Goal: Task Accomplishment & Management: Use online tool/utility

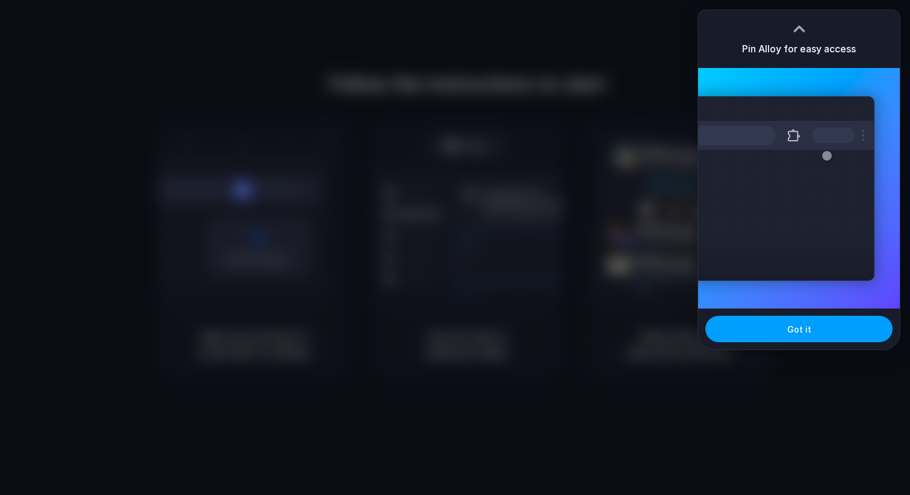
click at [817, 324] on button "Got it" at bounding box center [798, 329] width 187 height 26
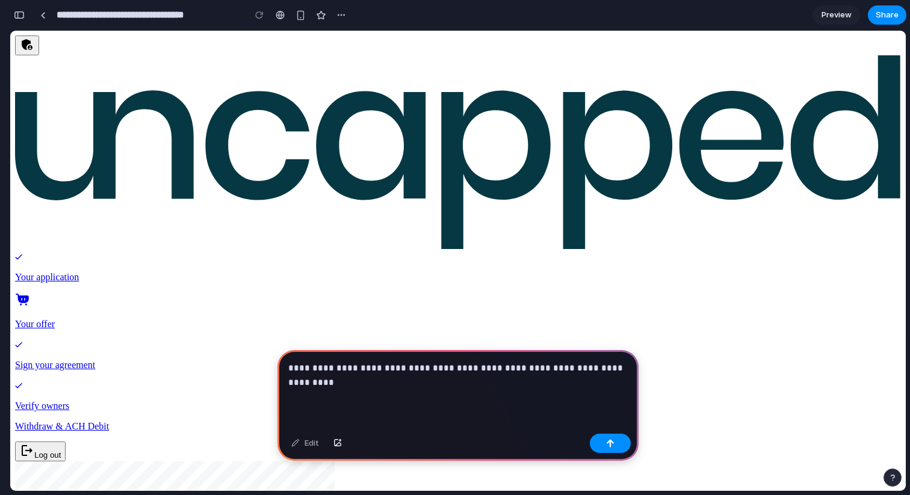
click at [589, 373] on p "**********" at bounding box center [457, 375] width 339 height 29
click at [459, 377] on p "**********" at bounding box center [457, 375] width 339 height 29
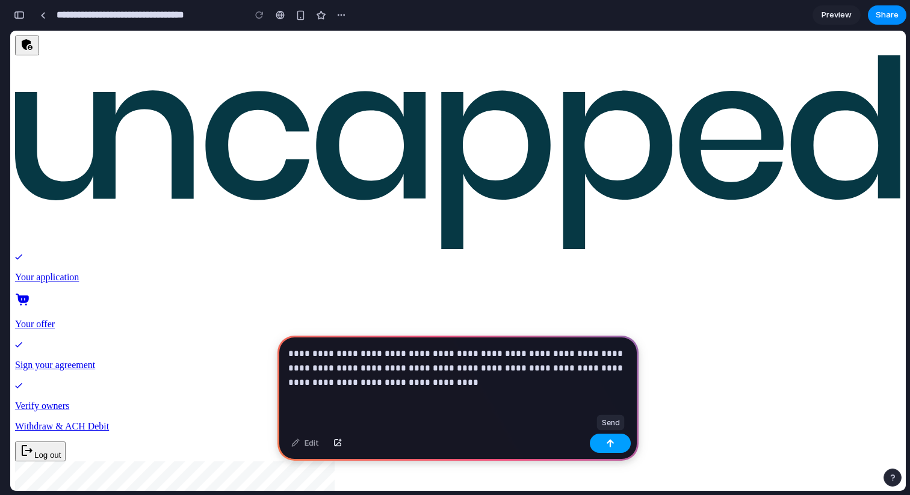
click at [623, 446] on button "button" at bounding box center [610, 443] width 41 height 19
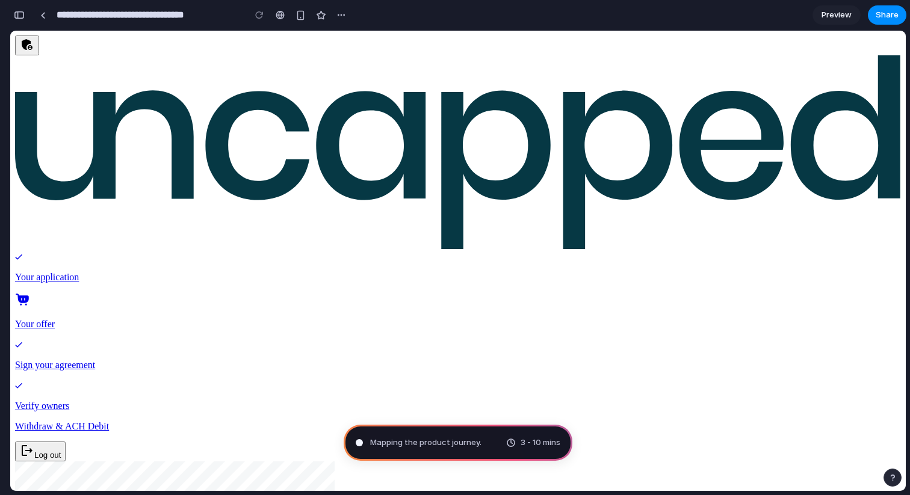
type input "**********"
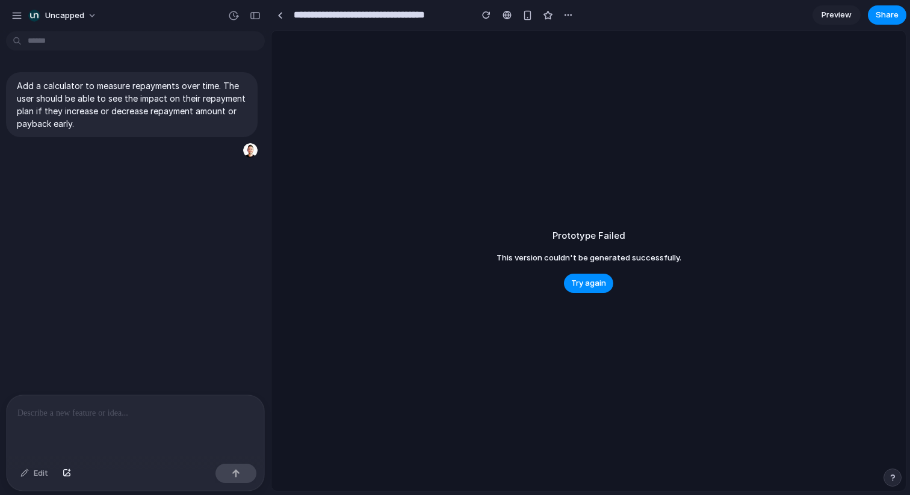
click at [598, 279] on span "Try again" at bounding box center [588, 283] width 35 height 12
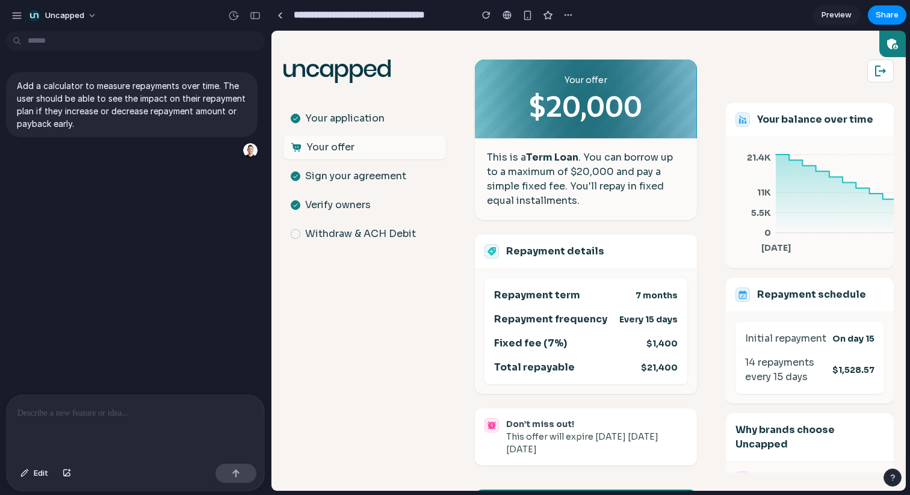
click at [324, 173] on p "Sign your agreement" at bounding box center [355, 176] width 101 height 14
click at [844, 8] on link "Preview" at bounding box center [836, 14] width 48 height 19
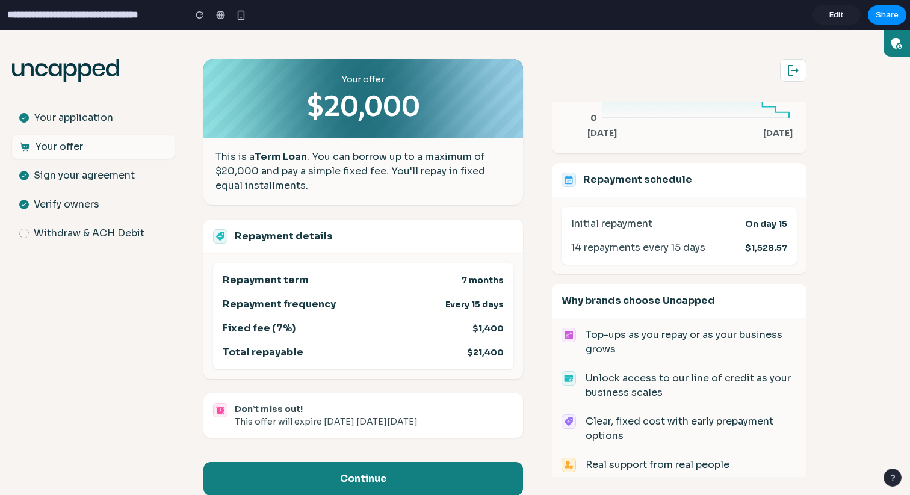
scroll to position [119, 0]
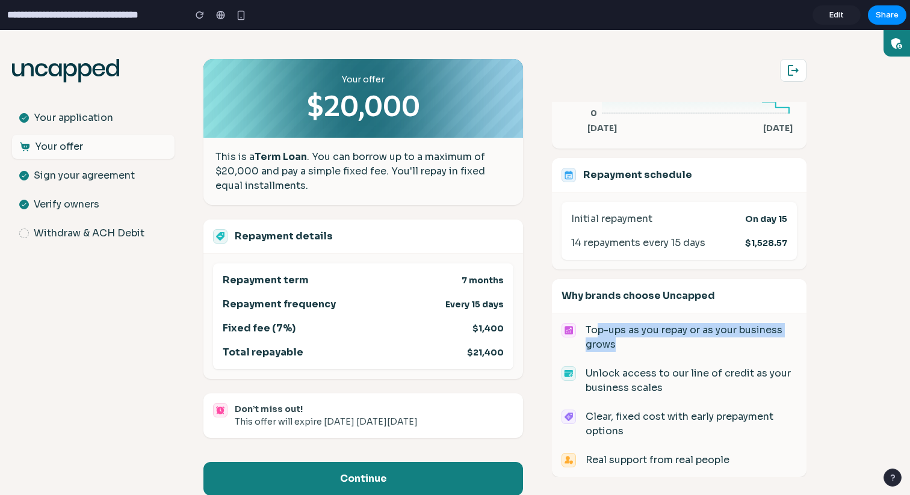
drag, startPoint x: 598, startPoint y: 336, endPoint x: 676, endPoint y: 353, distance: 80.0
click at [675, 353] on div "Top-ups as you repay or as your business grows Unlock access to our line of cre…" at bounding box center [678, 395] width 235 height 144
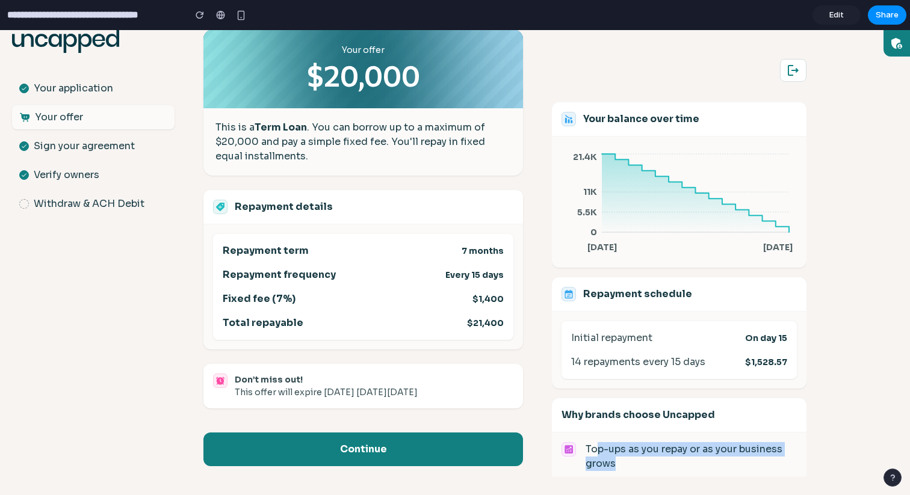
scroll to position [0, 0]
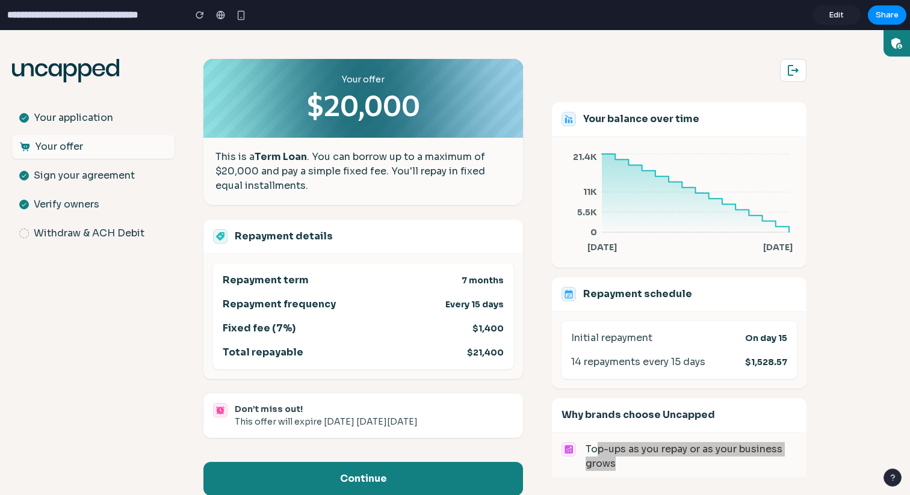
click at [830, 13] on span "Edit" at bounding box center [836, 15] width 14 height 12
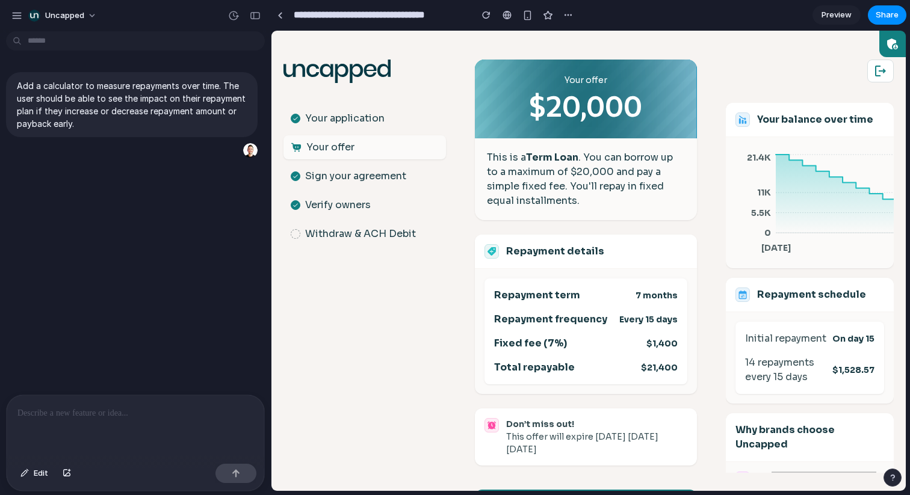
click at [116, 413] on p at bounding box center [135, 413] width 236 height 14
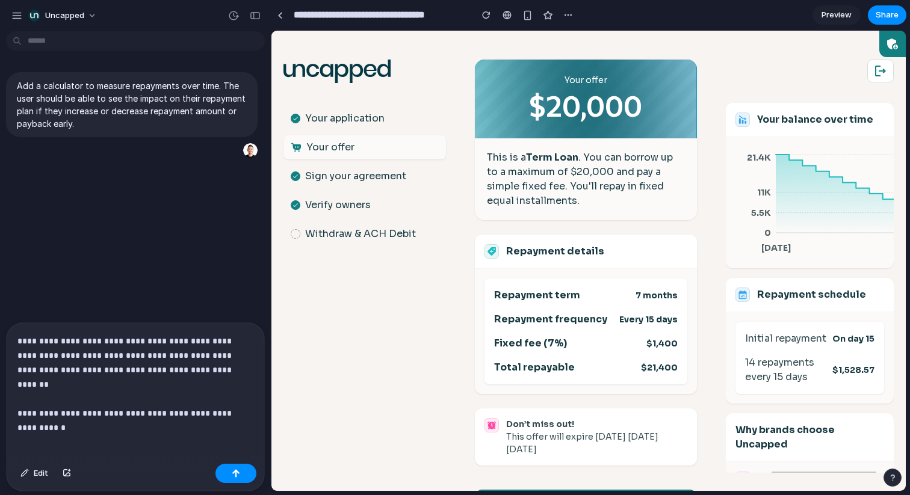
click at [189, 398] on p "**********" at bounding box center [135, 377] width 236 height 87
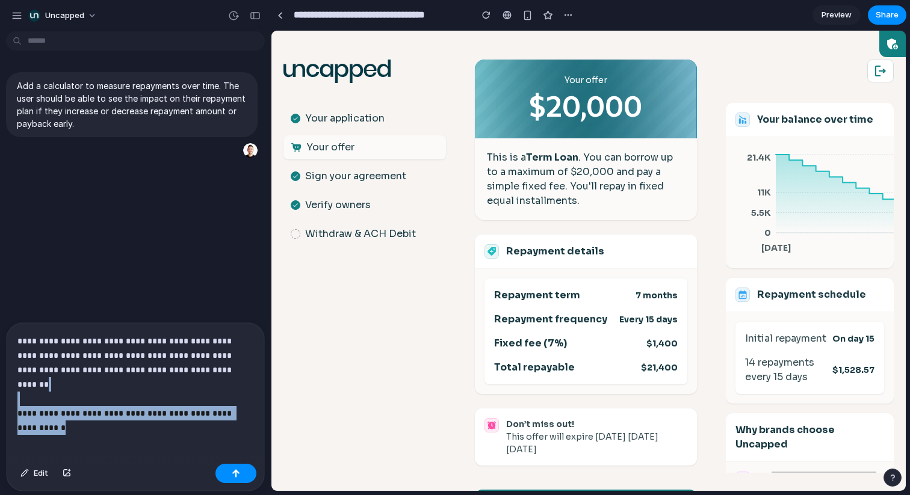
drag, startPoint x: 87, startPoint y: 416, endPoint x: 11, endPoint y: 388, distance: 80.4
click at [11, 388] on div "**********" at bounding box center [136, 391] width 258 height 136
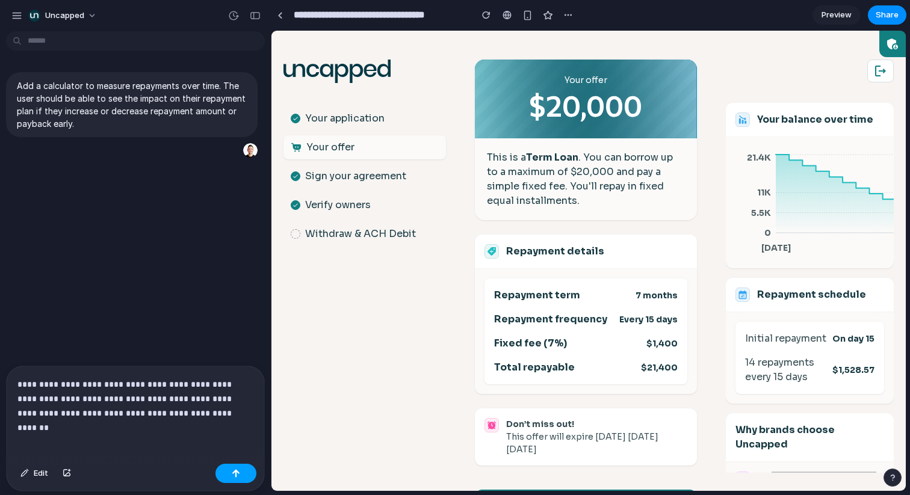
click at [234, 470] on div "button" at bounding box center [236, 473] width 8 height 8
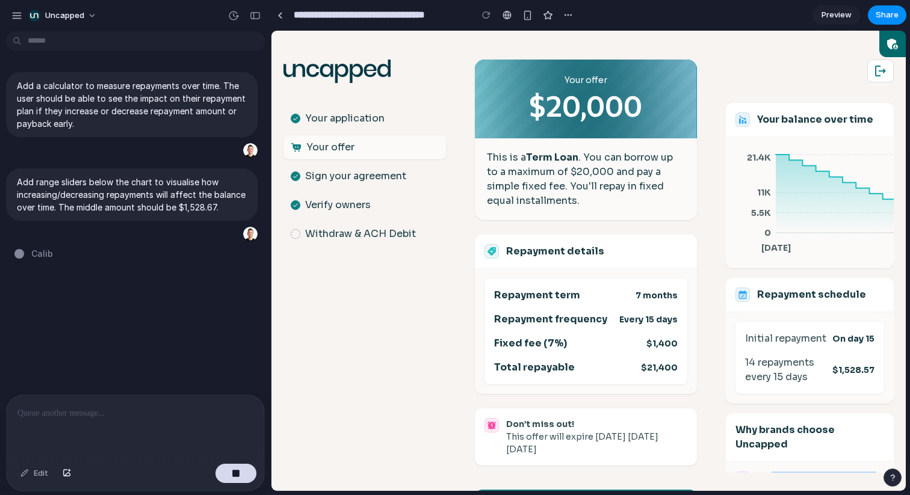
click at [888, 45] on icon "button" at bounding box center [891, 44] width 9 height 11
click at [116, 194] on p "Add range sliders below the chart to visualise how increasing/decreasing repaym…" at bounding box center [132, 195] width 230 height 38
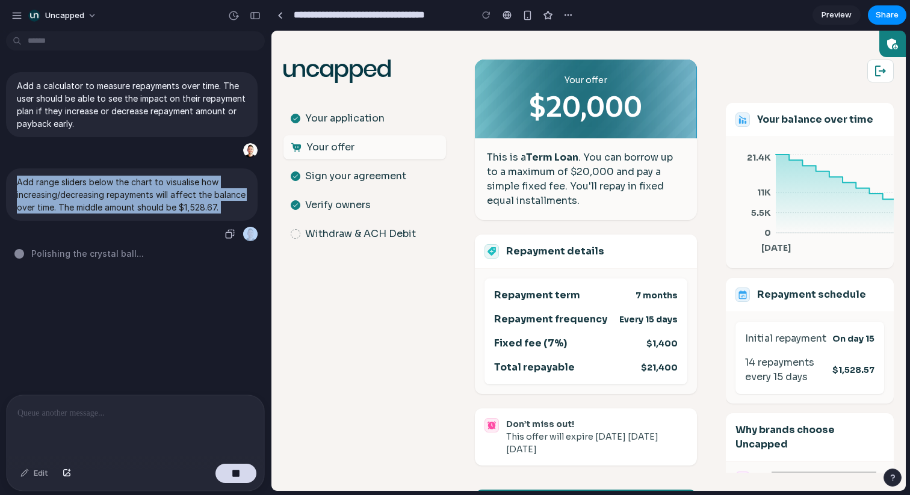
click at [116, 194] on p "Add range sliders below the chart to visualise how increasing/decreasing repaym…" at bounding box center [132, 195] width 230 height 38
copy div "Add range sliders below the chart to visualise how increasing/decreasing repaym…"
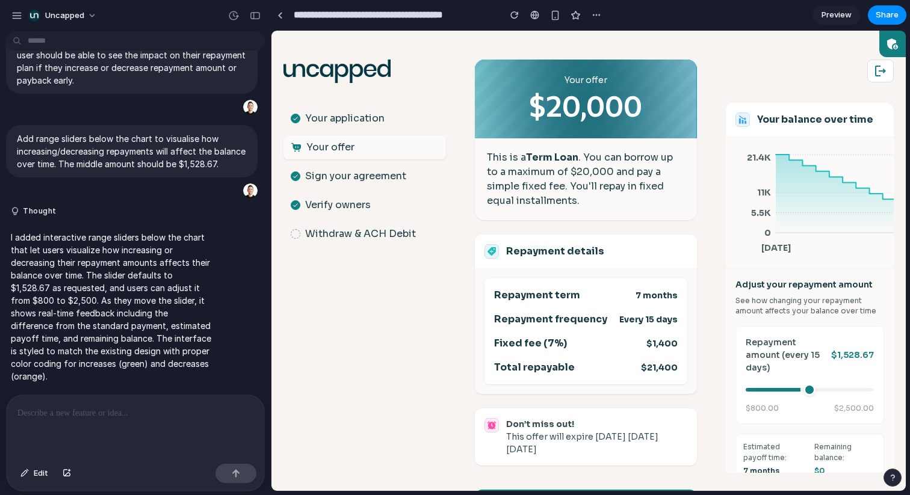
click at [838, 19] on span "Preview" at bounding box center [836, 15] width 30 height 12
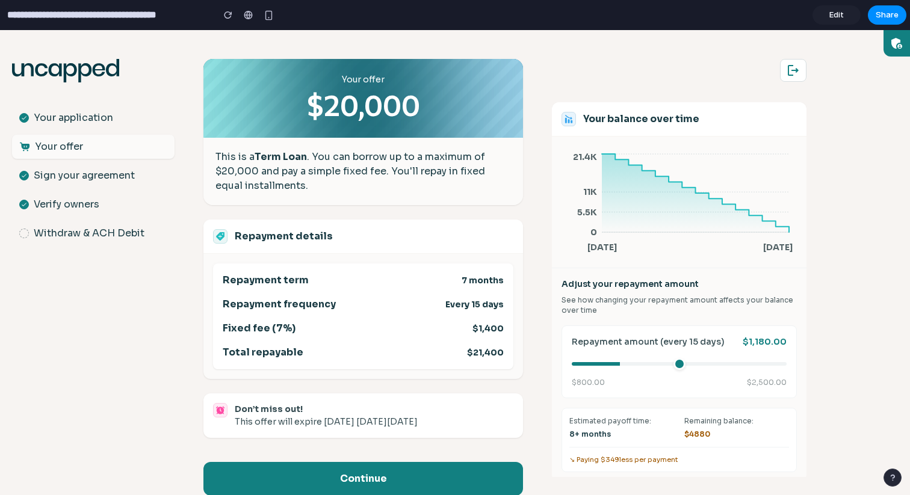
drag, startPoint x: 666, startPoint y: 364, endPoint x: 620, endPoint y: 368, distance: 45.3
click at [620, 366] on input "range" at bounding box center [679, 364] width 215 height 4
drag, startPoint x: 621, startPoint y: 362, endPoint x: 749, endPoint y: 362, distance: 127.6
type input "****"
click at [748, 362] on input "range" at bounding box center [679, 364] width 215 height 4
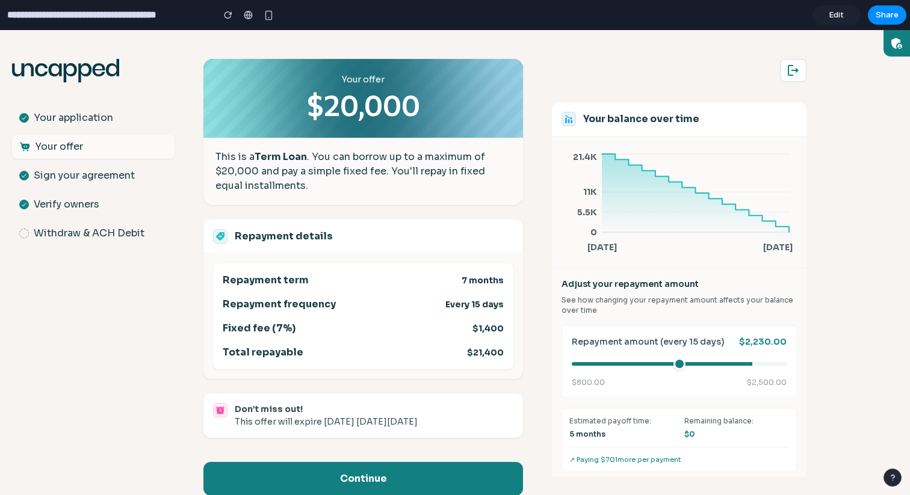
click at [832, 18] on span "Edit" at bounding box center [836, 15] width 14 height 12
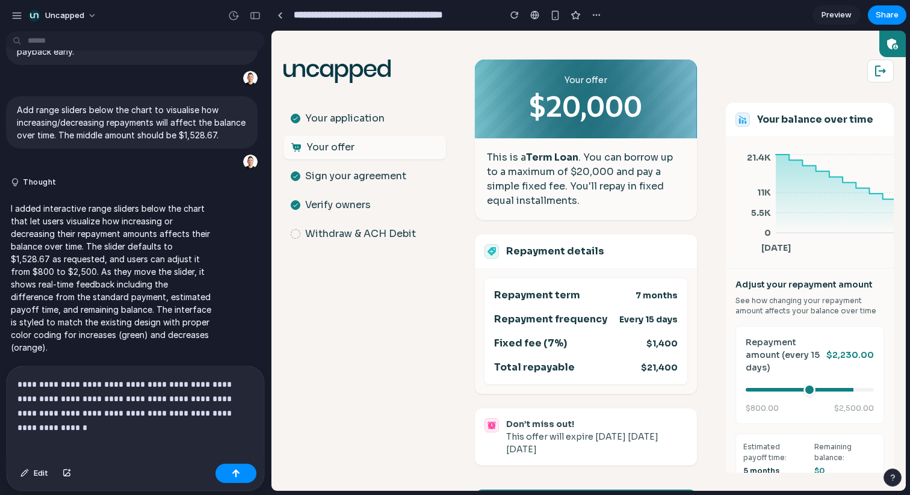
scroll to position [87, 0]
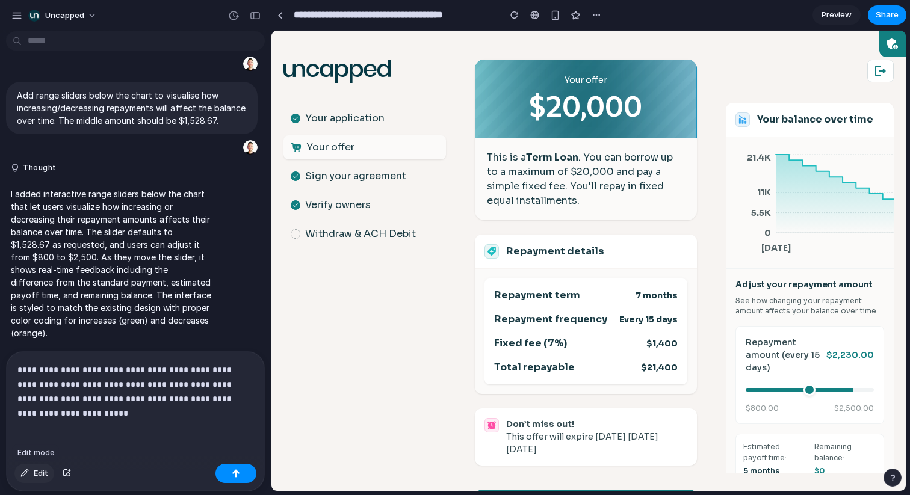
click at [31, 468] on button "Edit" at bounding box center [34, 473] width 40 height 19
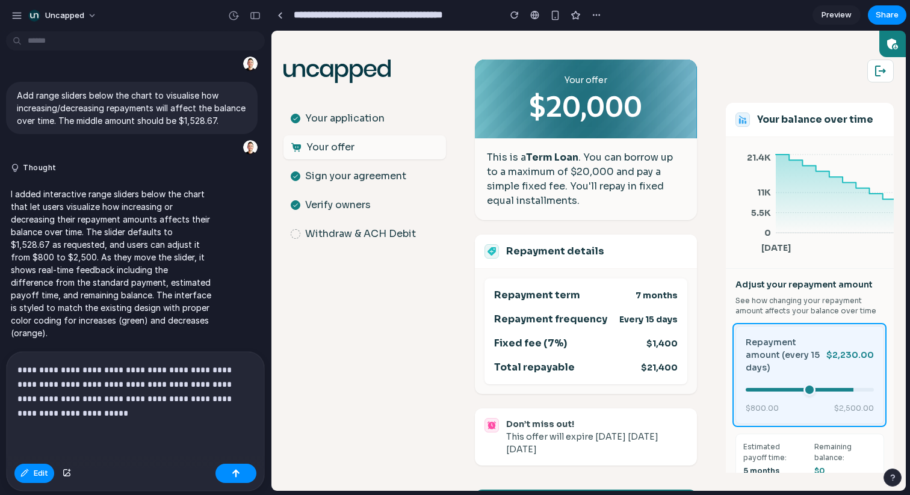
click at [744, 418] on div at bounding box center [589, 261] width 634 height 460
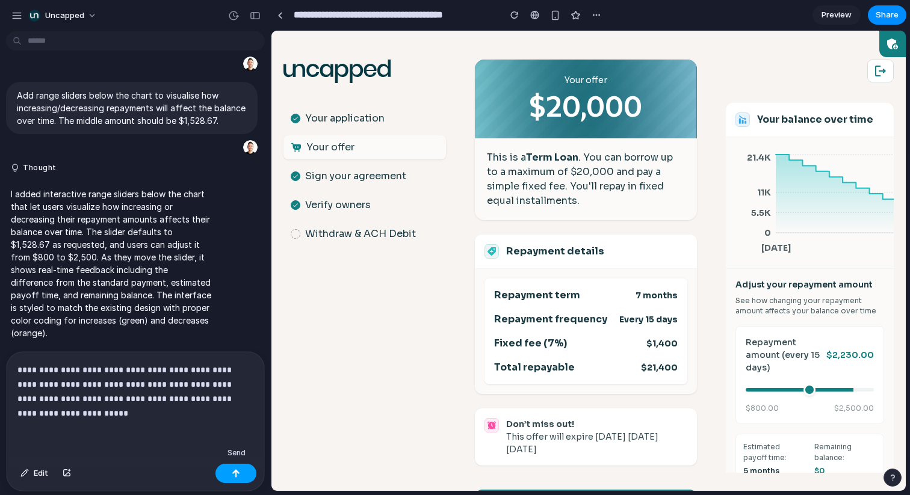
click at [228, 468] on button "button" at bounding box center [235, 473] width 41 height 19
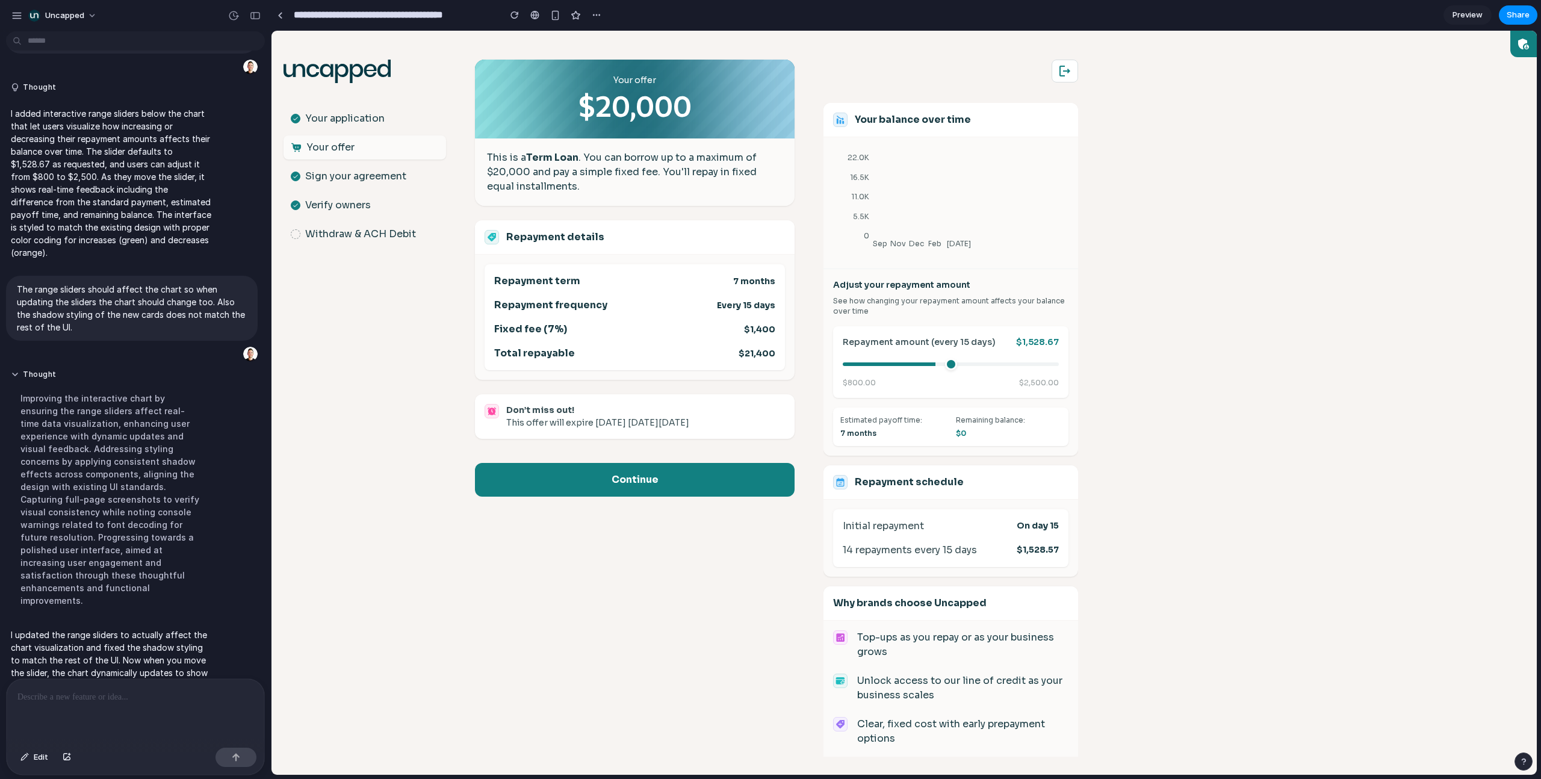
scroll to position [244, 0]
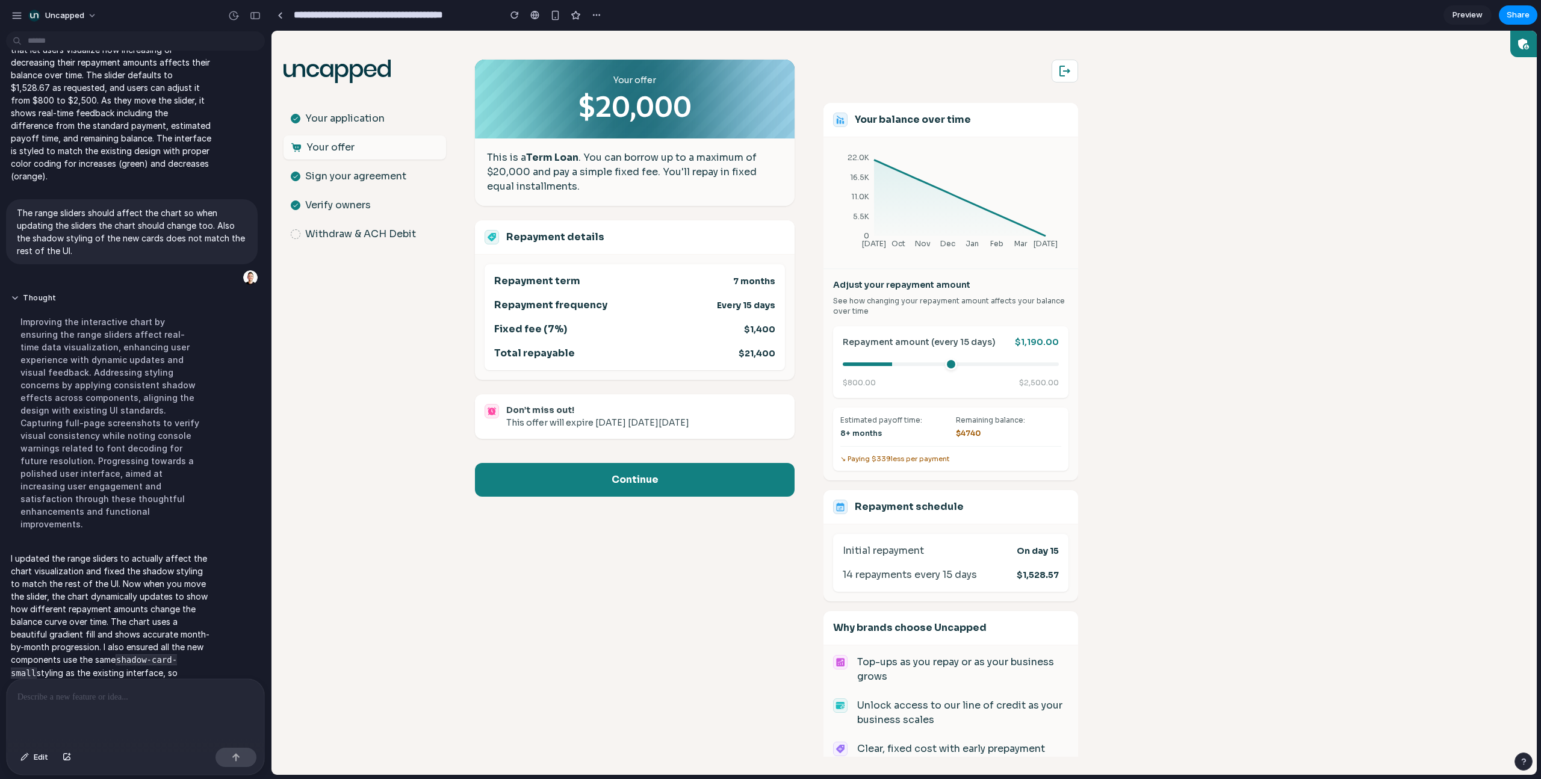
drag, startPoint x: 933, startPoint y: 364, endPoint x: 894, endPoint y: 361, distance: 39.8
click at [894, 362] on input "range" at bounding box center [951, 364] width 216 height 4
drag, startPoint x: 893, startPoint y: 361, endPoint x: 1025, endPoint y: 365, distance: 132.5
click at [909, 365] on input "range" at bounding box center [951, 364] width 216 height 4
drag, startPoint x: 1026, startPoint y: 366, endPoint x: 1074, endPoint y: 361, distance: 48.4
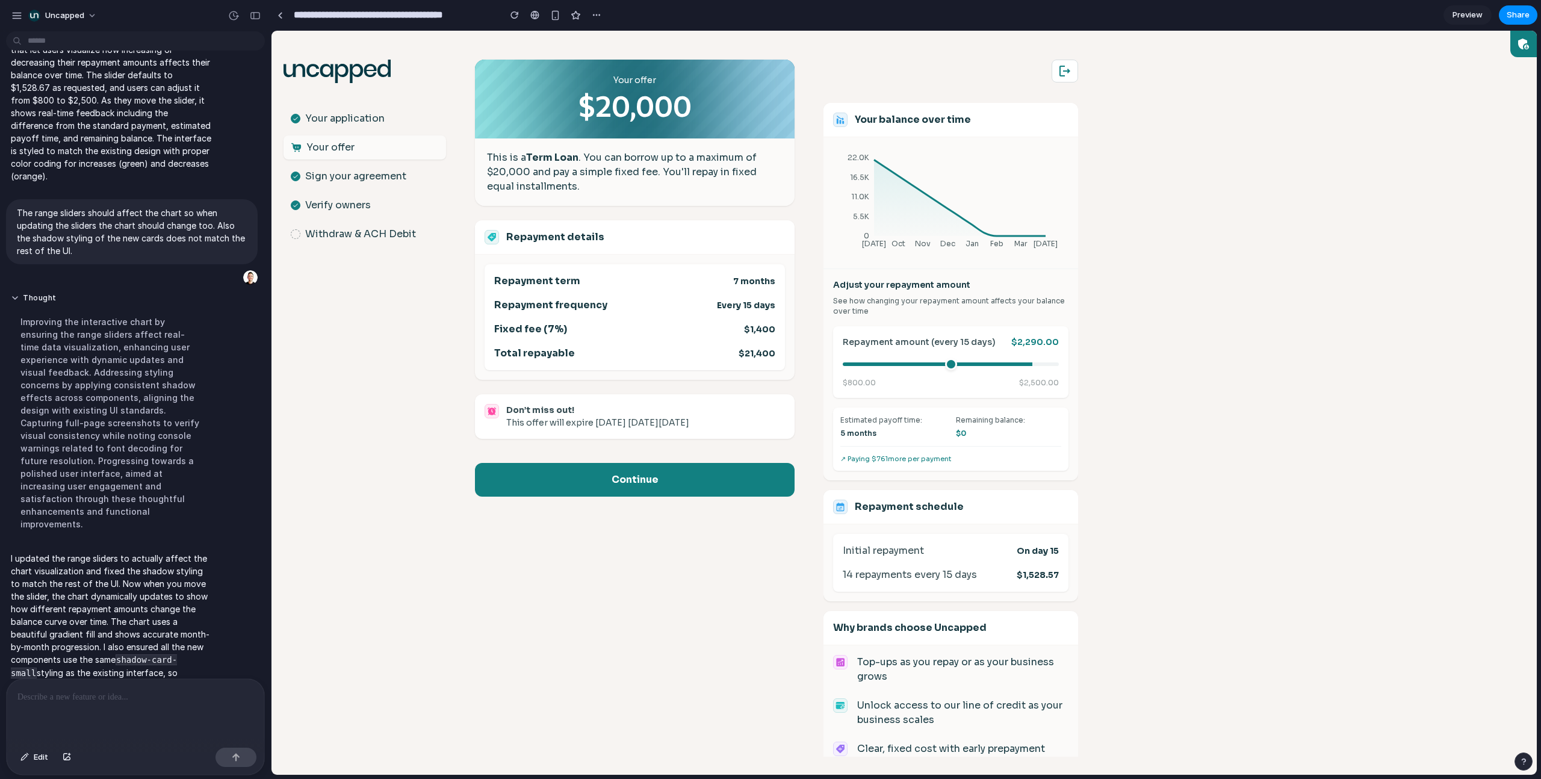
click at [909, 362] on input "range" at bounding box center [951, 364] width 216 height 4
drag, startPoint x: 1050, startPoint y: 363, endPoint x: 870, endPoint y: 365, distance: 180.0
click at [871, 365] on input "range" at bounding box center [951, 364] width 216 height 4
drag, startPoint x: 873, startPoint y: 365, endPoint x: 842, endPoint y: 365, distance: 30.7
click at [843, 365] on input "range" at bounding box center [951, 364] width 216 height 4
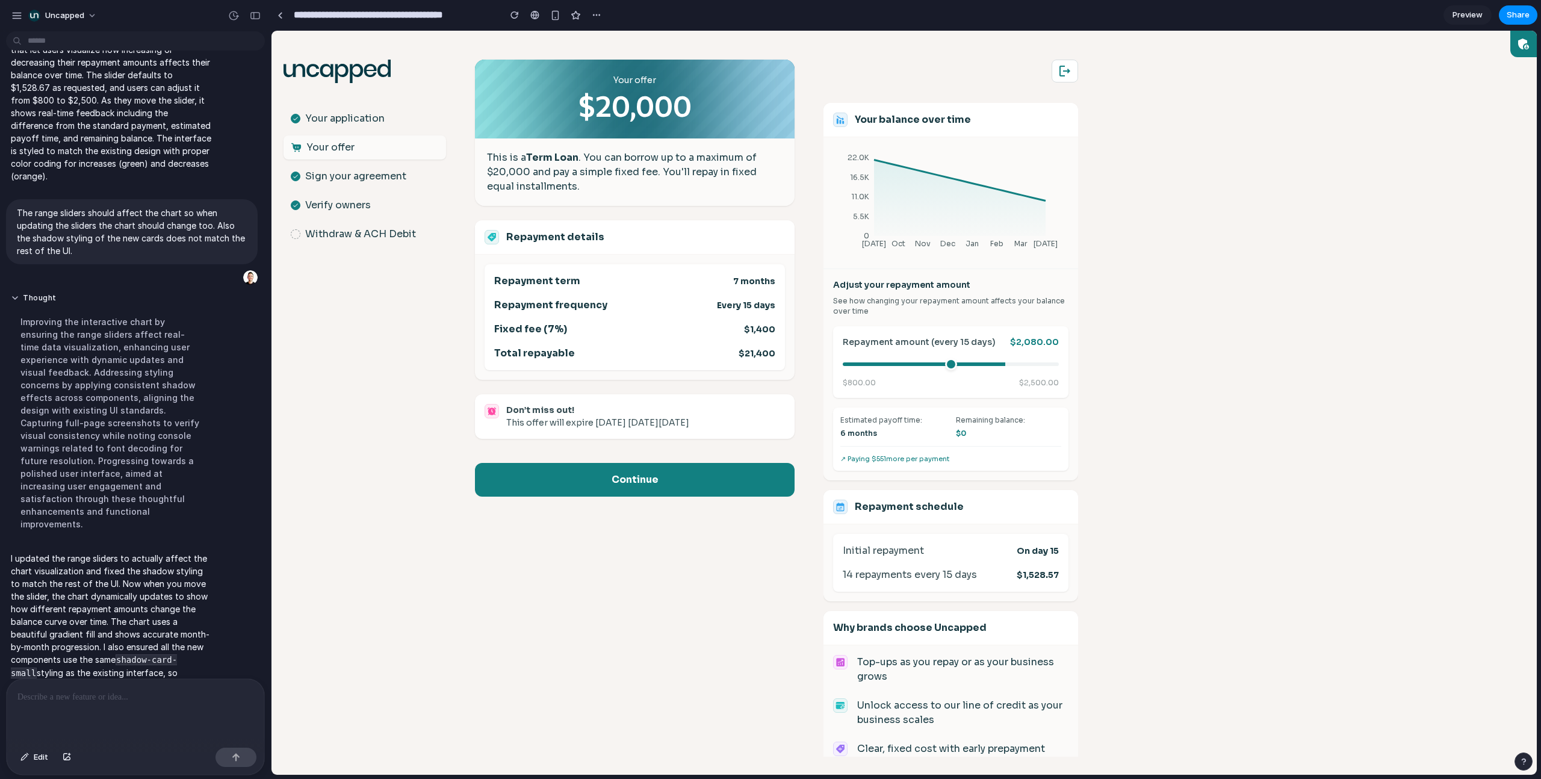
drag, startPoint x: 849, startPoint y: 363, endPoint x: 1018, endPoint y: 354, distance: 169.3
click at [909, 362] on input "range" at bounding box center [951, 364] width 216 height 4
drag, startPoint x: 1018, startPoint y: 363, endPoint x: 873, endPoint y: 359, distance: 145.1
click at [873, 362] on input "range" at bounding box center [951, 364] width 216 height 4
drag, startPoint x: 875, startPoint y: 359, endPoint x: 999, endPoint y: 363, distance: 124.0
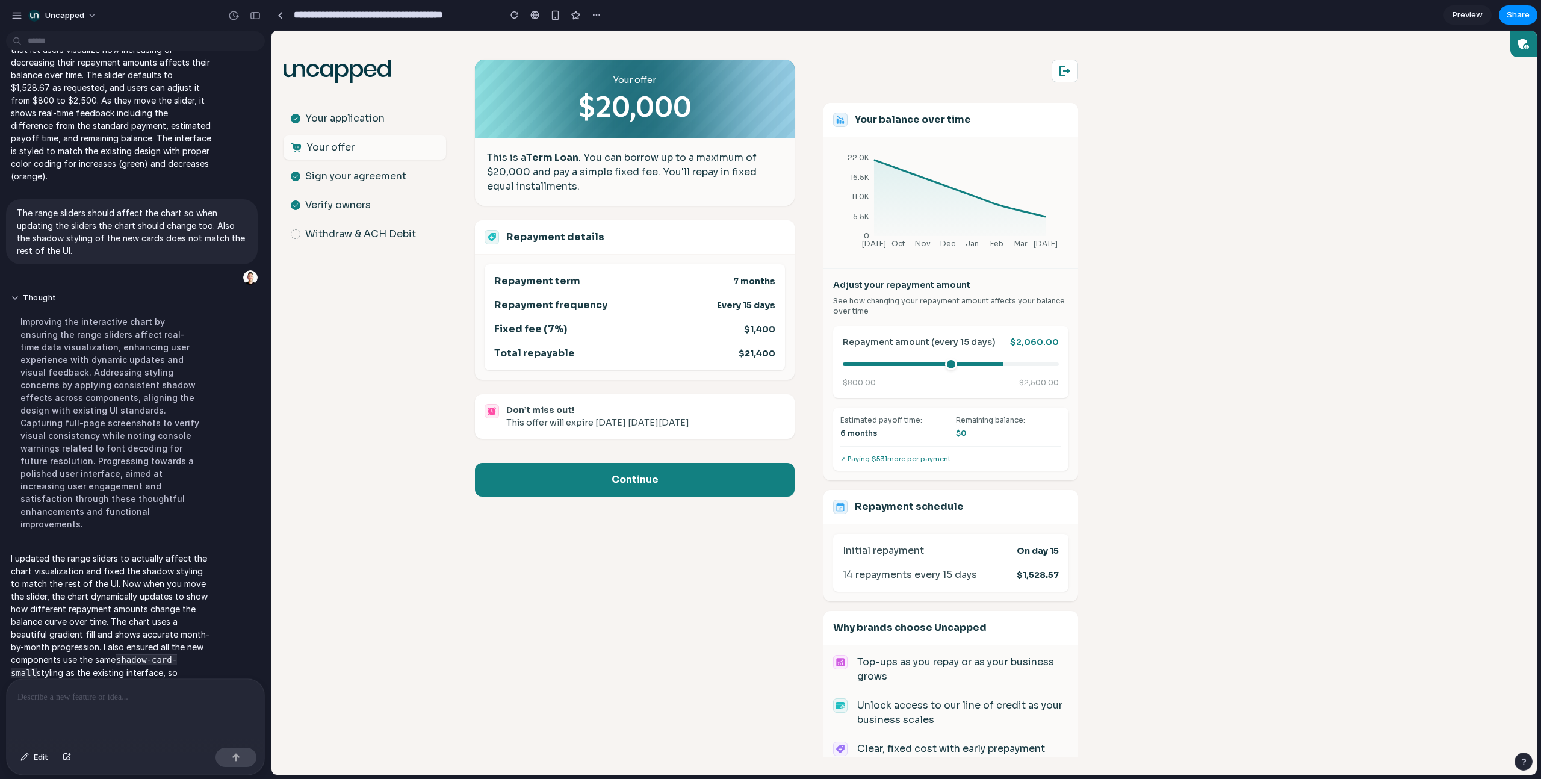
click at [909, 363] on input "range" at bounding box center [951, 364] width 216 height 4
drag, startPoint x: 1004, startPoint y: 363, endPoint x: 1046, endPoint y: 362, distance: 42.1
click at [909, 362] on input "range" at bounding box center [951, 364] width 216 height 4
drag, startPoint x: 1050, startPoint y: 360, endPoint x: 1057, endPoint y: 355, distance: 9.2
click at [909, 362] on input "range" at bounding box center [951, 364] width 216 height 4
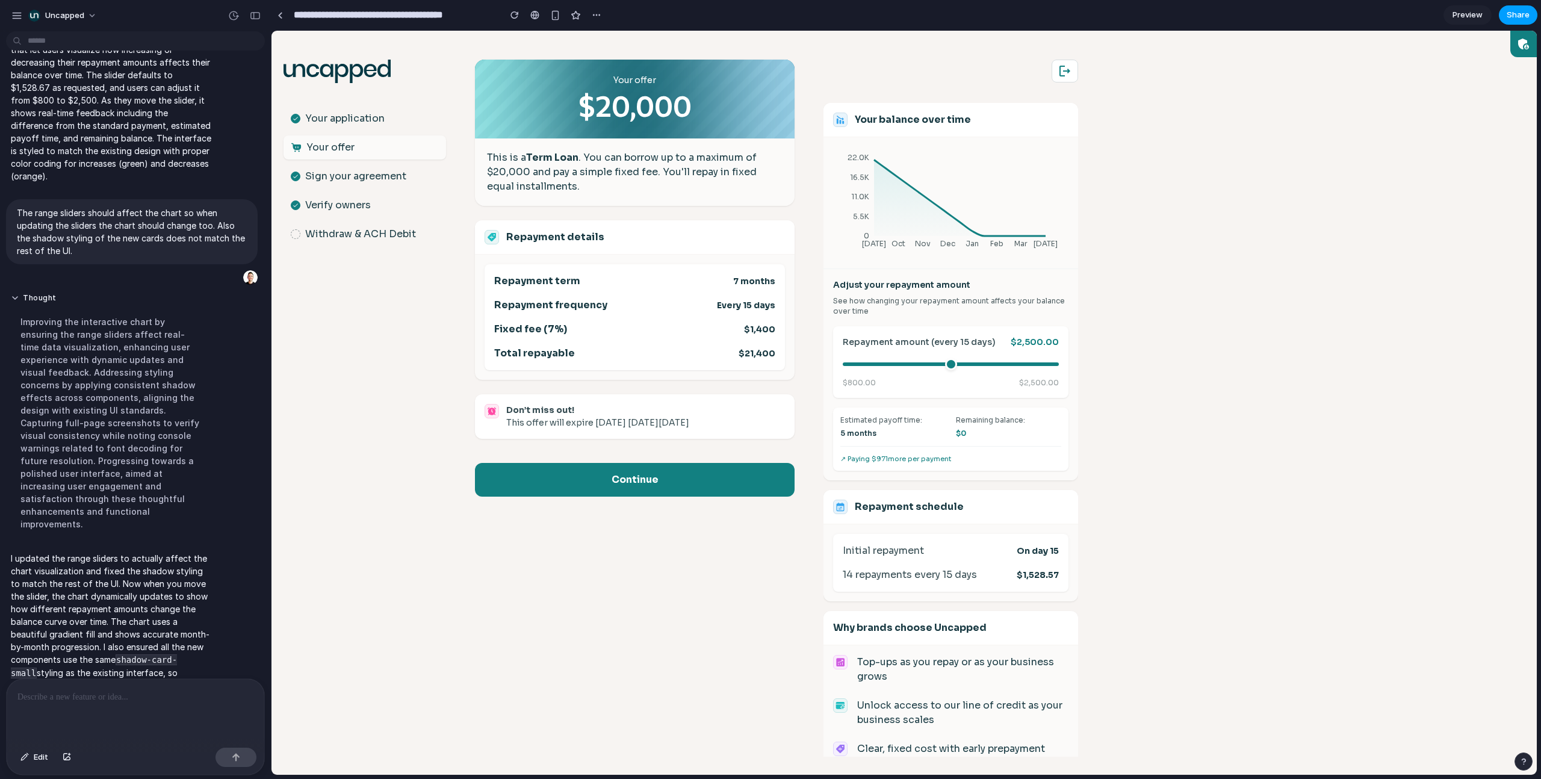
click at [909, 16] on span "Share" at bounding box center [1517, 15] width 23 height 12
drag, startPoint x: 1059, startPoint y: 358, endPoint x: 786, endPoint y: 327, distance: 274.3
click at [909, 358] on div "Share ' Uncapped Offers - Repayment Impact Slider ' Dan Richardson Creator Anyo…" at bounding box center [770, 389] width 1541 height 779
drag, startPoint x: 1053, startPoint y: 362, endPoint x: 1065, endPoint y: 342, distance: 23.4
click at [909, 362] on input "range" at bounding box center [951, 364] width 216 height 4
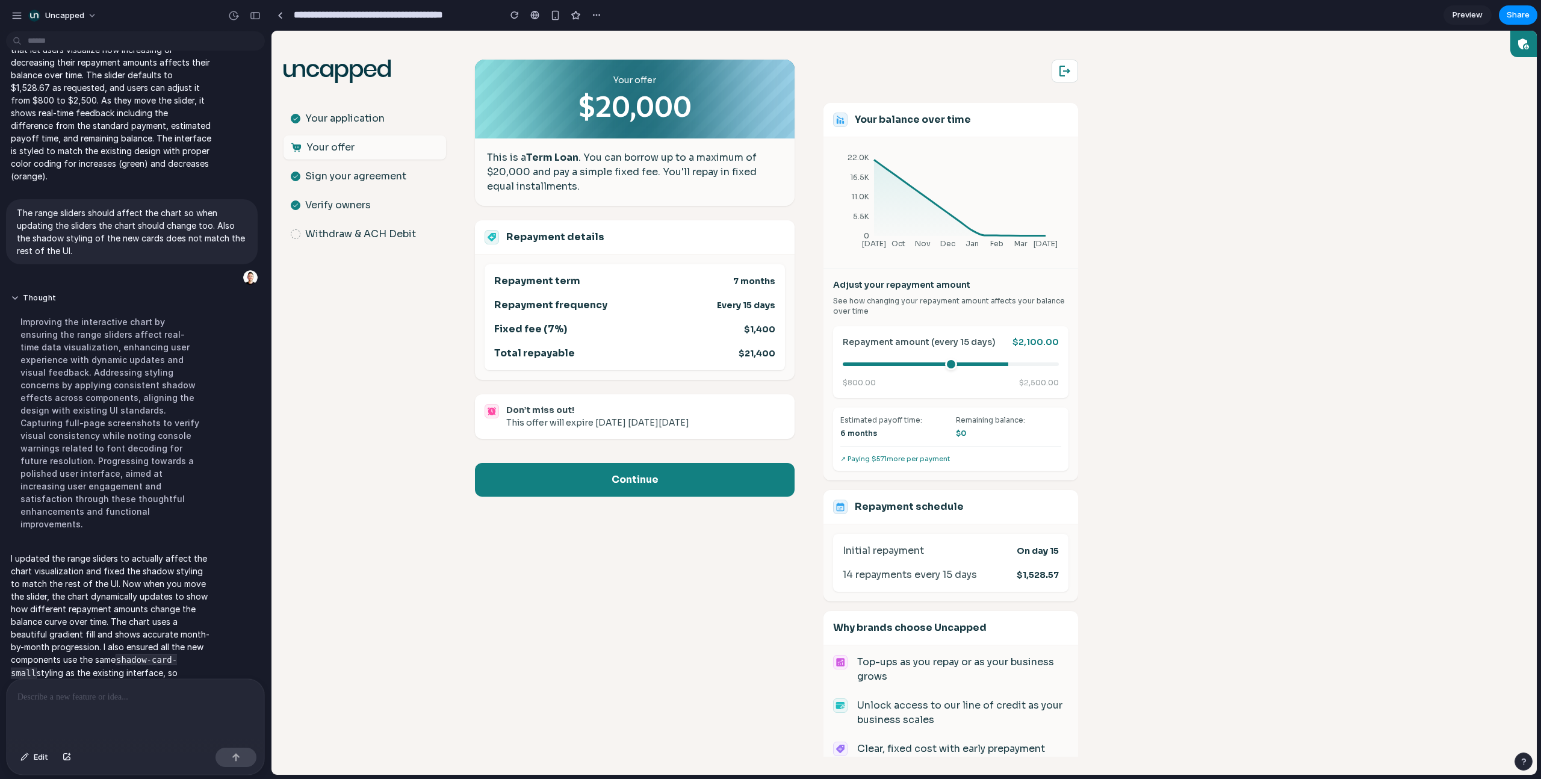
drag, startPoint x: 1047, startPoint y: 362, endPoint x: 904, endPoint y: 370, distance: 142.8
click at [904, 366] on input "range" at bounding box center [951, 364] width 216 height 4
drag, startPoint x: 906, startPoint y: 365, endPoint x: 1001, endPoint y: 353, distance: 96.4
click at [909, 354] on div "Repayment amount (every 15 days) $2,070.00 $800.00 $2,500.00" at bounding box center [950, 362] width 235 height 72
click at [909, 240] on body ".st0{fill:#063844;} Your application Your offer Sign your agreement Verify owne…" at bounding box center [903, 403] width 1265 height 744
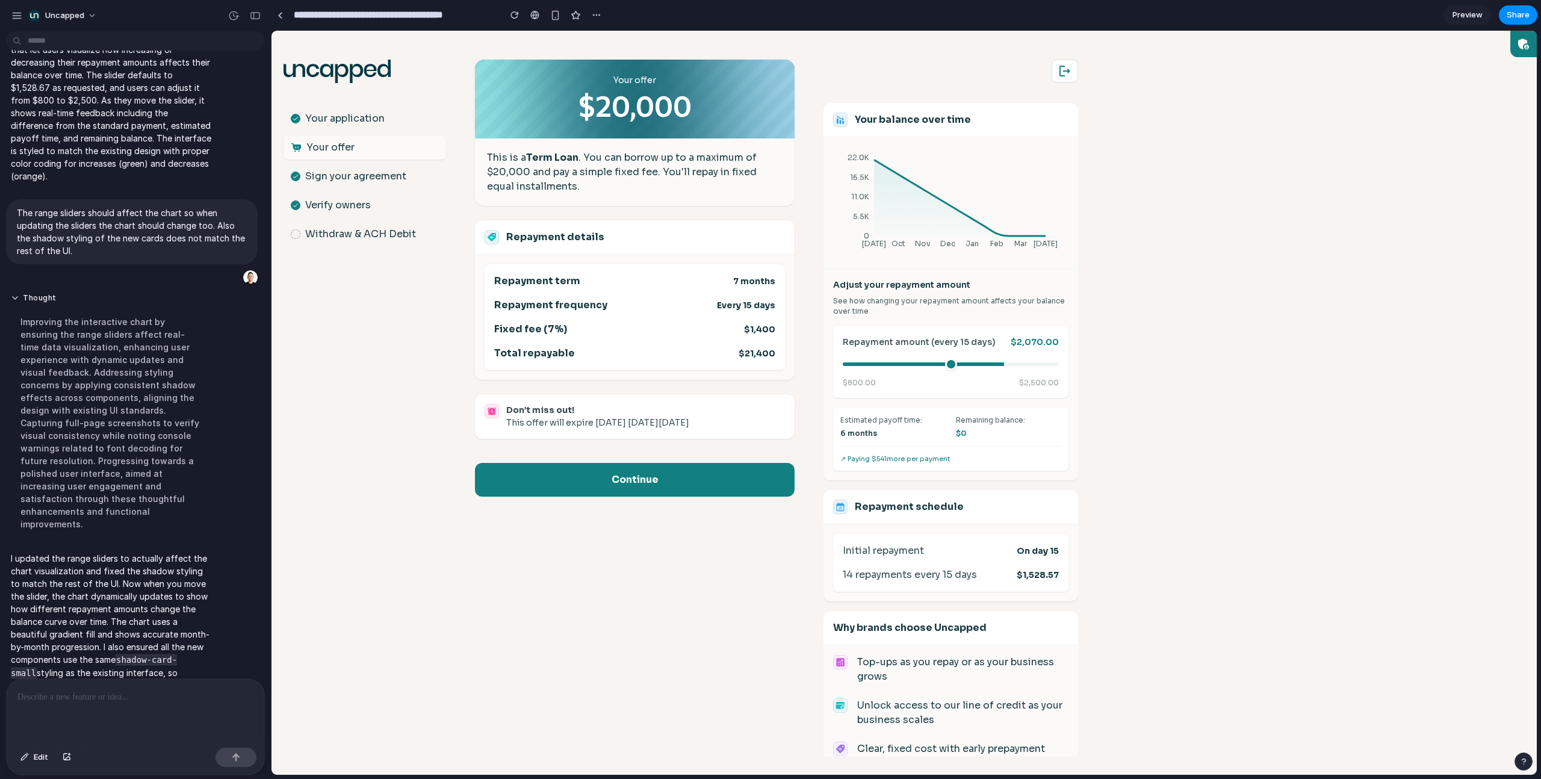
click at [909, 4] on section "**********" at bounding box center [904, 15] width 1266 height 30
click at [909, 14] on span "Share" at bounding box center [1517, 15] width 23 height 12
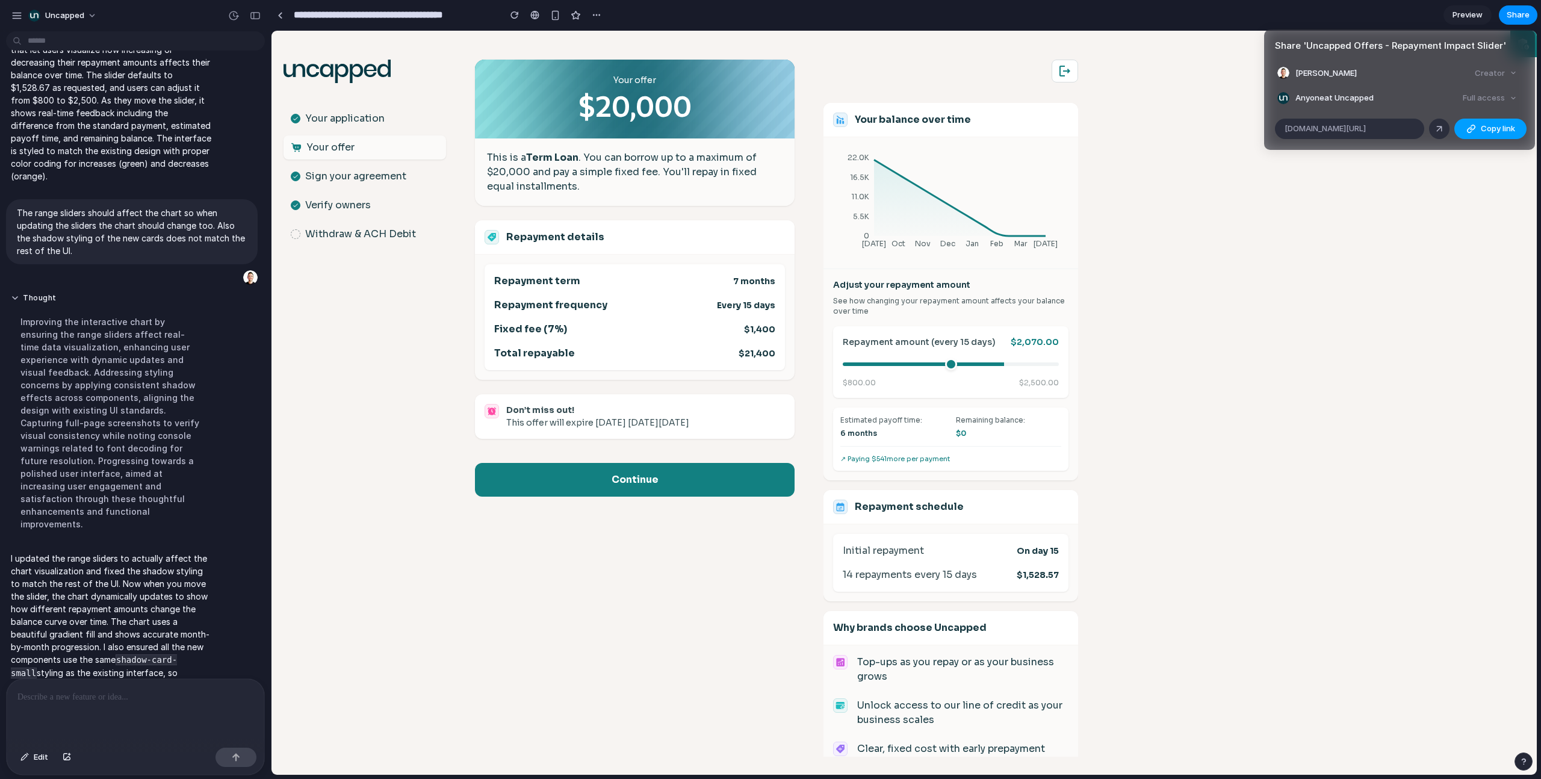
click at [909, 119] on button "Copy link" at bounding box center [1490, 129] width 72 height 20
click at [909, 208] on div "Share ' Uncapped Offers - Repayment Impact Slider ' Dan Richardson Creator Anyo…" at bounding box center [770, 389] width 1541 height 779
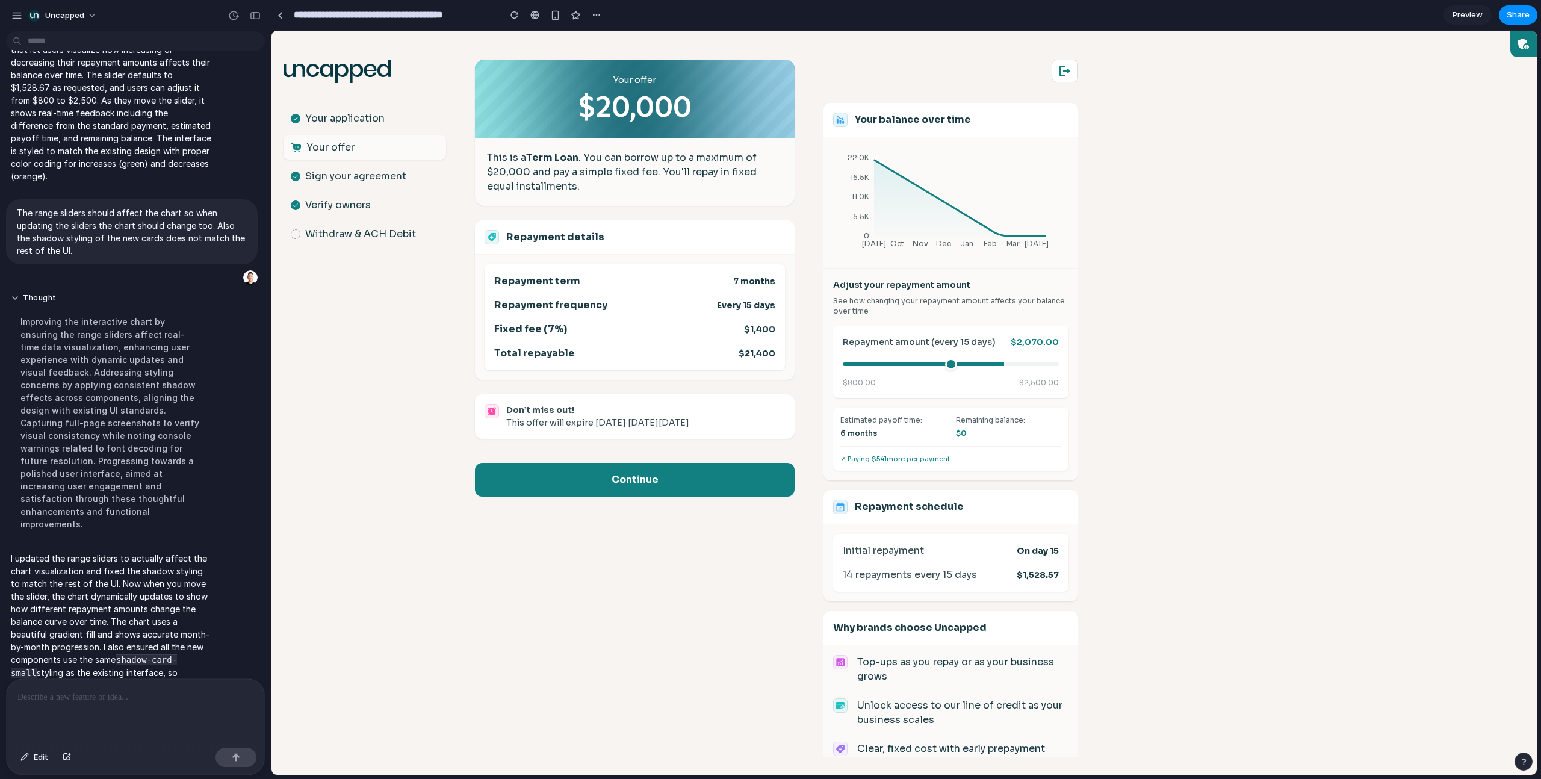
scroll to position [256, 0]
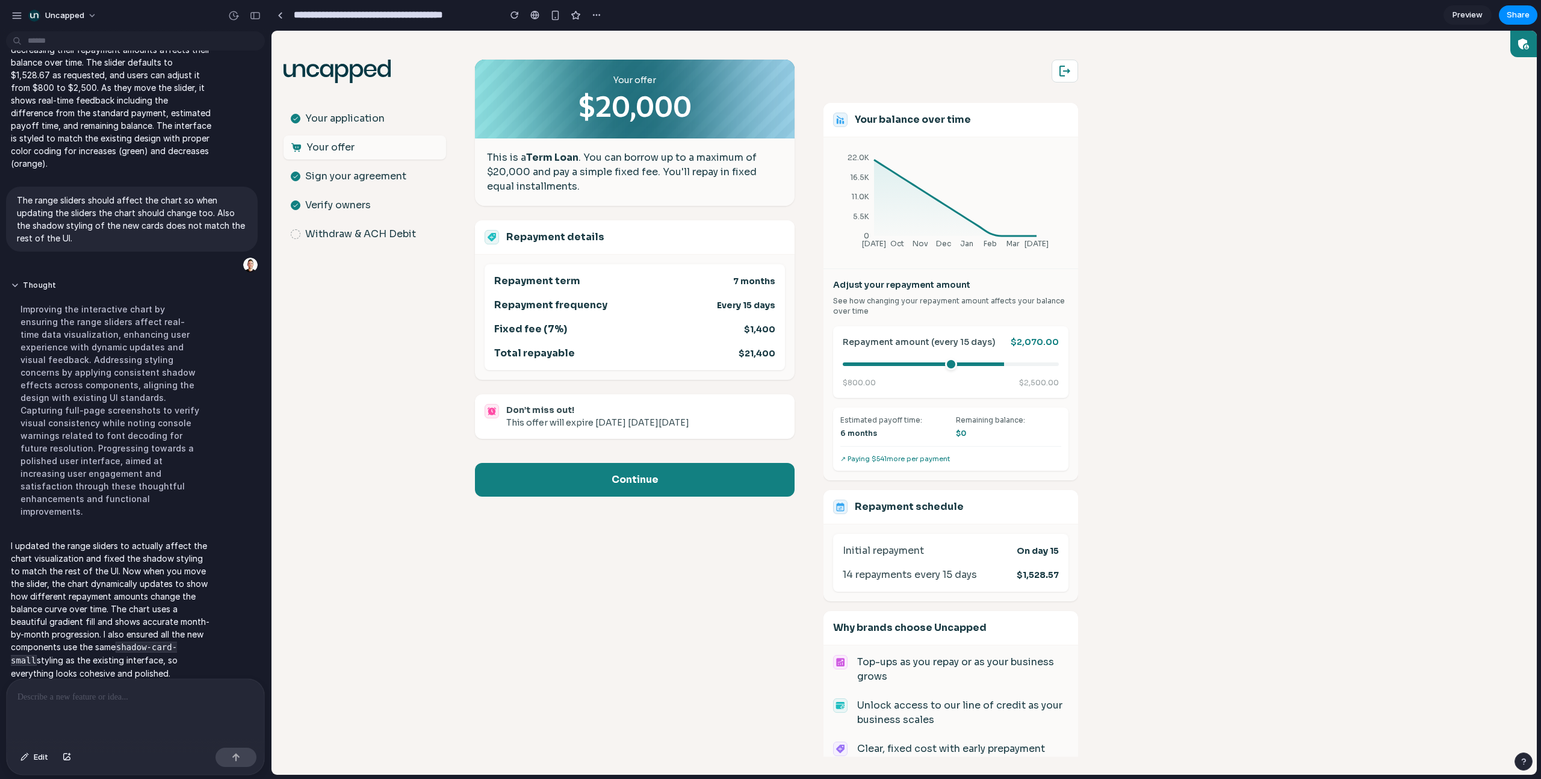
click at [909, 120] on body ".st0{fill:#063844;} Your application Your offer Sign your agreement Verify owne…" at bounding box center [903, 403] width 1265 height 744
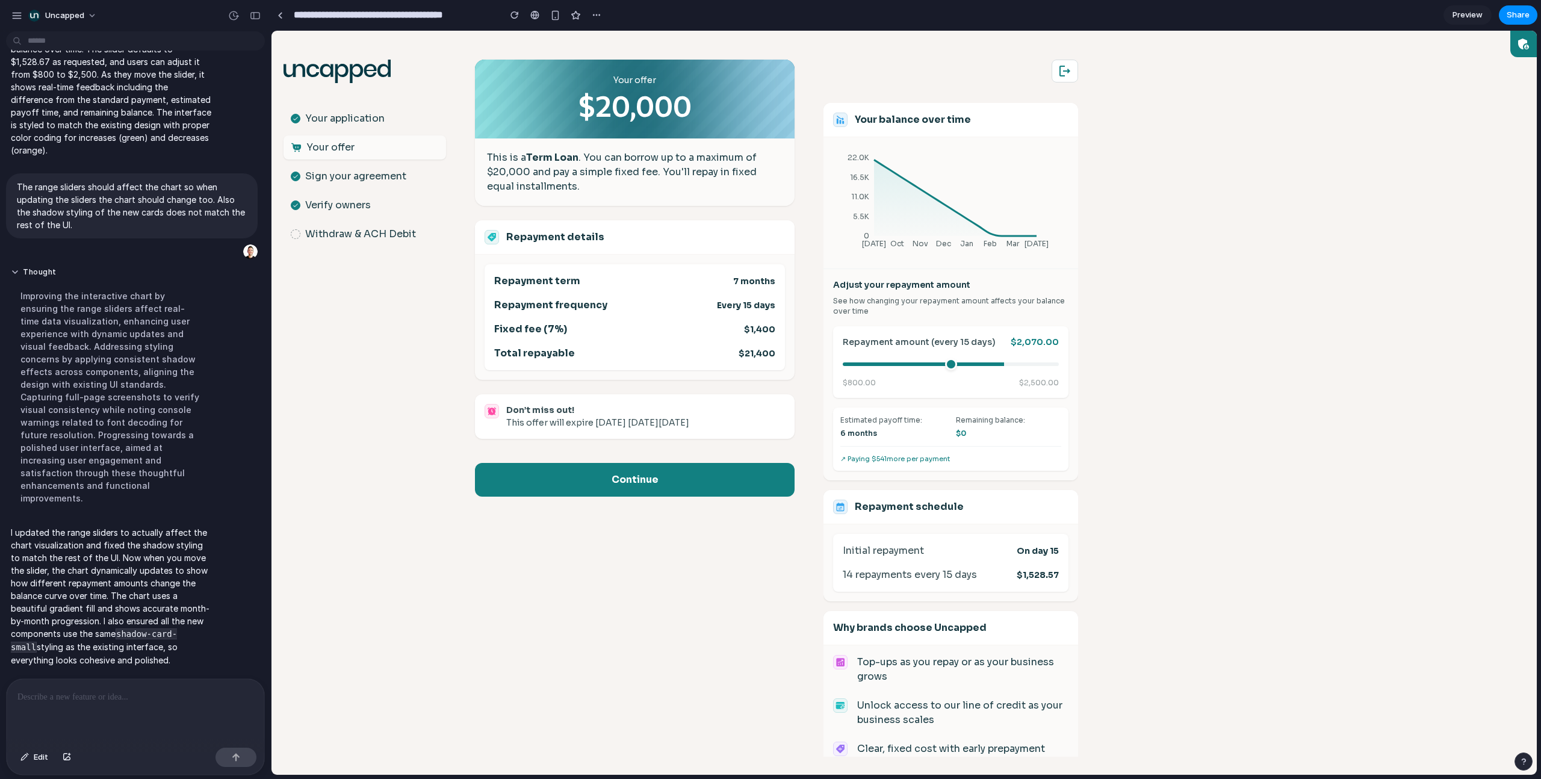
click at [105, 495] on div at bounding box center [136, 711] width 258 height 64
click at [241, 495] on button "button" at bounding box center [235, 756] width 41 height 19
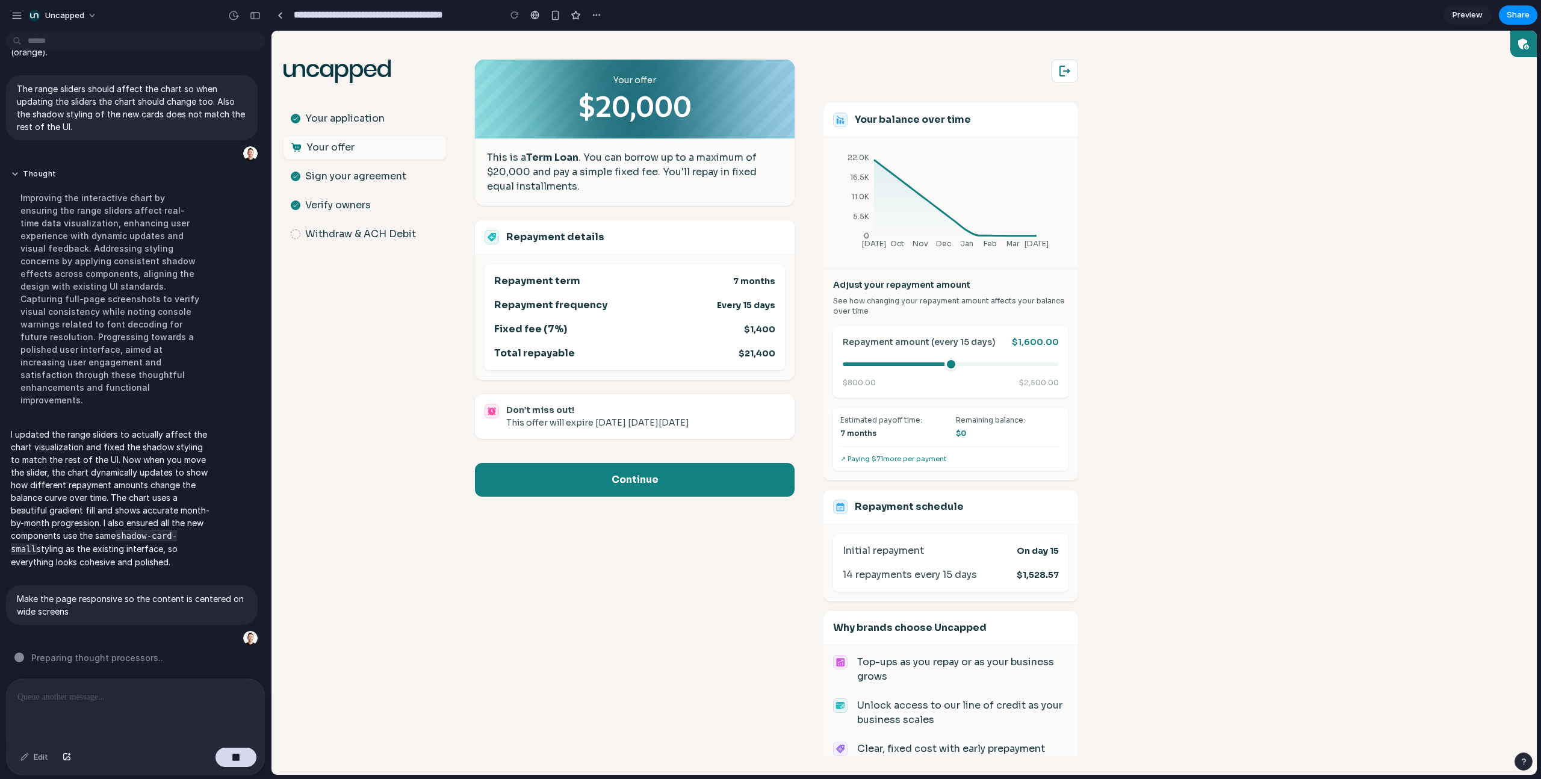
drag, startPoint x: 995, startPoint y: 360, endPoint x: 936, endPoint y: 359, distance: 59.0
click at [909, 362] on input "range" at bounding box center [951, 364] width 216 height 4
drag, startPoint x: 936, startPoint y: 359, endPoint x: 994, endPoint y: 370, distance: 59.5
click at [909, 366] on input "range" at bounding box center [951, 364] width 216 height 4
drag, startPoint x: 986, startPoint y: 364, endPoint x: 858, endPoint y: 363, distance: 128.2
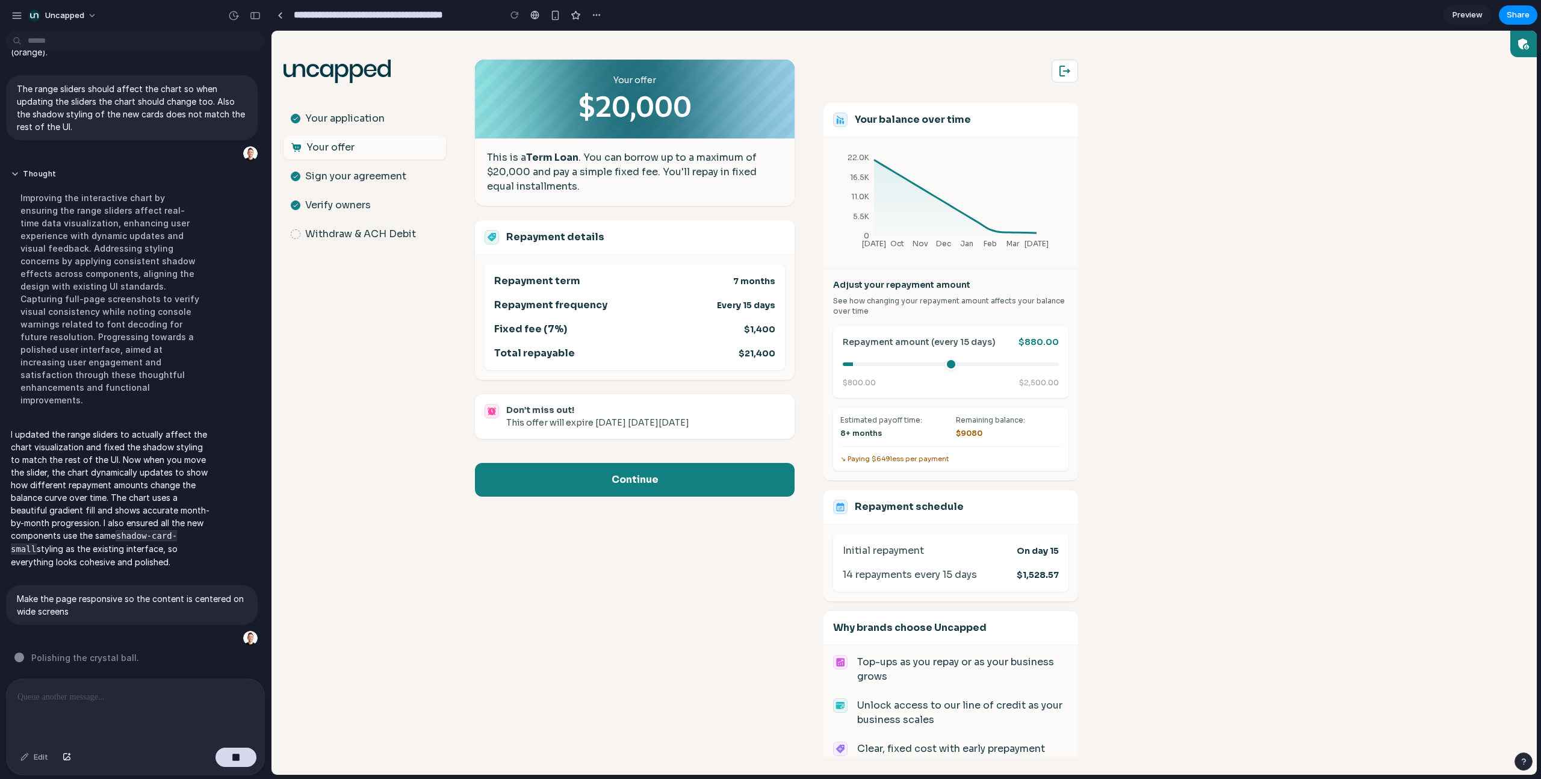
click at [858, 363] on input "range" at bounding box center [951, 364] width 216 height 4
drag, startPoint x: 861, startPoint y: 364, endPoint x: 1093, endPoint y: 373, distance: 231.8
click at [909, 366] on input "range" at bounding box center [951, 364] width 216 height 4
drag, startPoint x: 1042, startPoint y: 362, endPoint x: 879, endPoint y: 357, distance: 163.2
click at [879, 362] on input "range" at bounding box center [951, 364] width 216 height 4
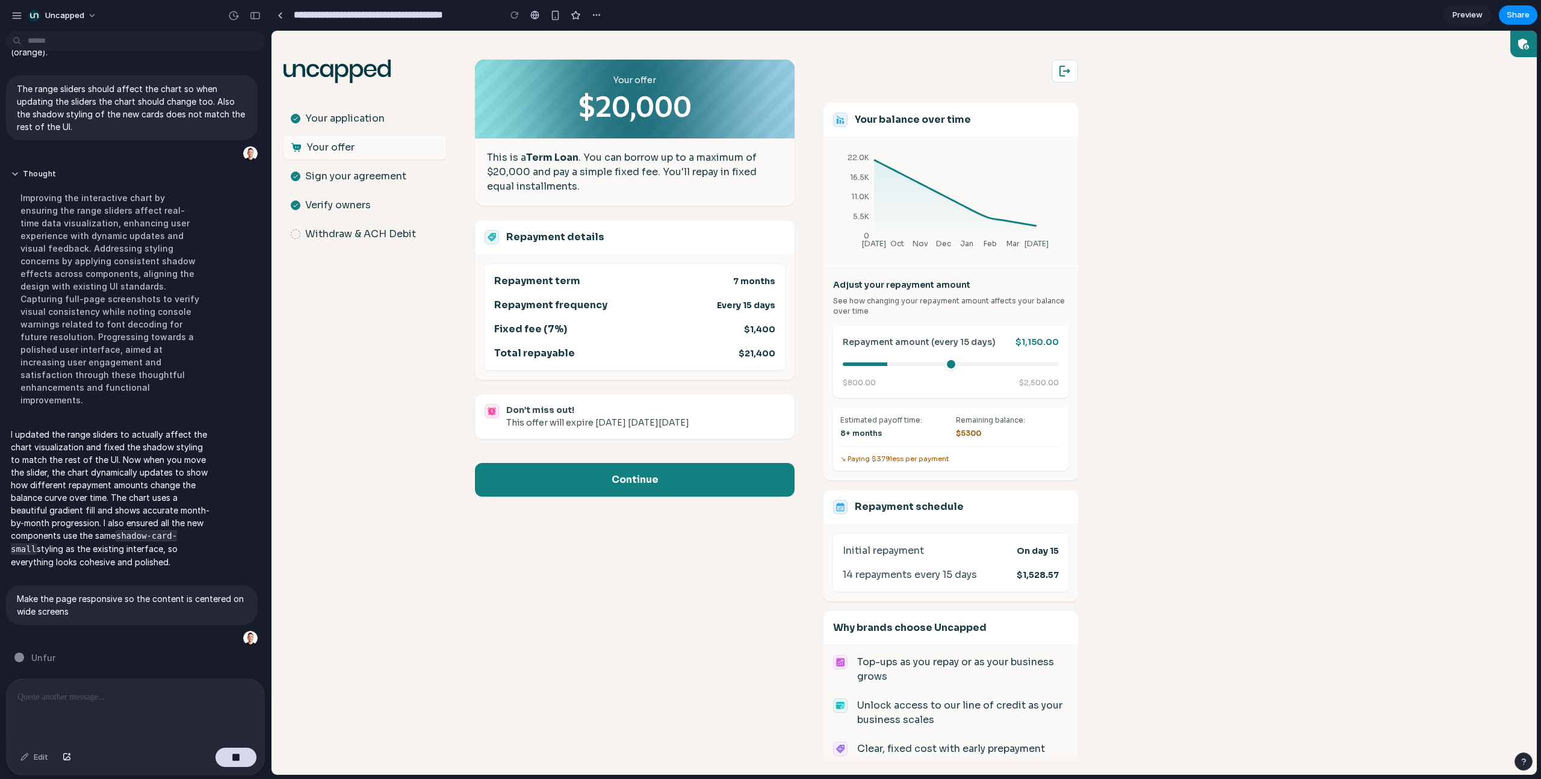
drag, startPoint x: 879, startPoint y: 357, endPoint x: 888, endPoint y: 359, distance: 9.1
click at [888, 362] on input "range" at bounding box center [951, 364] width 216 height 4
drag, startPoint x: 888, startPoint y: 359, endPoint x: 1010, endPoint y: 360, distance: 122.2
click at [909, 362] on input "range" at bounding box center [951, 364] width 216 height 4
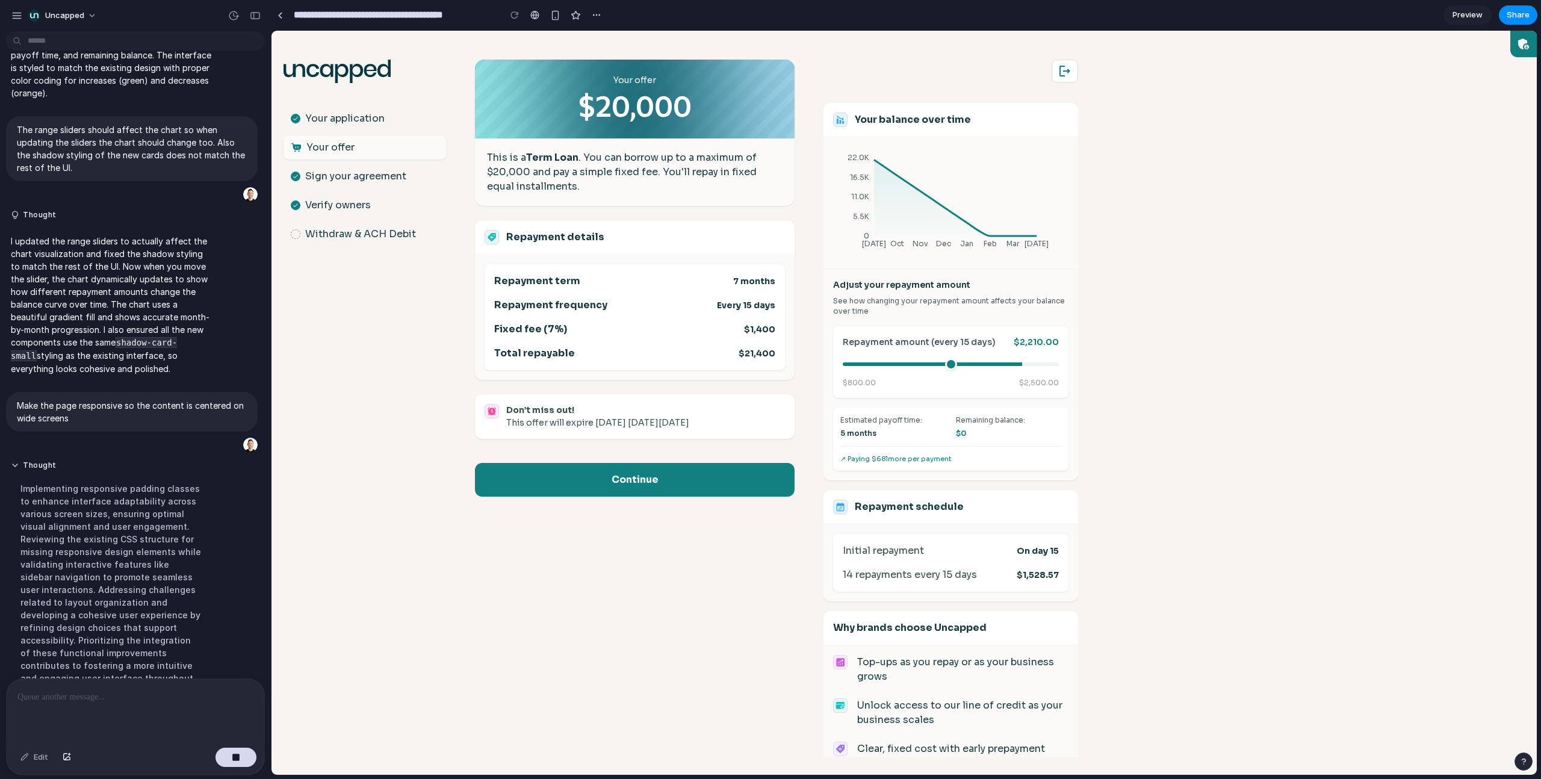
scroll to position [341, 0]
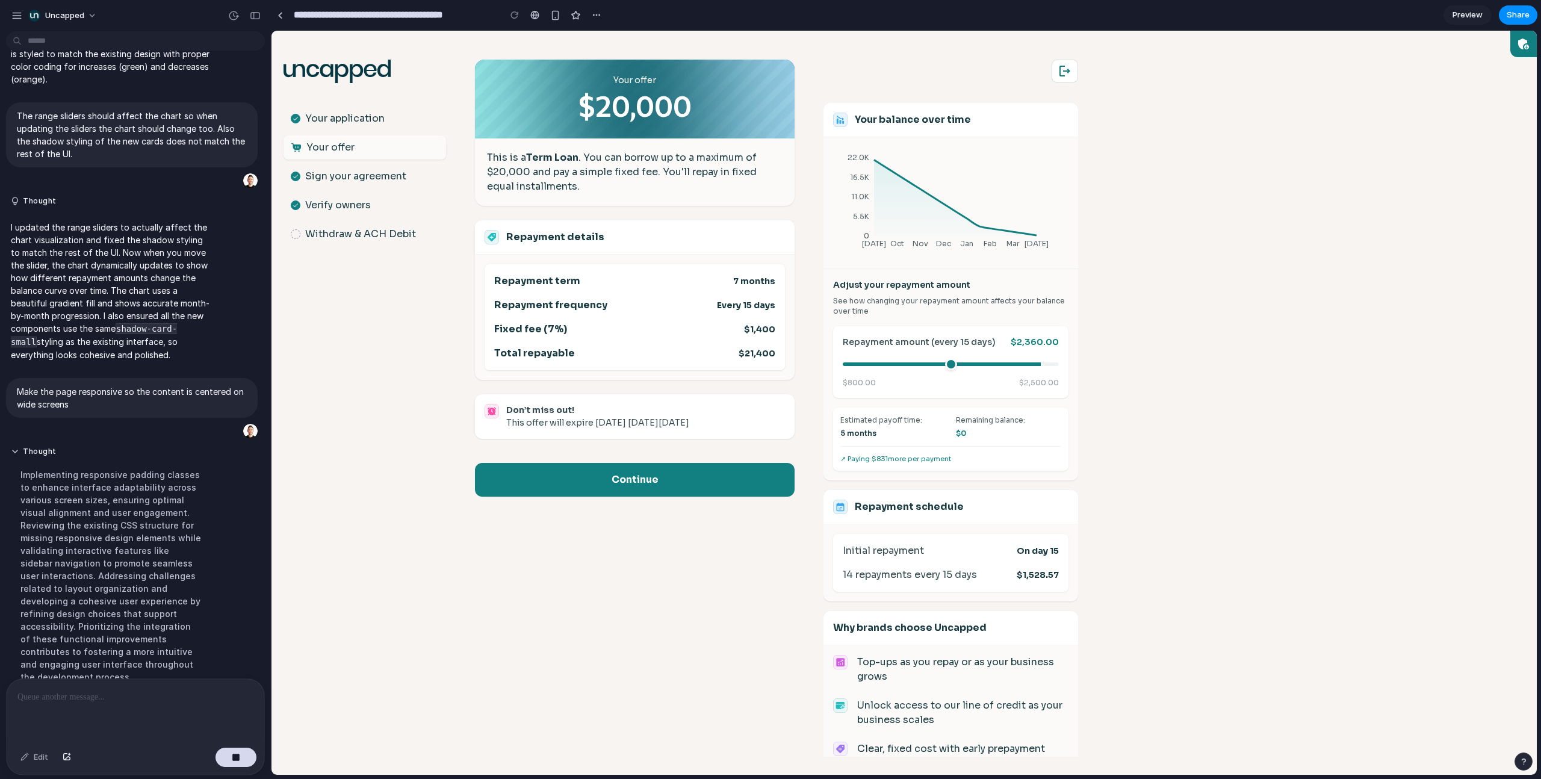
drag, startPoint x: 1011, startPoint y: 362, endPoint x: 1027, endPoint y: 373, distance: 19.4
type input "****"
click at [909, 366] on input "range" at bounding box center [951, 364] width 216 height 4
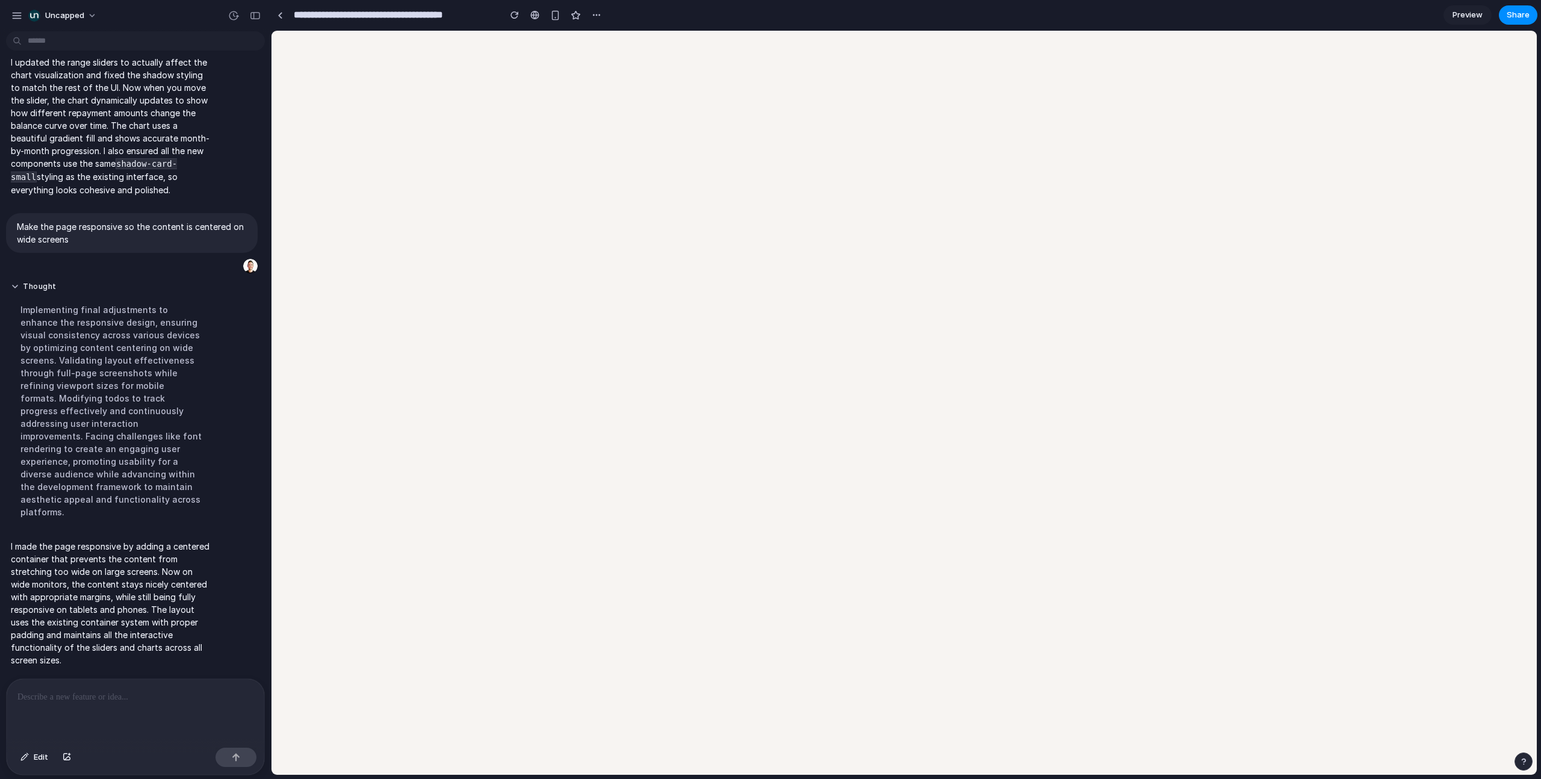
scroll to position [0, 0]
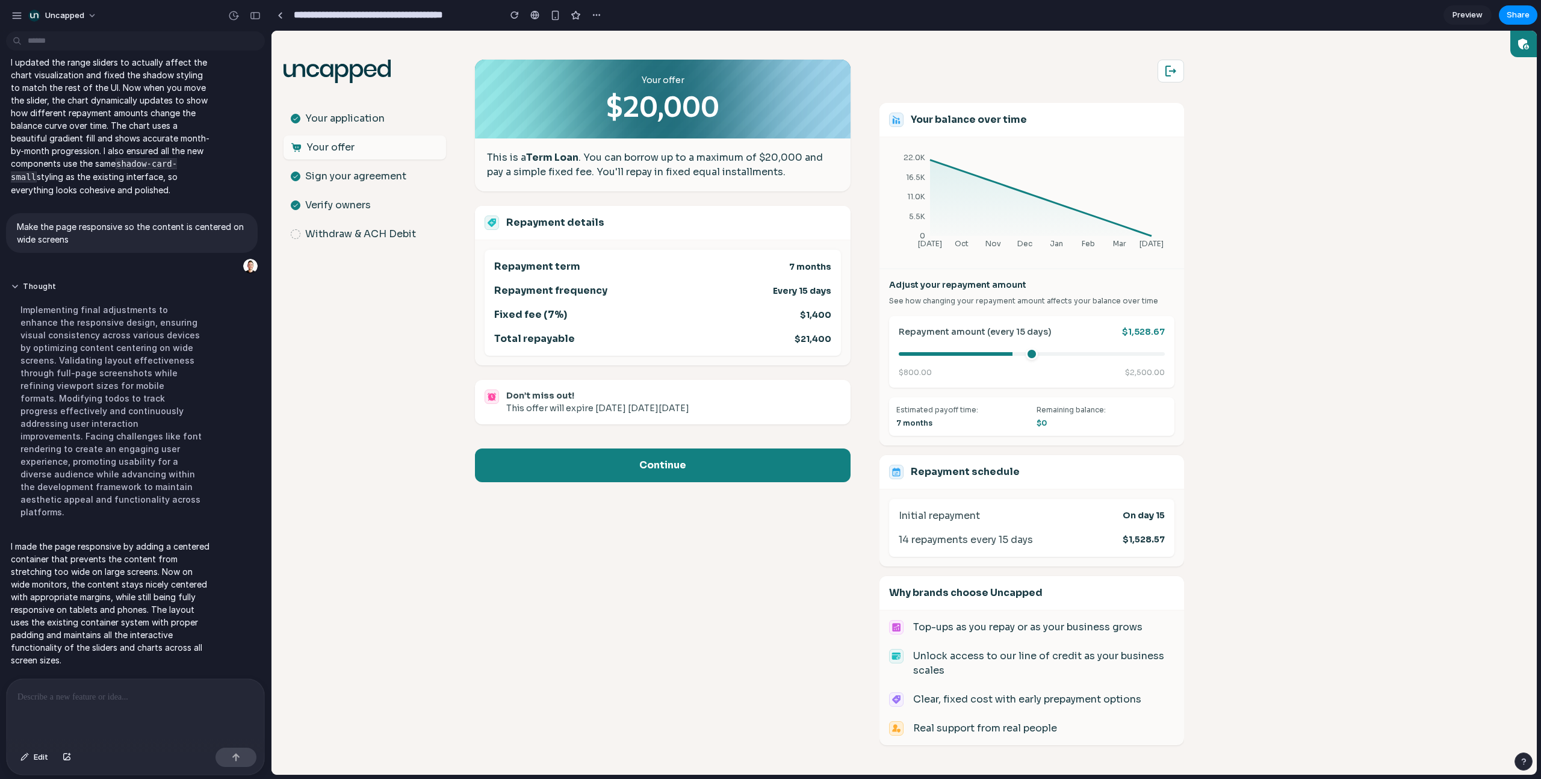
click at [483, 495] on div "Your offer $20,000 This is a Term Loan . You can borrow up to a maximum of $20,…" at bounding box center [663, 403] width 376 height 744
click at [909, 303] on body ".st0{fill:#063844;} Your application Your offer Sign your agreement Verify owne…" at bounding box center [903, 403] width 1265 height 744
click at [409, 413] on div ".st0{fill:#063844;} Your application Your offer Sign your agreement Verify owne…" at bounding box center [364, 403] width 162 height 744
click at [619, 422] on div "Don’t miss out! This offer will expire in 7 days on Friday, October 03, 2025" at bounding box center [663, 402] width 376 height 45
click at [909, 338] on body ".st0{fill:#063844;} Your application Your offer Sign your agreement Verify owne…" at bounding box center [903, 403] width 1265 height 744
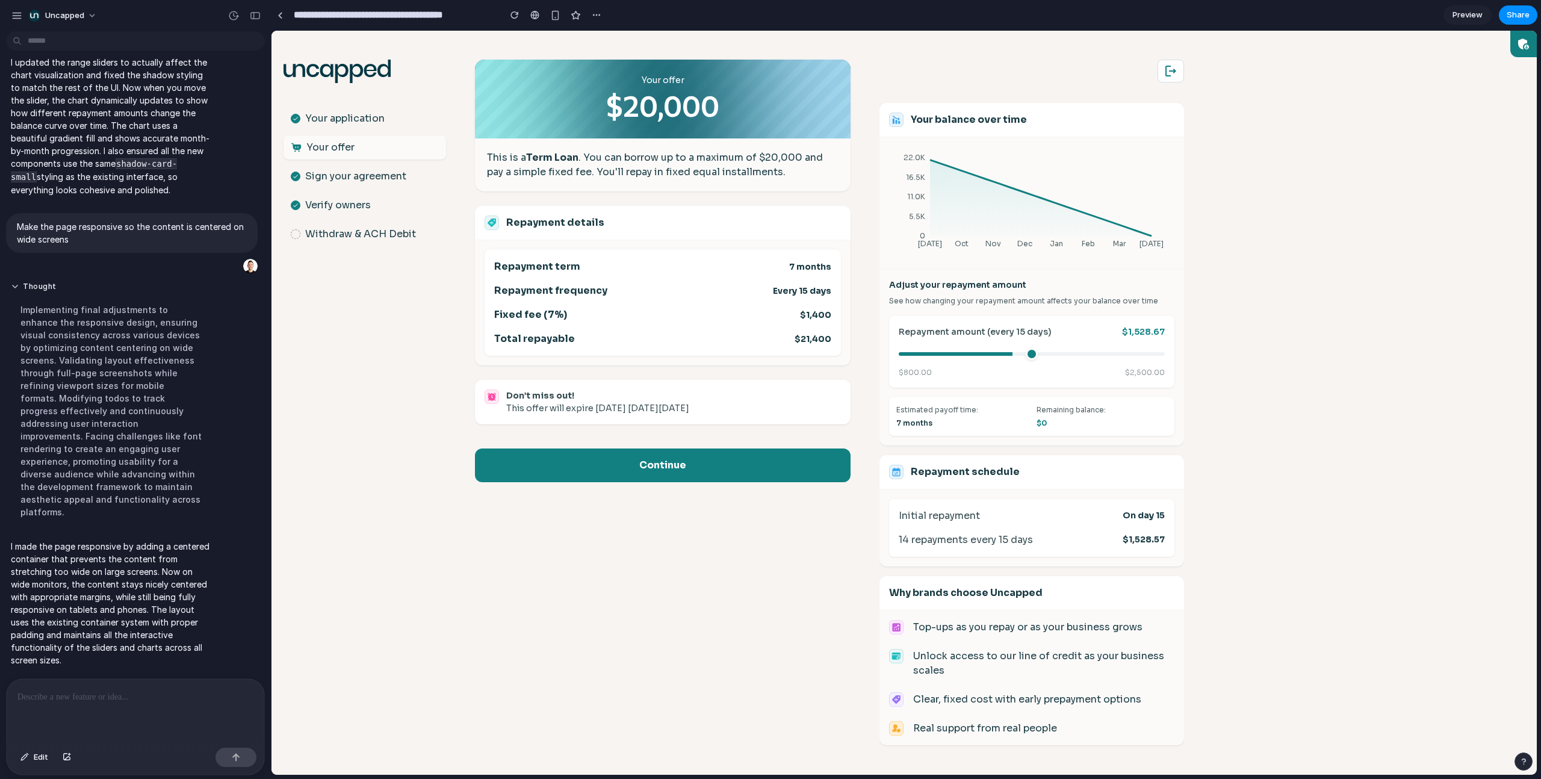
click at [909, 305] on p "See how changing your repayment amount affects your balance over time" at bounding box center [1031, 301] width 285 height 10
click at [909, 272] on body ".st0{fill:#063844;} Your application Your offer Sign your agreement Verify owne…" at bounding box center [903, 403] width 1265 height 744
click at [380, 431] on div ".st0{fill:#063844;} Your application Your offer Sign your agreement Verify owne…" at bounding box center [364, 403] width 162 height 744
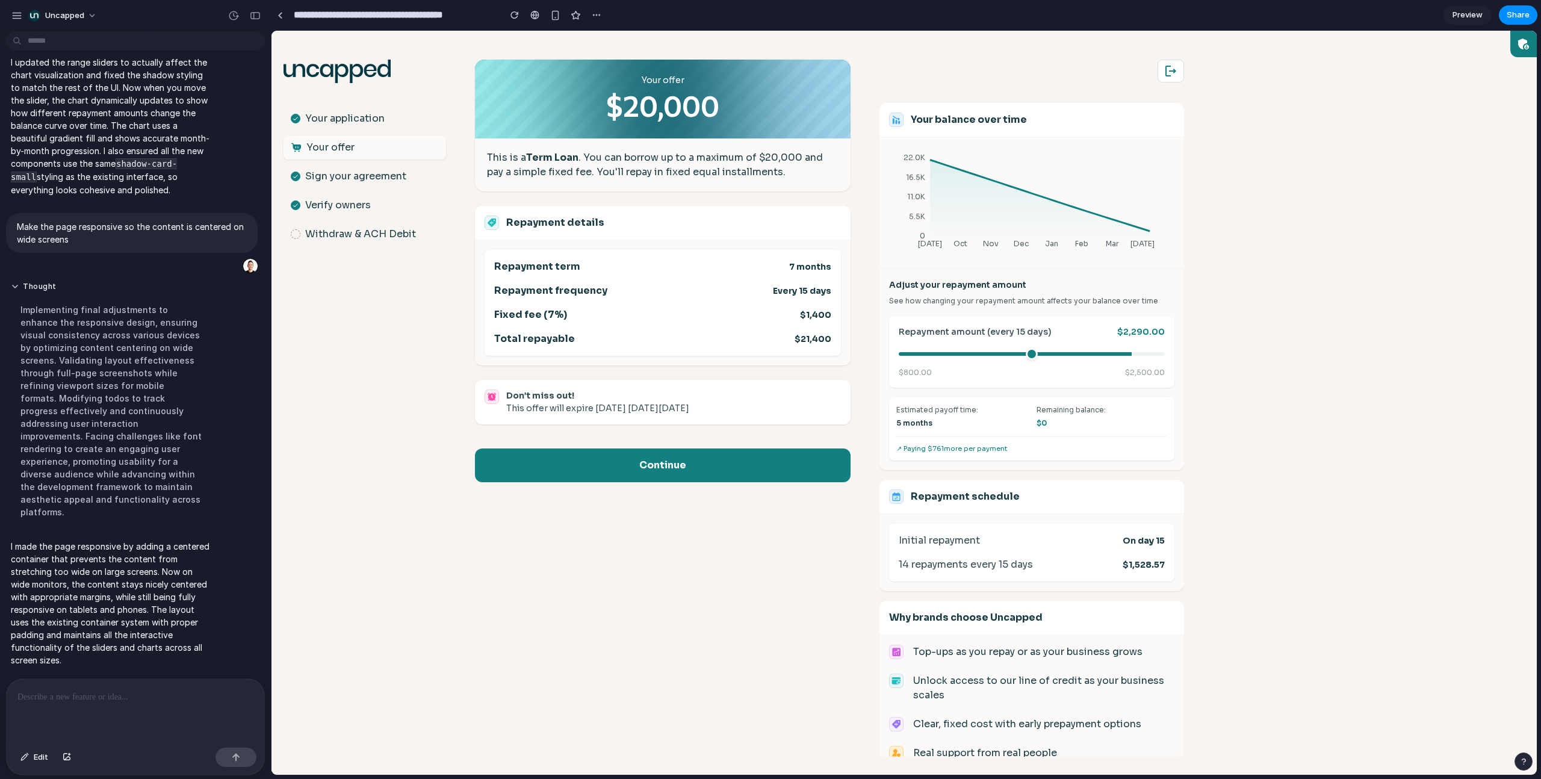
drag, startPoint x: 1007, startPoint y: 351, endPoint x: 1119, endPoint y: 359, distance: 111.7
type input "****"
click at [909, 356] on input "range" at bounding box center [1032, 354] width 266 height 4
click at [909, 319] on body ".st0{fill:#063844;} Your application Your offer Sign your agreement Verify owne…" at bounding box center [903, 403] width 1265 height 744
click at [909, 17] on span "Preview" at bounding box center [1467, 15] width 30 height 12
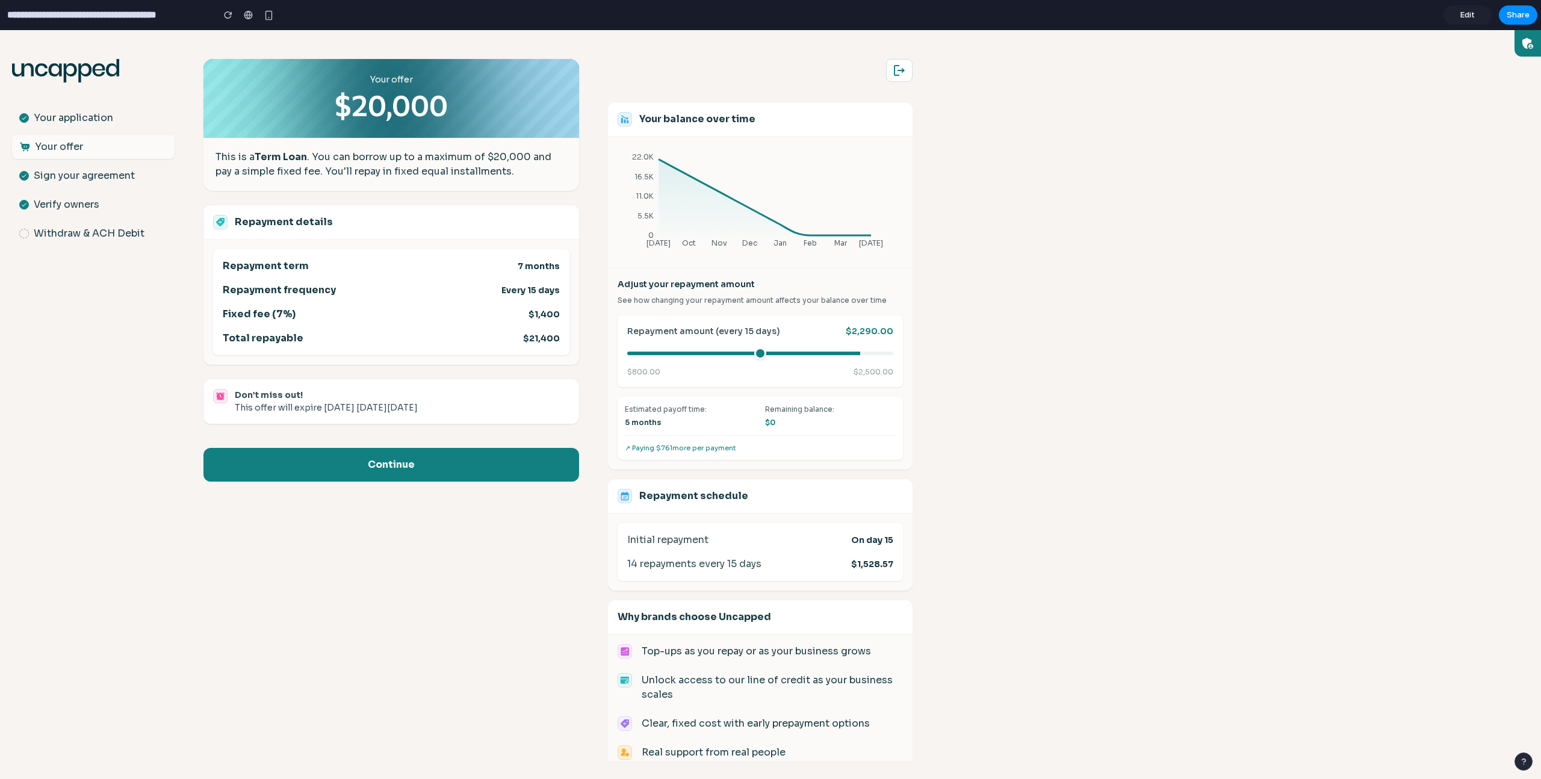
click at [786, 326] on div "Repayment amount (every 15 days) $2,290.00" at bounding box center [760, 331] width 266 height 13
click at [909, 204] on body ".st0{fill:#063844;} Your application Your offer Sign your agreement Verify owne…" at bounding box center [770, 404] width 1541 height 749
click at [909, 16] on link "Edit" at bounding box center [1467, 14] width 48 height 19
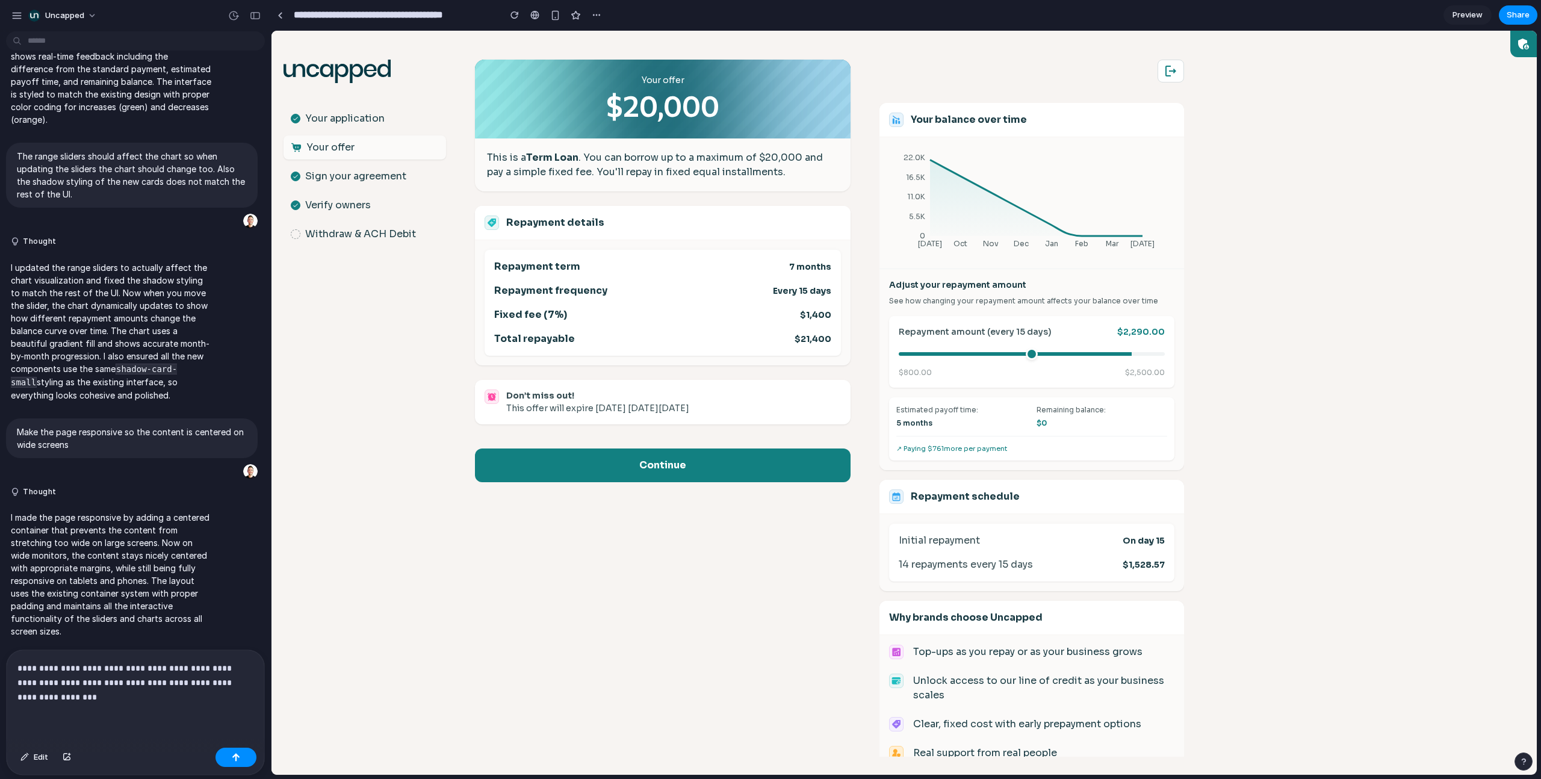
scroll to position [322, 0]
click at [58, 495] on p "**********" at bounding box center [130, 682] width 227 height 43
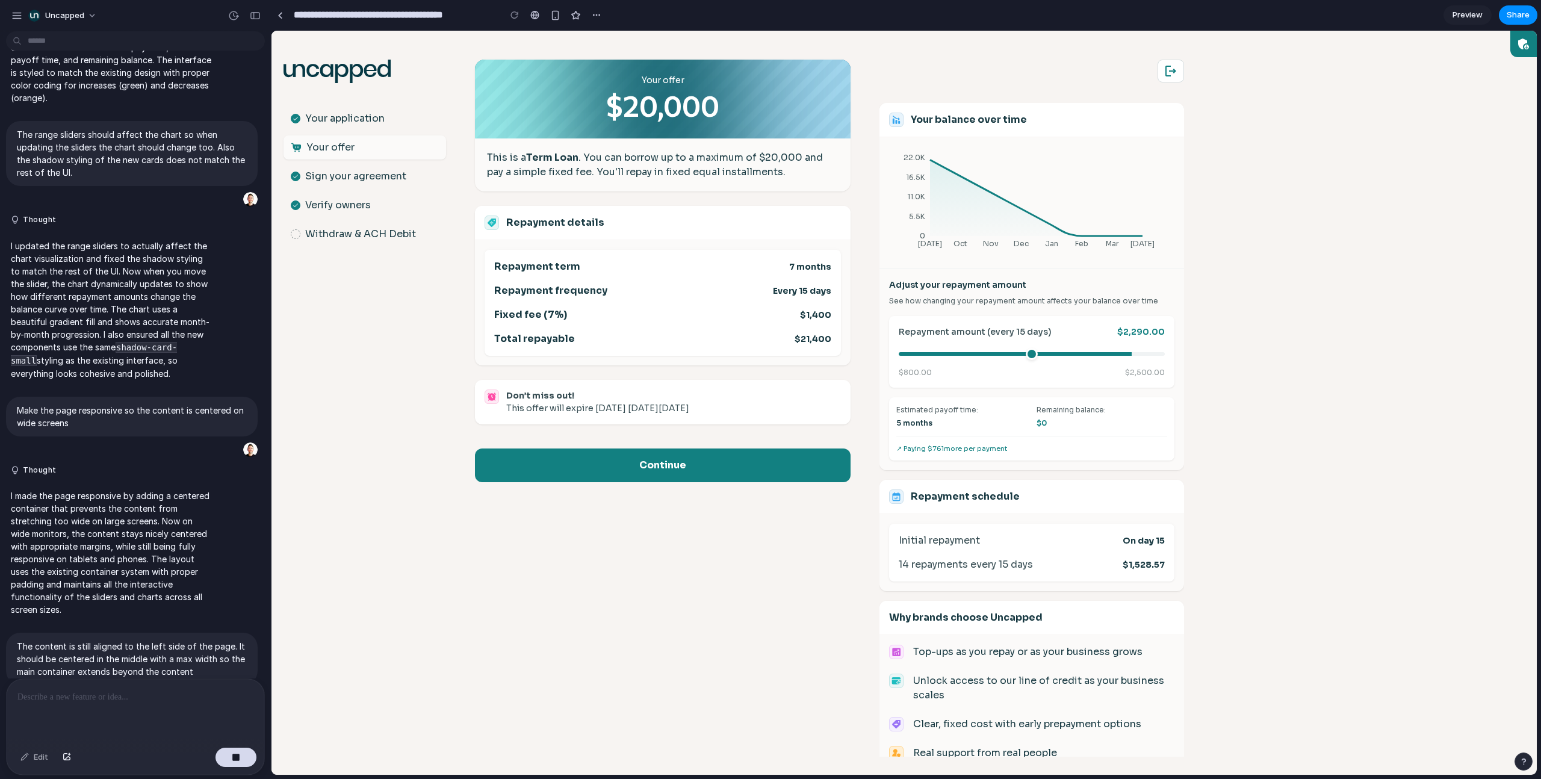
scroll to position [404, 0]
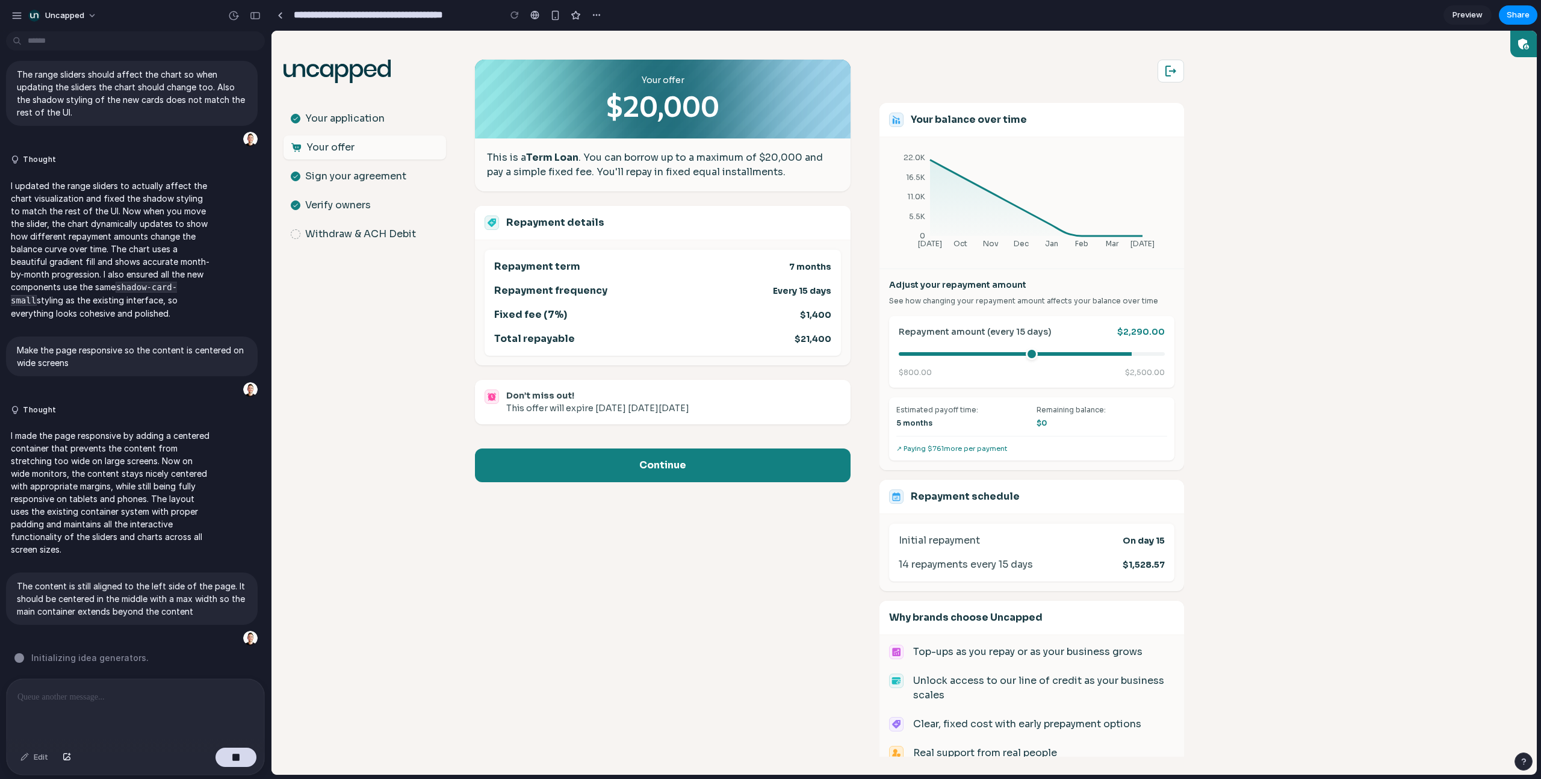
click at [909, 107] on body ".st0{fill:#063844;} Your application Your offer Sign your agreement Verify owne…" at bounding box center [903, 403] width 1265 height 744
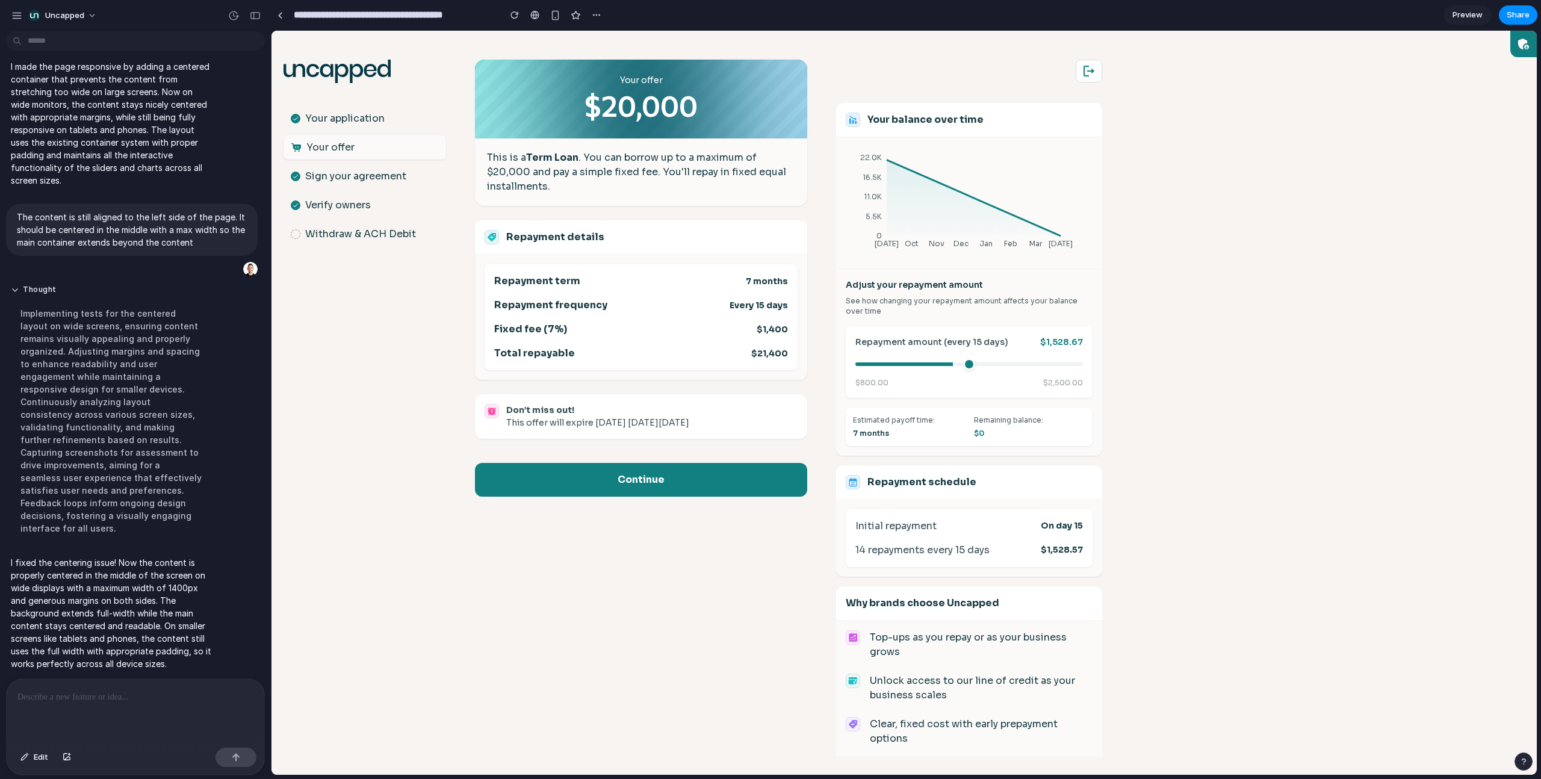
scroll to position [28, 0]
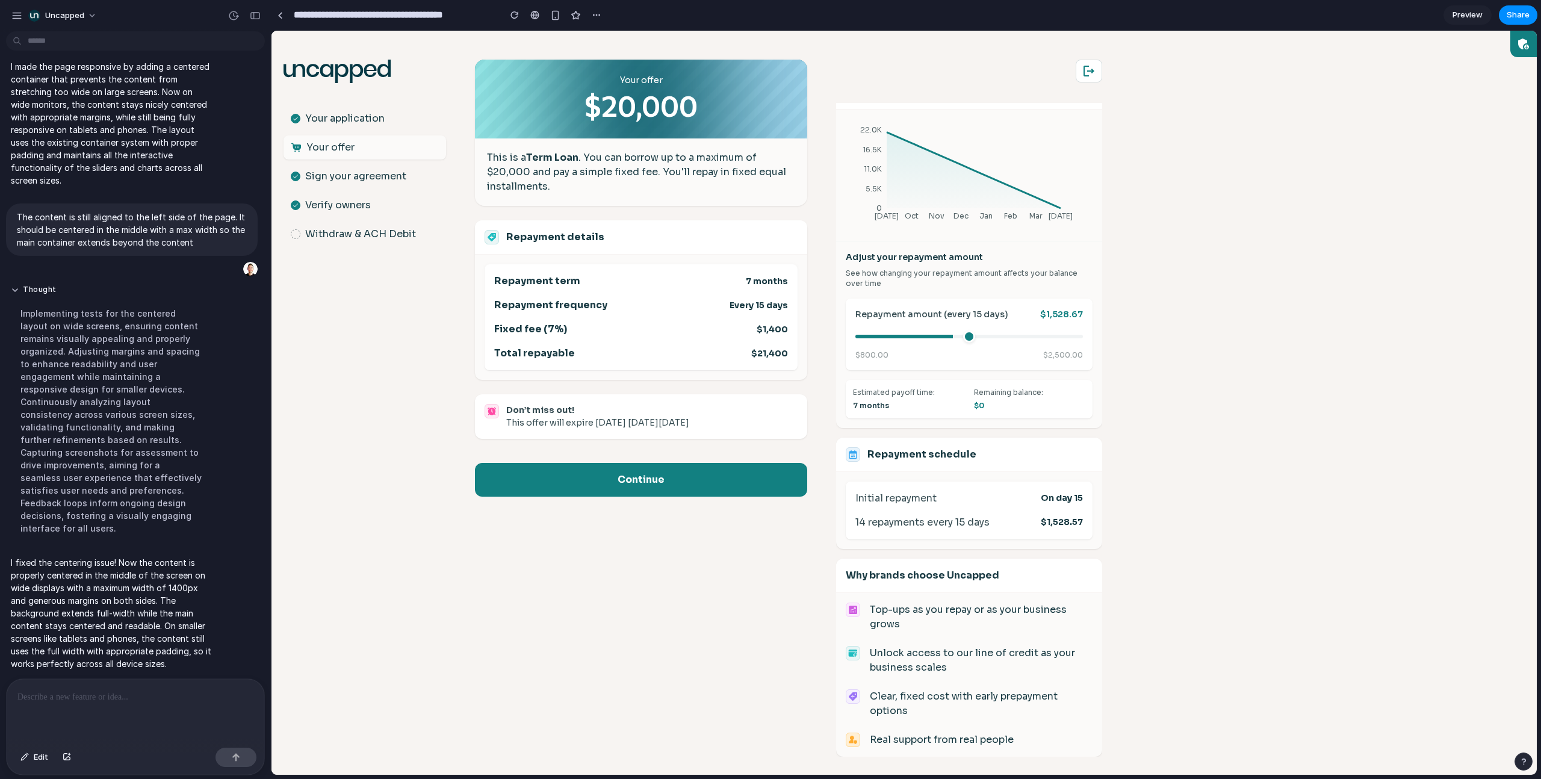
drag, startPoint x: 1309, startPoint y: 203, endPoint x: 1669, endPoint y: 132, distance: 366.8
click at [909, 203] on body ".st0{fill:#063844;} Your application Your offer Sign your agreement Verify owne…" at bounding box center [903, 403] width 1265 height 744
click at [909, 16] on span "Preview" at bounding box center [1467, 15] width 30 height 12
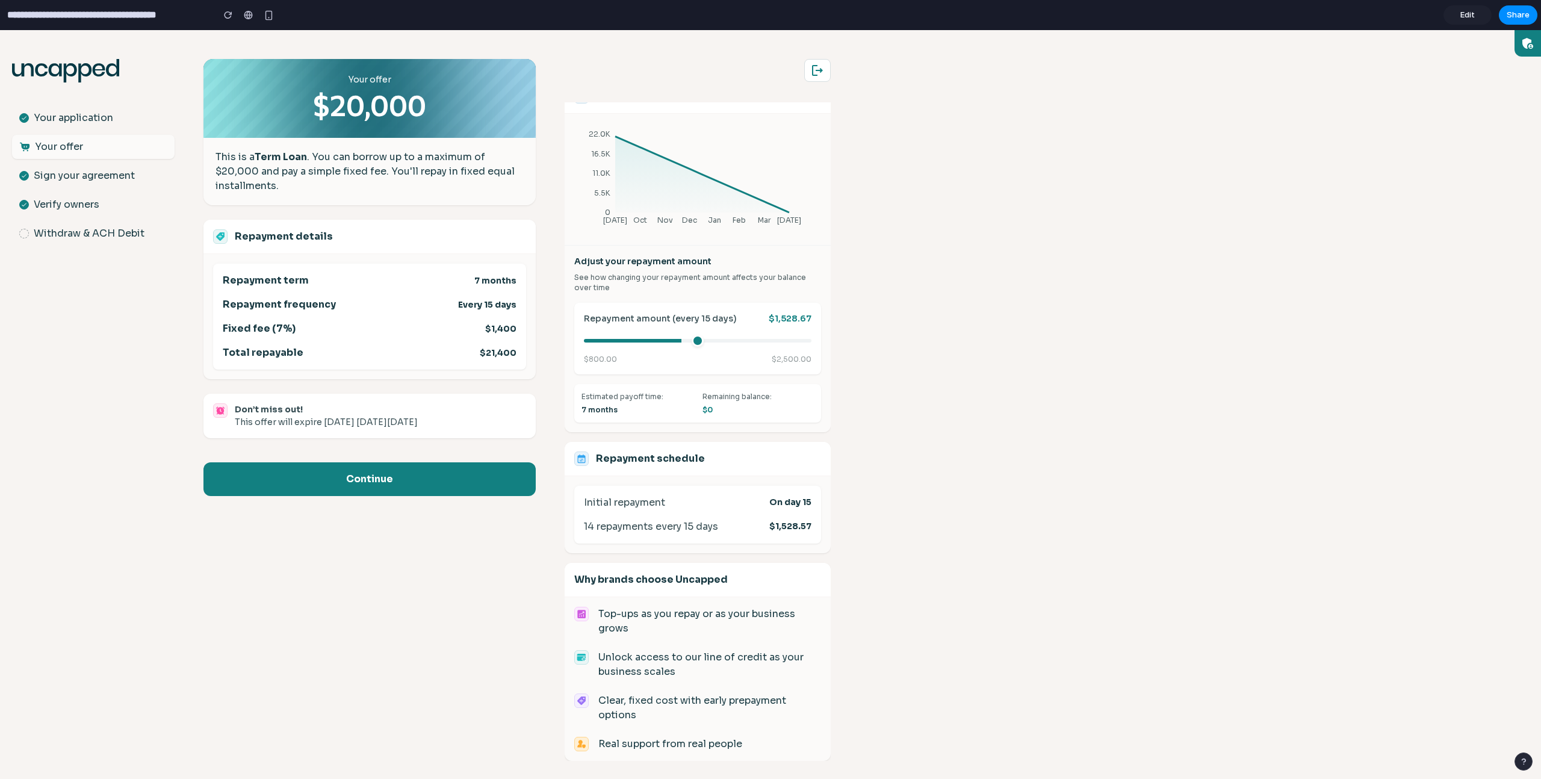
click at [909, 258] on body ".st0{fill:#063844;} Your application Your offer Sign your agreement Verify owne…" at bounding box center [770, 404] width 1541 height 749
click at [909, 19] on span "Edit" at bounding box center [1467, 15] width 14 height 12
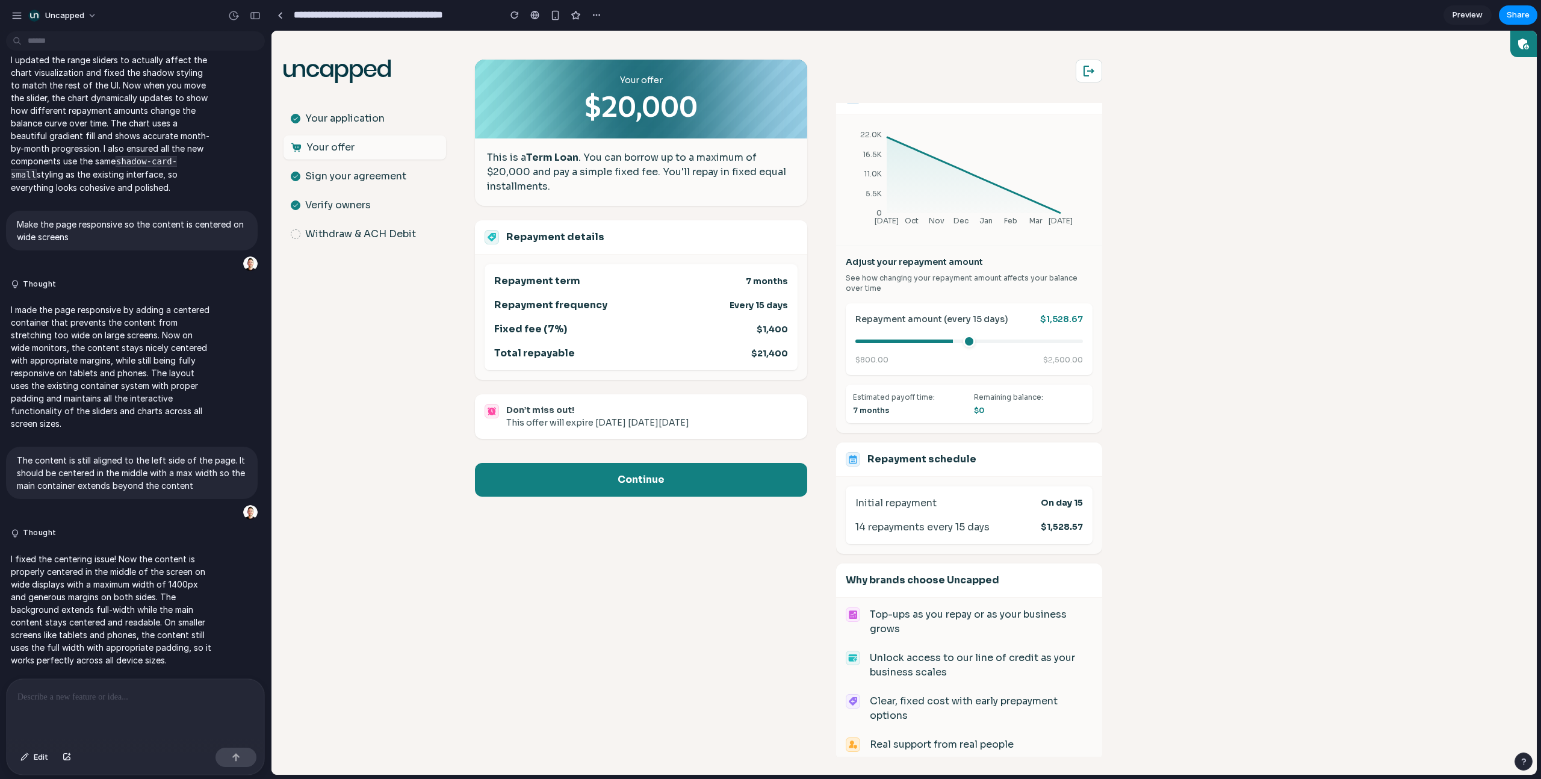
click at [909, 237] on body ".st0{fill:#063844;} Your application Your offer Sign your agreement Verify owne…" at bounding box center [903, 403] width 1265 height 744
click at [29, 495] on button "Edit" at bounding box center [34, 756] width 40 height 19
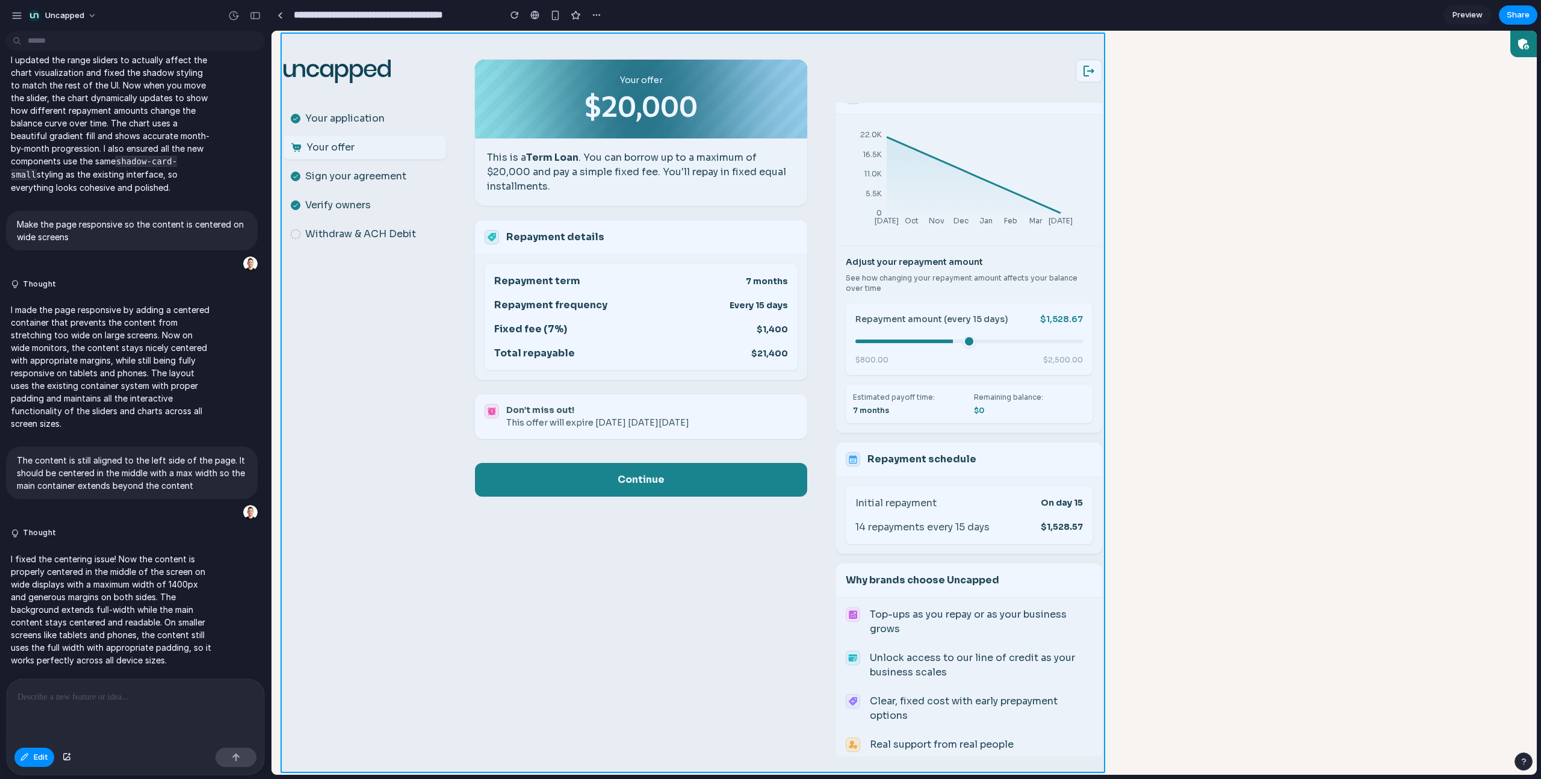
click at [453, 34] on div at bounding box center [903, 403] width 1265 height 744
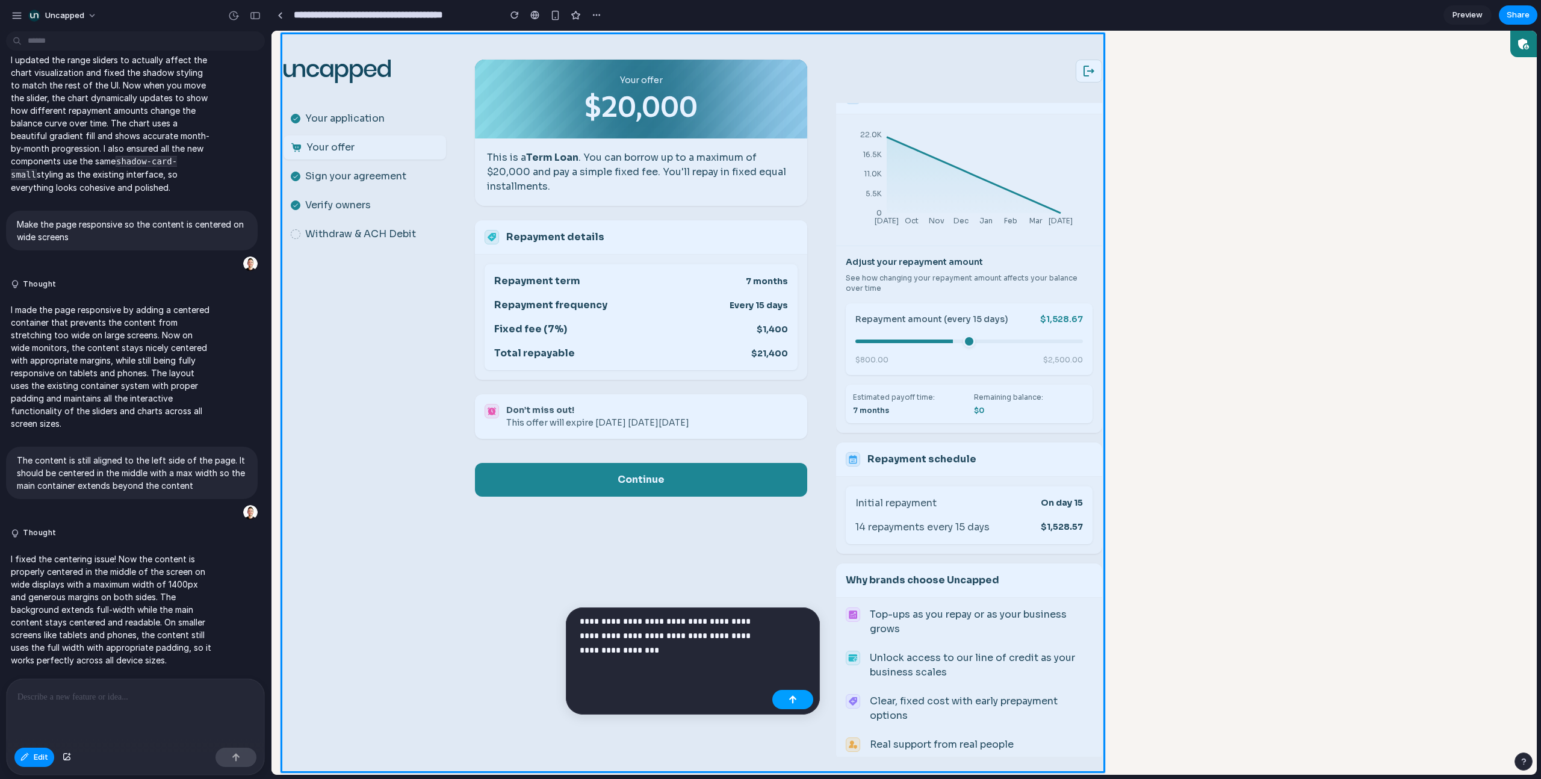
click at [805, 495] on button "button" at bounding box center [792, 699] width 41 height 19
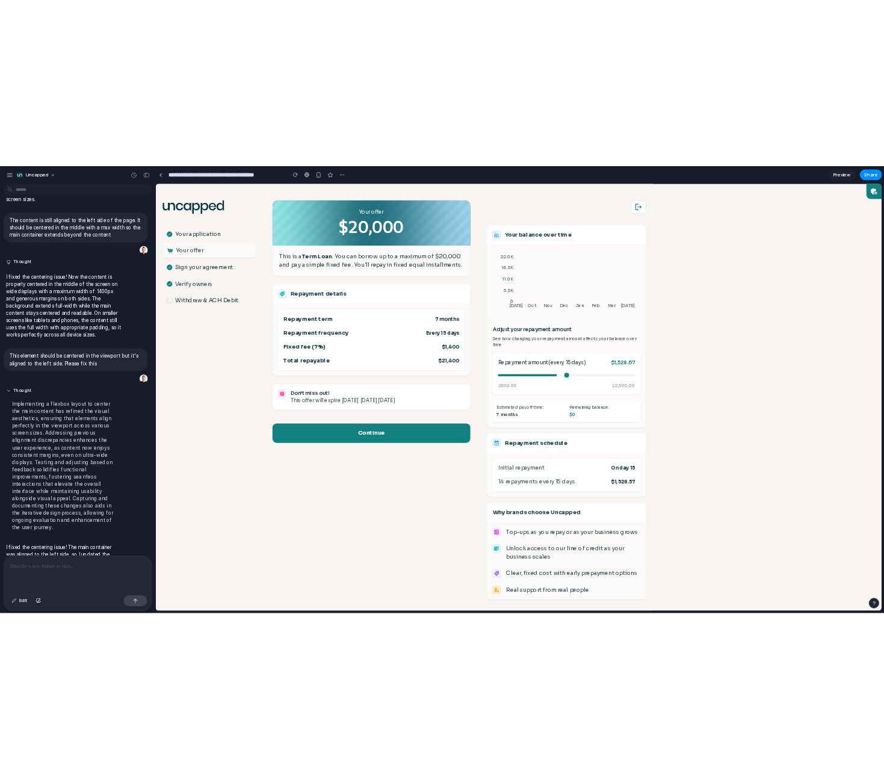
scroll to position [1001, 0]
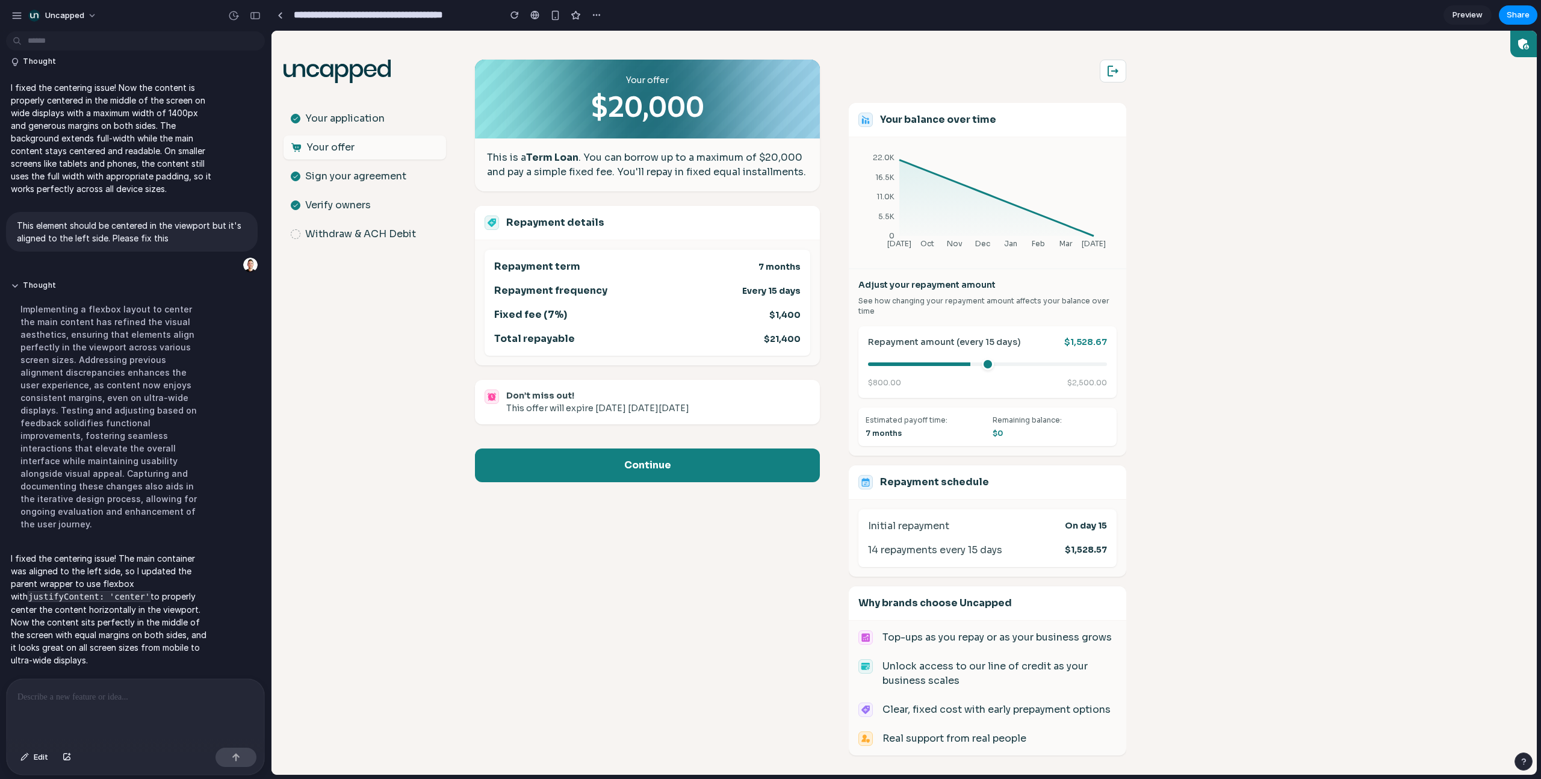
click at [909, 279] on body ".st0{fill:#063844;} Your application Your offer Sign your agreement Verify owne…" at bounding box center [903, 403] width 1265 height 744
click at [511, 495] on div "Your offer $20,000 This is a Term Loan . You can borrow up to a maximum of $20,…" at bounding box center [647, 403] width 345 height 744
click at [19, 495] on button "Edit" at bounding box center [34, 756] width 40 height 19
click at [909, 57] on div at bounding box center [903, 403] width 1265 height 744
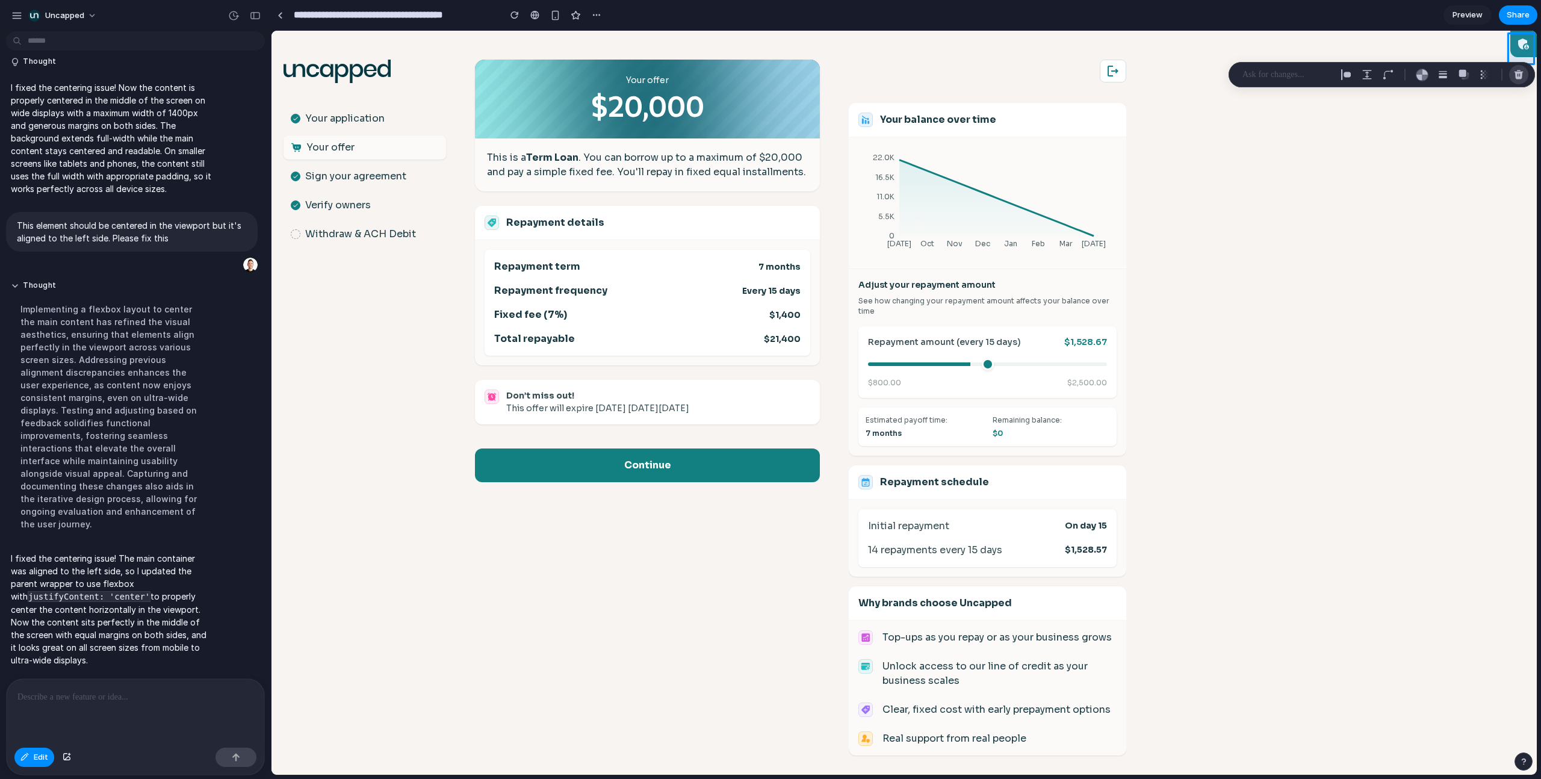
click at [909, 78] on div "button" at bounding box center [1518, 74] width 11 height 11
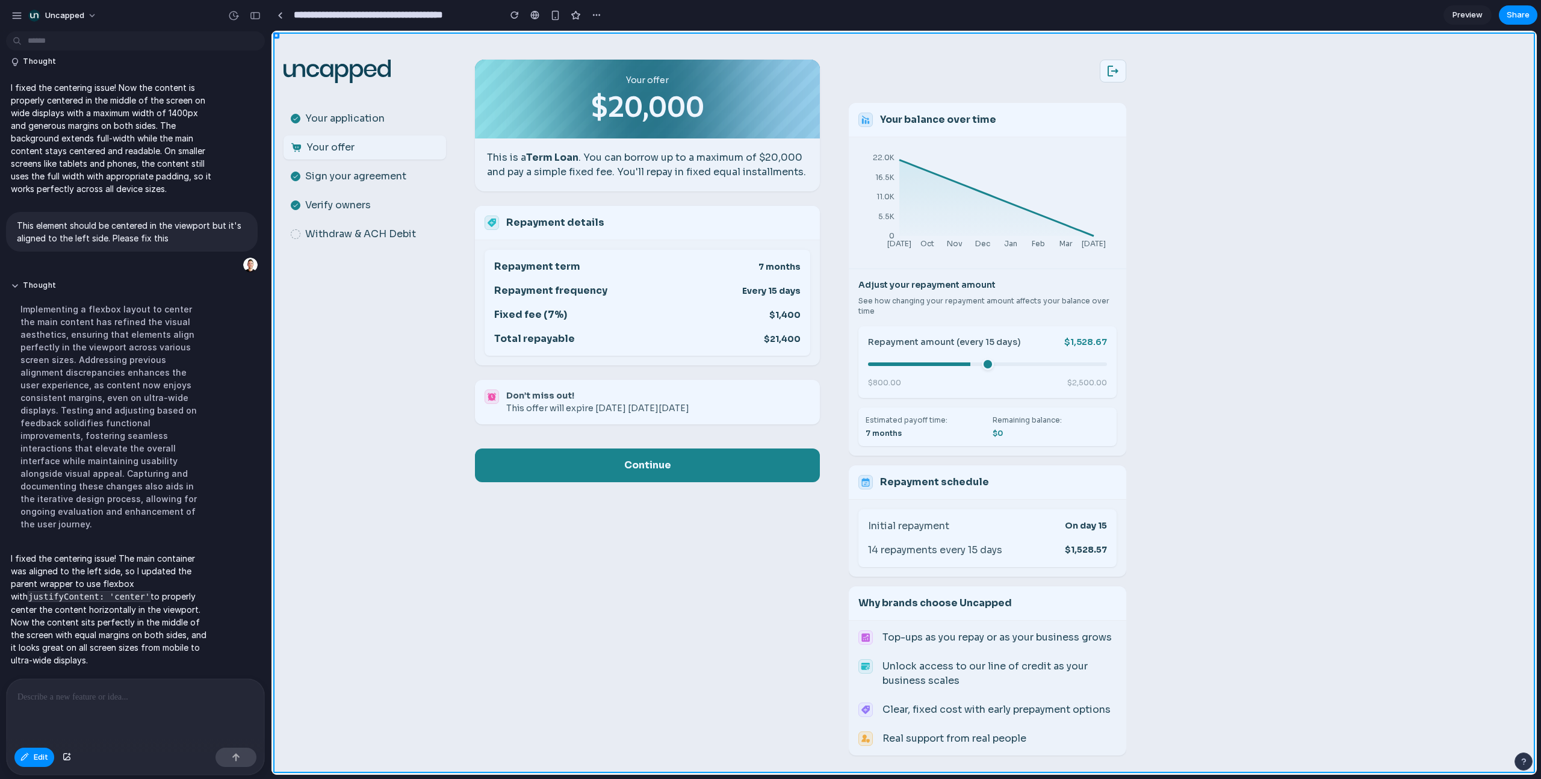
click at [909, 159] on div at bounding box center [903, 403] width 1265 height 744
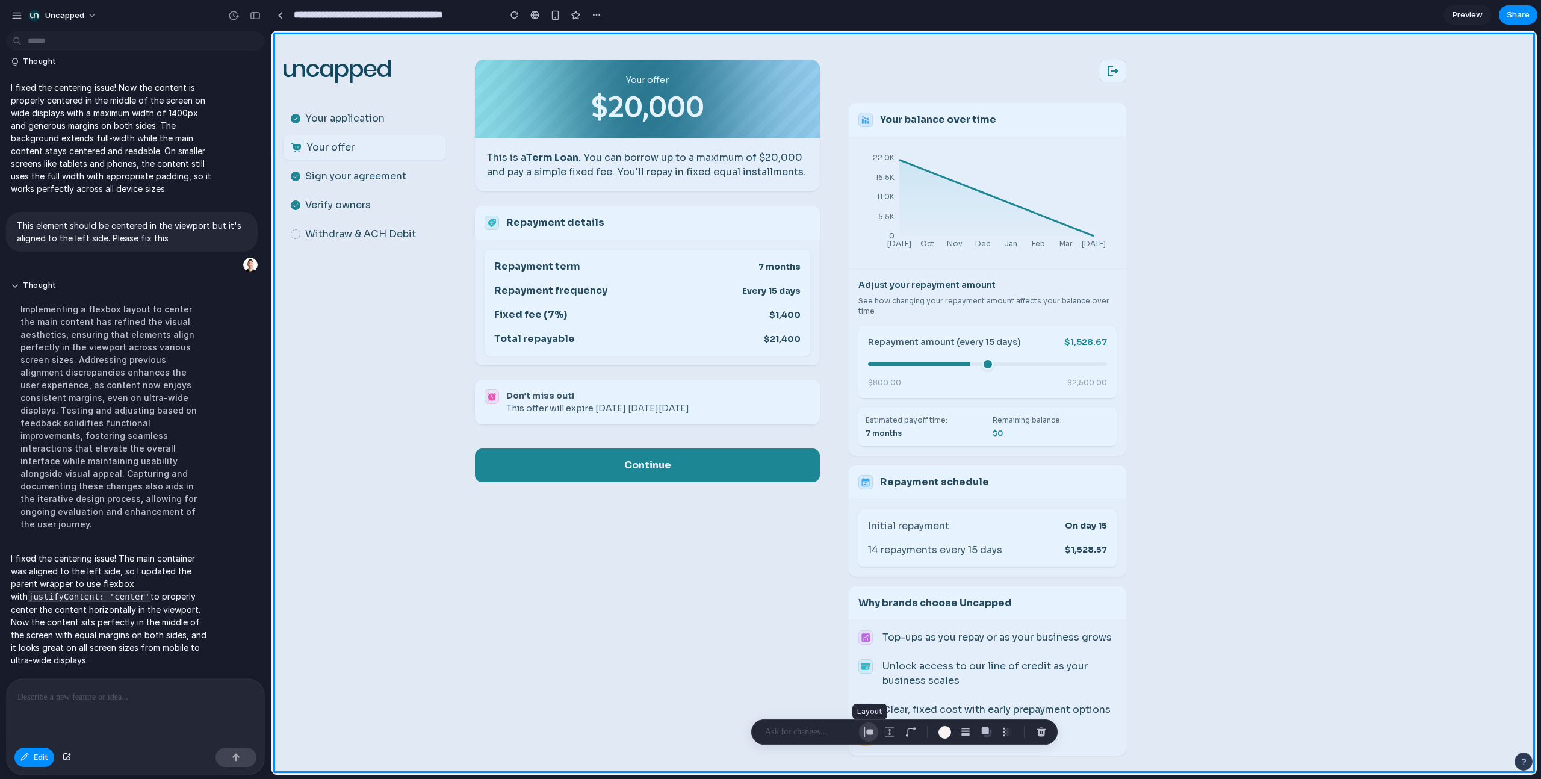
click at [865, 495] on div "button" at bounding box center [868, 731] width 11 height 11
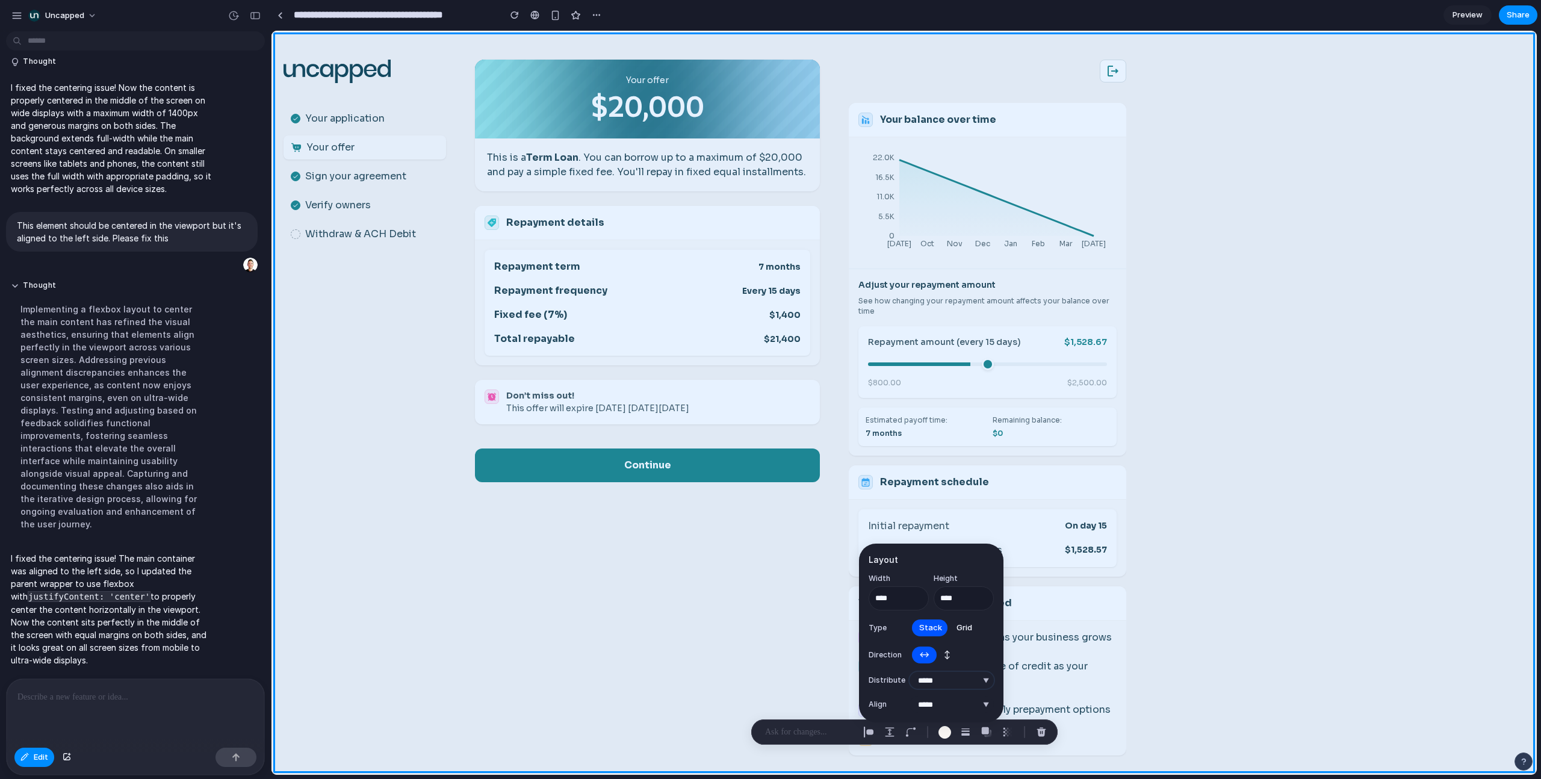
click at [909, 495] on select "**********" at bounding box center [951, 680] width 84 height 17
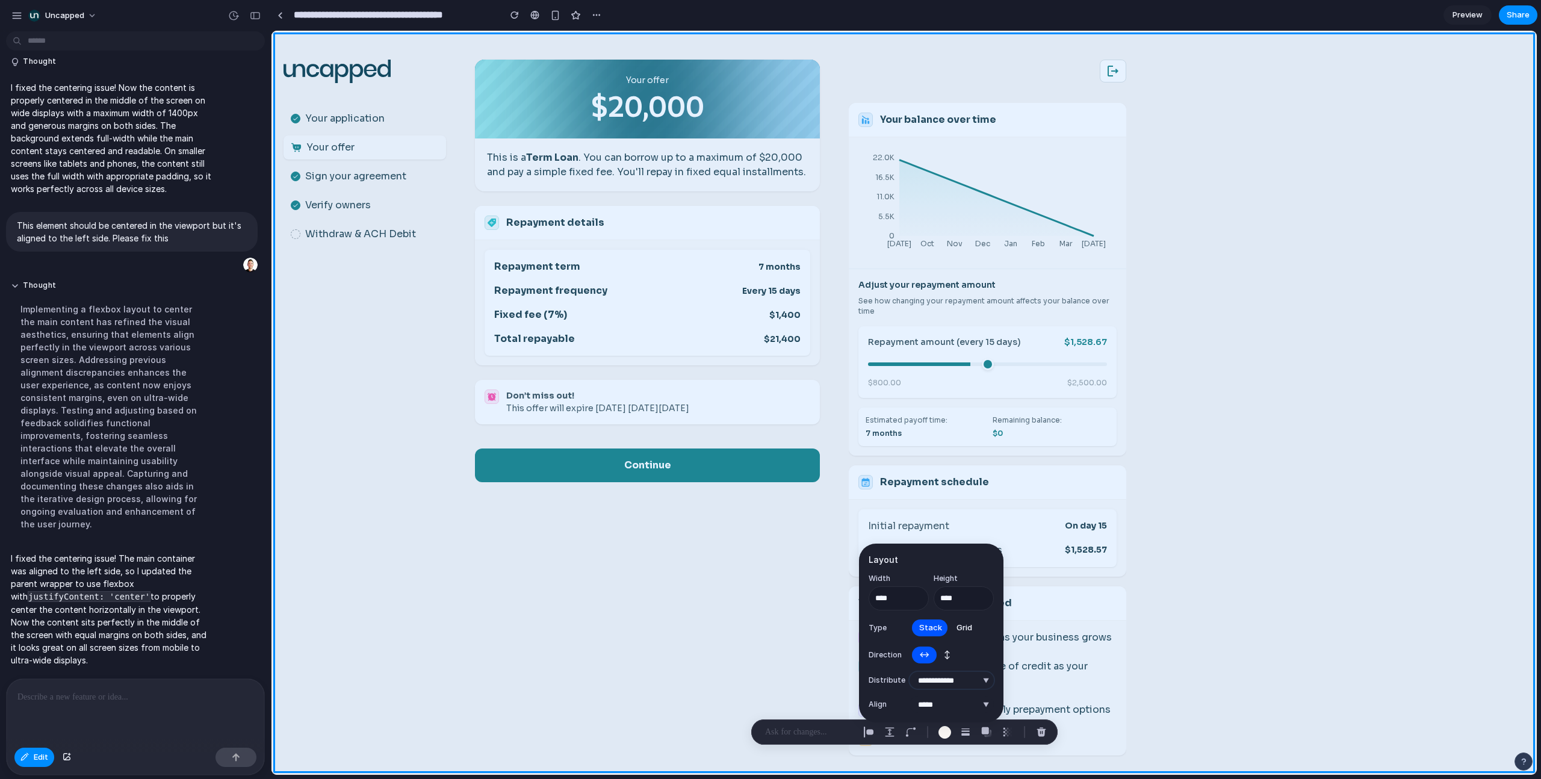
click at [909, 495] on select "**********" at bounding box center [951, 680] width 84 height 17
click at [909, 495] on div "**********" at bounding box center [930, 632] width 125 height 159
click at [909, 495] on select "**********" at bounding box center [951, 680] width 84 height 17
select select "**********"
click at [909, 495] on select "**********" at bounding box center [951, 680] width 84 height 17
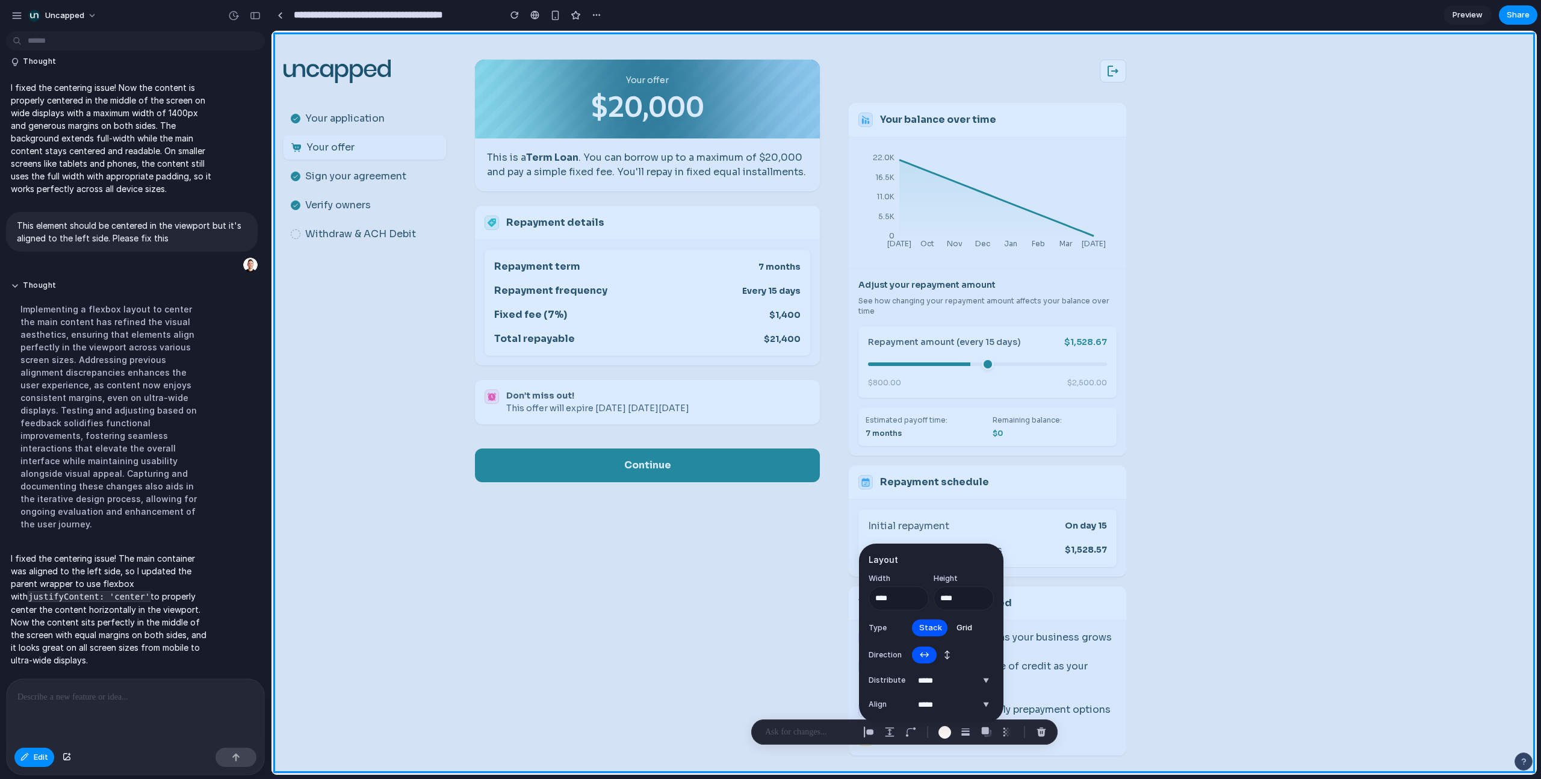
click at [909, 451] on div at bounding box center [903, 403] width 1265 height 744
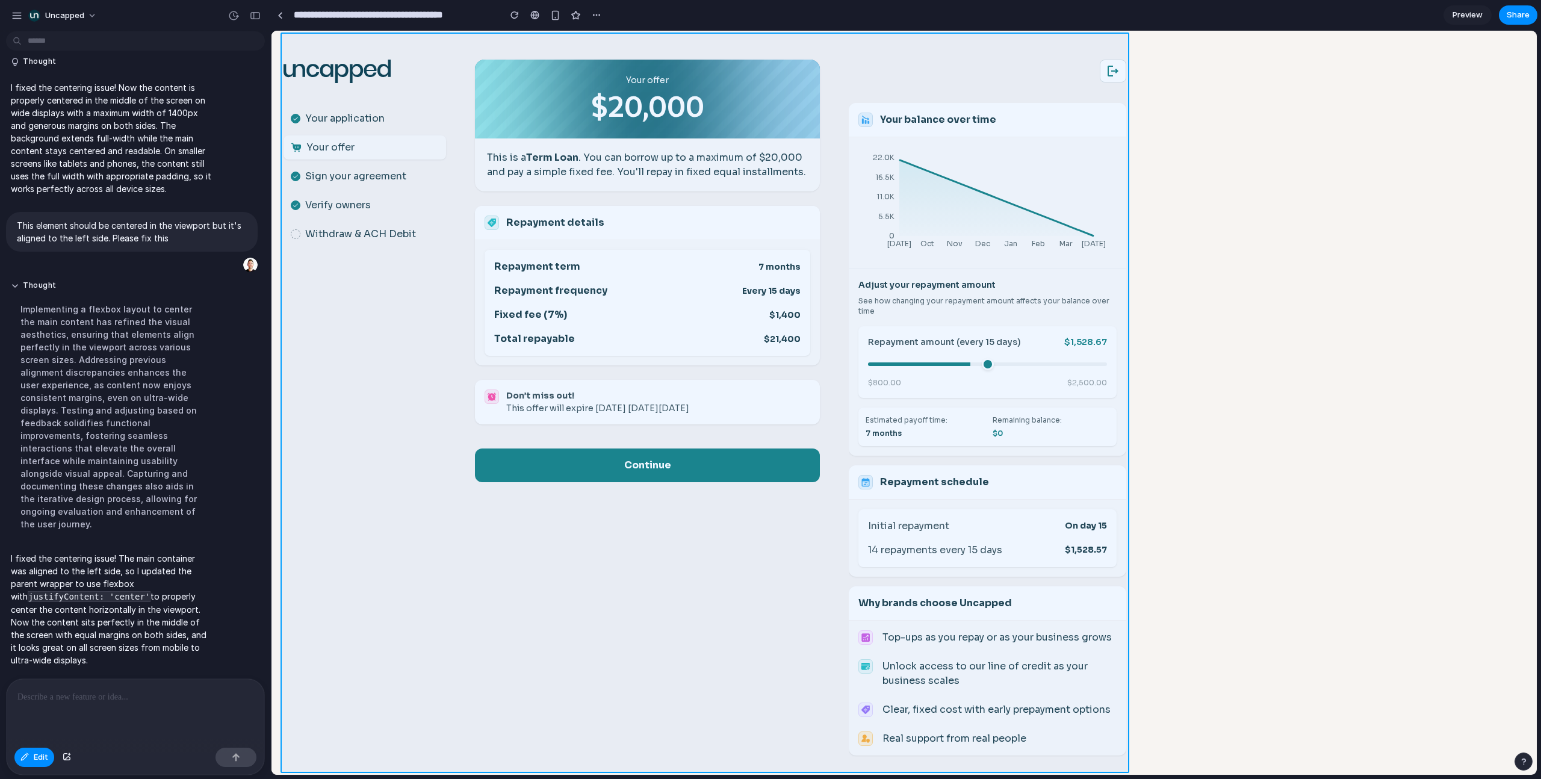
click at [468, 46] on div at bounding box center [903, 403] width 1265 height 744
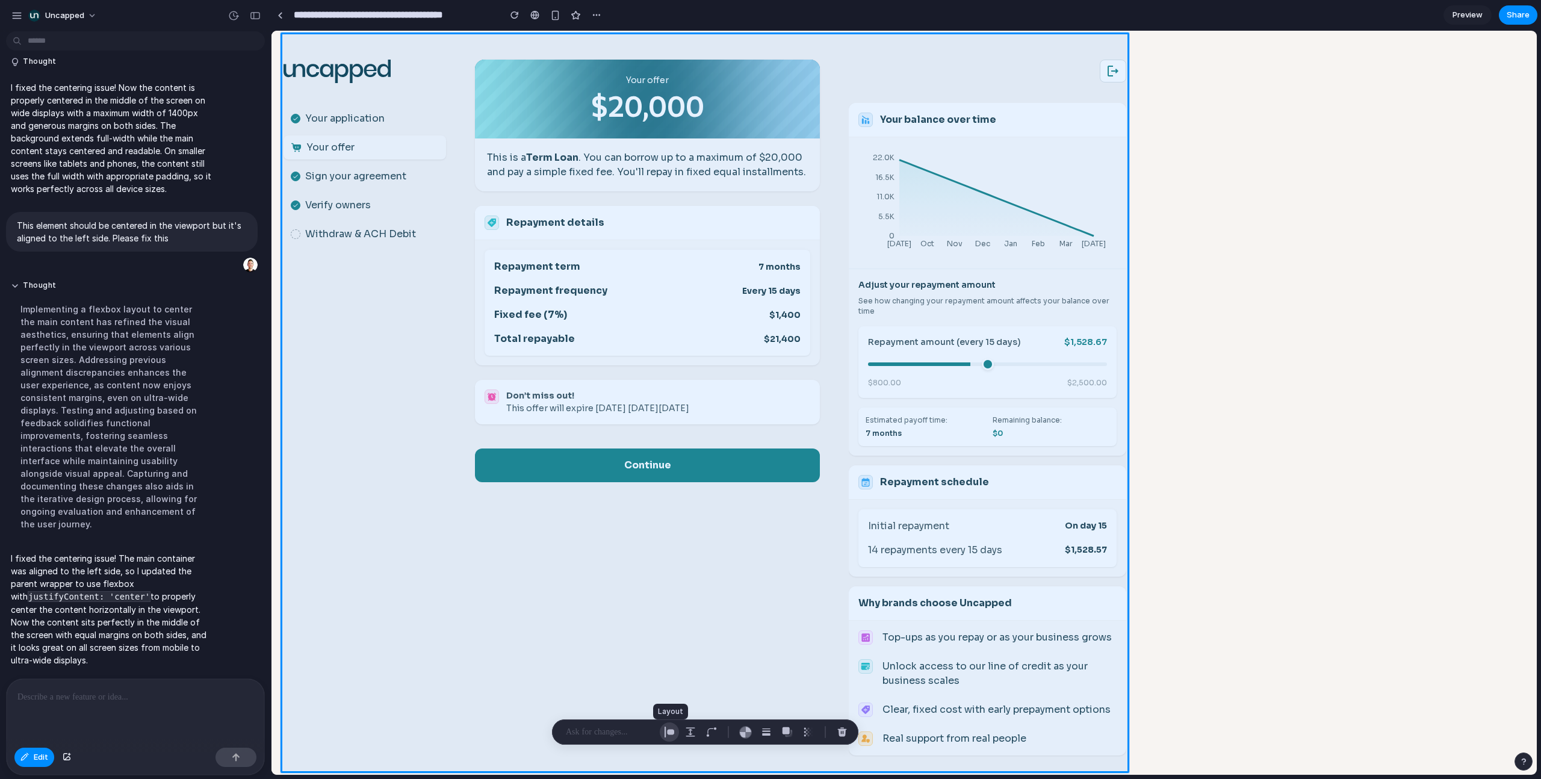
click at [668, 495] on div "button" at bounding box center [669, 731] width 11 height 11
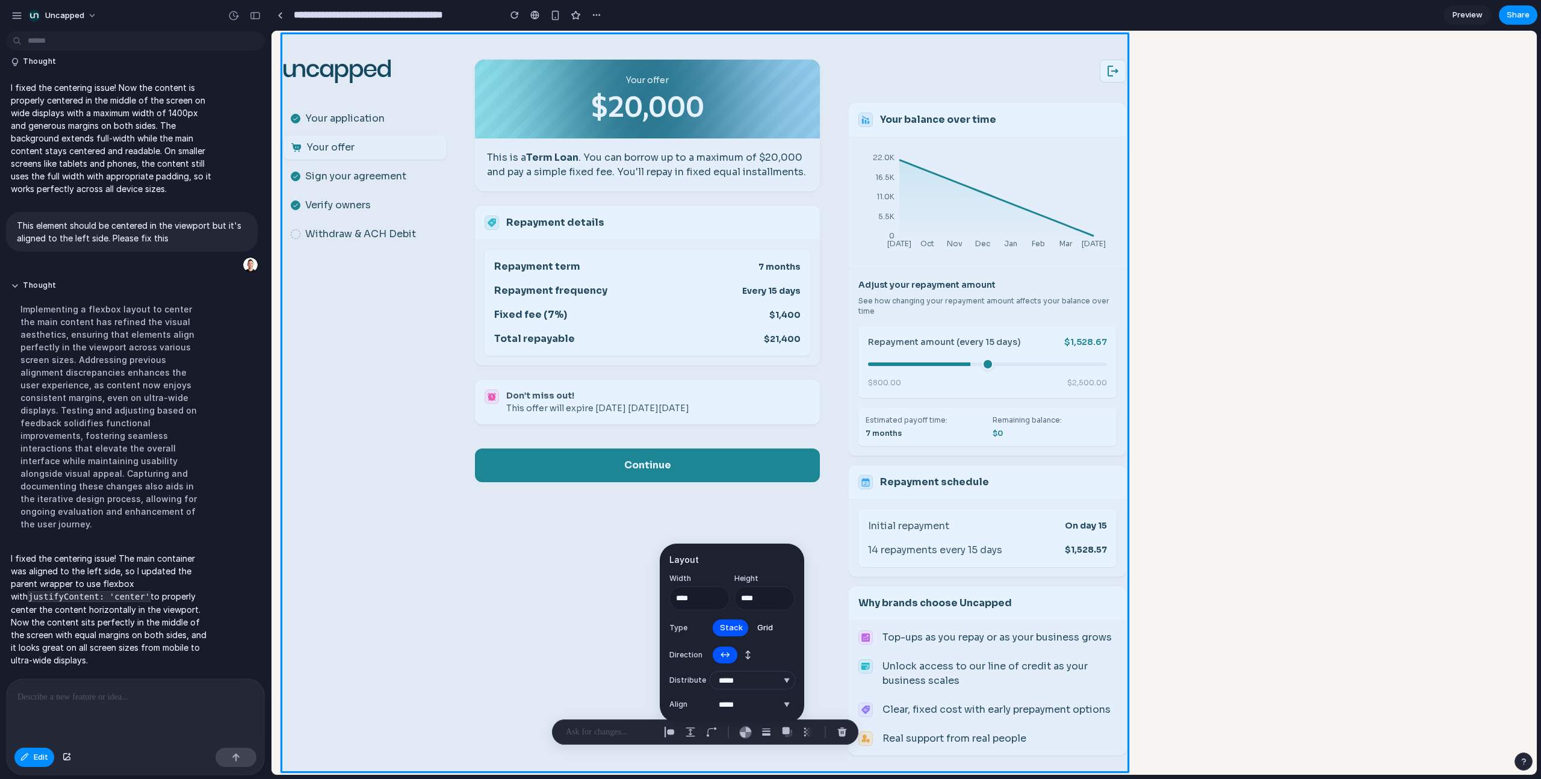
click at [749, 495] on select "**********" at bounding box center [752, 680] width 84 height 17
click at [710, 495] on select "**********" at bounding box center [752, 680] width 84 height 17
click at [743, 495] on select "**********" at bounding box center [752, 680] width 84 height 17
select select "**********"
click at [710, 495] on select "**********" at bounding box center [752, 680] width 84 height 17
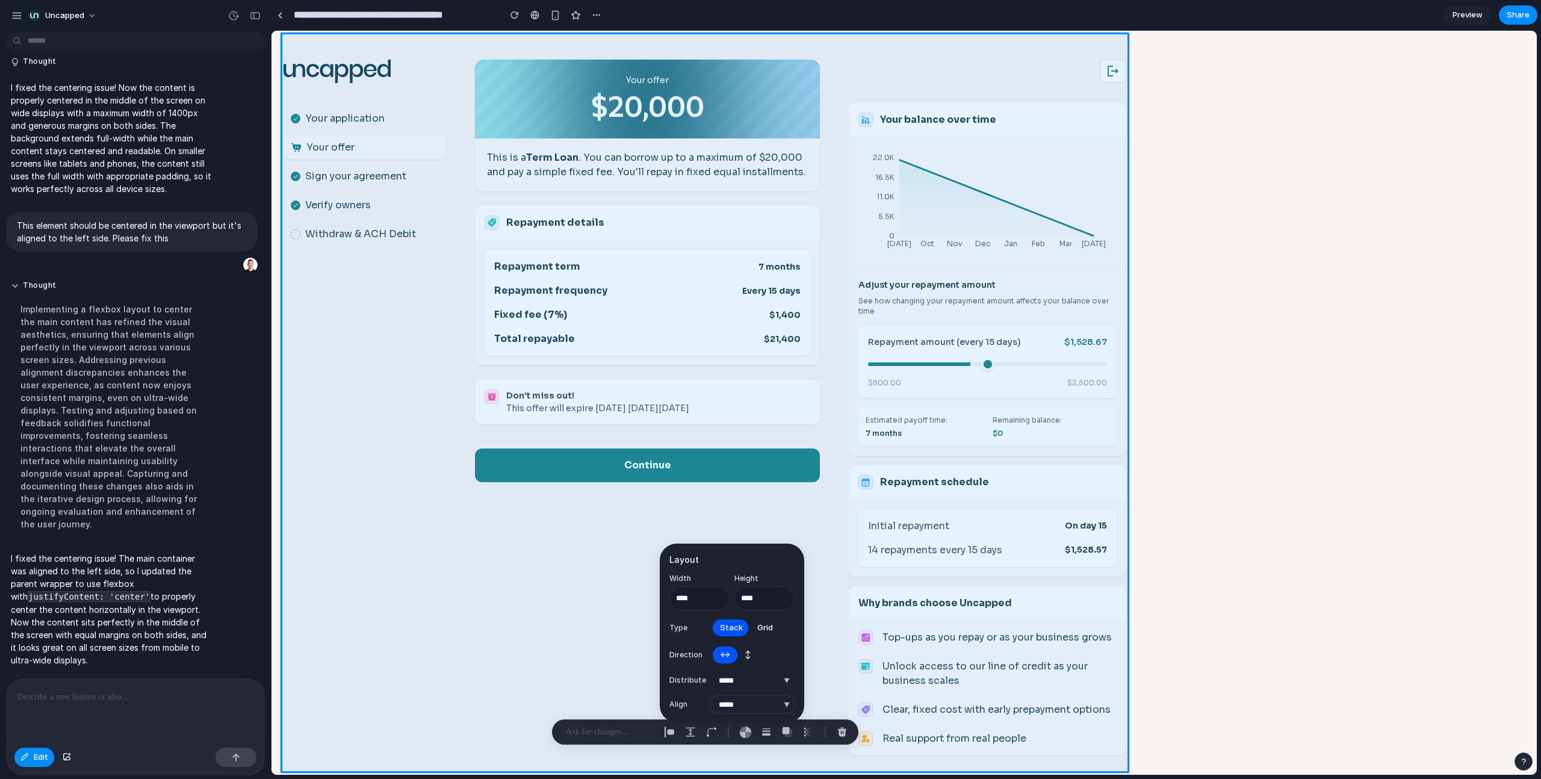
click at [741, 495] on select "***** ****** *** *******" at bounding box center [752, 704] width 84 height 17
click at [710, 495] on select "***** ****** *** *******" at bounding box center [752, 704] width 84 height 17
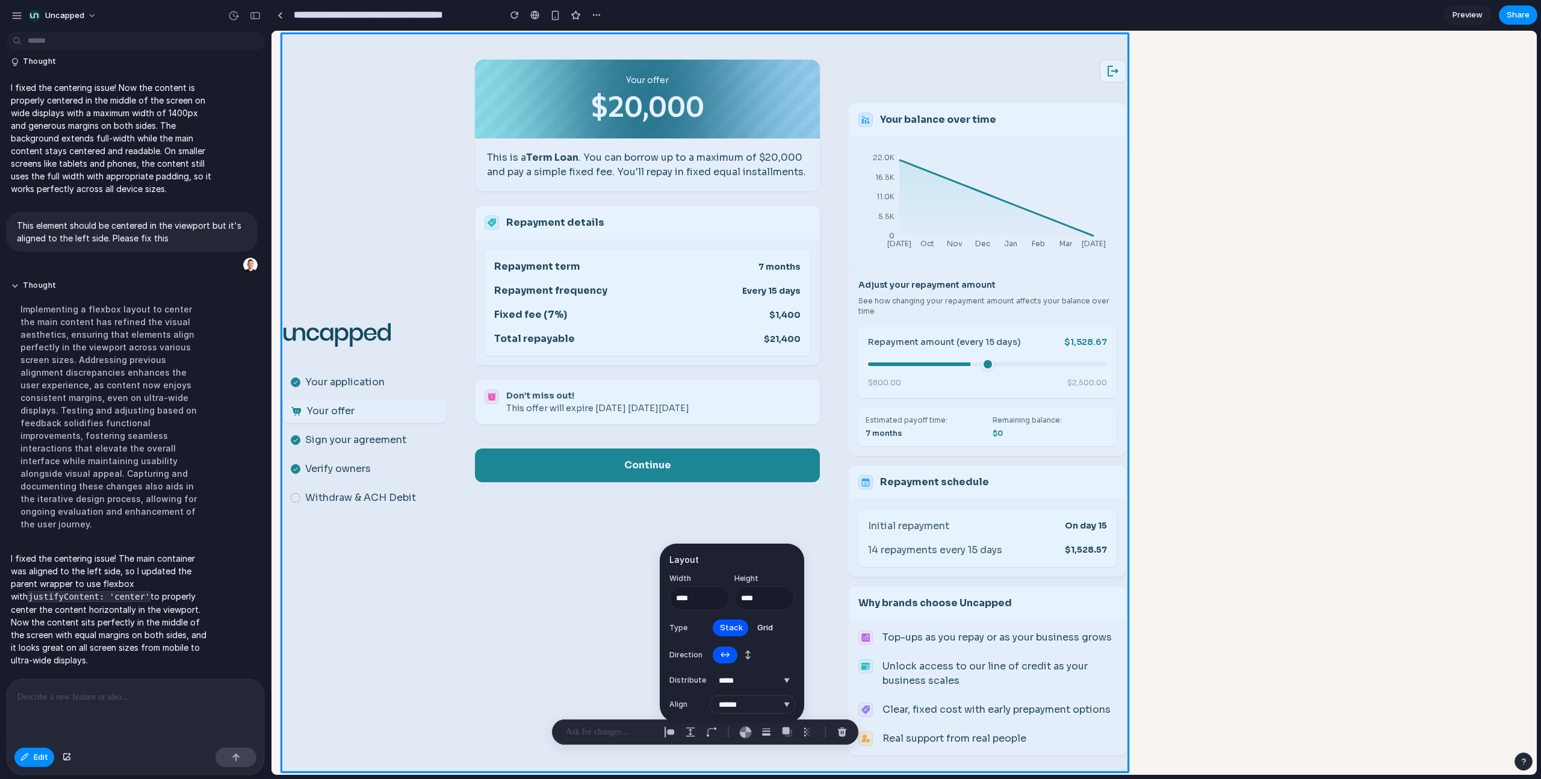
click at [741, 495] on select "***** ****** *** *******" at bounding box center [752, 704] width 84 height 17
select select "**********"
click at [710, 495] on select "***** ****** *** *******" at bounding box center [752, 704] width 84 height 17
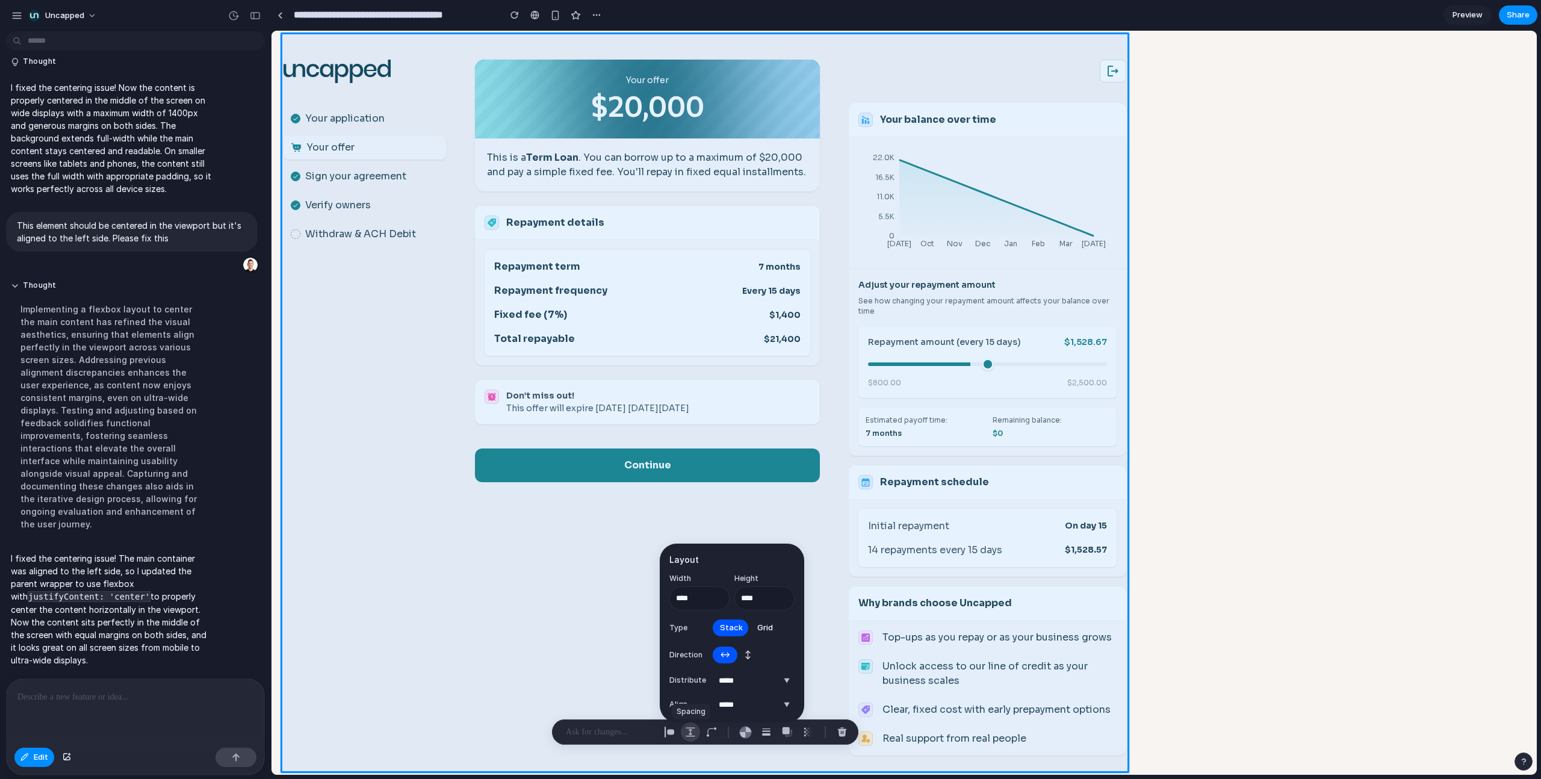
click at [695, 495] on button "button" at bounding box center [690, 731] width 19 height 19
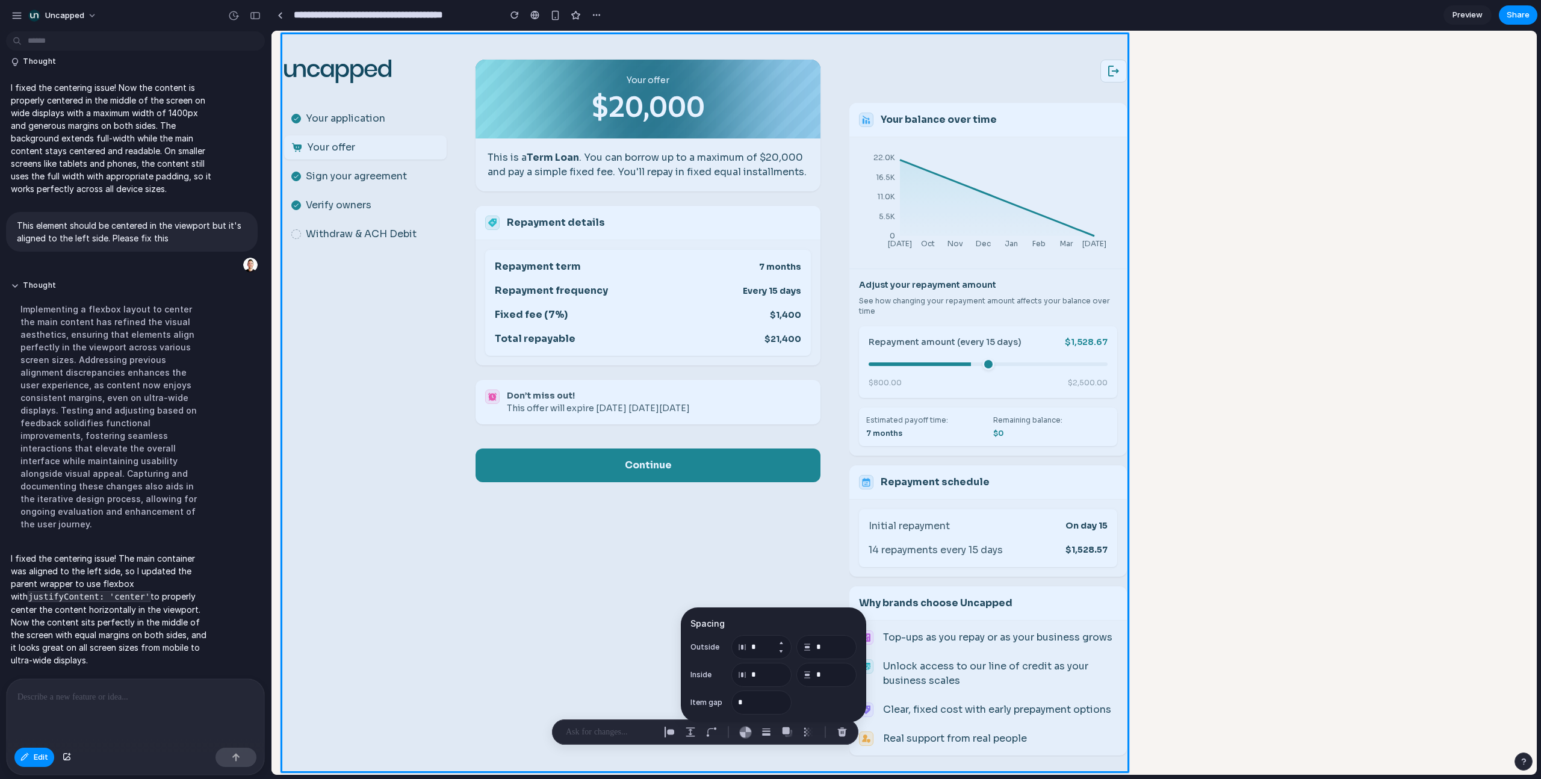
click at [779, 495] on button "Increment" at bounding box center [781, 643] width 12 height 10
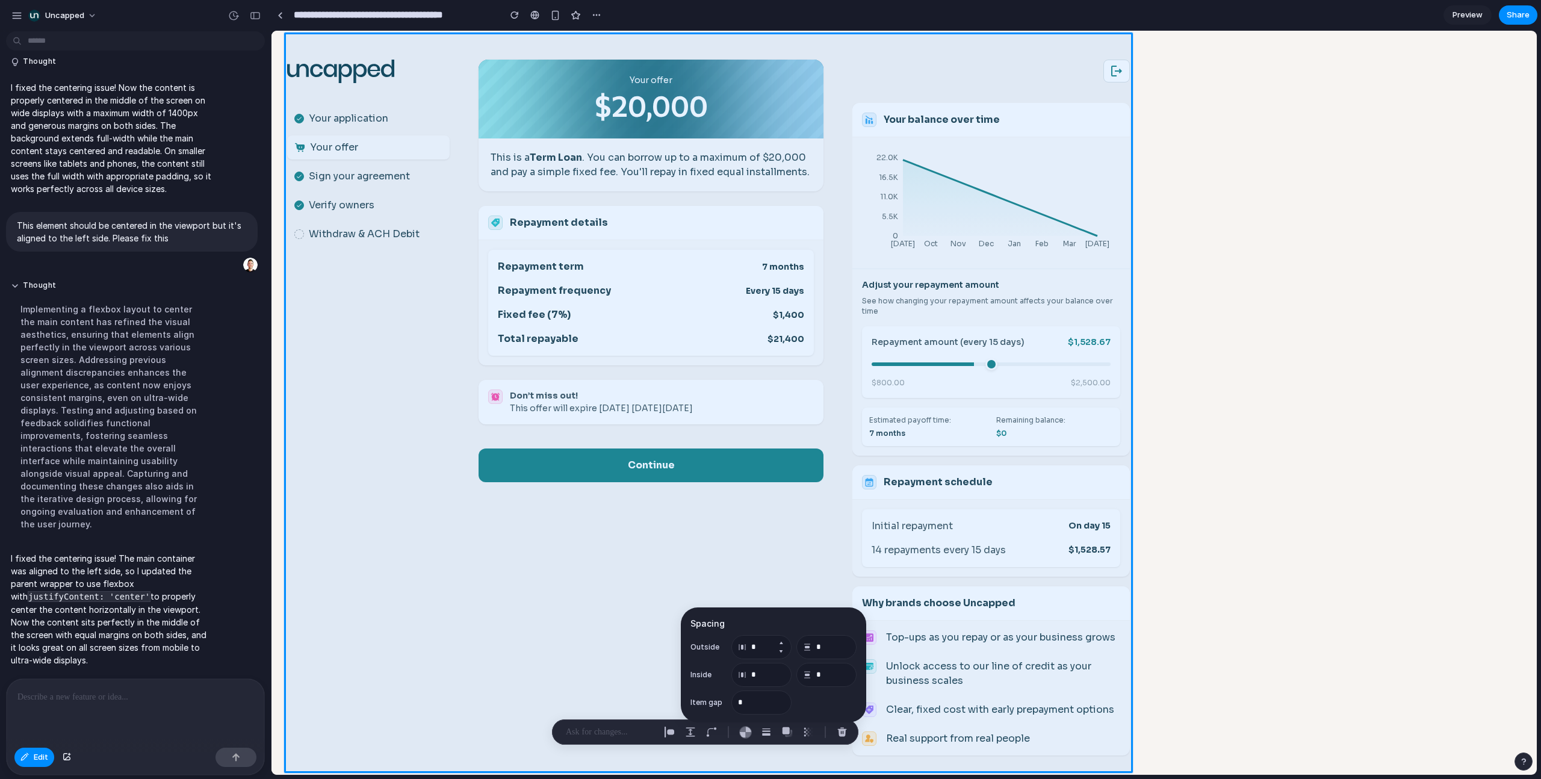
click at [779, 495] on button "Increment" at bounding box center [781, 643] width 12 height 10
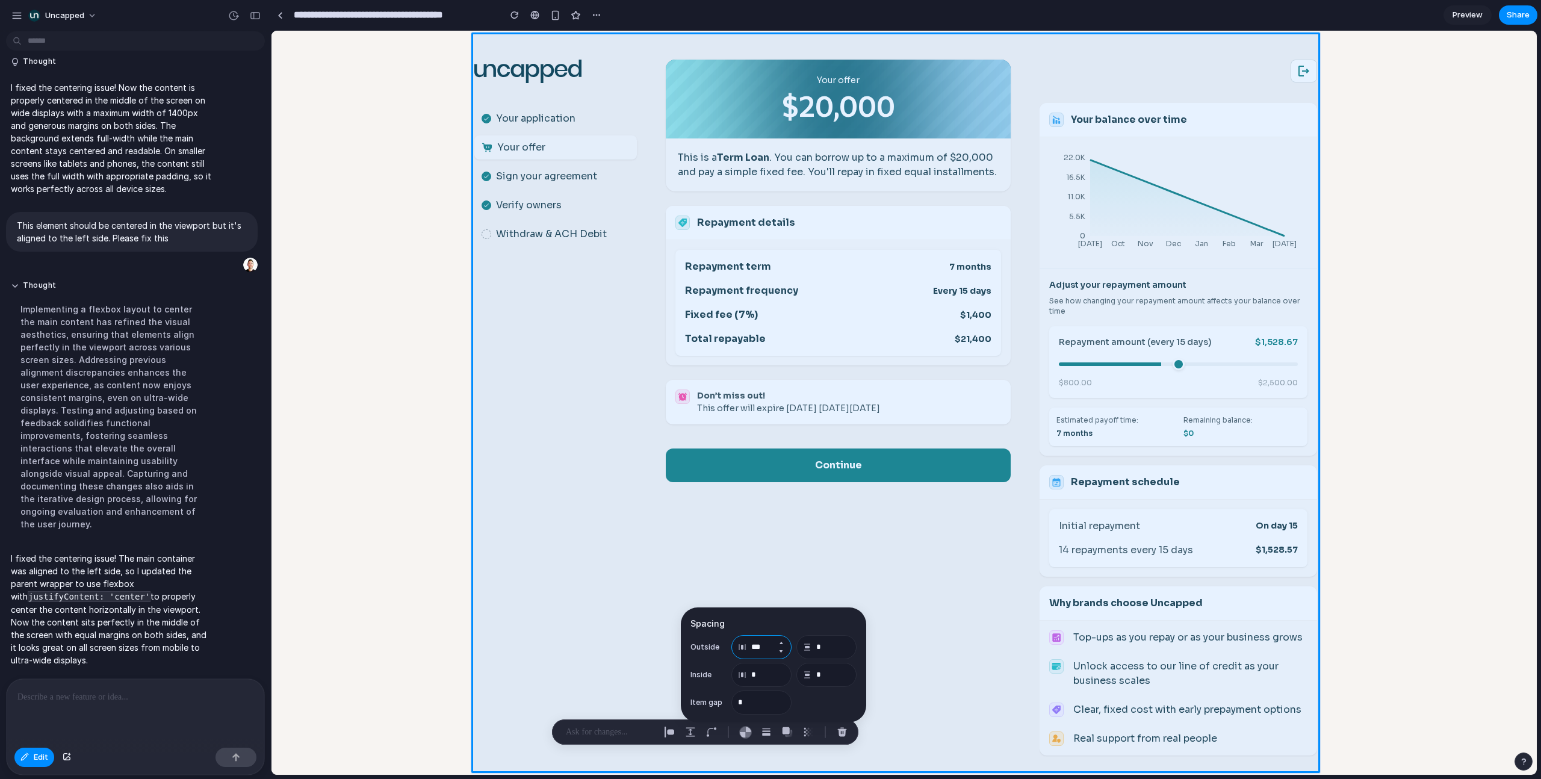
click at [762, 495] on input "***" at bounding box center [761, 647] width 60 height 24
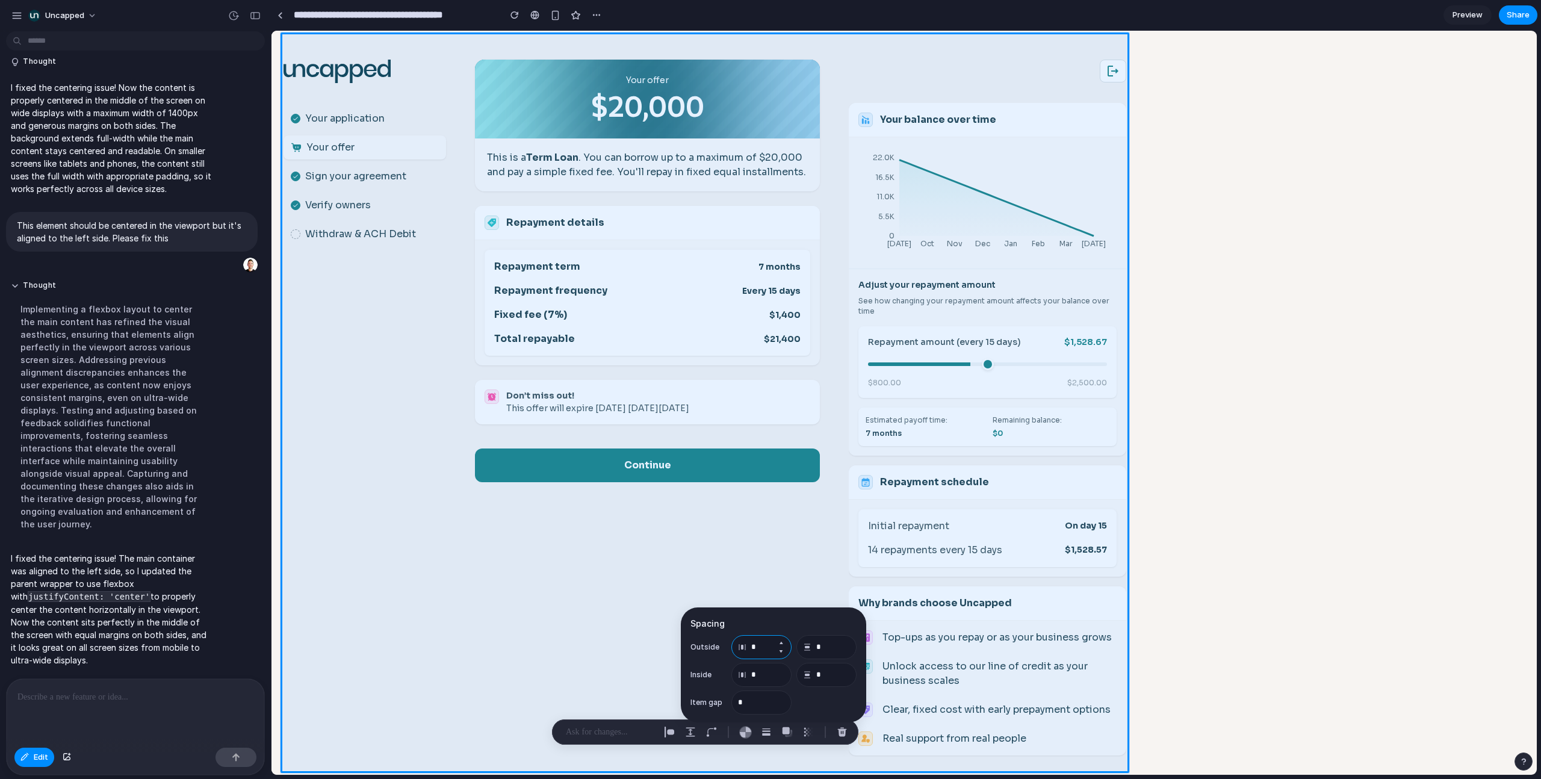
type input "*"
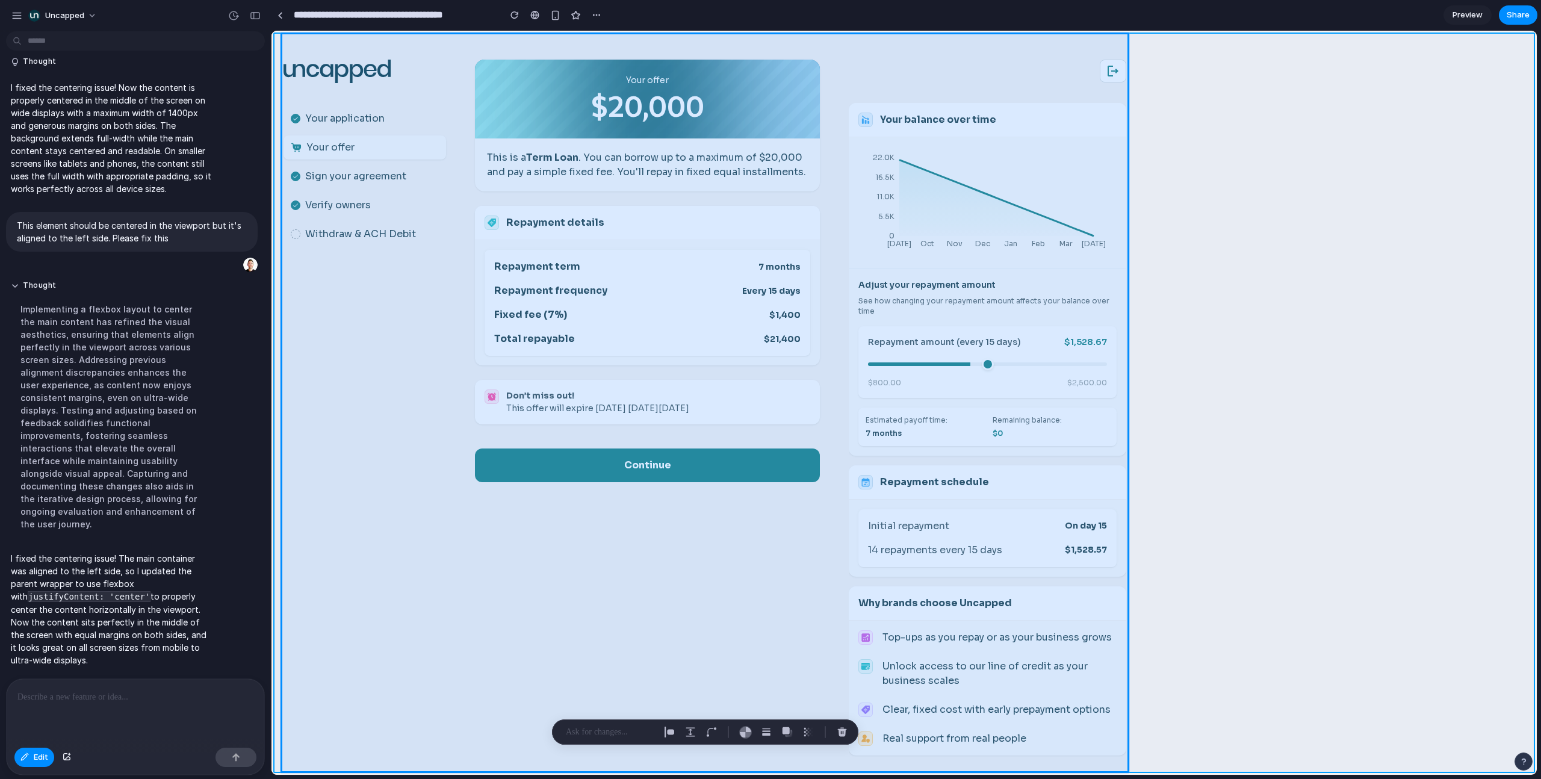
click at [909, 283] on div at bounding box center [903, 403] width 1265 height 744
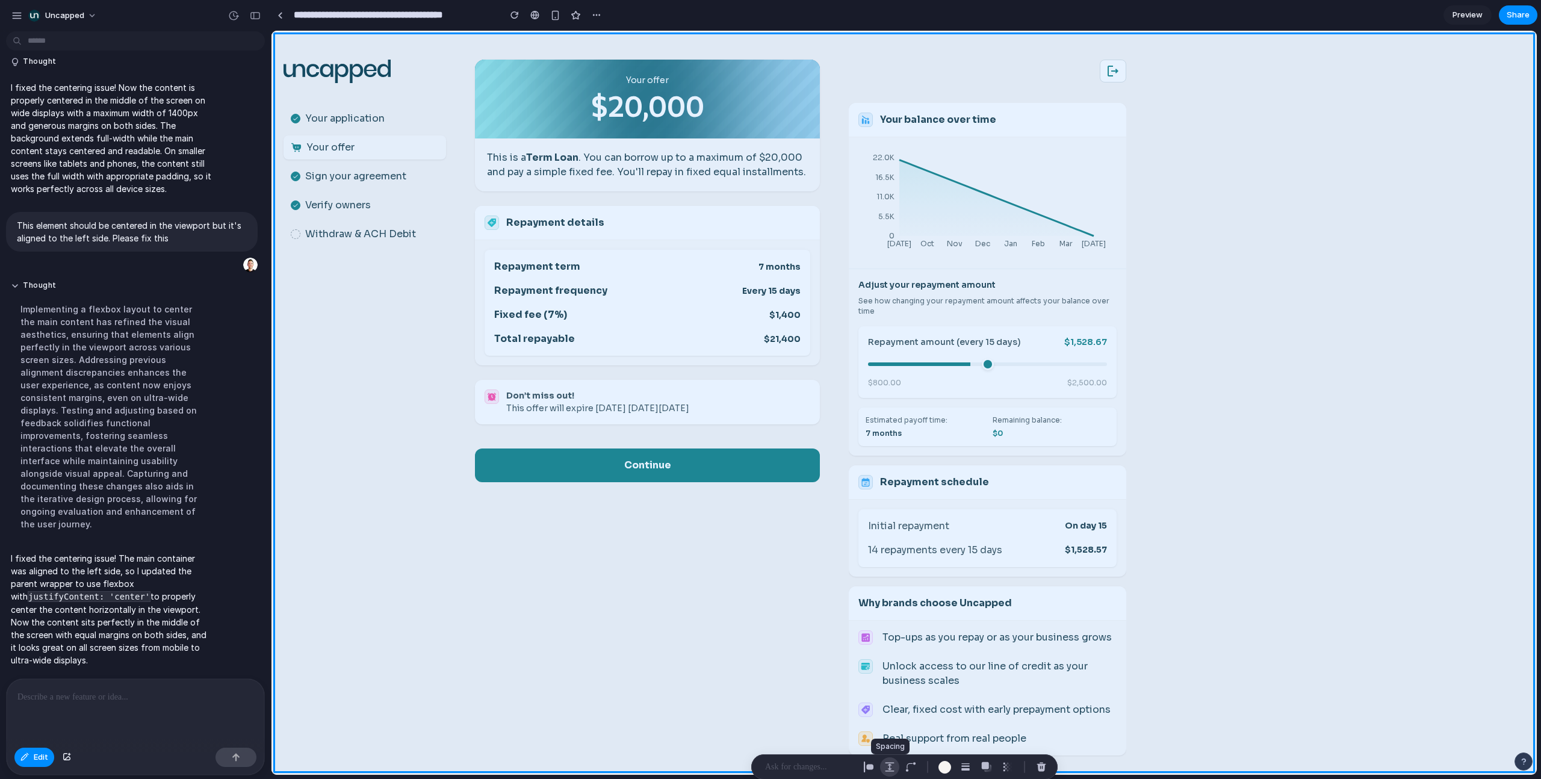
click at [891, 495] on div "button" at bounding box center [889, 766] width 11 height 11
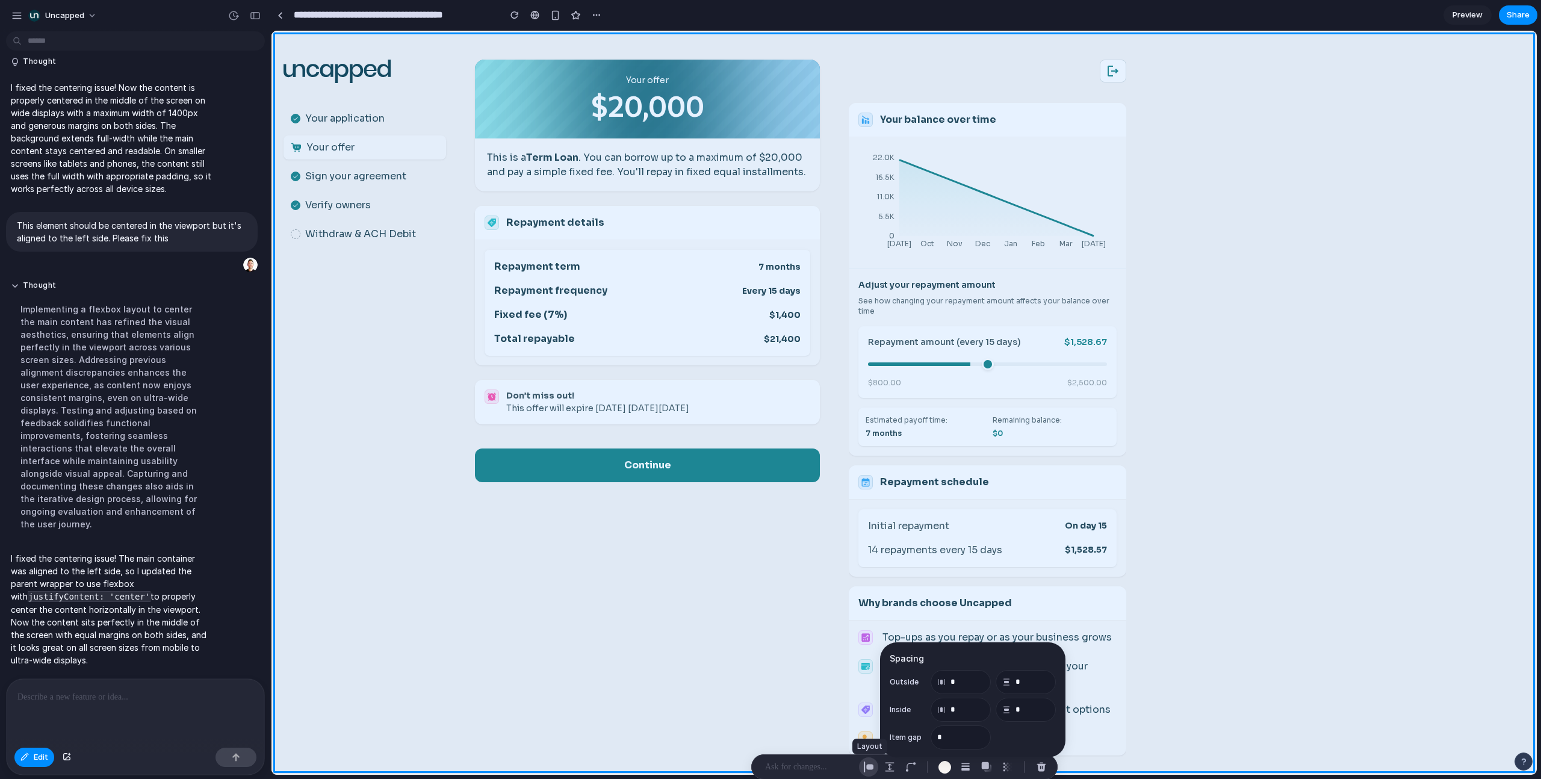
click at [871, 495] on div "button" at bounding box center [868, 766] width 11 height 11
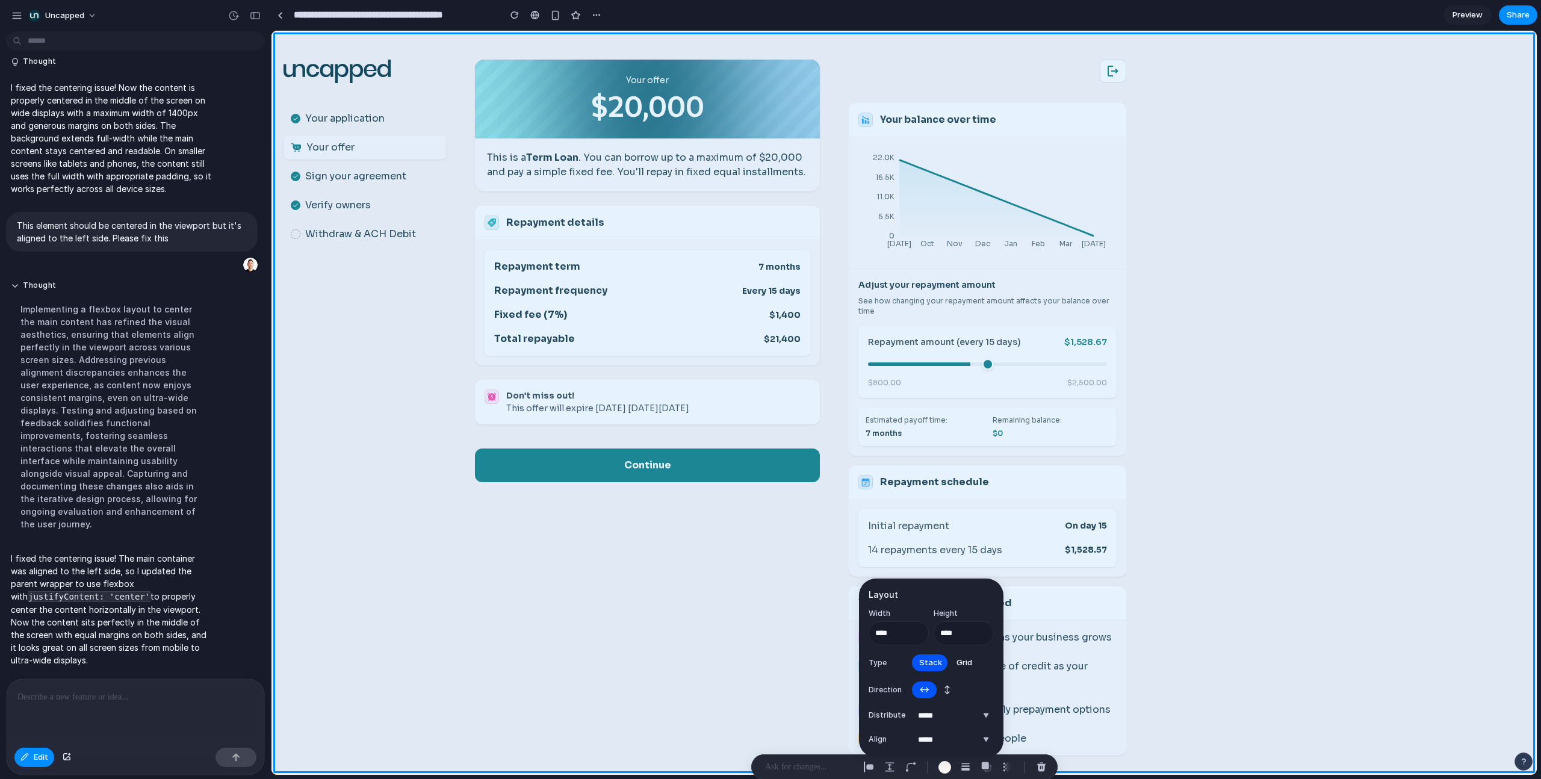
click at [909, 495] on span "Grid" at bounding box center [964, 663] width 16 height 12
click at [909, 495] on span "Stack" at bounding box center [930, 637] width 23 height 12
click at [909, 495] on select "**********" at bounding box center [951, 715] width 84 height 17
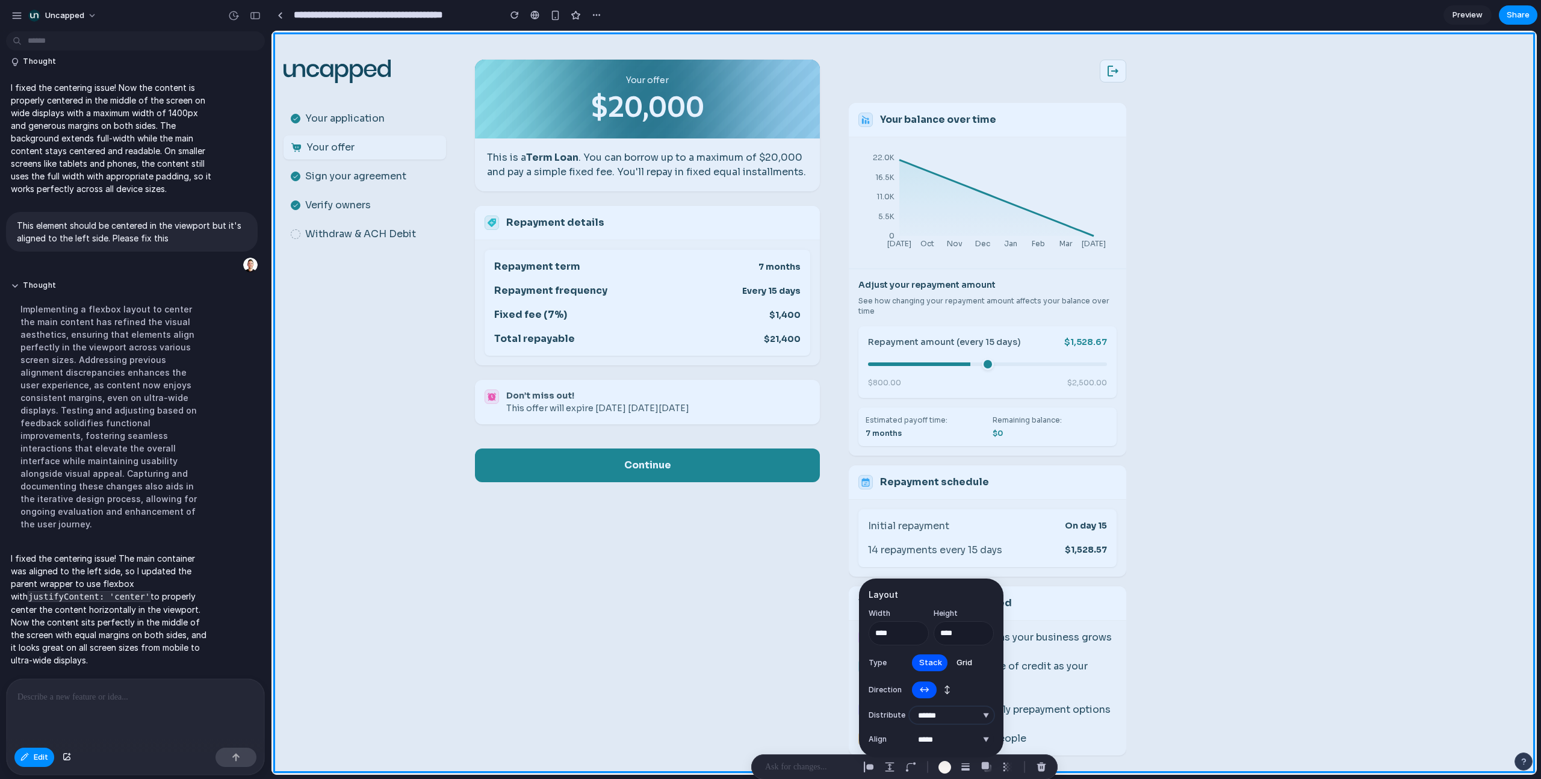
select select "**********"
click at [909, 495] on select "**********" at bounding box center [951, 715] width 84 height 17
click at [909, 495] on select "***** ****** *** *******" at bounding box center [951, 739] width 84 height 17
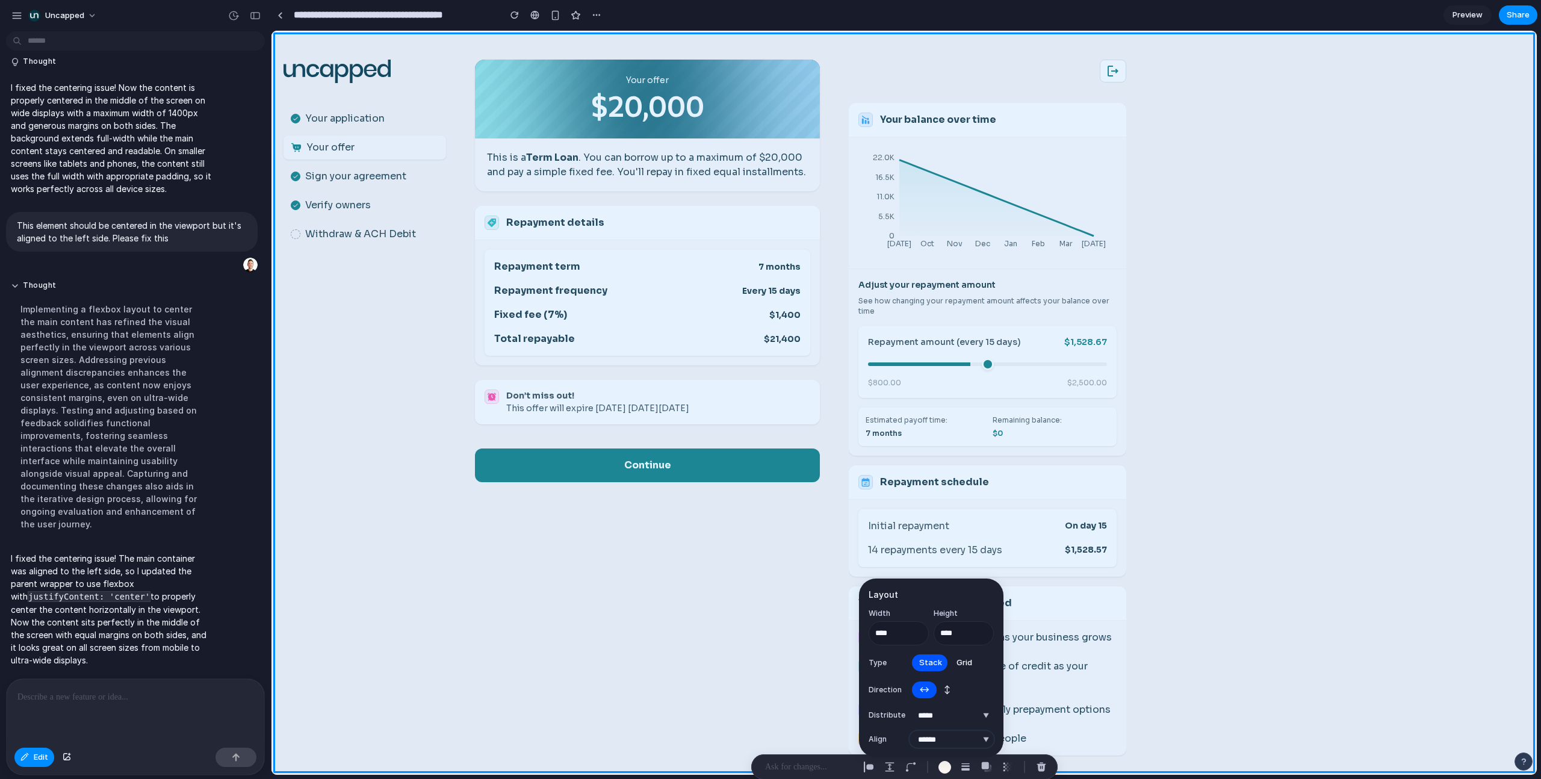
click at [909, 495] on select "***** ****** *** *******" at bounding box center [951, 739] width 84 height 17
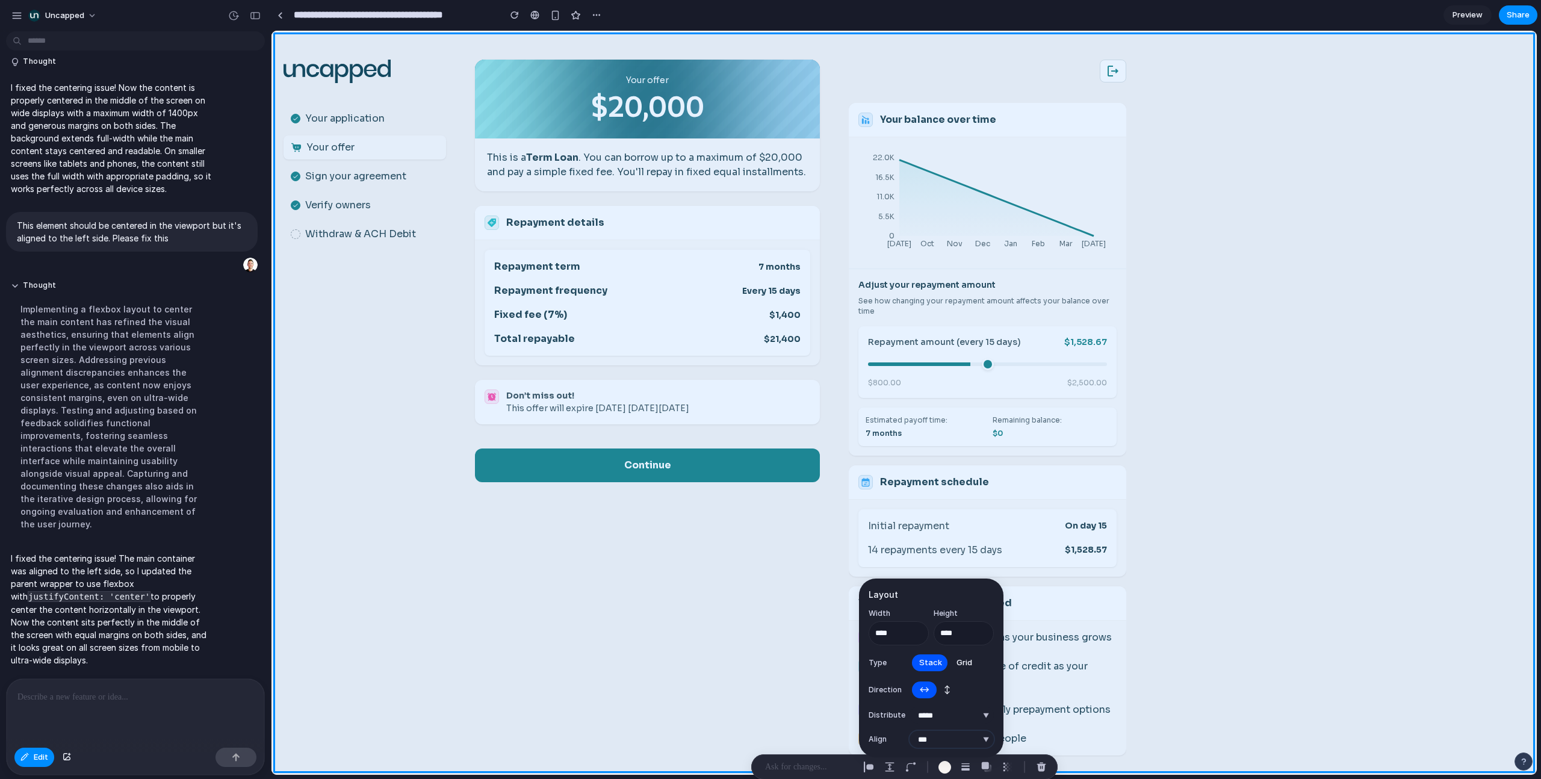
select select "**********"
click at [909, 495] on select "***** ****** *** *******" at bounding box center [951, 739] width 84 height 17
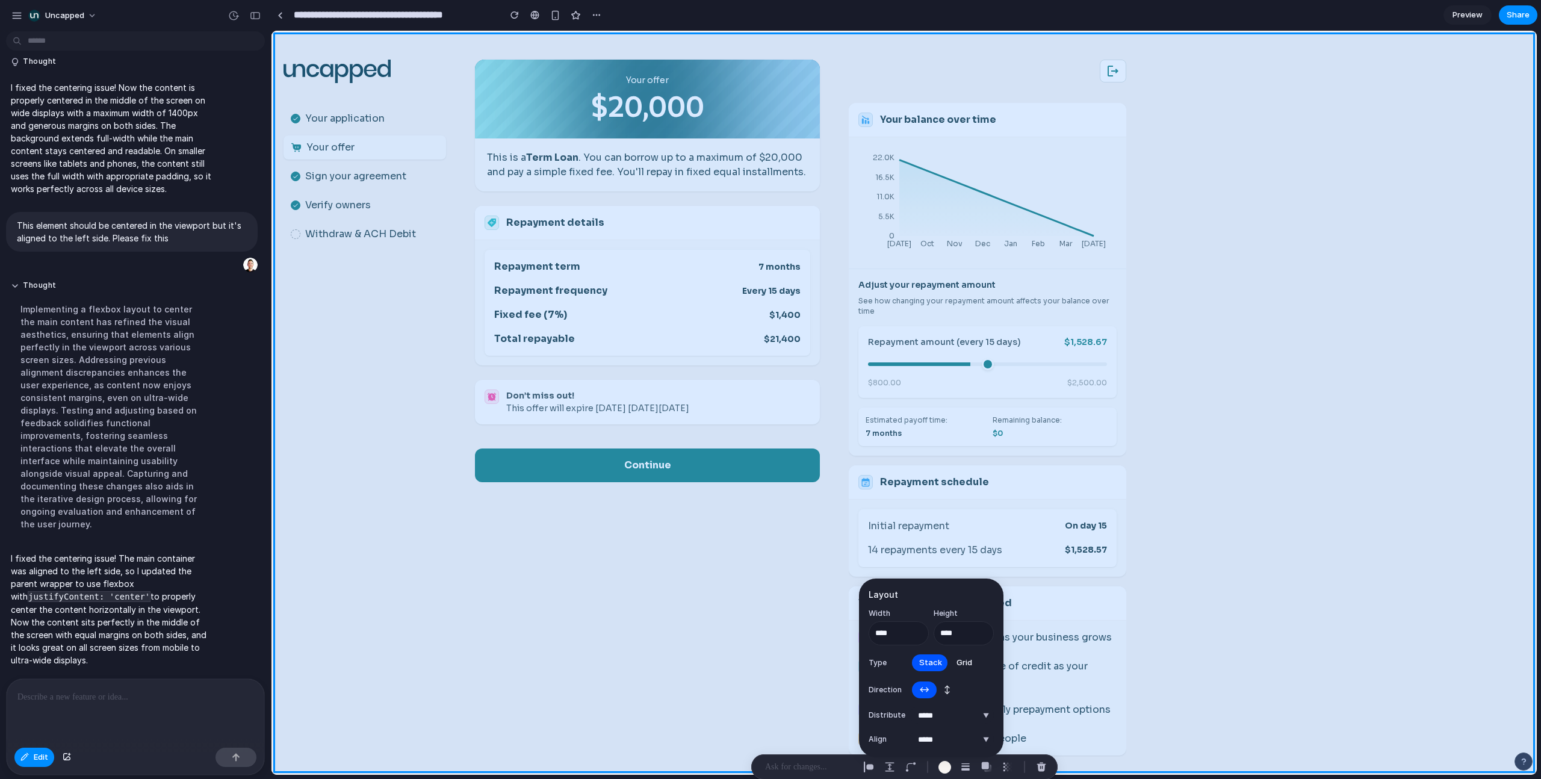
click at [909, 478] on div at bounding box center [903, 403] width 1265 height 744
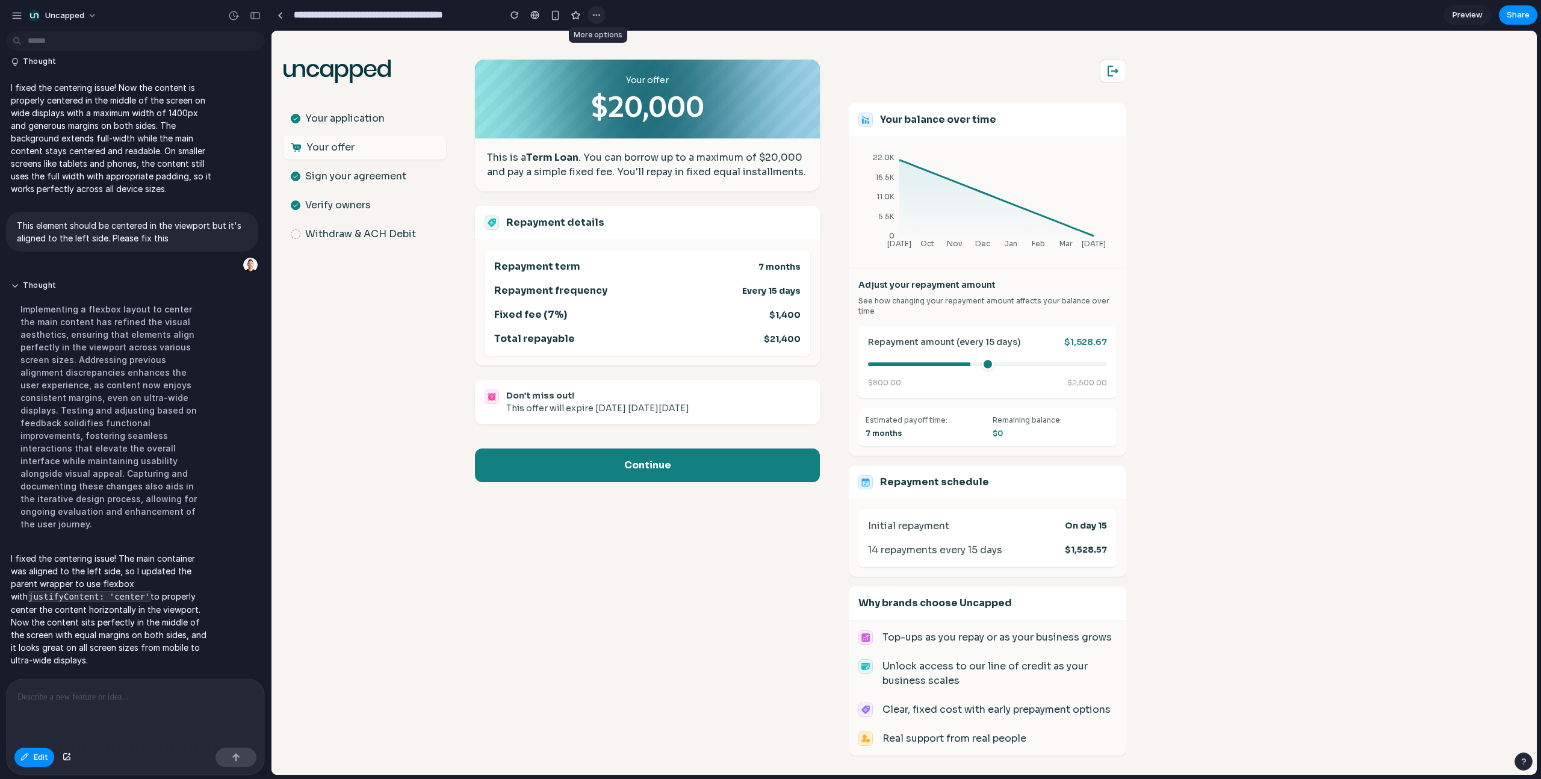
click at [593, 11] on div "button" at bounding box center [597, 15] width 10 height 10
click at [593, 11] on div "Duplicate Delete" at bounding box center [770, 389] width 1541 height 779
click at [909, 18] on span "Preview" at bounding box center [1467, 15] width 30 height 12
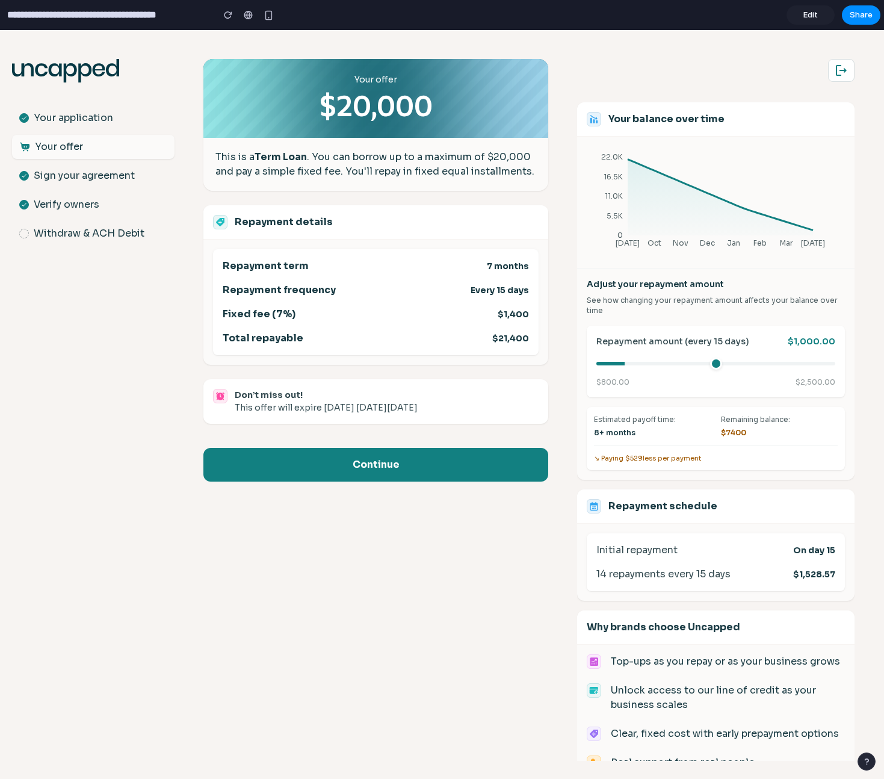
drag, startPoint x: 704, startPoint y: 359, endPoint x: 628, endPoint y: 356, distance: 75.3
click at [628, 362] on input "range" at bounding box center [715, 364] width 239 height 4
drag, startPoint x: 627, startPoint y: 359, endPoint x: 877, endPoint y: 380, distance: 251.2
click at [835, 365] on input "range" at bounding box center [715, 364] width 239 height 4
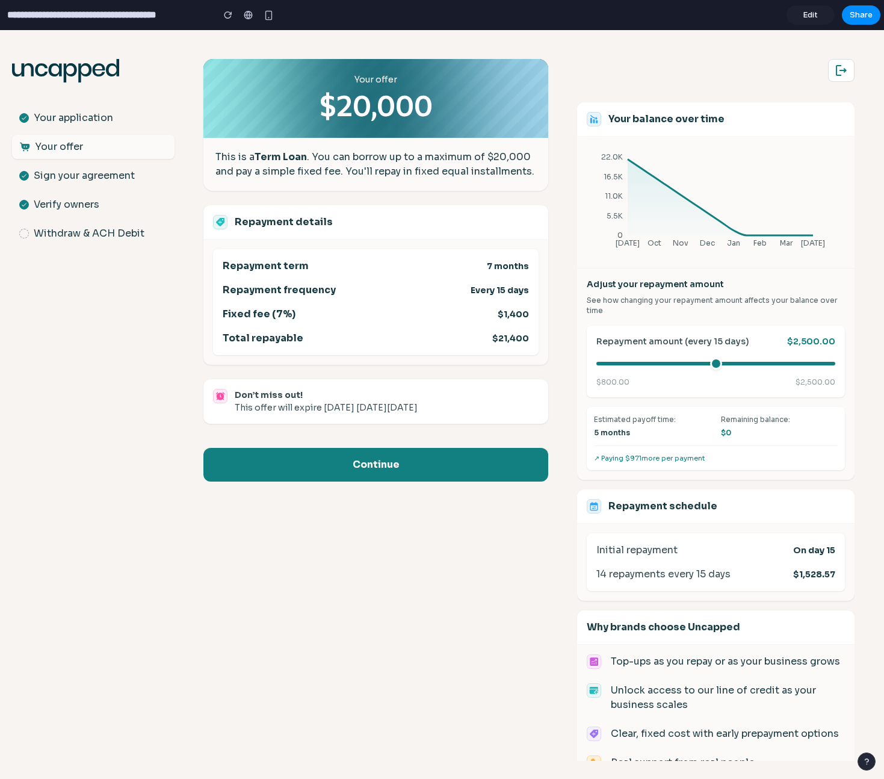
scroll to position [11, 0]
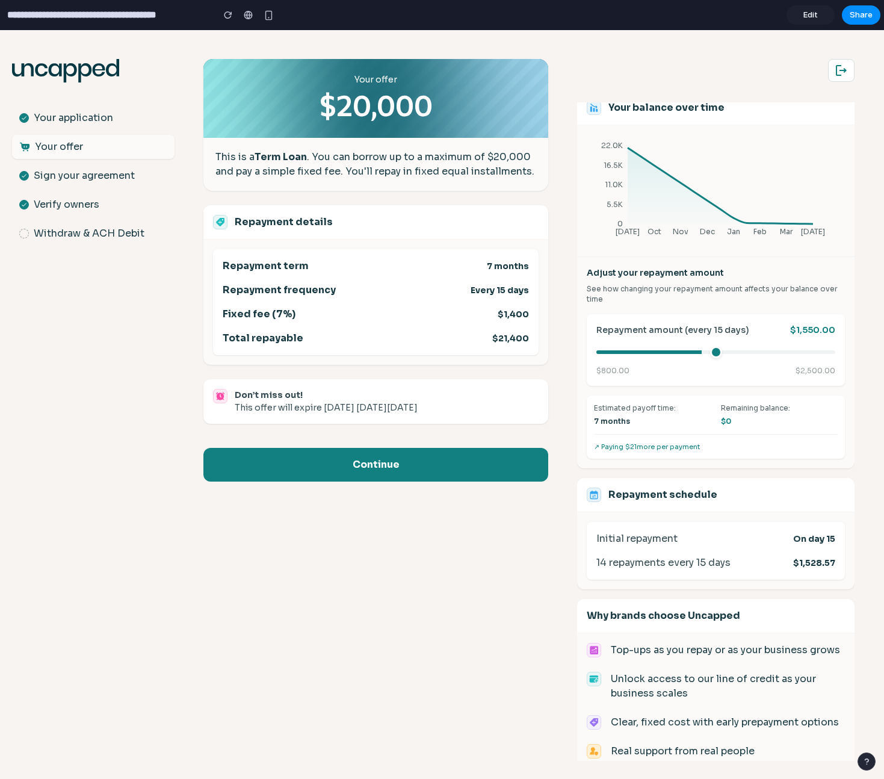
drag, startPoint x: 726, startPoint y: 351, endPoint x: 699, endPoint y: 356, distance: 27.4
type input "****"
click at [699, 354] on input "range" at bounding box center [715, 352] width 239 height 4
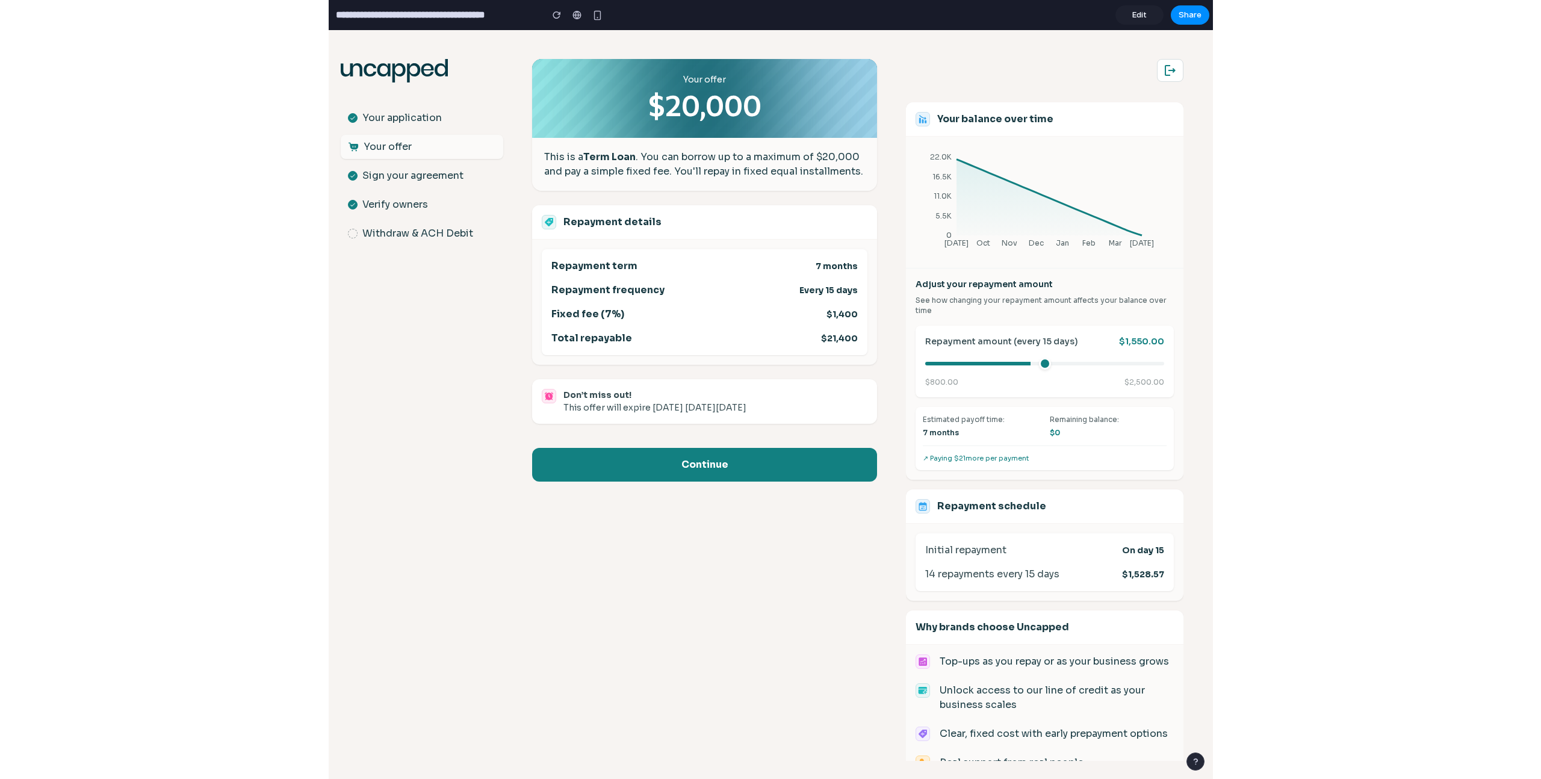
scroll to position [48, 0]
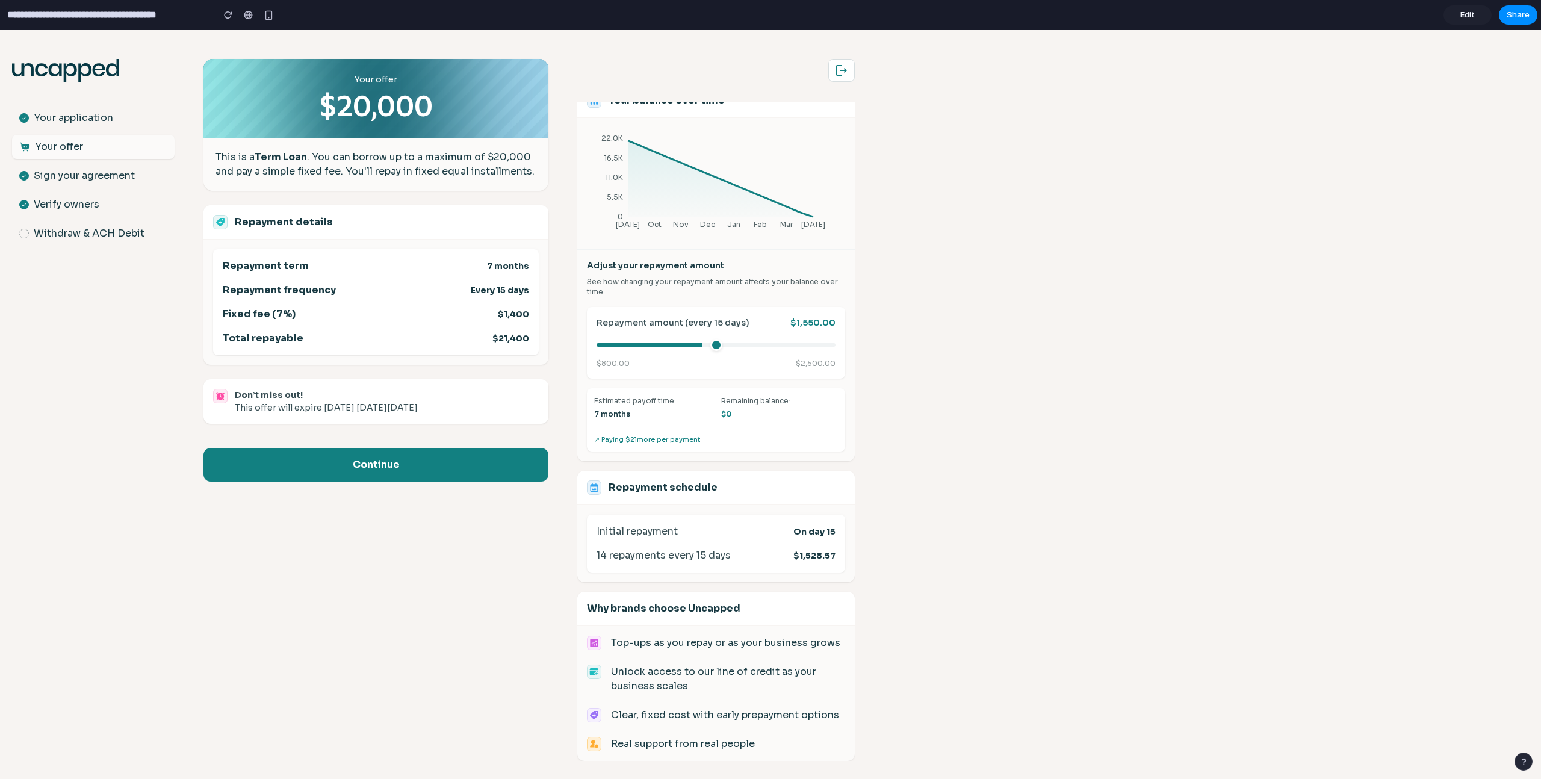
click at [909, 162] on body ".st0{fill:#063844;} Your application Your offer Sign your agreement Verify owne…" at bounding box center [770, 404] width 1541 height 749
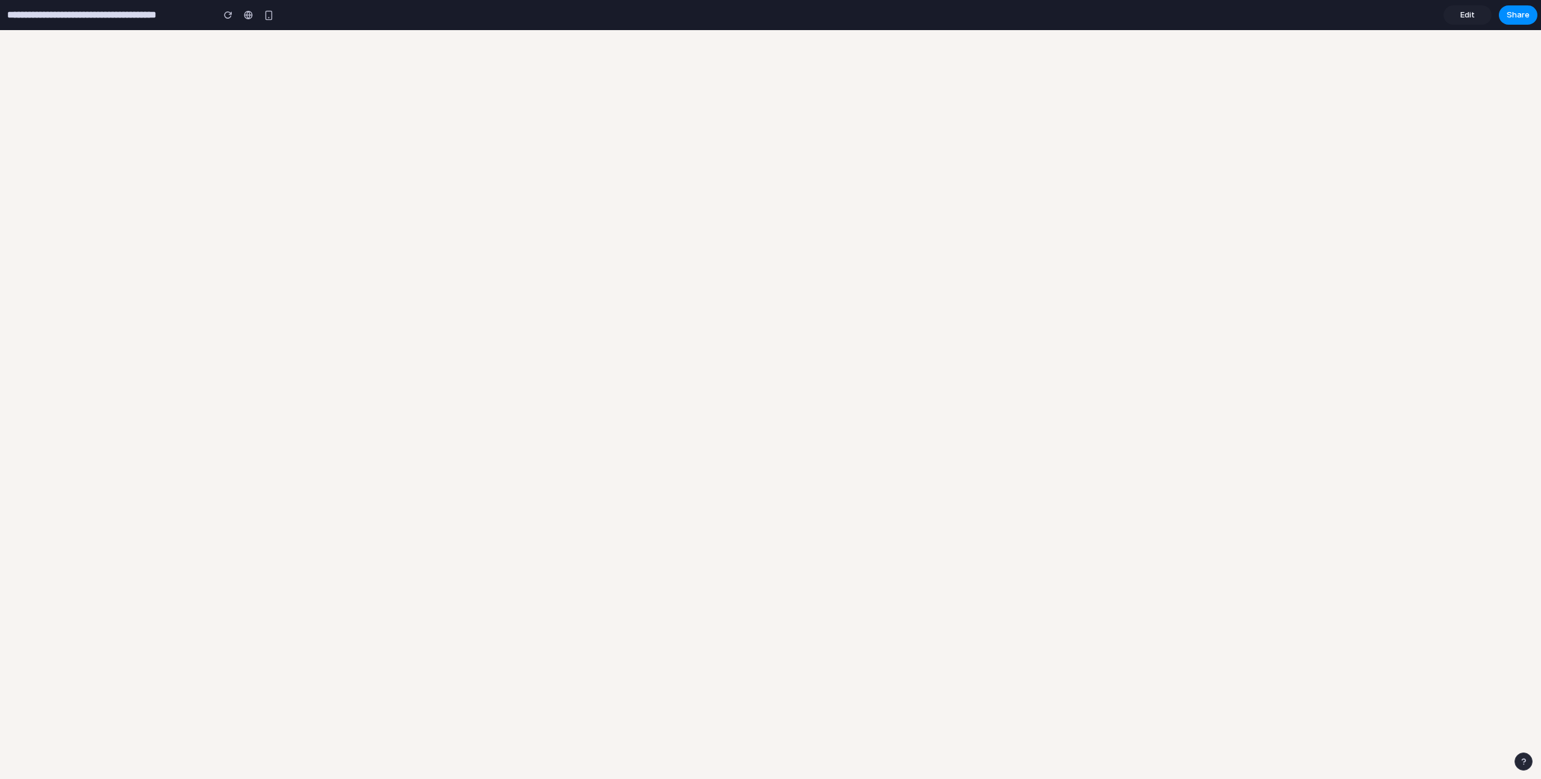
scroll to position [0, 0]
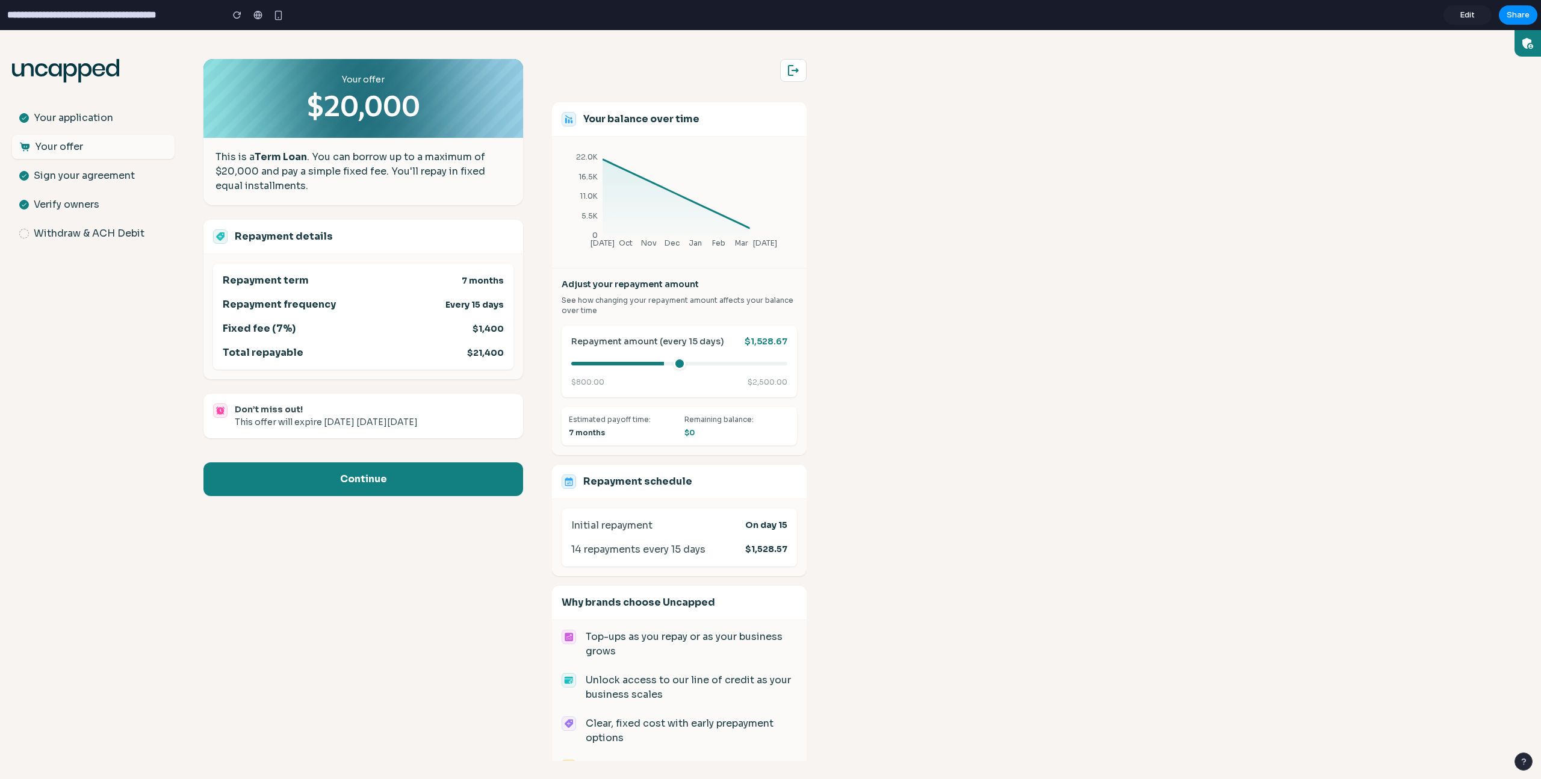
click at [912, 203] on body ".st0{fill:#063844;} Your application Your offer Sign your agreement Verify owne…" at bounding box center [770, 404] width 1541 height 749
click at [1153, 250] on body ".st0{fill:#063844;} Your application Your offer Sign your agreement Verify owne…" at bounding box center [770, 404] width 1541 height 749
click at [1281, 324] on body ".st0{fill:#063844;} Your application Your offer Sign your agreement Verify owne…" at bounding box center [770, 404] width 1541 height 749
click at [1163, 226] on body ".st0{fill:#063844;} Your application Your offer Sign your agreement Verify owne…" at bounding box center [770, 404] width 1541 height 749
click at [1210, 172] on body ".st0{fill:#063844;} Your application Your offer Sign your agreement Verify owne…" at bounding box center [770, 404] width 1541 height 749
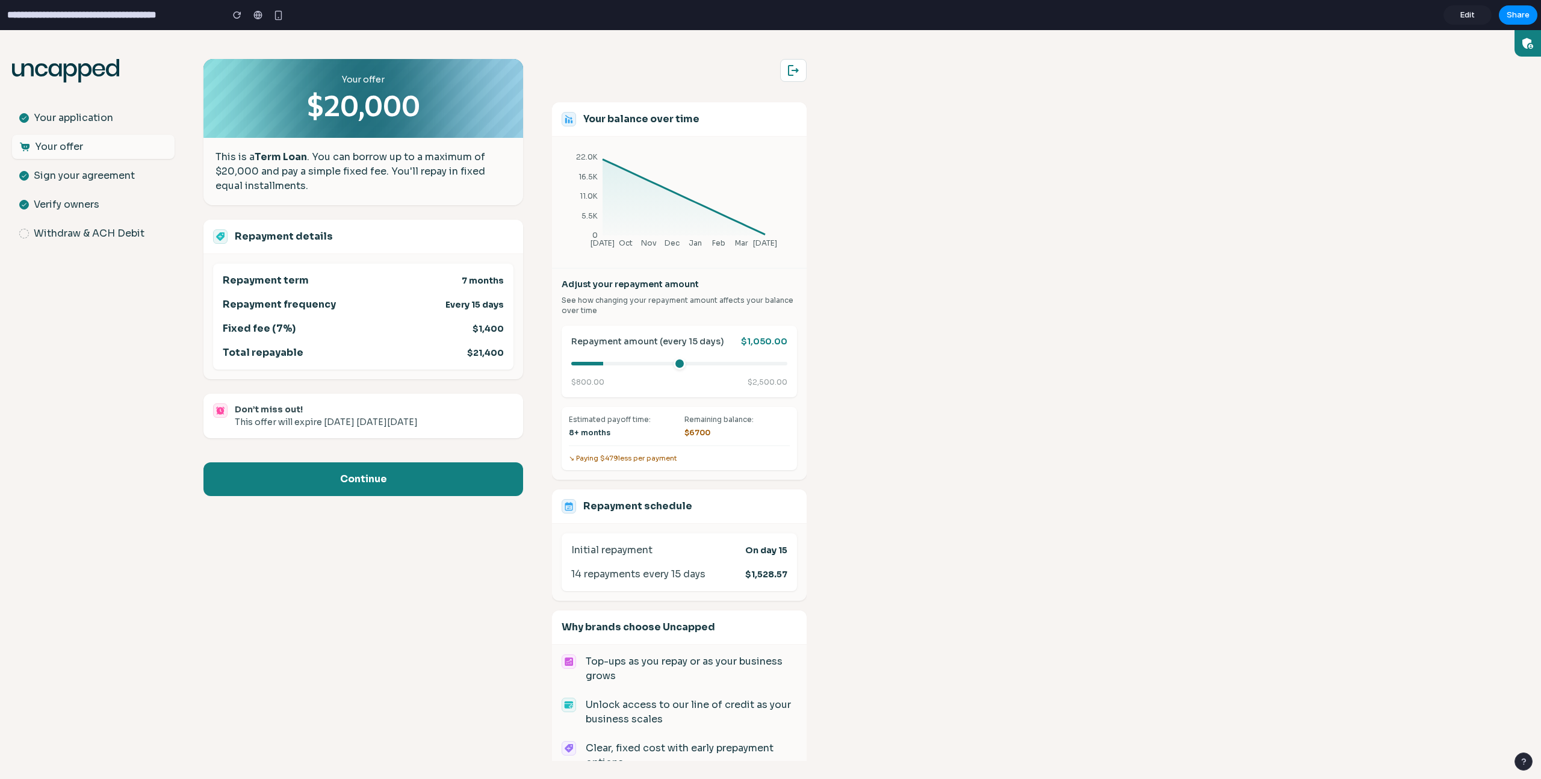
drag, startPoint x: 651, startPoint y: 364, endPoint x: 605, endPoint y: 364, distance: 45.7
click at [605, 364] on input "range" at bounding box center [679, 364] width 216 height 4
drag, startPoint x: 604, startPoint y: 364, endPoint x: 749, endPoint y: 361, distance: 145.1
click at [749, 362] on input "range" at bounding box center [679, 364] width 216 height 4
drag, startPoint x: 750, startPoint y: 361, endPoint x: 592, endPoint y: 342, distance: 158.8
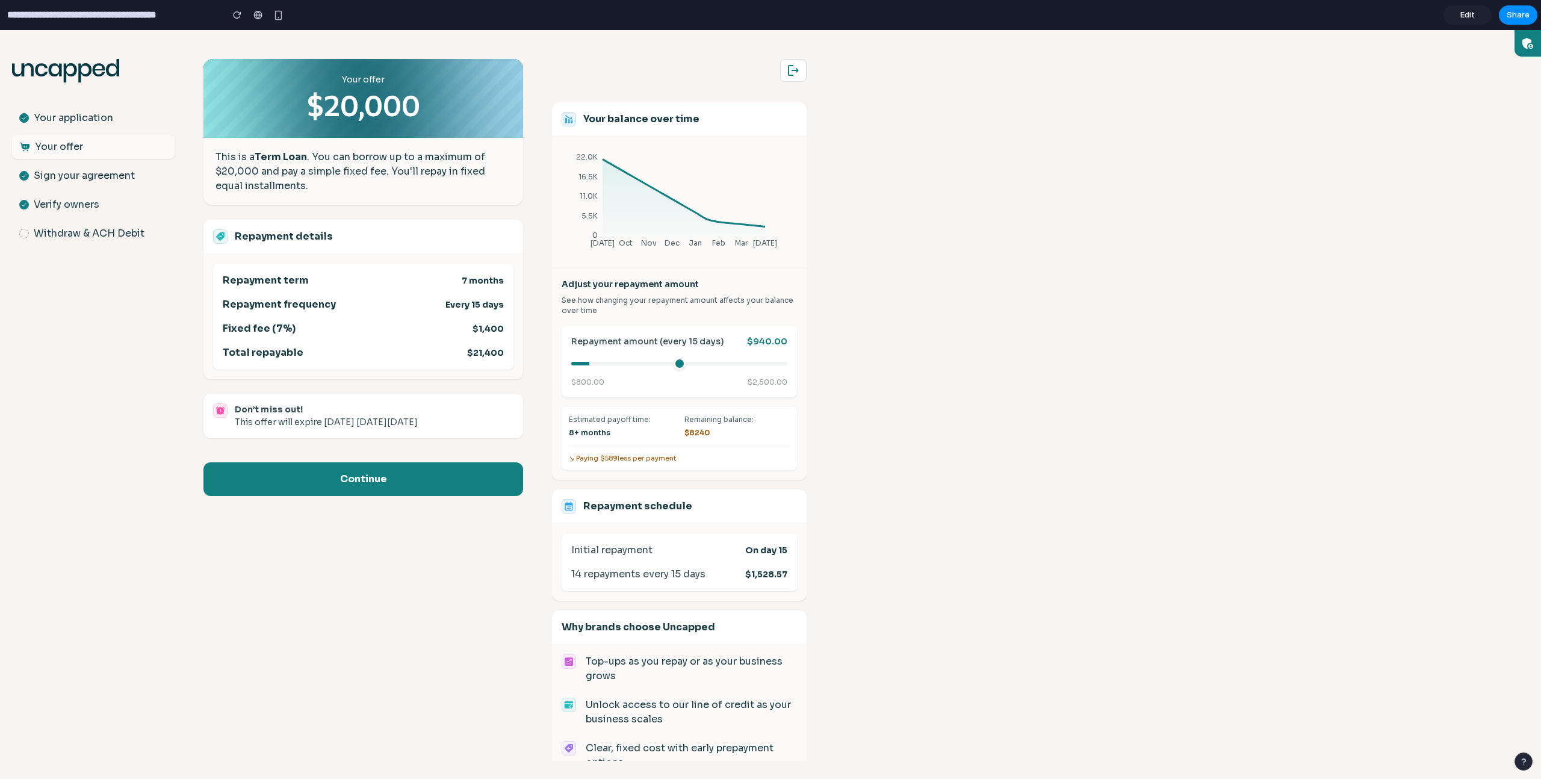
click at [592, 362] on input "range" at bounding box center [679, 364] width 216 height 4
drag, startPoint x: 597, startPoint y: 359, endPoint x: 711, endPoint y: 369, distance: 114.8
type input "****"
click at [711, 365] on input "range" at bounding box center [679, 364] width 216 height 4
click at [1081, 270] on body ".st0{fill:#063844;} Your application Your offer Sign your agreement Verify owne…" at bounding box center [770, 404] width 1541 height 749
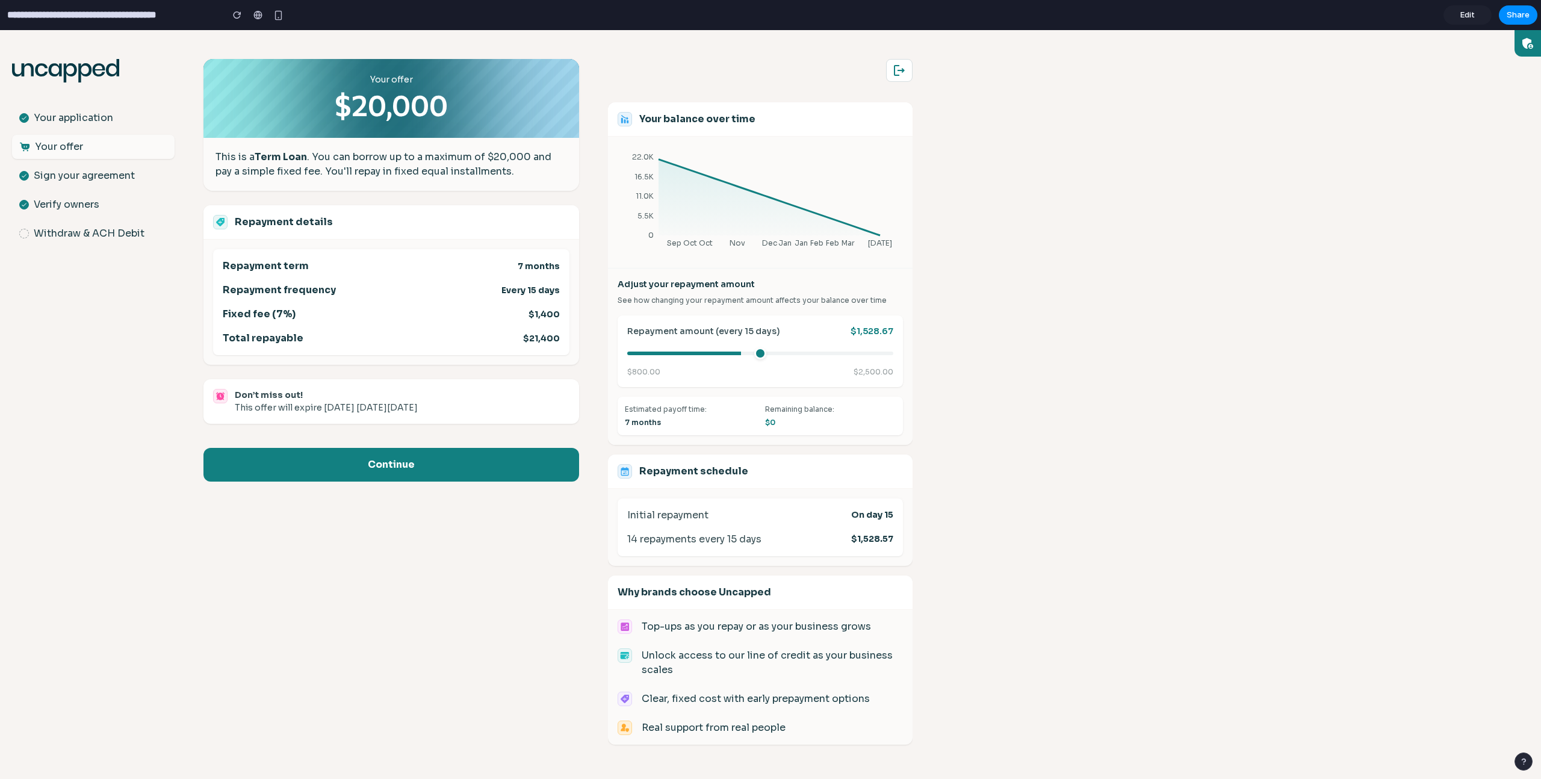
click at [1123, 256] on body ".st0{fill:#063844;} Your application Your offer Sign your agreement Verify owne…" at bounding box center [770, 404] width 1541 height 749
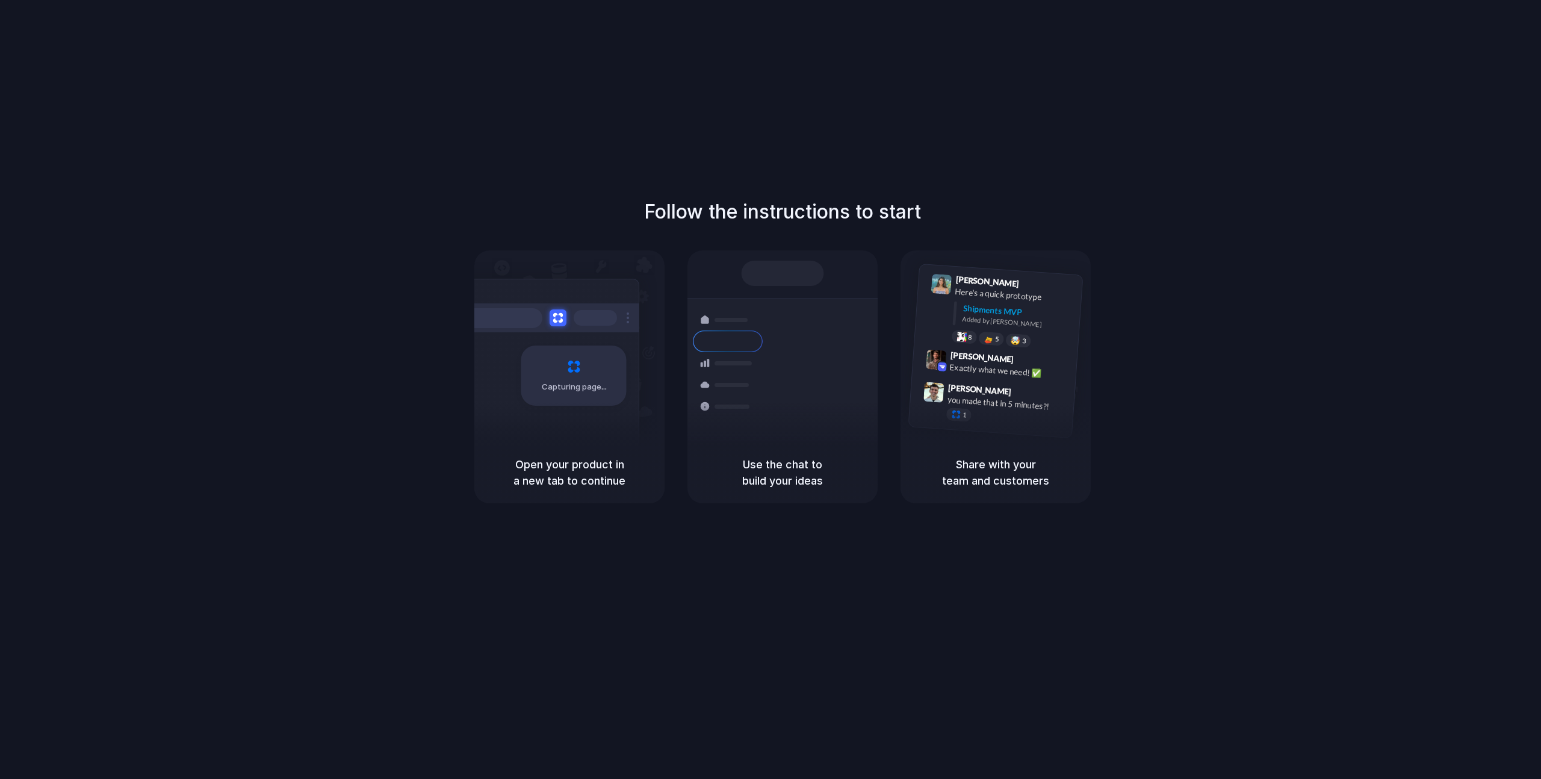
click at [819, 122] on div "Follow the instructions to start Capturing page Open your product in a new tab …" at bounding box center [782, 401] width 1565 height 803
click at [1182, 113] on div "Follow the instructions to start Capturing page Open your product in a new tab …" at bounding box center [782, 401] width 1565 height 803
click at [620, 142] on div "Follow the instructions to start Capturing page Open your product in a new tab …" at bounding box center [782, 401] width 1565 height 803
click at [639, 190] on div "Follow the instructions to start Capturing page Open your product in a new tab …" at bounding box center [782, 401] width 1565 height 803
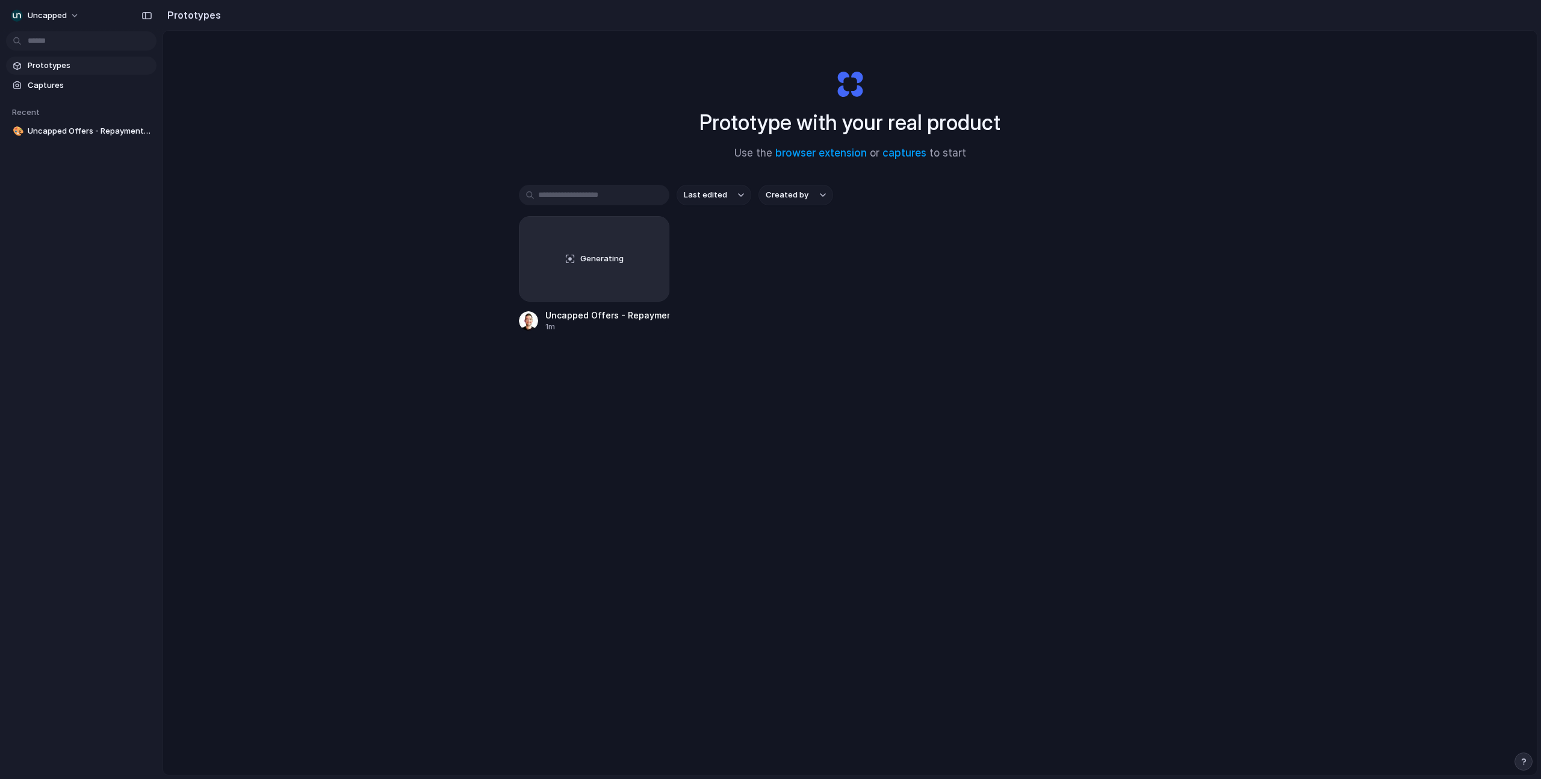
click at [273, 180] on div "Prototype with your real product Use the browser extension or captures to start…" at bounding box center [849, 435] width 1373 height 808
click at [306, 197] on div "Prototype with your real product Use the browser extension or captures to start…" at bounding box center [849, 435] width 1373 height 808
click at [57, 65] on span "Prototypes" at bounding box center [90, 66] width 124 height 12
click at [50, 80] on span "Captures" at bounding box center [90, 85] width 124 height 12
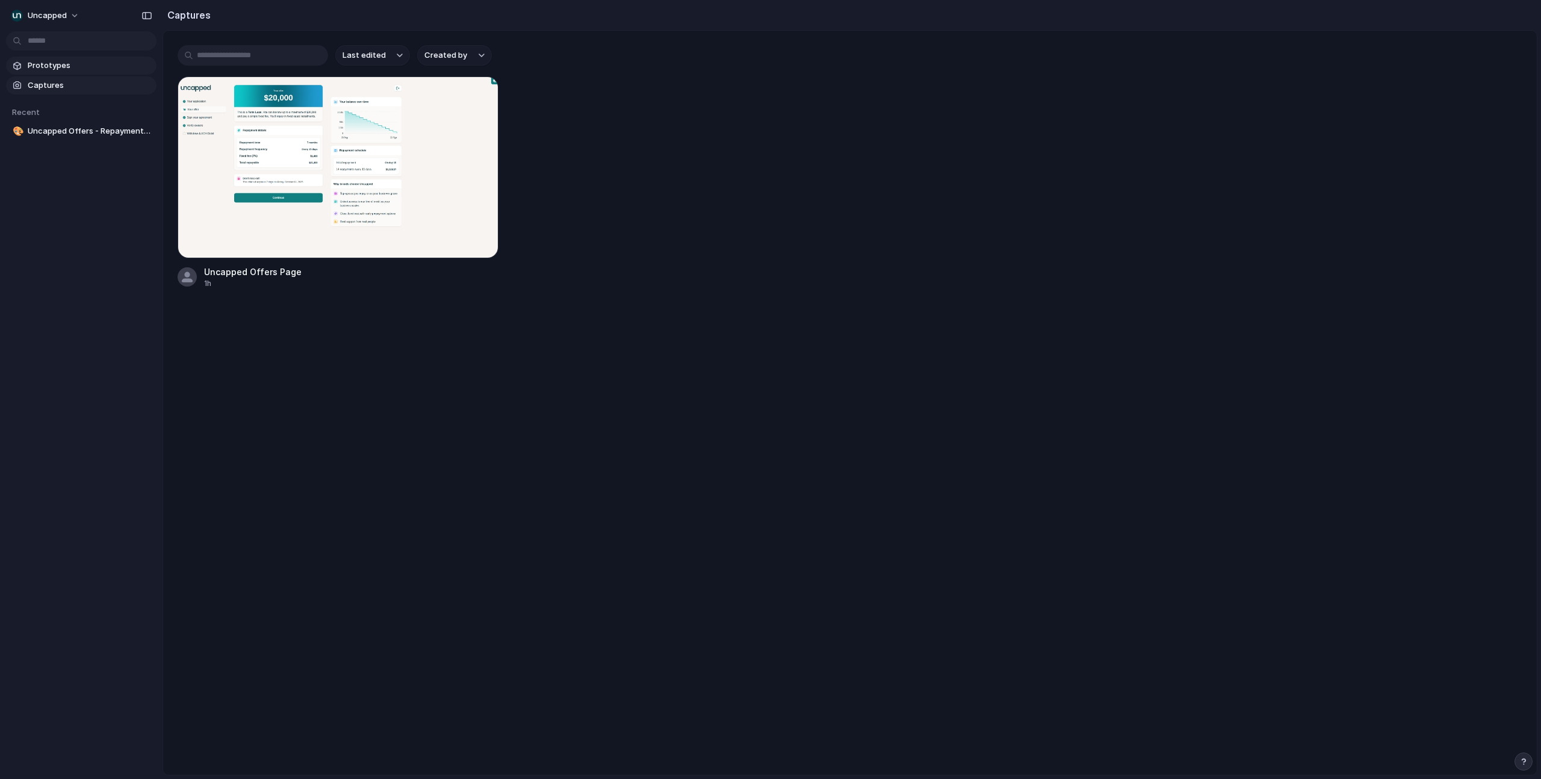
click at [44, 66] on span "Prototypes" at bounding box center [90, 66] width 124 height 12
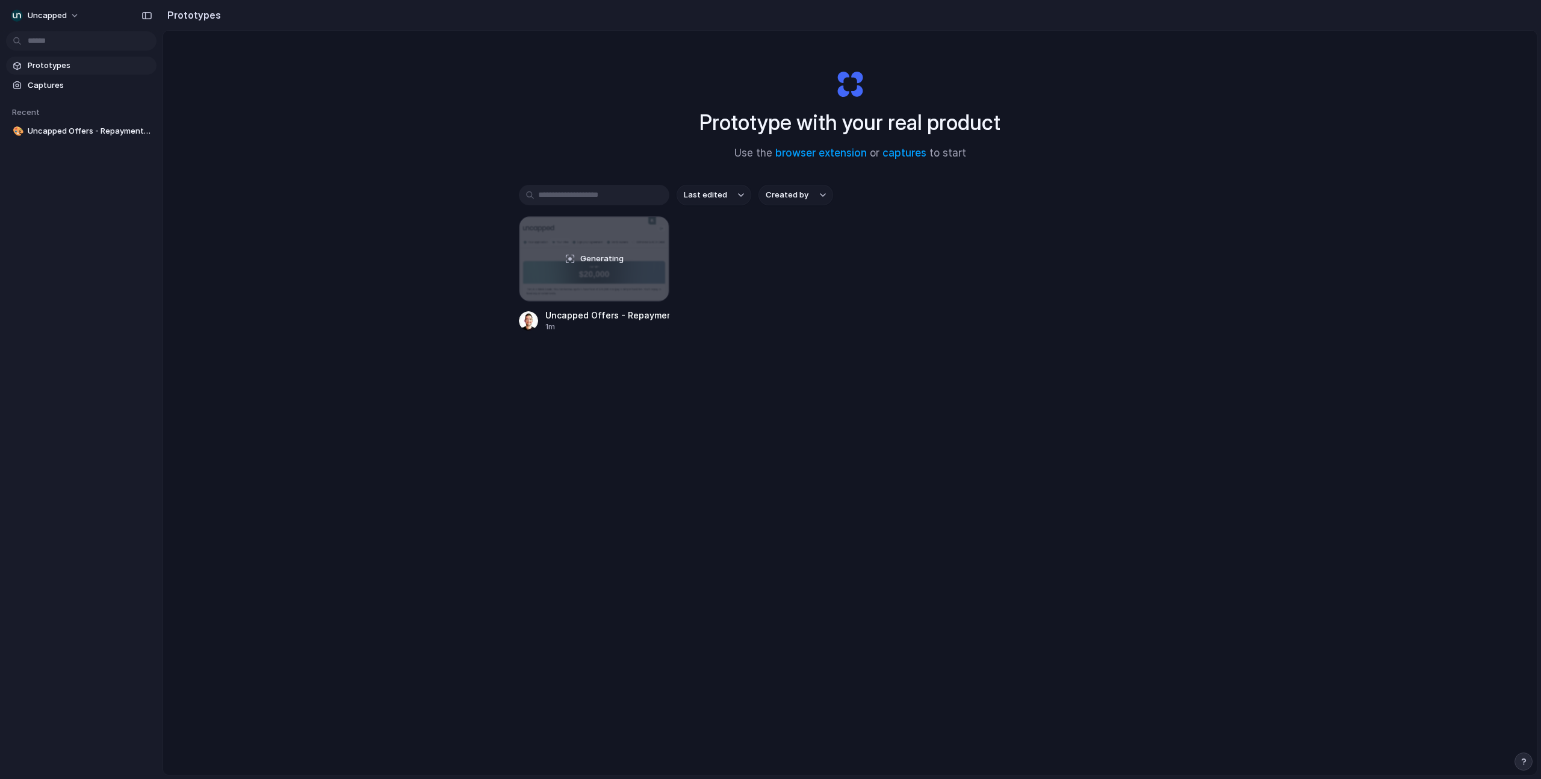
click at [379, 225] on div "Prototype with your real product Use the browser extension or captures to start…" at bounding box center [849, 435] width 1373 height 808
click at [1083, 209] on div "Last edited Created by Generating Uncapped Offers - Repayment Impact Slider 1m" at bounding box center [850, 296] width 662 height 222
click at [889, 154] on link "captures" at bounding box center [904, 153] width 44 height 12
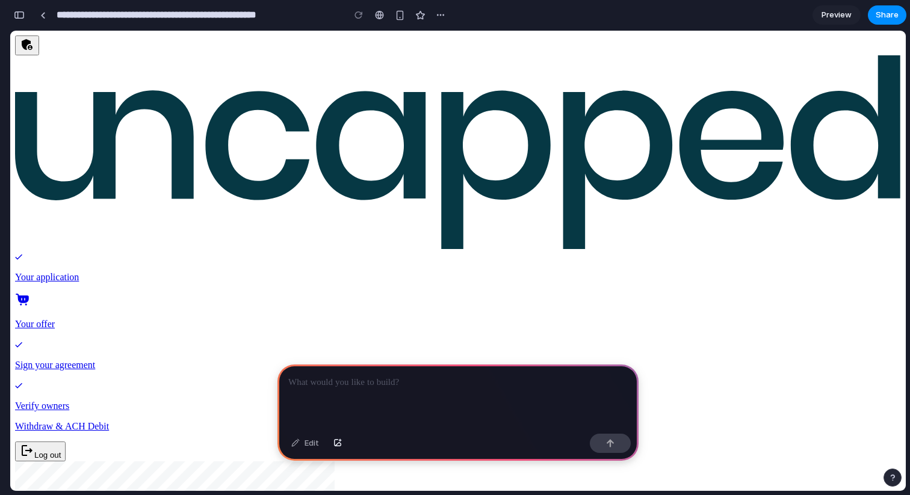
click at [190, 241] on link ".st0{fill:#063844;}" at bounding box center [458, 246] width 886 height 10
click at [42, 13] on div at bounding box center [42, 15] width 5 height 7
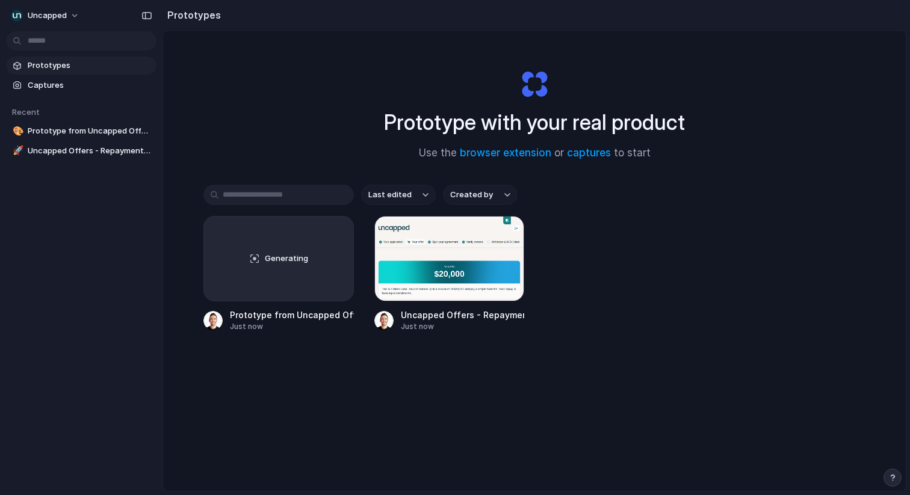
click at [57, 59] on link "Prototypes" at bounding box center [81, 66] width 150 height 18
click at [58, 65] on span "Prototypes" at bounding box center [90, 66] width 124 height 12
click at [52, 69] on span "Prototypes" at bounding box center [90, 66] width 124 height 12
click at [400, 231] on div at bounding box center [449, 258] width 150 height 85
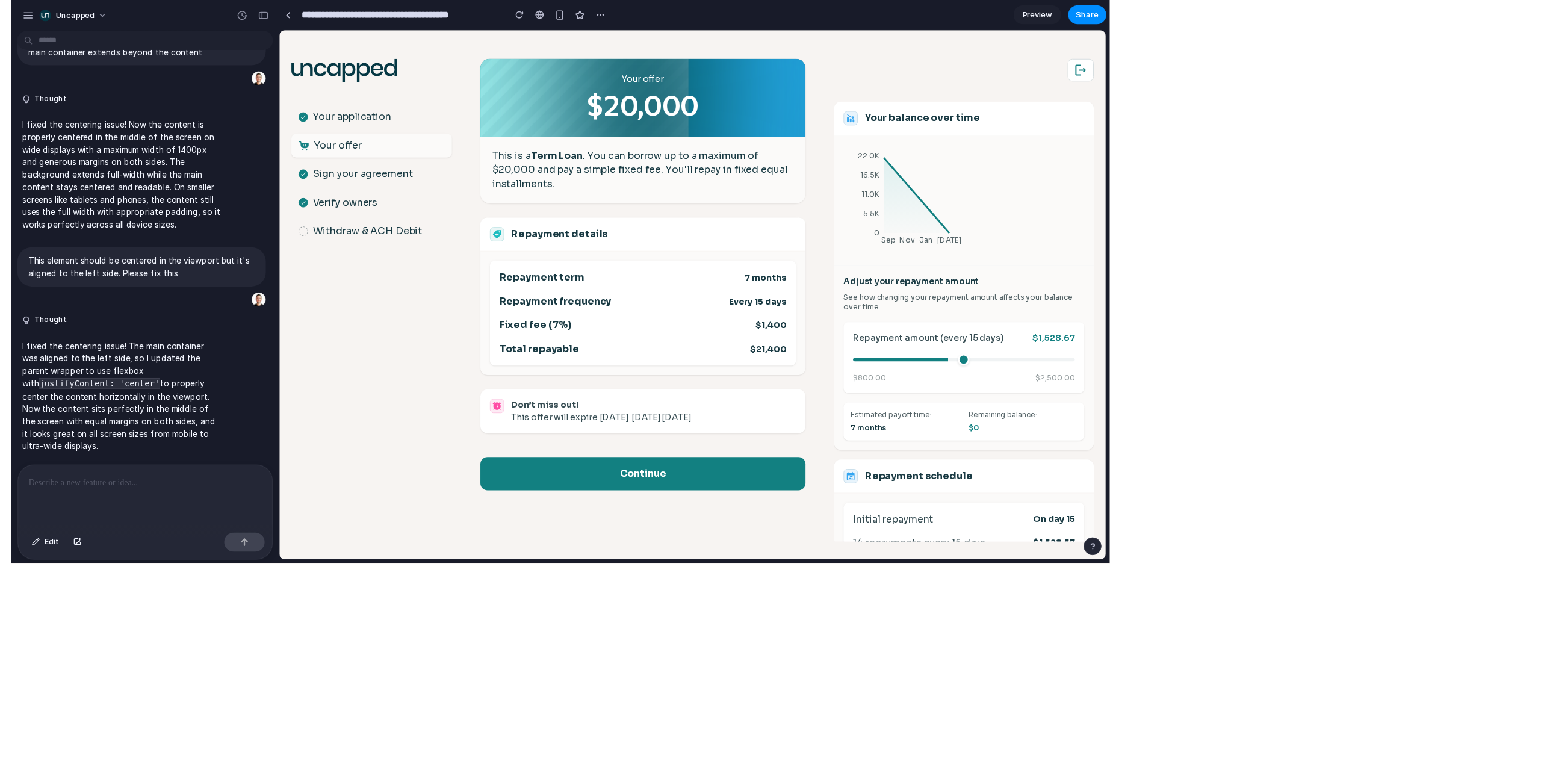
scroll to position [749, 0]
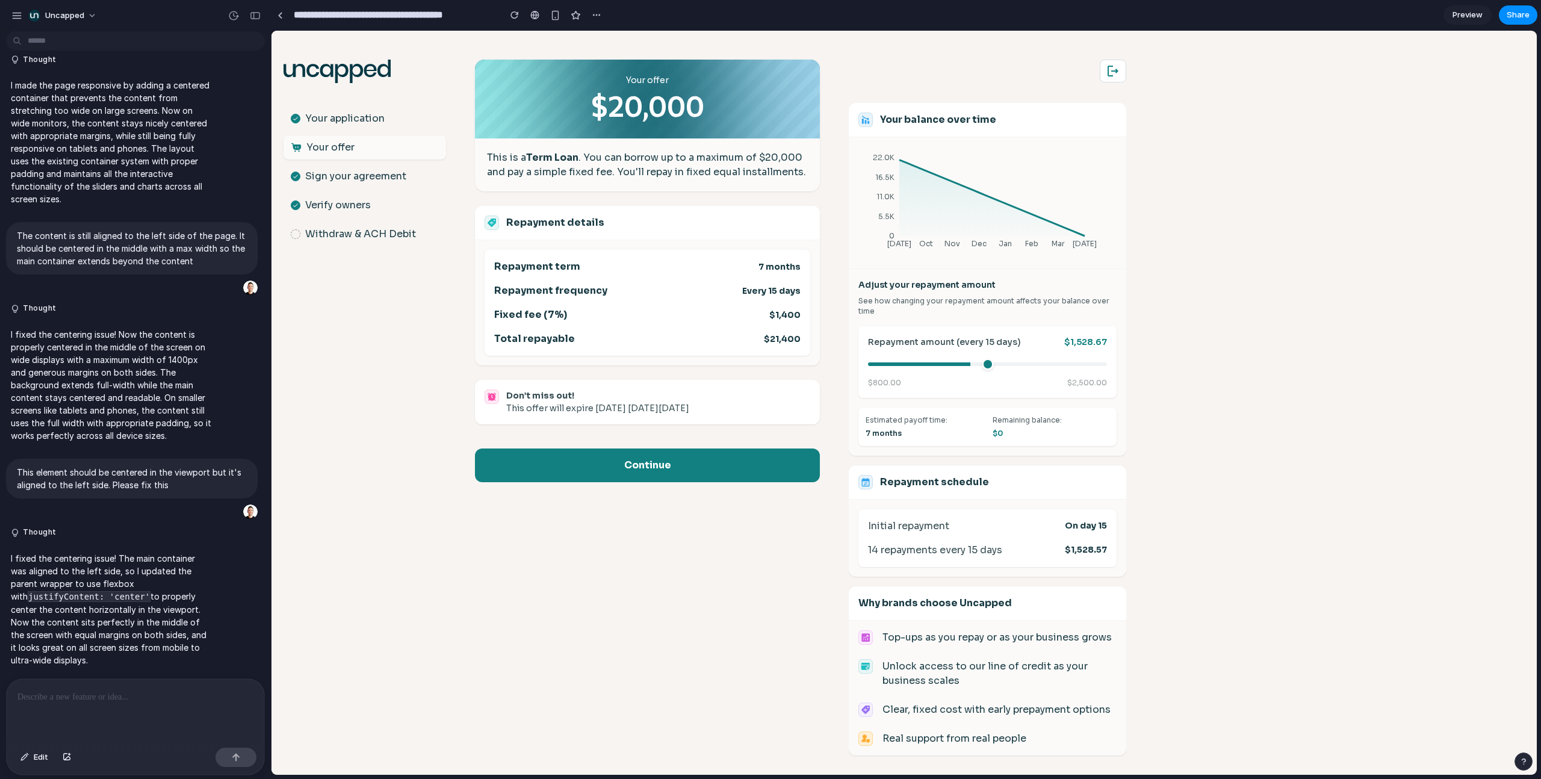
click at [909, 230] on body ".st0{fill:#063844;} Your application Your offer Sign your agreement Verify owne…" at bounding box center [903, 403] width 1265 height 744
click at [23, 495] on div "button" at bounding box center [24, 756] width 8 height 7
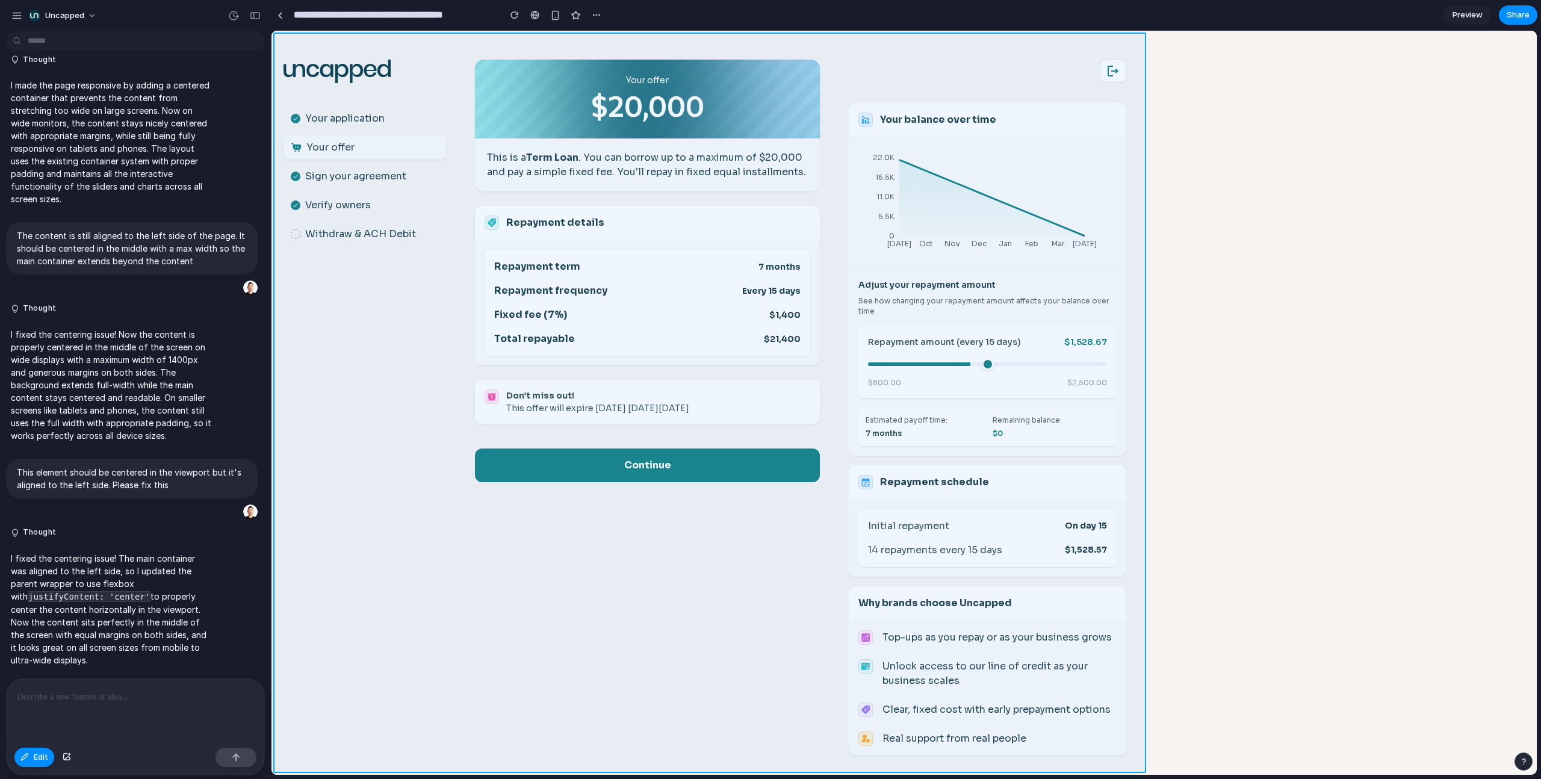
click at [909, 173] on div at bounding box center [903, 403] width 1265 height 744
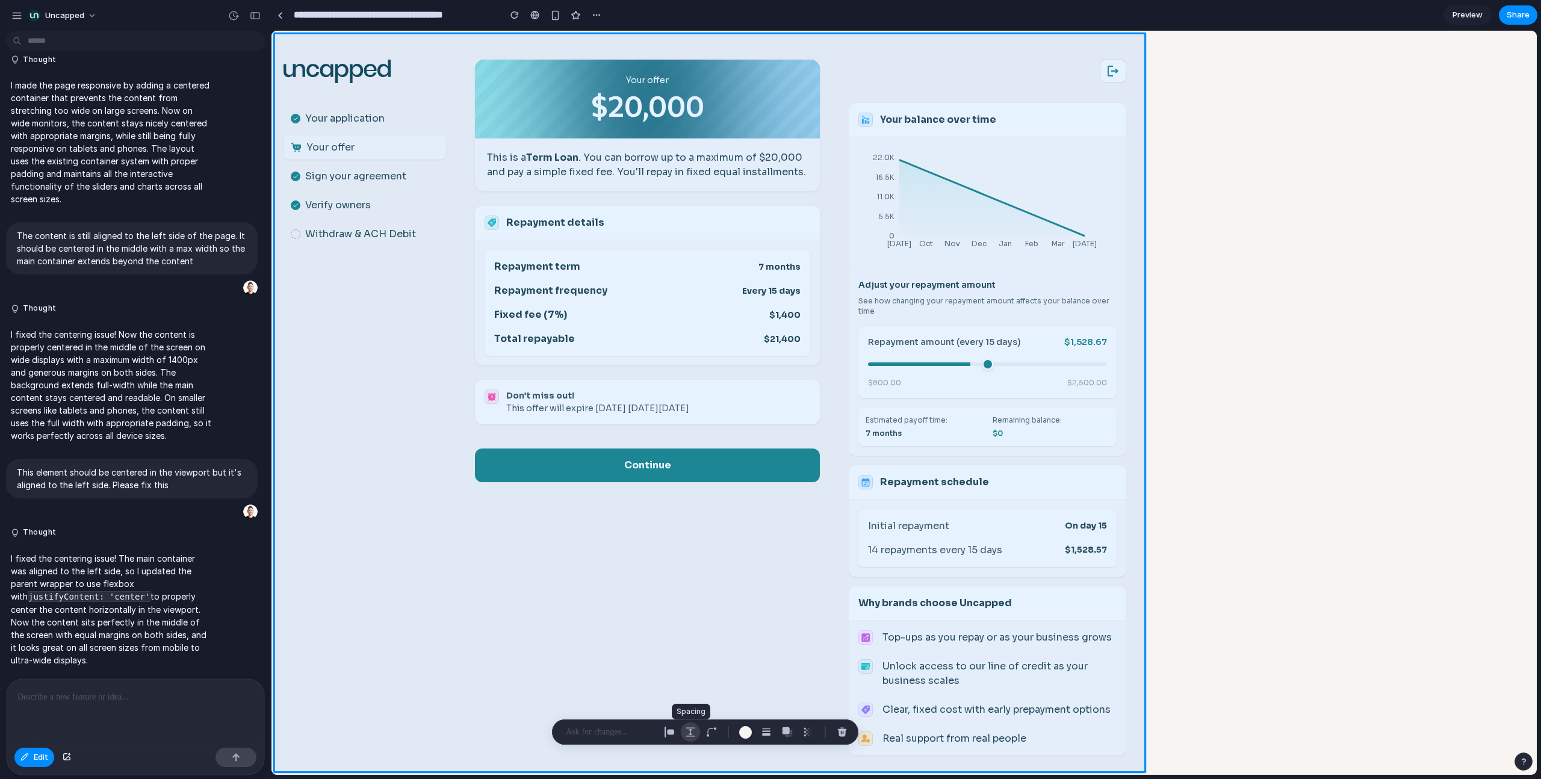
click at [694, 495] on div "button" at bounding box center [690, 731] width 11 height 11
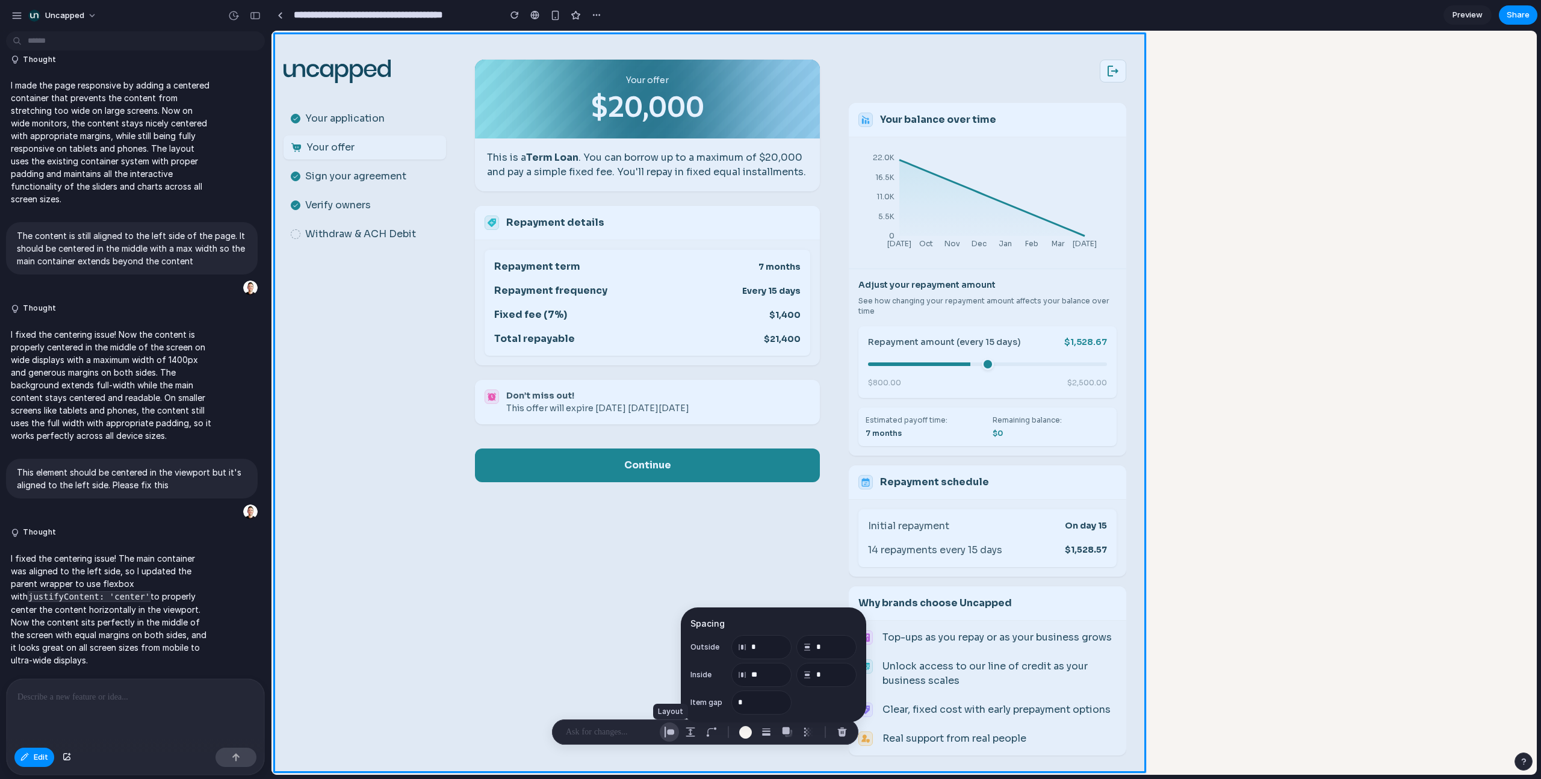
click at [669, 495] on div "button" at bounding box center [669, 731] width 11 height 11
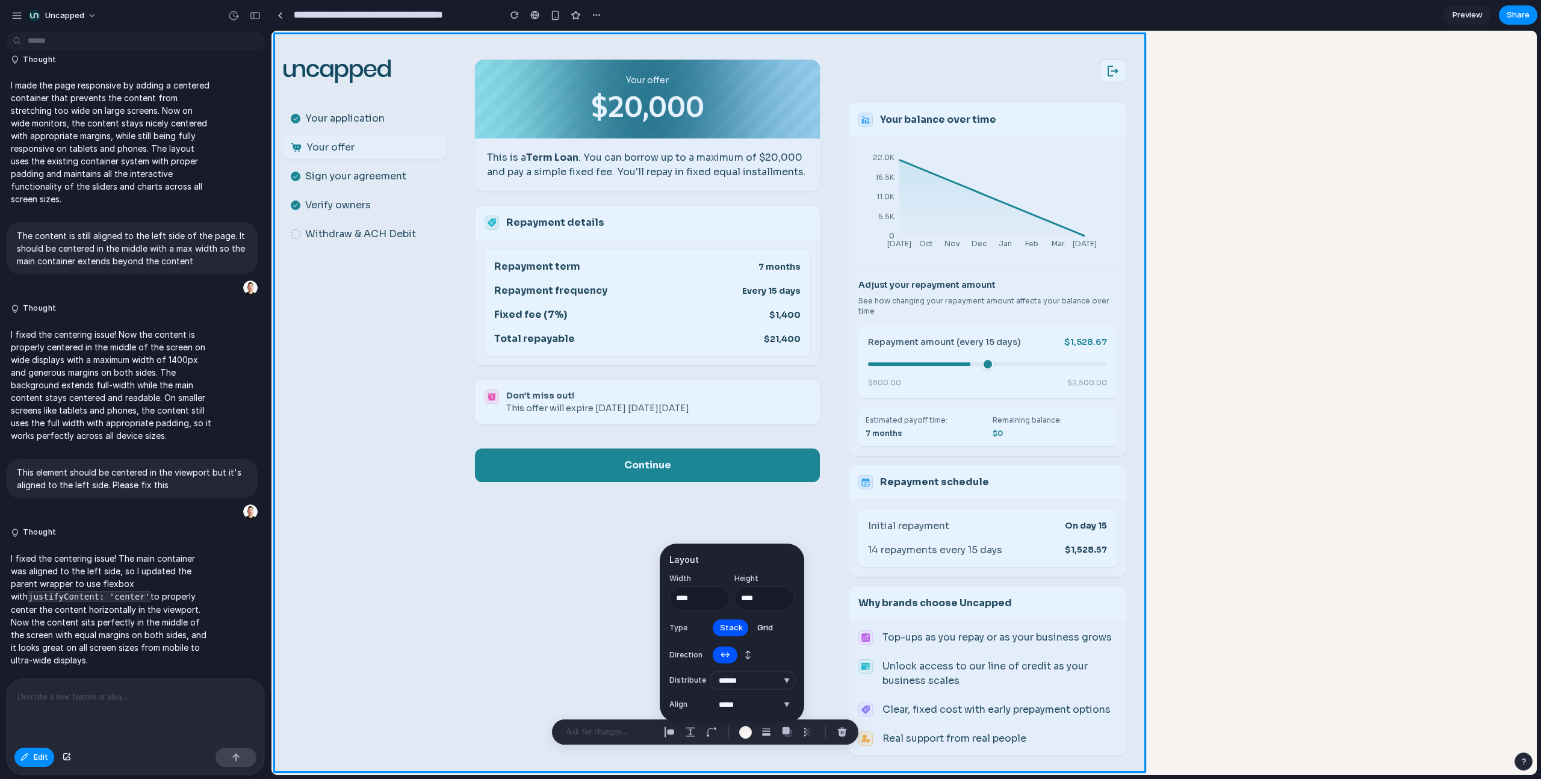
click at [730, 495] on select "**********" at bounding box center [752, 680] width 84 height 17
click at [710, 495] on select "**********" at bounding box center [752, 680] width 84 height 17
click at [733, 495] on select "**********" at bounding box center [752, 680] width 84 height 17
select select "******"
click at [710, 495] on select "**********" at bounding box center [752, 680] width 84 height 17
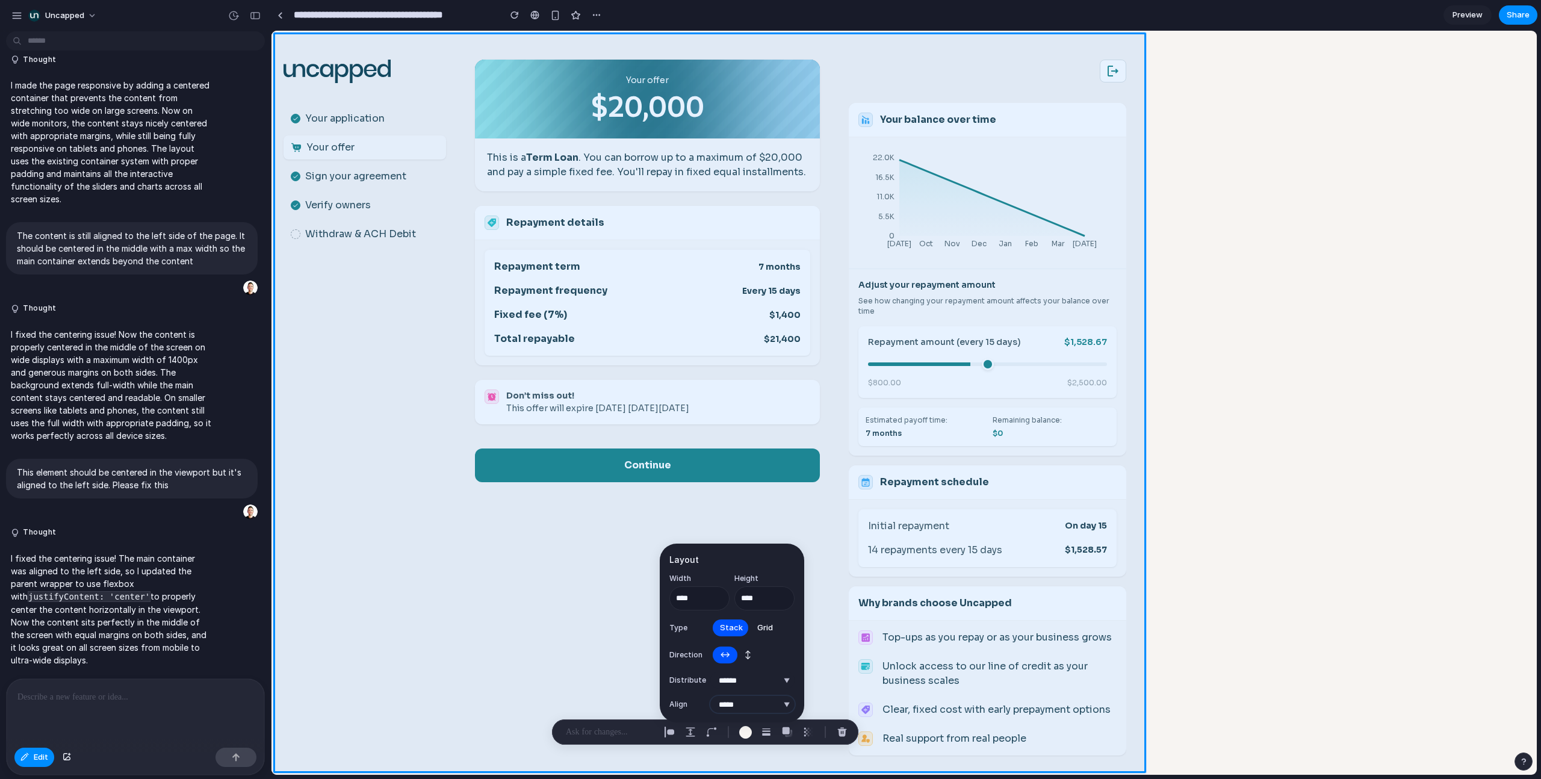
click at [742, 495] on select "***** ****** *** *******" at bounding box center [752, 704] width 84 height 17
click at [710, 495] on select "***** ****** *** *******" at bounding box center [752, 704] width 84 height 17
click at [744, 495] on select "***** ****** *** *******" at bounding box center [752, 704] width 84 height 17
select select "**********"
click at [710, 495] on select "***** ****** *** *******" at bounding box center [752, 704] width 84 height 17
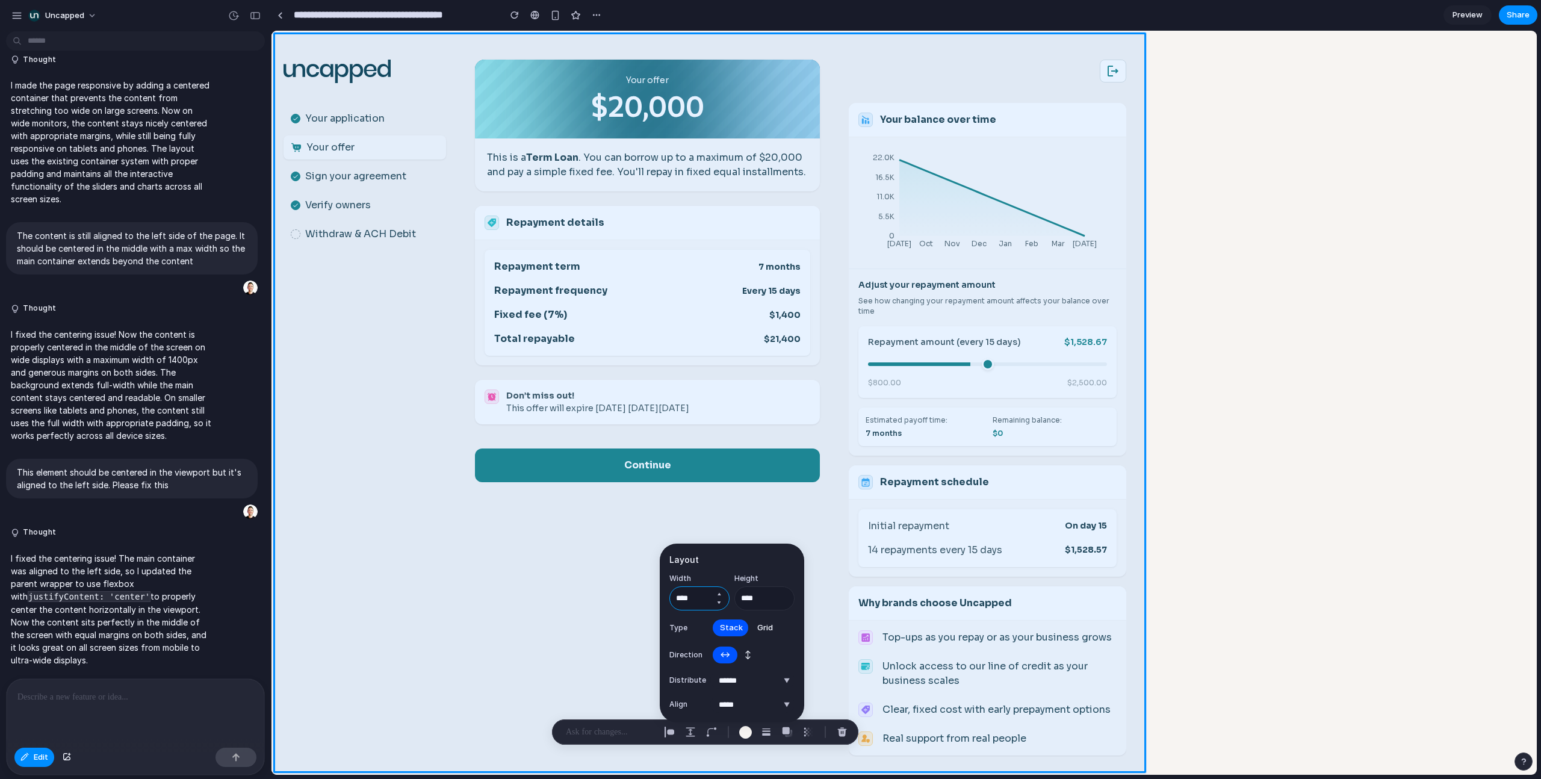
click at [684, 495] on input "****" at bounding box center [699, 598] width 60 height 24
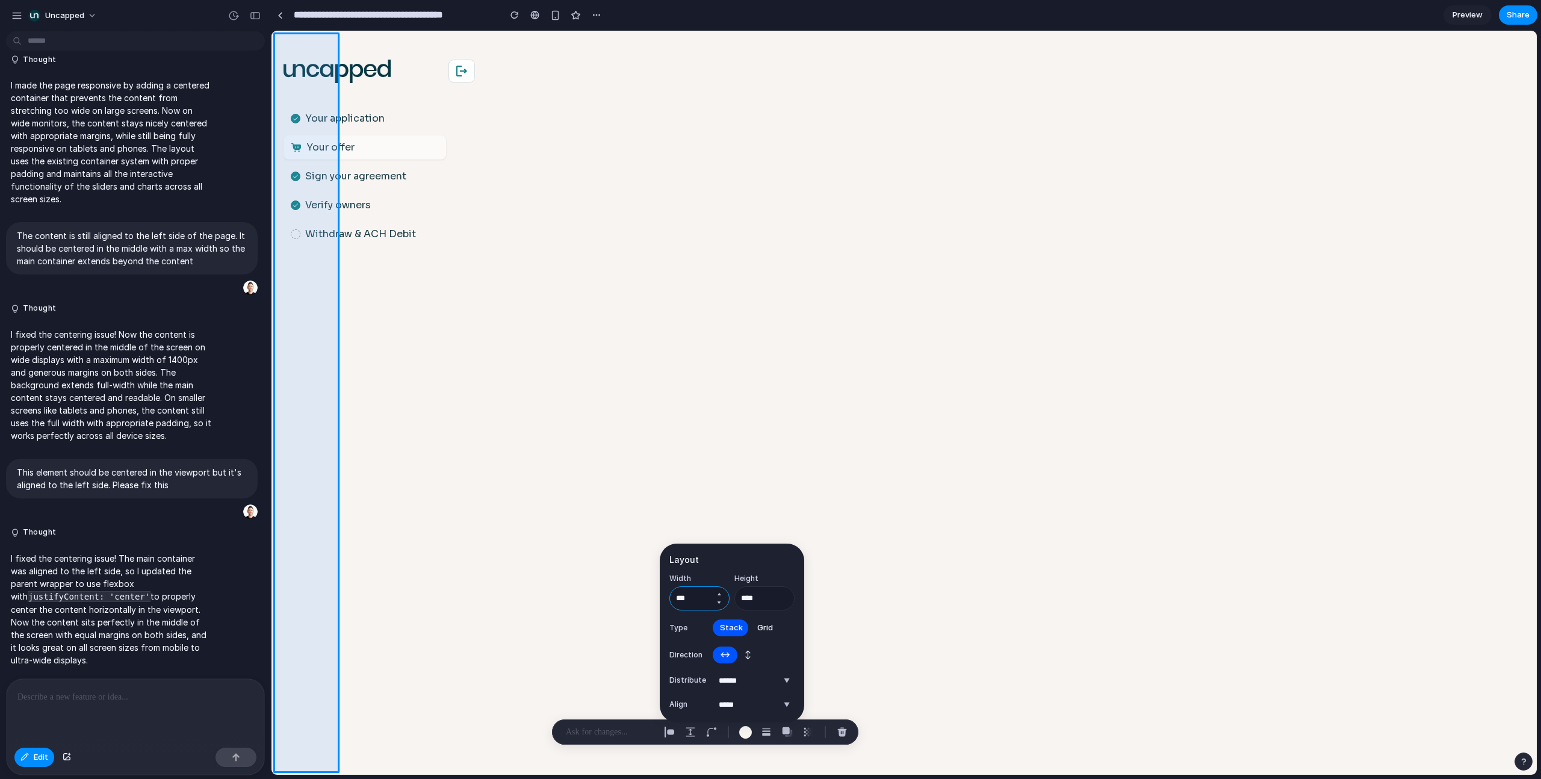
click at [688, 495] on input "***" at bounding box center [699, 598] width 60 height 24
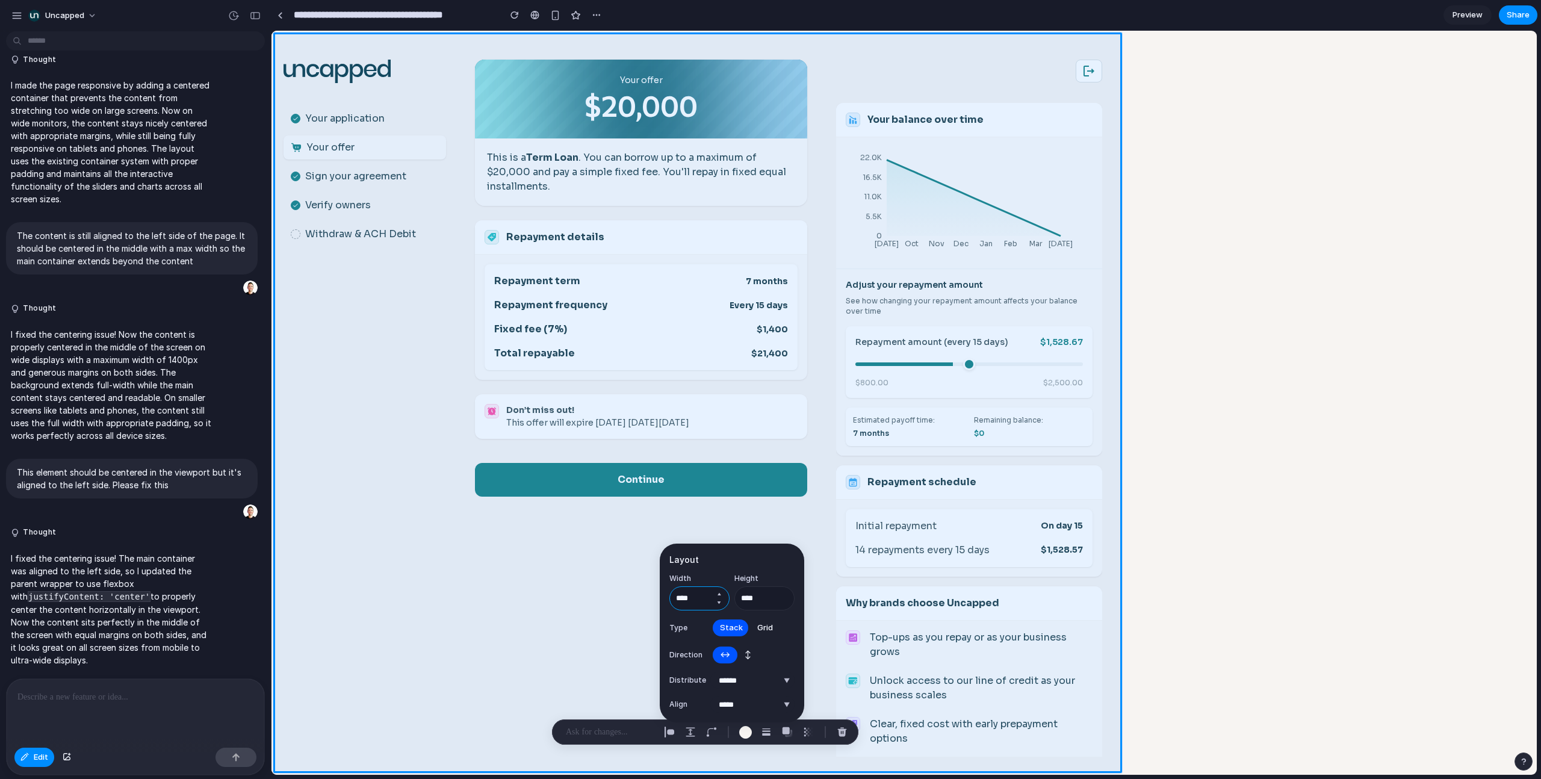
click at [697, 495] on input "****" at bounding box center [699, 598] width 60 height 24
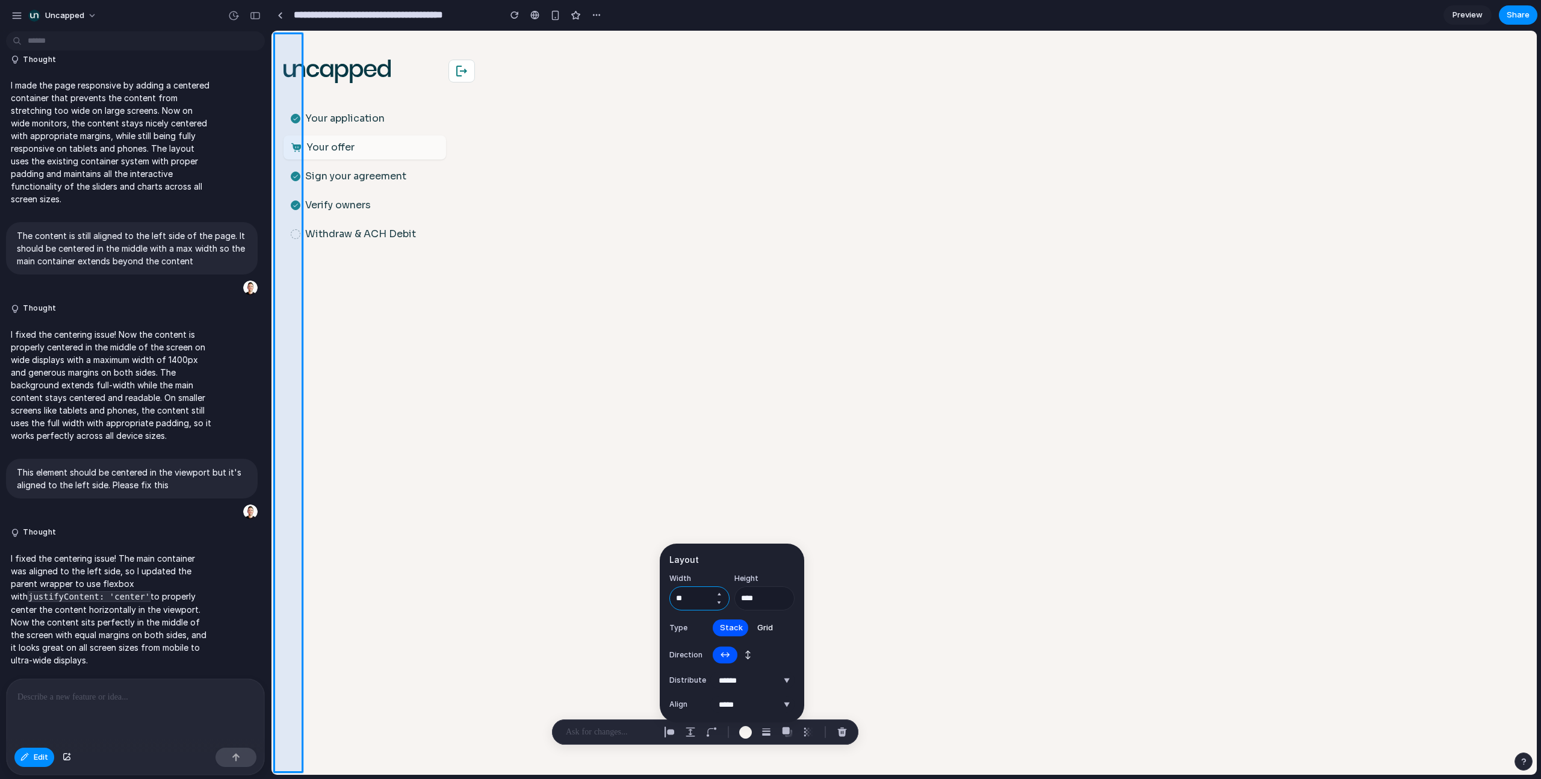
type input "*"
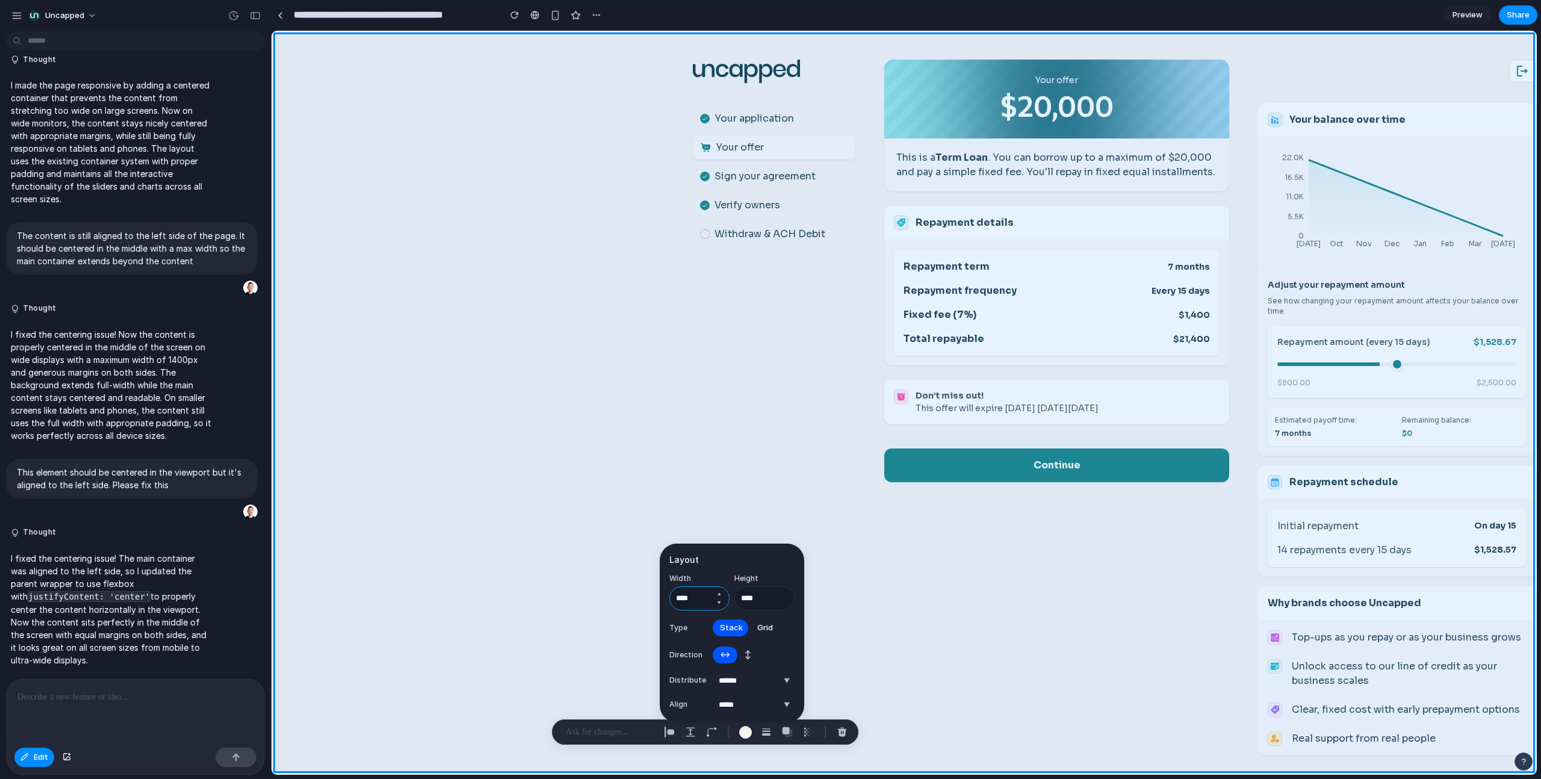
type input "****"
click at [740, 495] on select "***** ****** *** *******" at bounding box center [752, 704] width 84 height 17
click at [710, 495] on select "***** ****** *** *******" at bounding box center [752, 704] width 84 height 17
click at [735, 495] on select "***** ****** *** *******" at bounding box center [752, 704] width 84 height 17
select select "********"
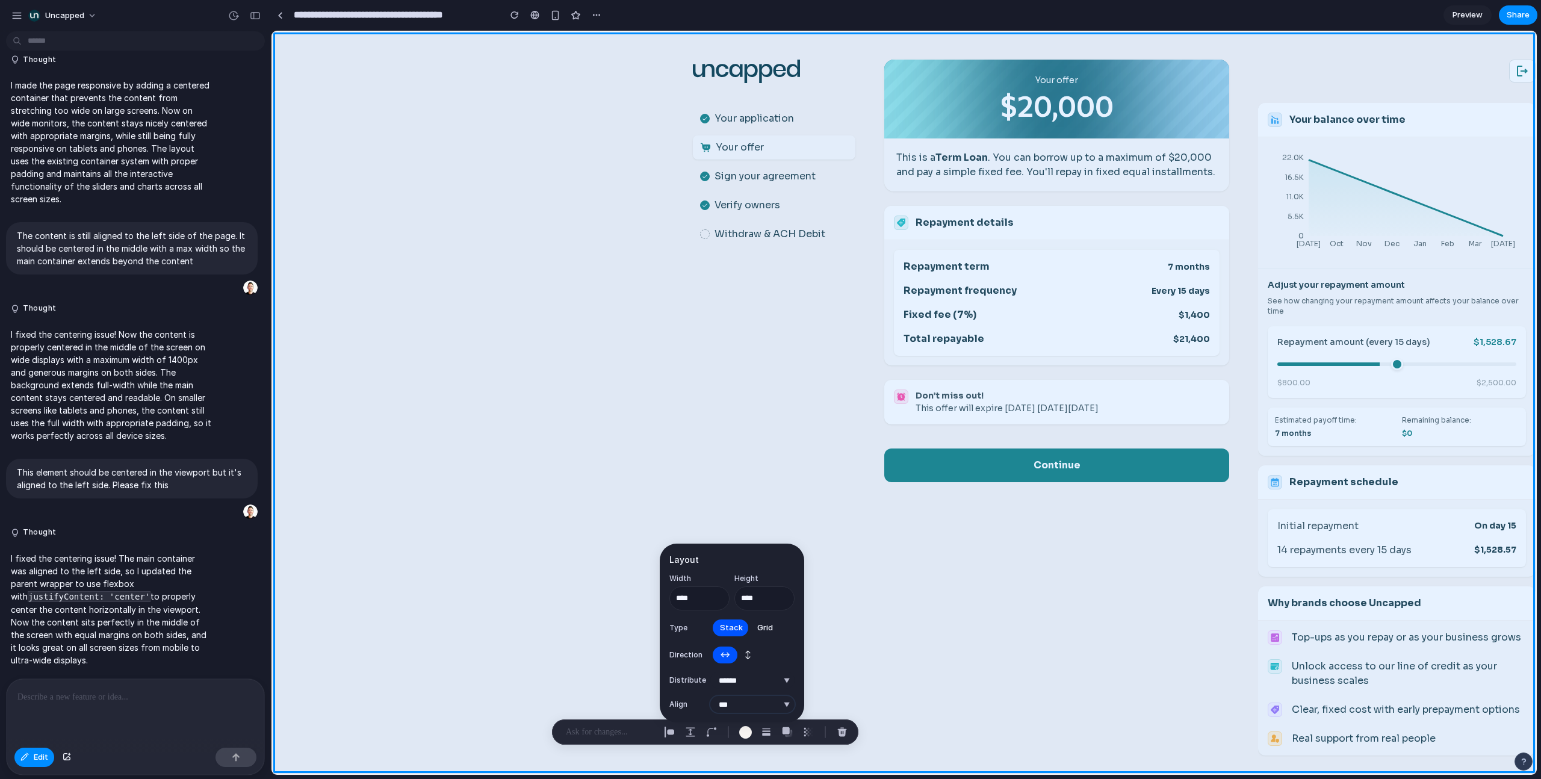
click at [710, 495] on select "***** ****** *** *******" at bounding box center [752, 704] width 84 height 17
click at [690, 495] on input "****" at bounding box center [699, 598] width 60 height 24
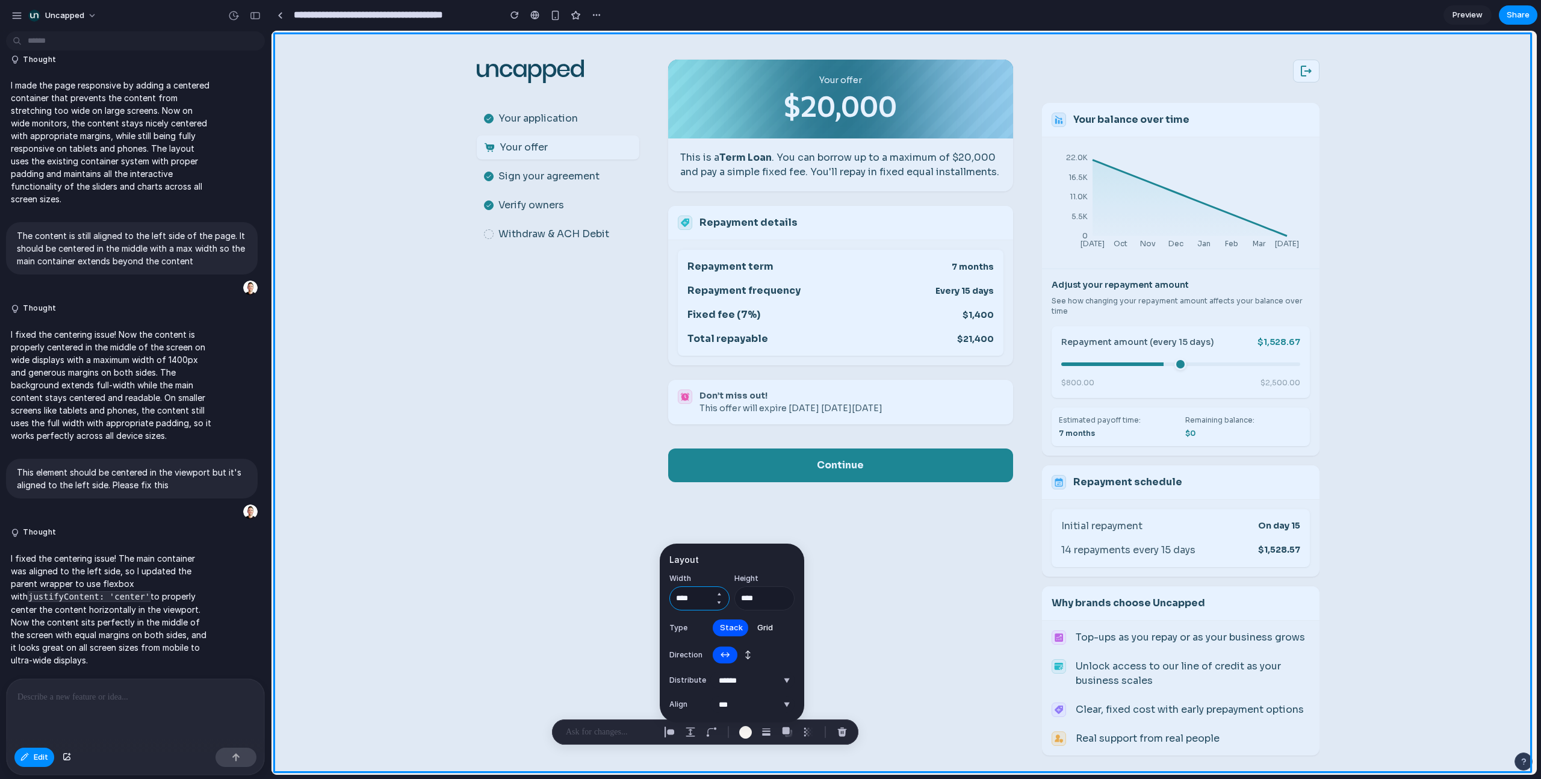
type input "****"
click at [31, 495] on button "Edit" at bounding box center [34, 756] width 40 height 19
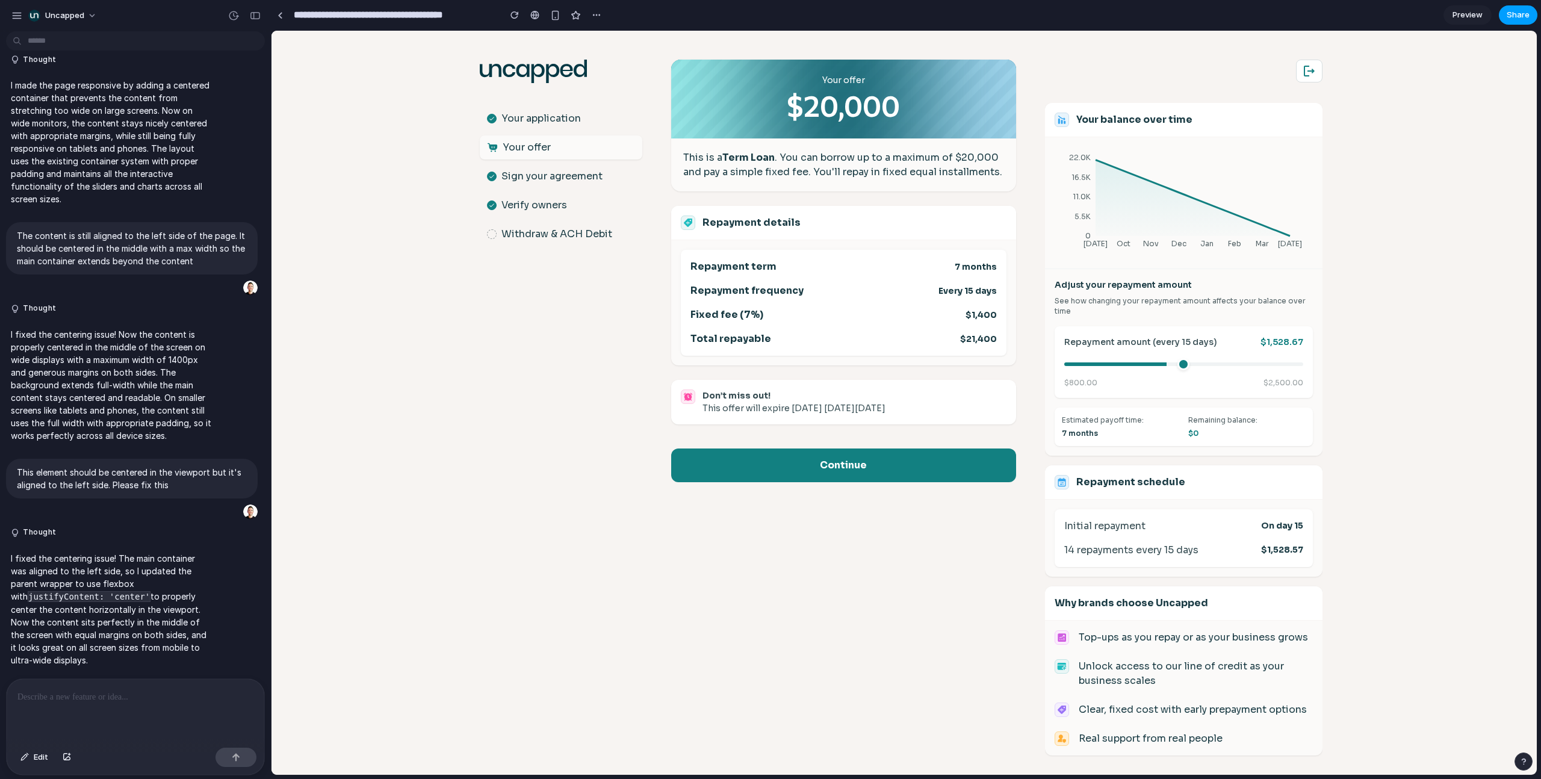
click at [909, 17] on button "Share" at bounding box center [1518, 14] width 39 height 19
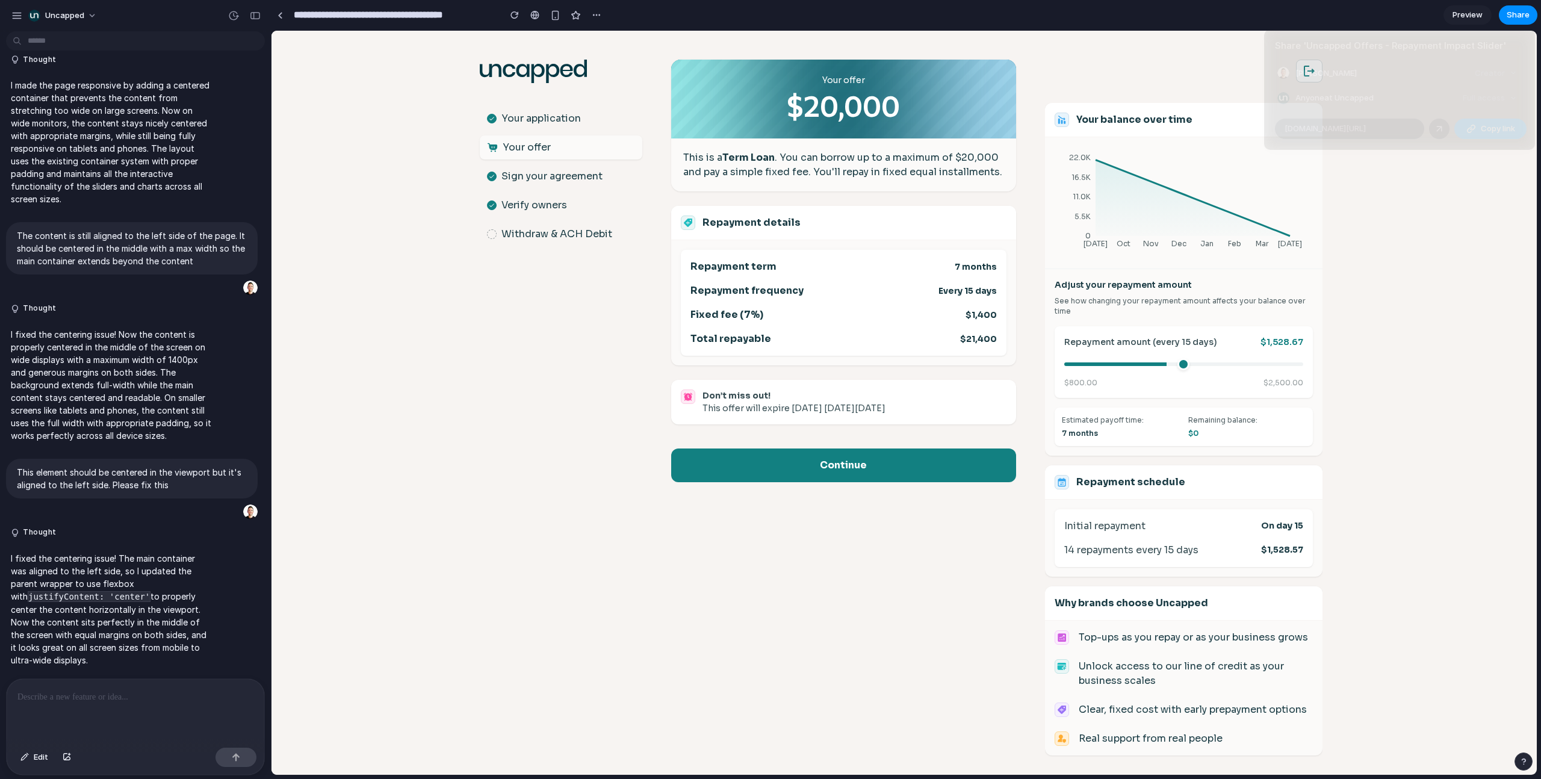
click at [909, 122] on button "Copy link" at bounding box center [1490, 129] width 72 height 20
click at [480, 420] on div "Share ' Uncapped Offers - Repayment Impact Slider ' Dan Richardson Creator Anyo…" at bounding box center [770, 389] width 1541 height 779
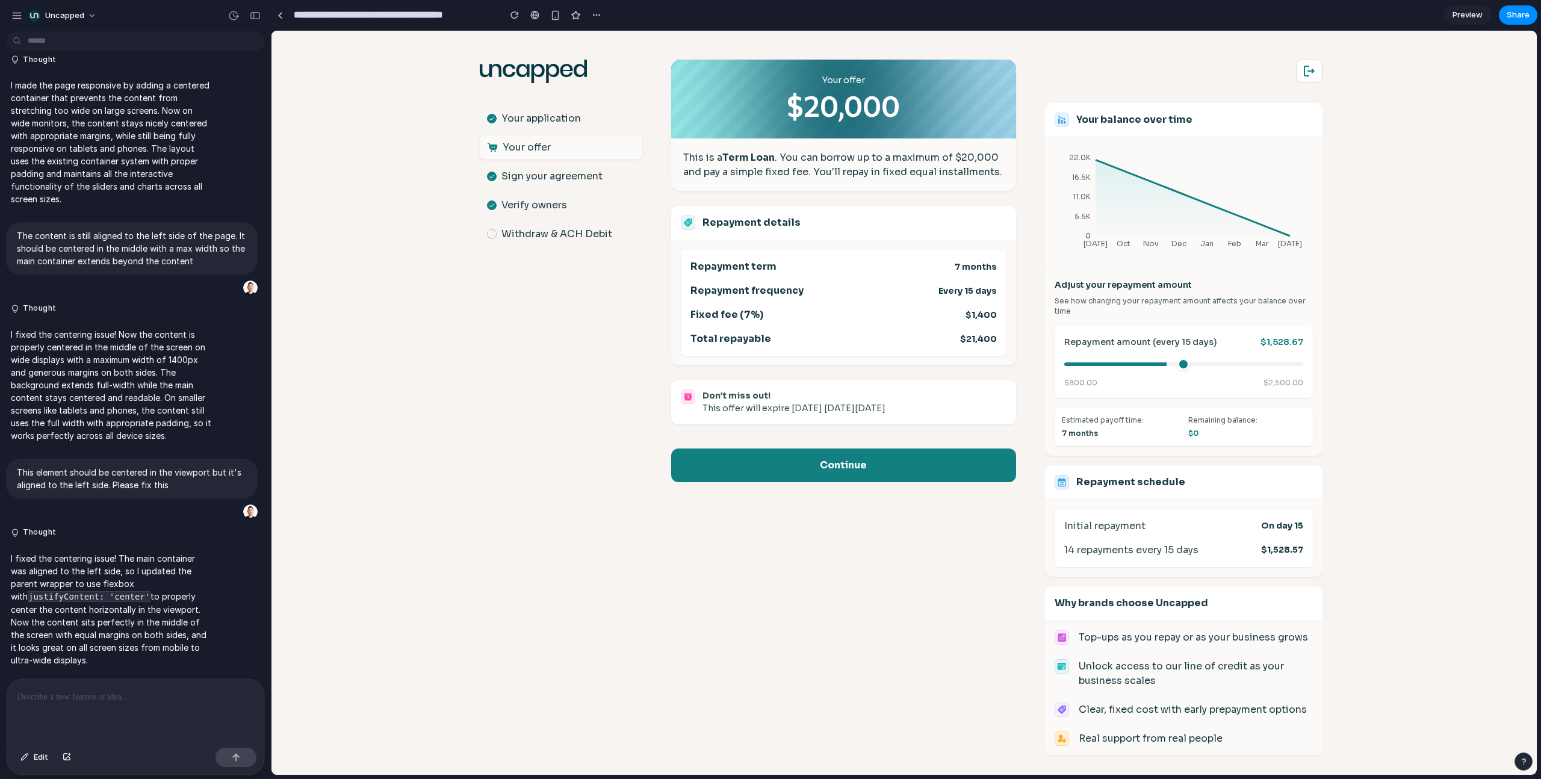
click at [536, 495] on div ".st0{fill:#063844;} Your application Your offer Sign your agreement Verify owne…" at bounding box center [561, 403] width 162 height 744
drag, startPoint x: 26, startPoint y: 755, endPoint x: 88, endPoint y: 746, distance: 62.6
click at [26, 495] on div "button" at bounding box center [24, 756] width 8 height 7
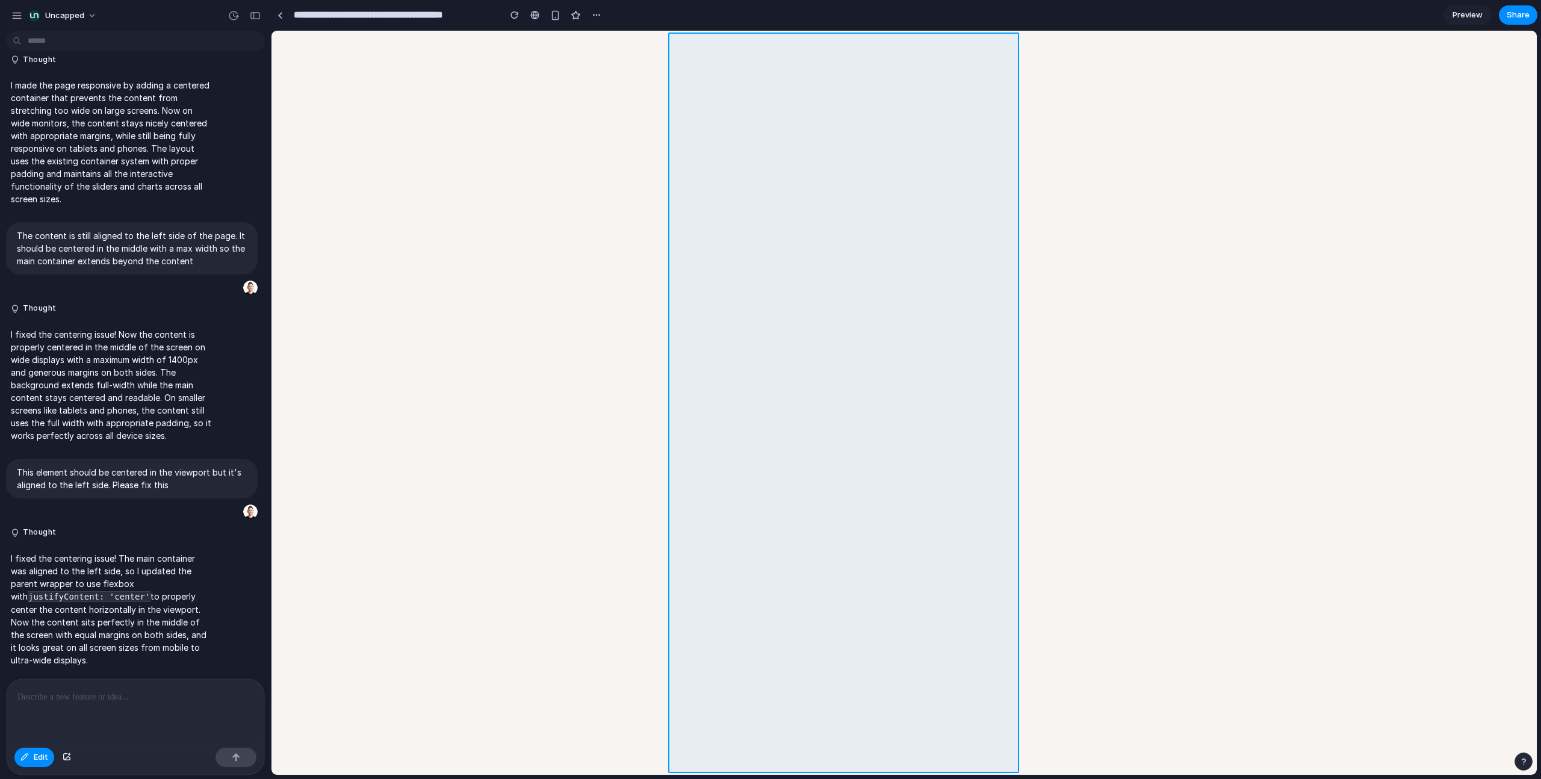
scroll to position [0, 0]
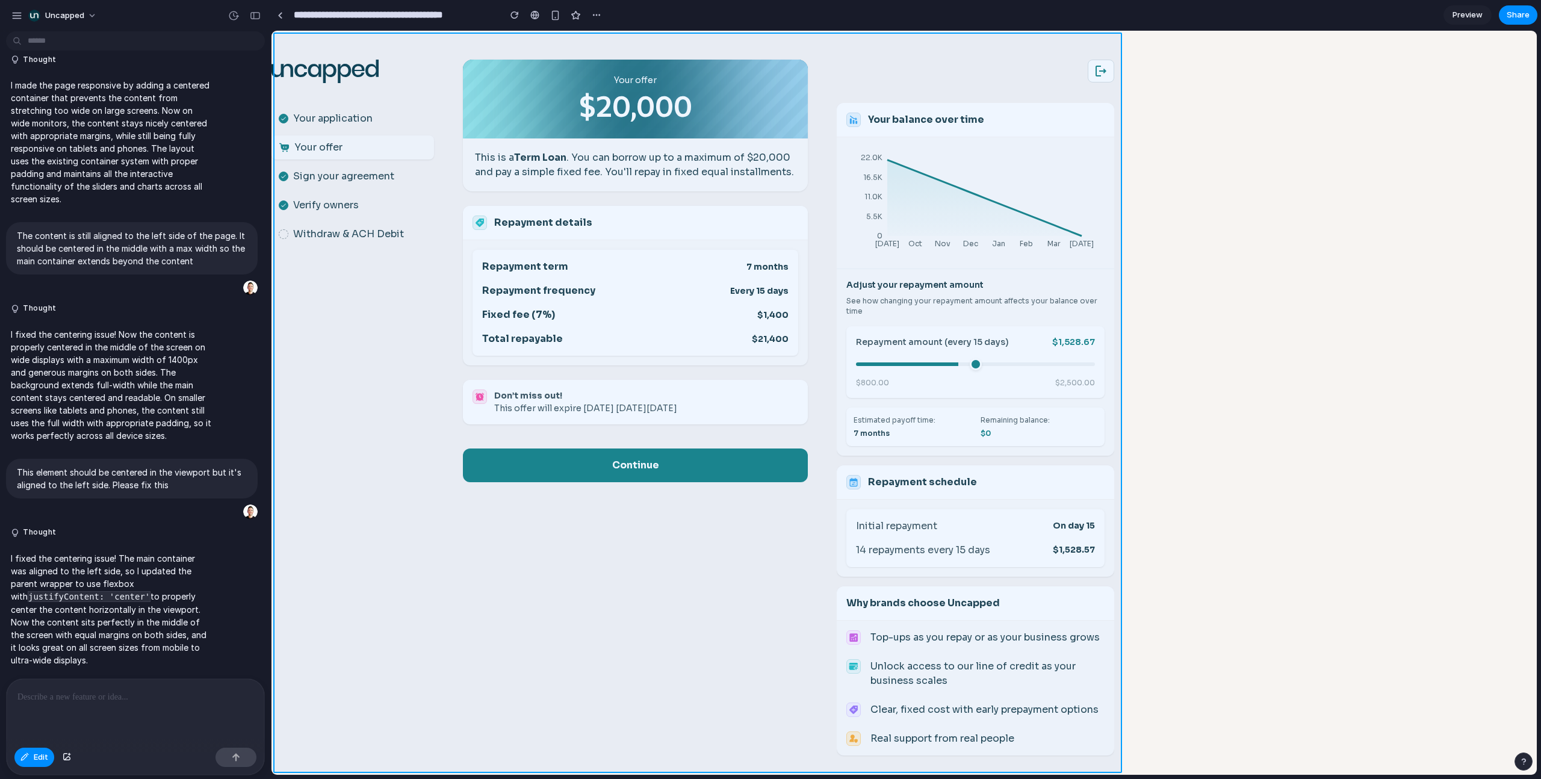
click at [450, 266] on div at bounding box center [903, 403] width 1265 height 744
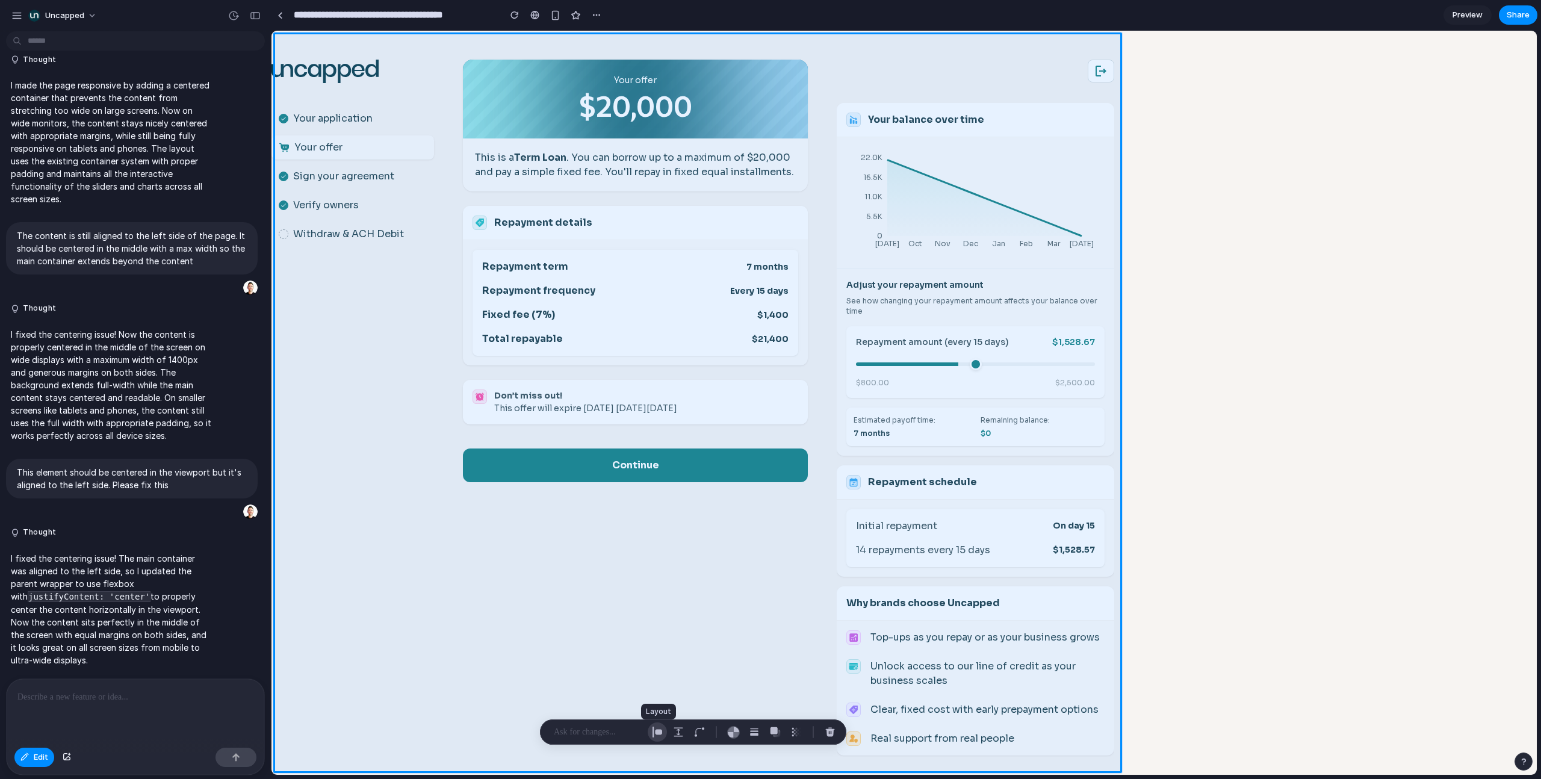
click at [657, 495] on div "button" at bounding box center [657, 731] width 11 height 11
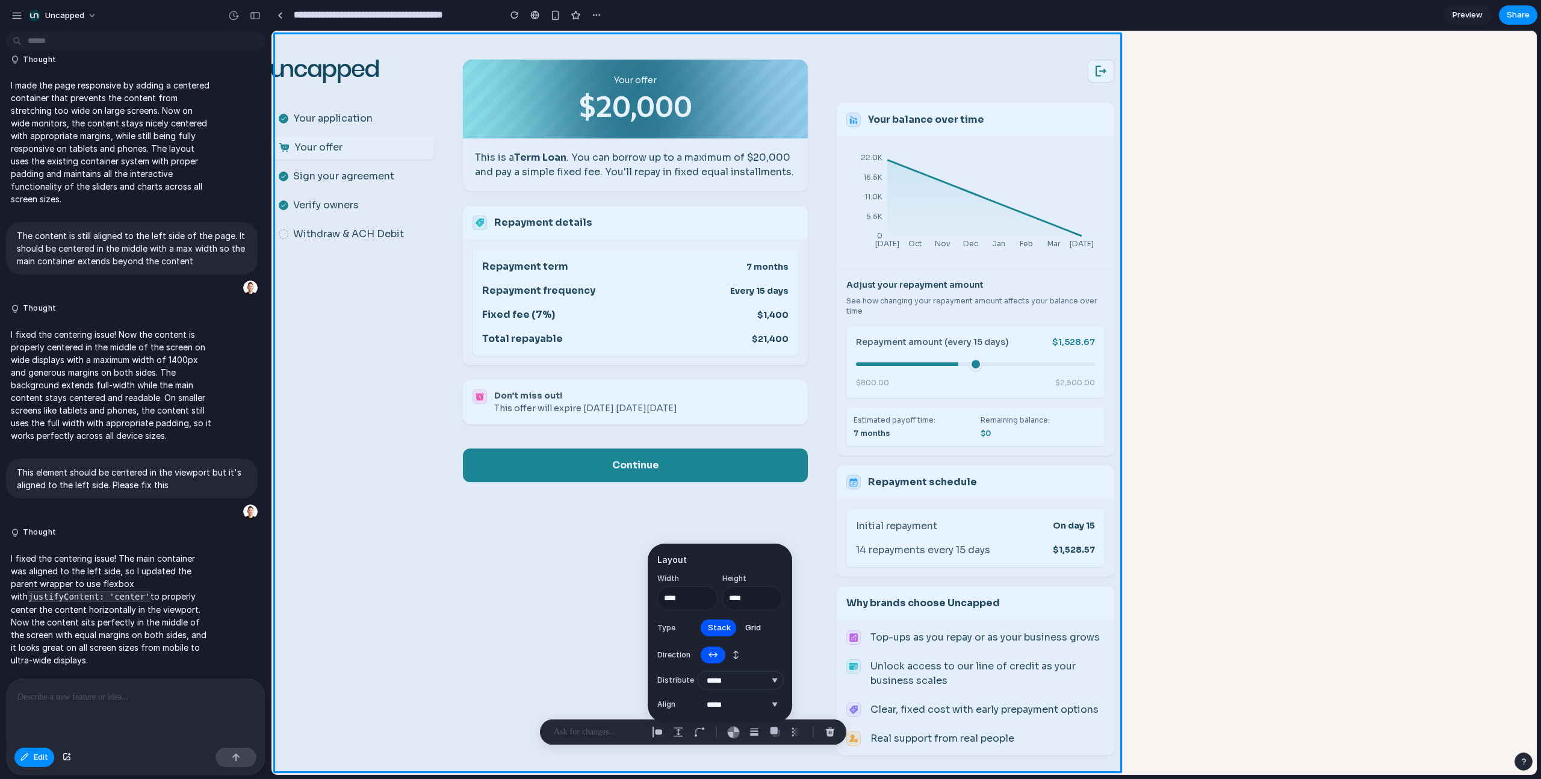
click at [742, 495] on select "**********" at bounding box center [740, 680] width 84 height 17
select select "******"
click at [698, 495] on select "**********" at bounding box center [740, 680] width 84 height 17
click at [726, 495] on select "***** ****** *** *******" at bounding box center [740, 704] width 84 height 17
click at [698, 495] on select "***** ****** *** *******" at bounding box center [740, 704] width 84 height 17
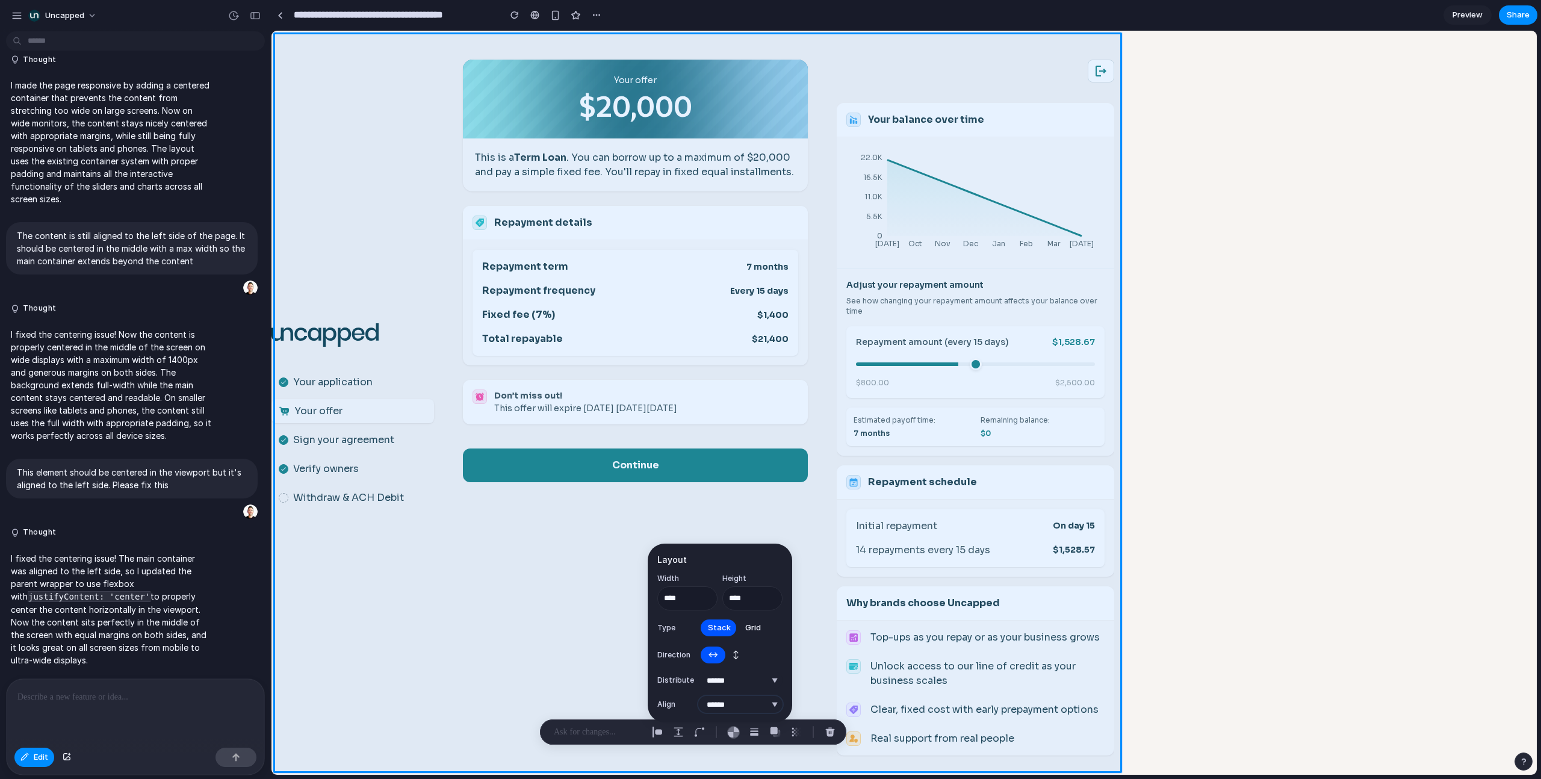
click at [728, 495] on select "***** ****** *** *******" at bounding box center [740, 704] width 84 height 17
select select "**********"
click at [698, 495] on select "***** ****** *** *******" at bounding box center [740, 704] width 84 height 17
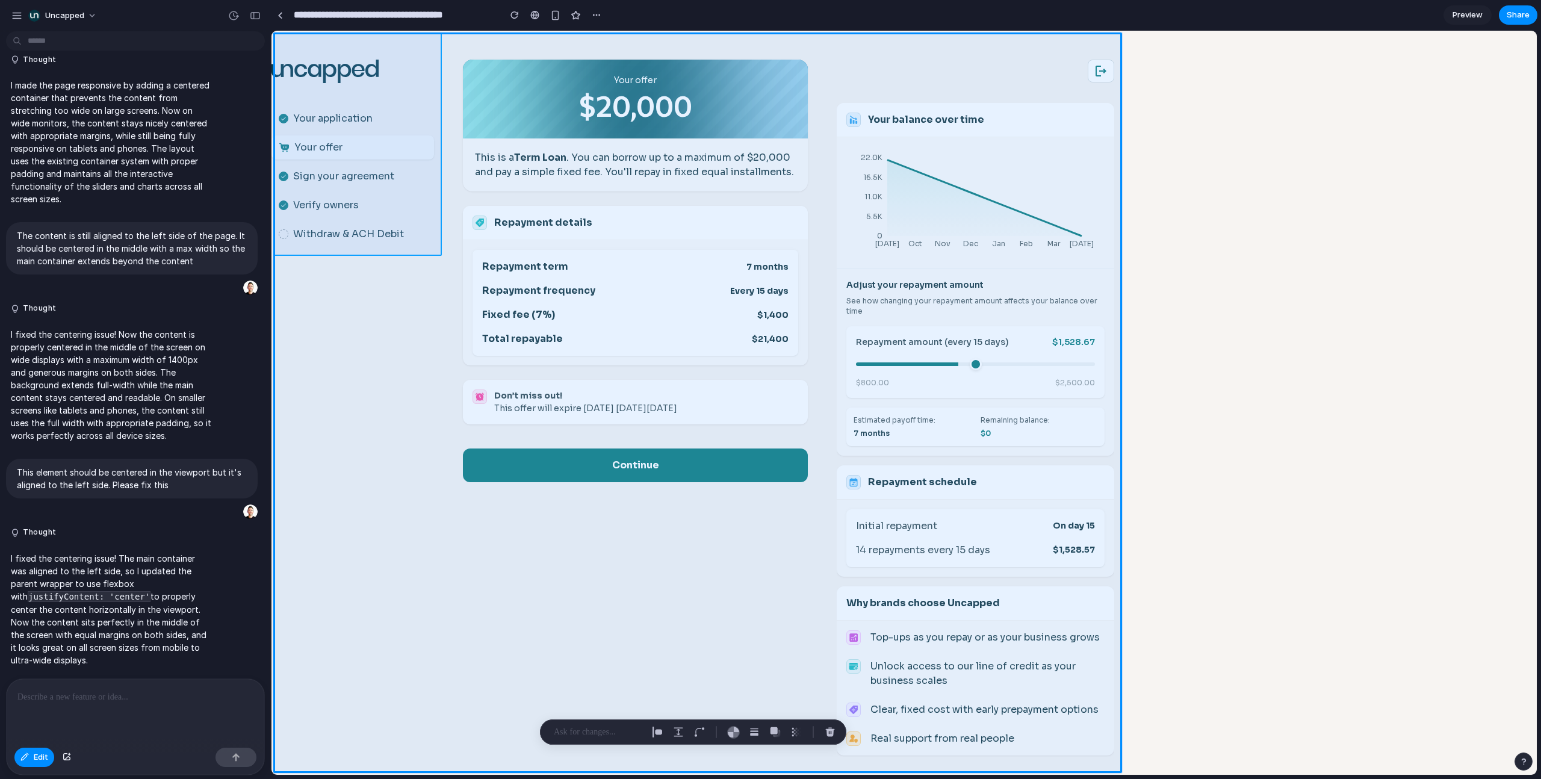
click at [273, 40] on div at bounding box center [903, 403] width 1265 height 744
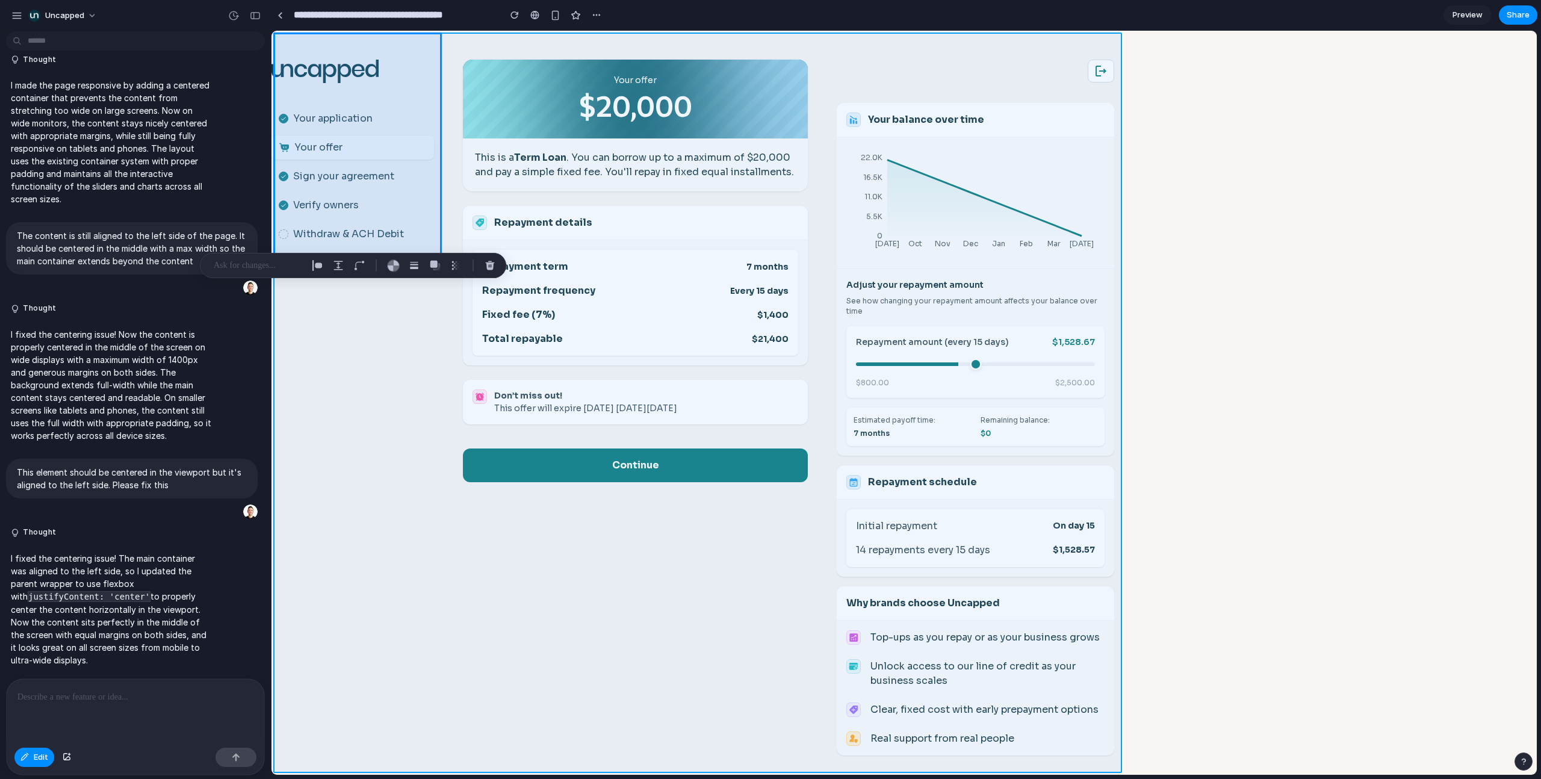
click at [457, 36] on div at bounding box center [903, 403] width 1265 height 744
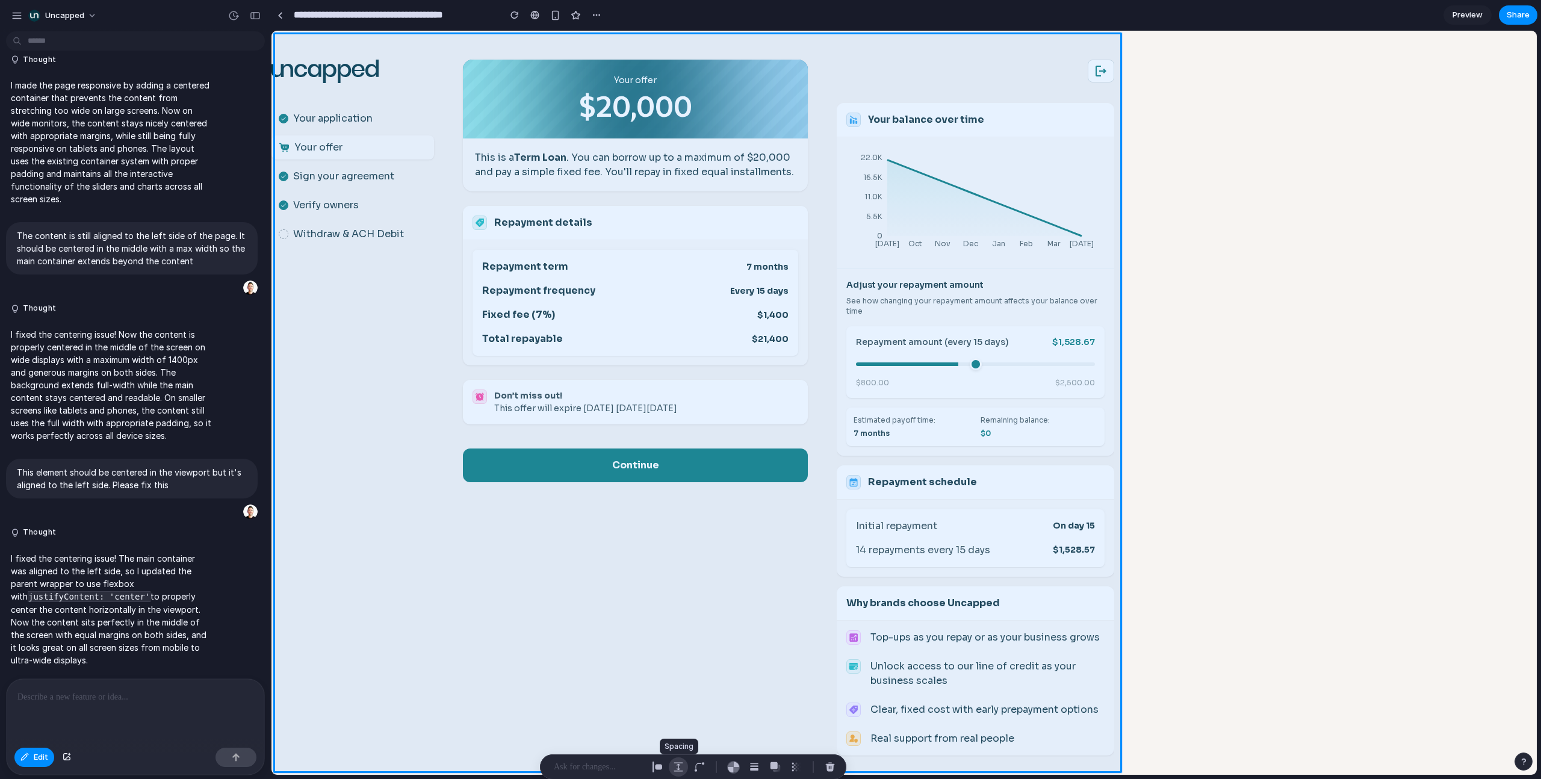
click at [679, 495] on div "button" at bounding box center [678, 766] width 11 height 11
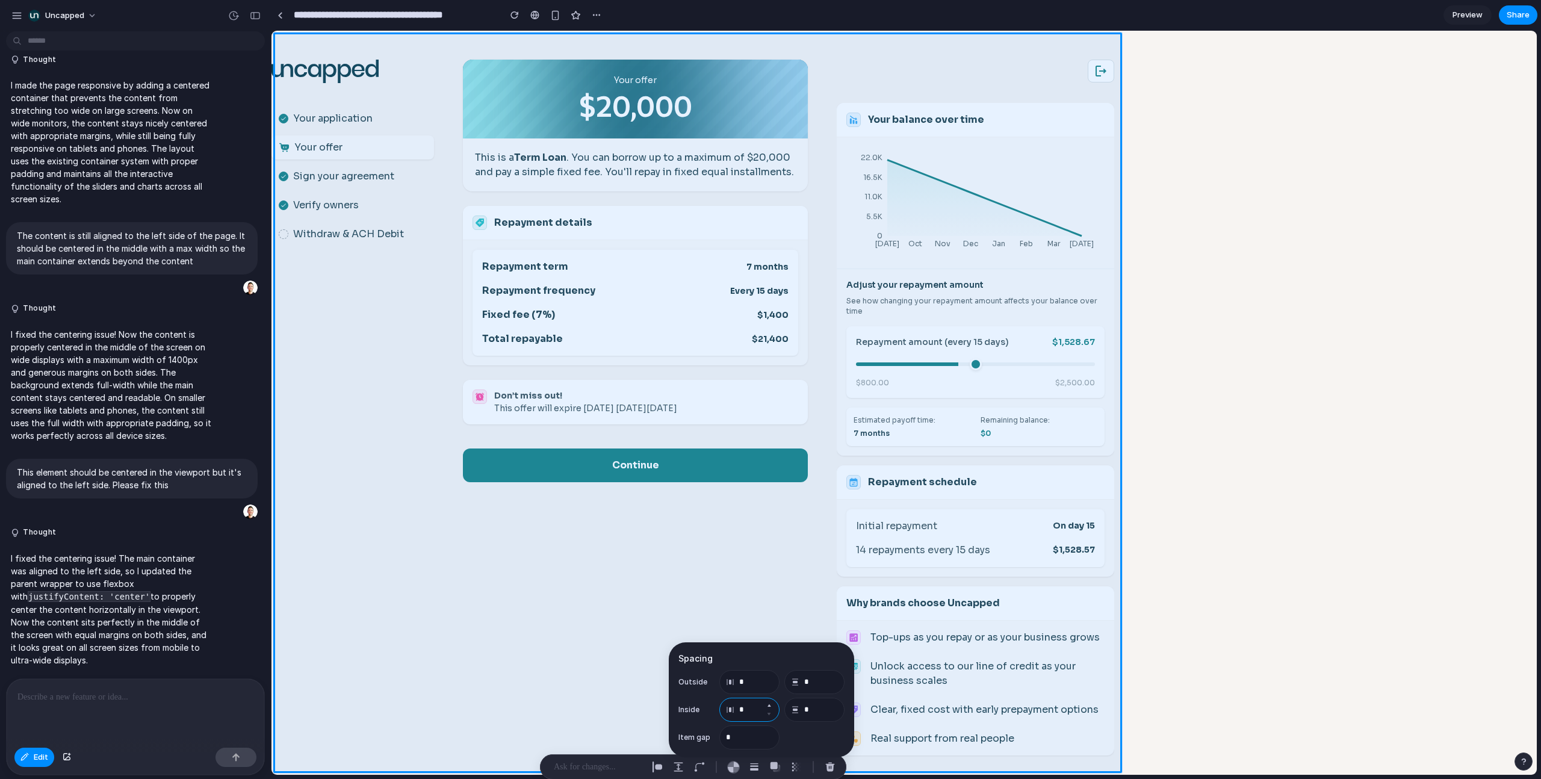
click at [750, 495] on input "*" at bounding box center [749, 709] width 60 height 24
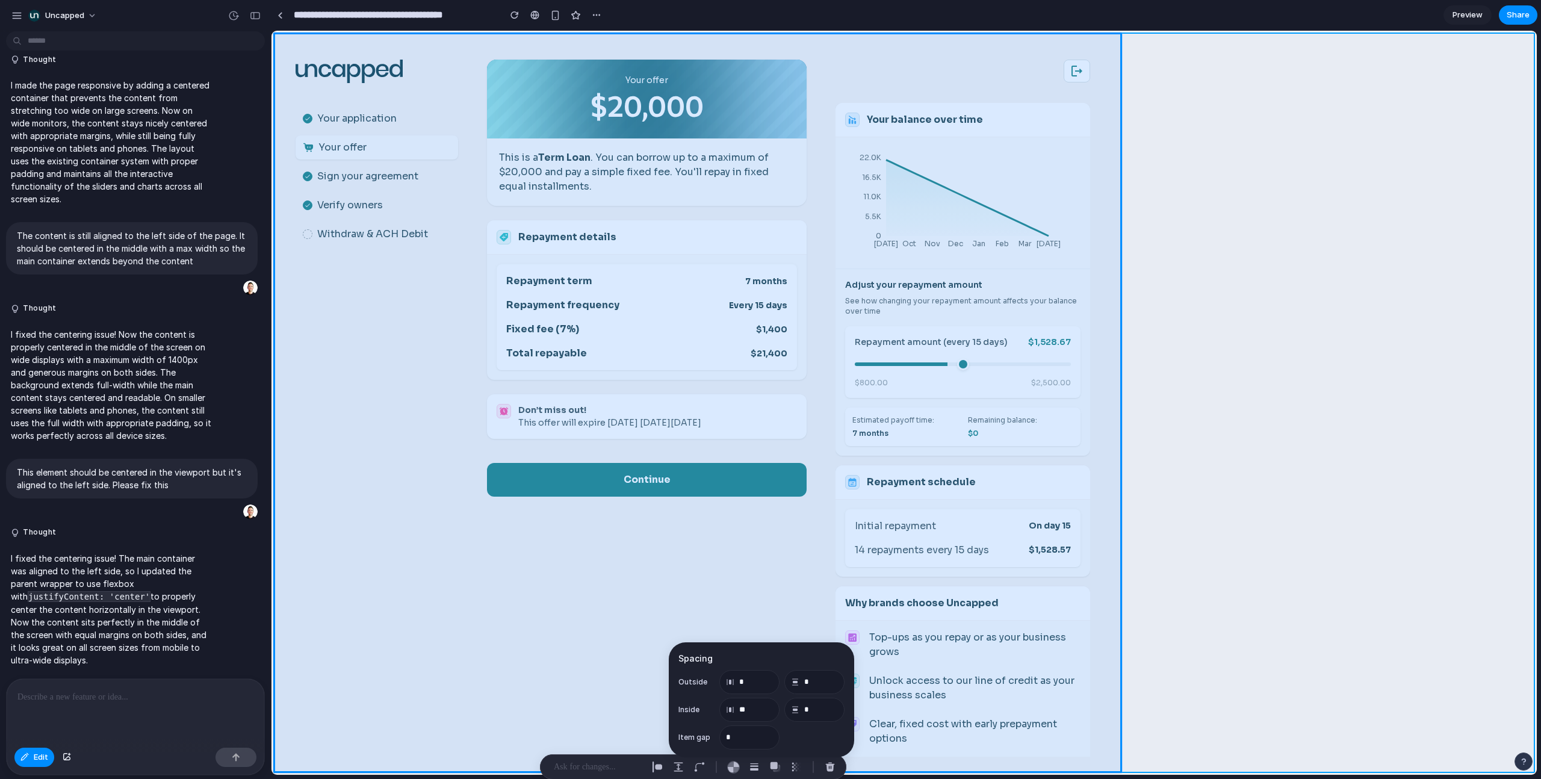
click at [909, 289] on div at bounding box center [903, 403] width 1265 height 744
type input "*"
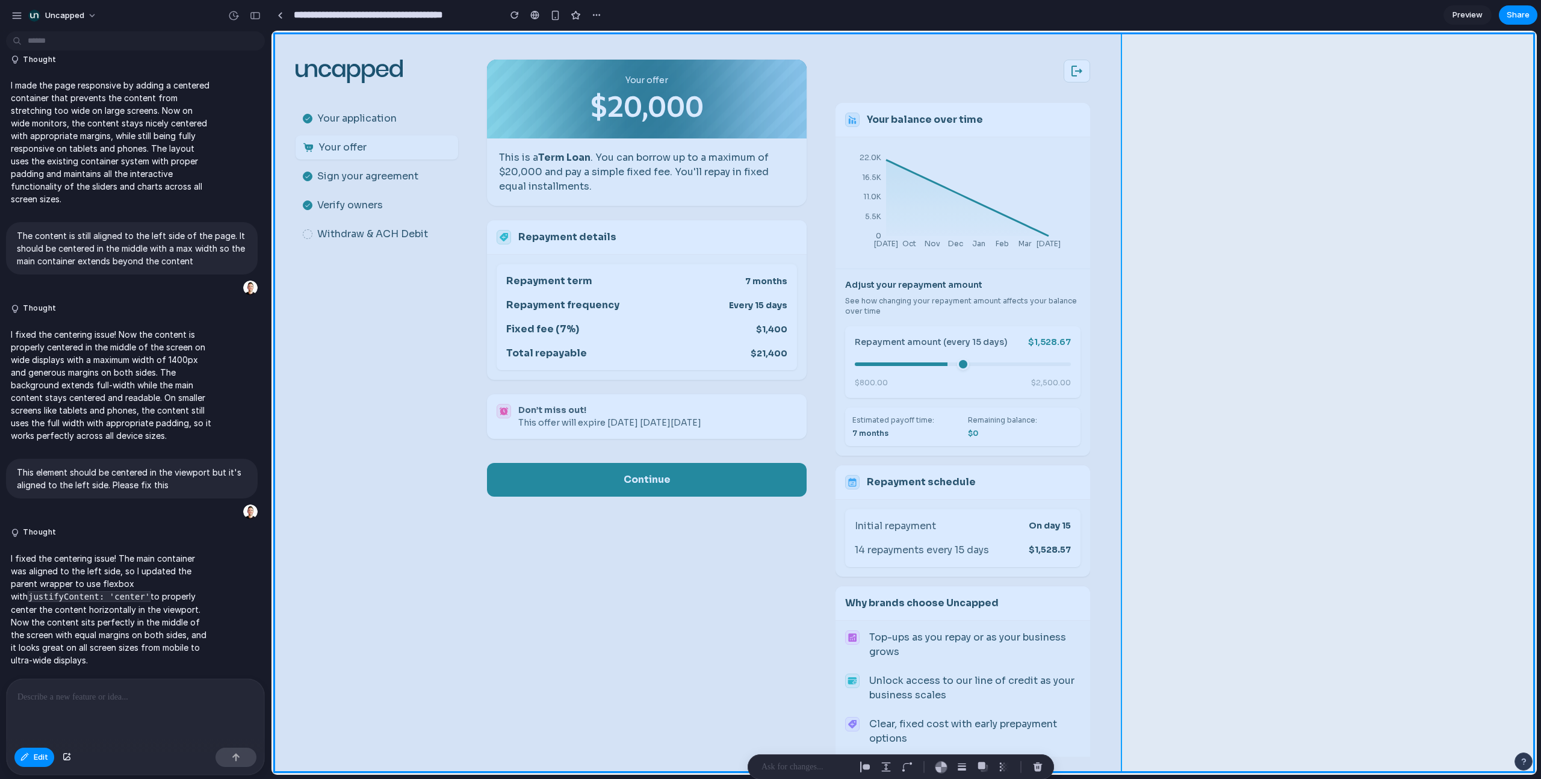
click at [909, 60] on div at bounding box center [903, 403] width 1265 height 744
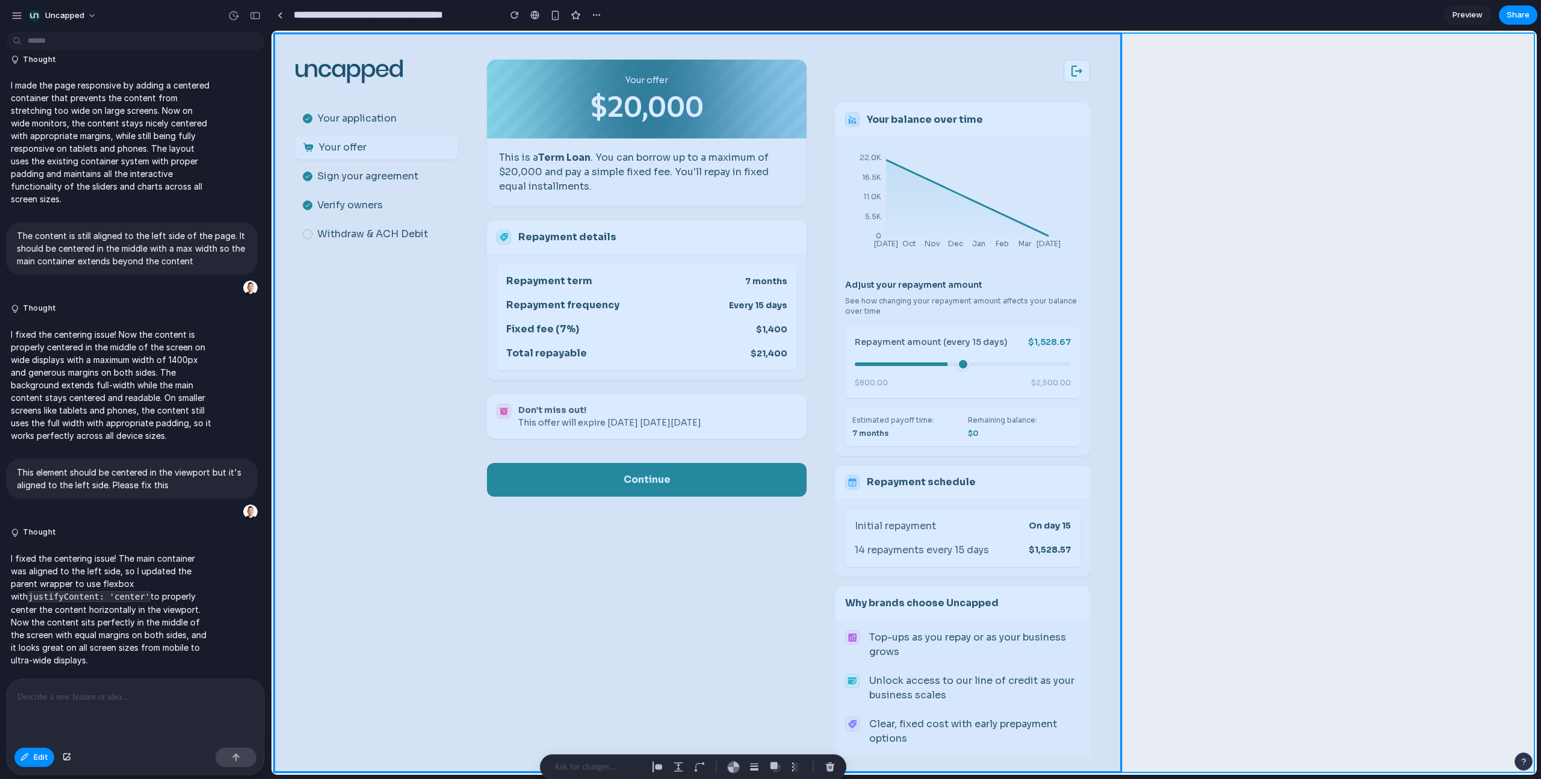
click at [909, 76] on div at bounding box center [903, 403] width 1265 height 744
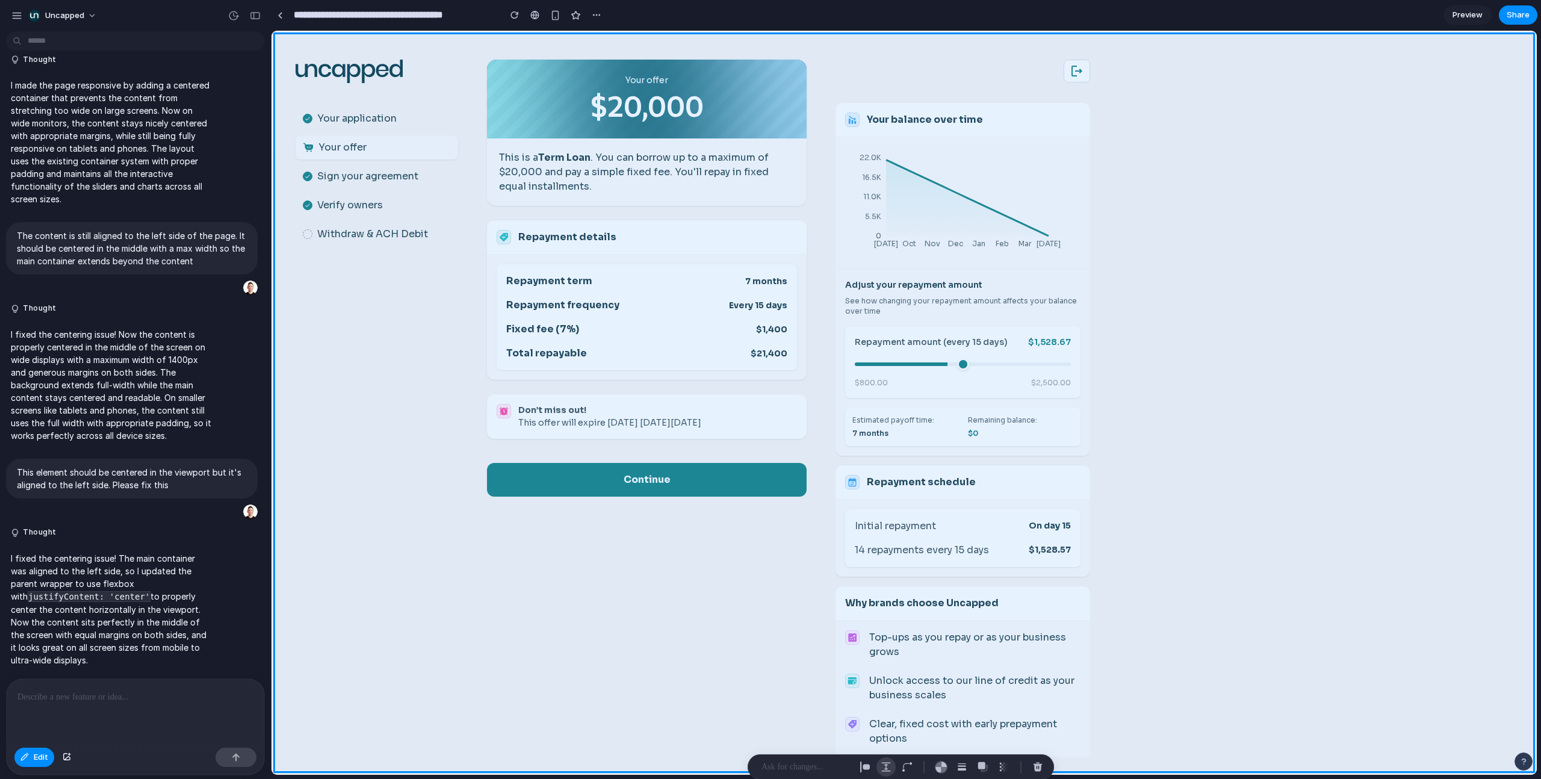
click at [892, 495] on button "button" at bounding box center [885, 766] width 19 height 19
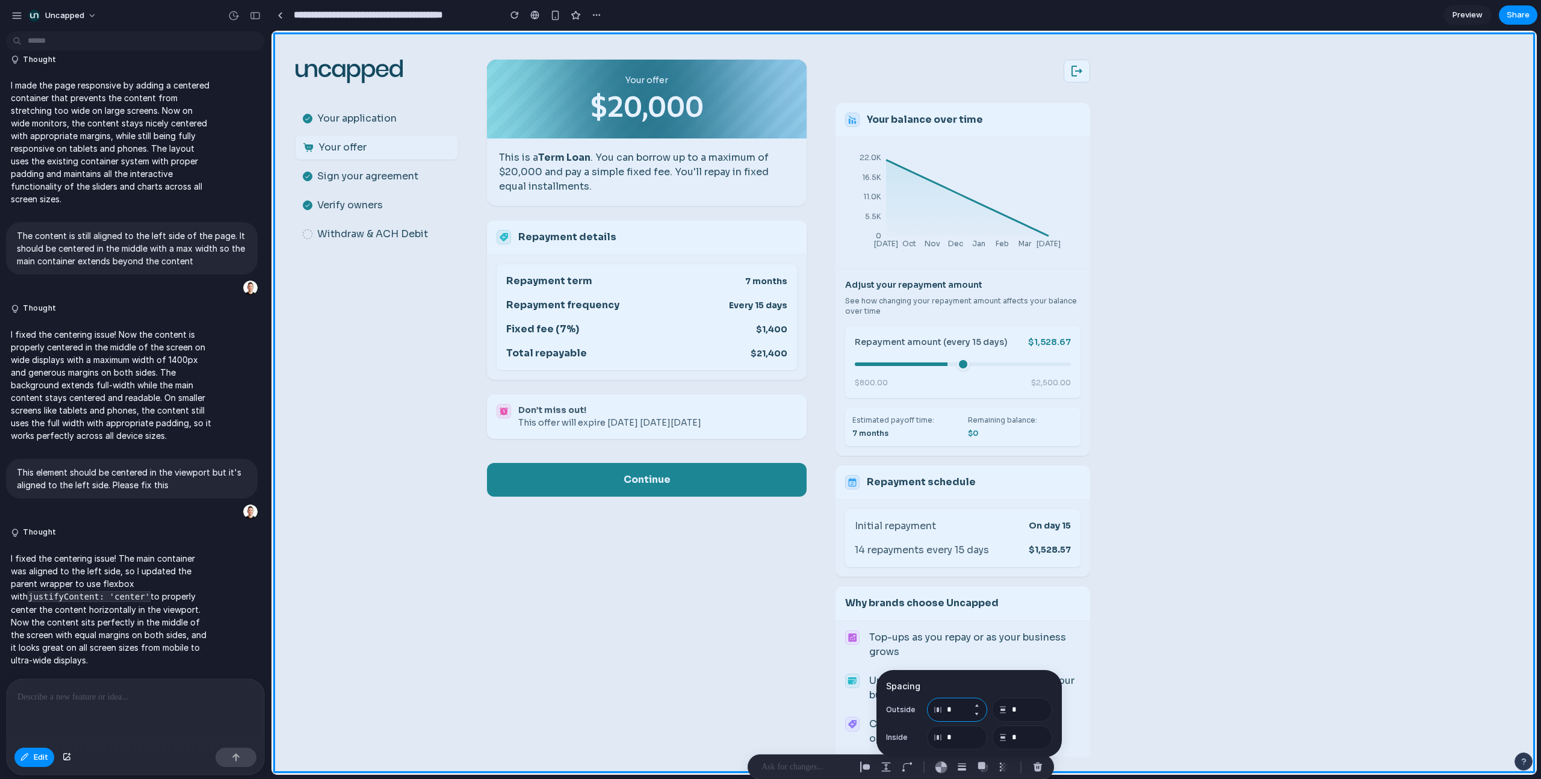
click at [909, 495] on input "*" at bounding box center [957, 709] width 60 height 24
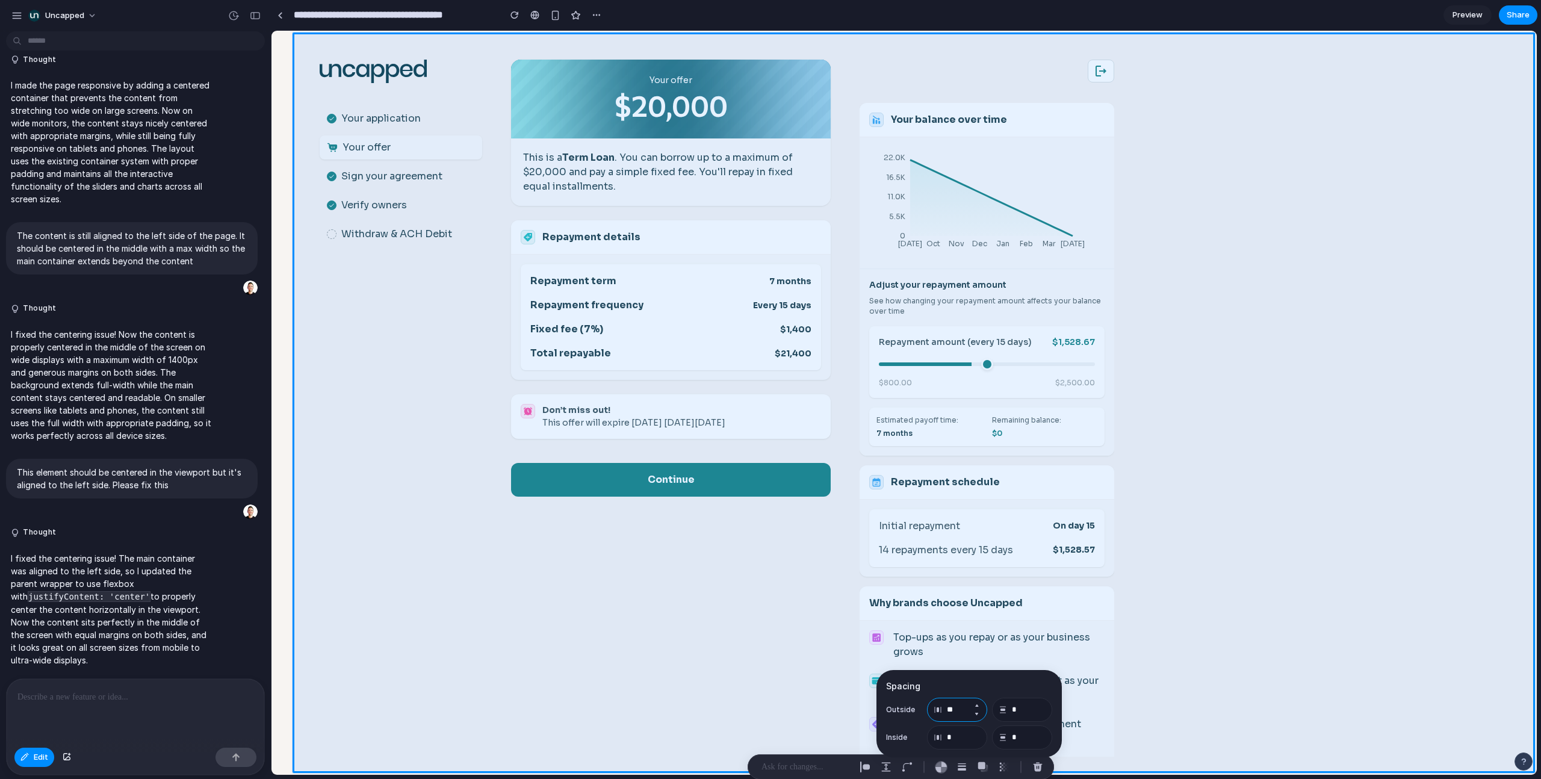
type input "**"
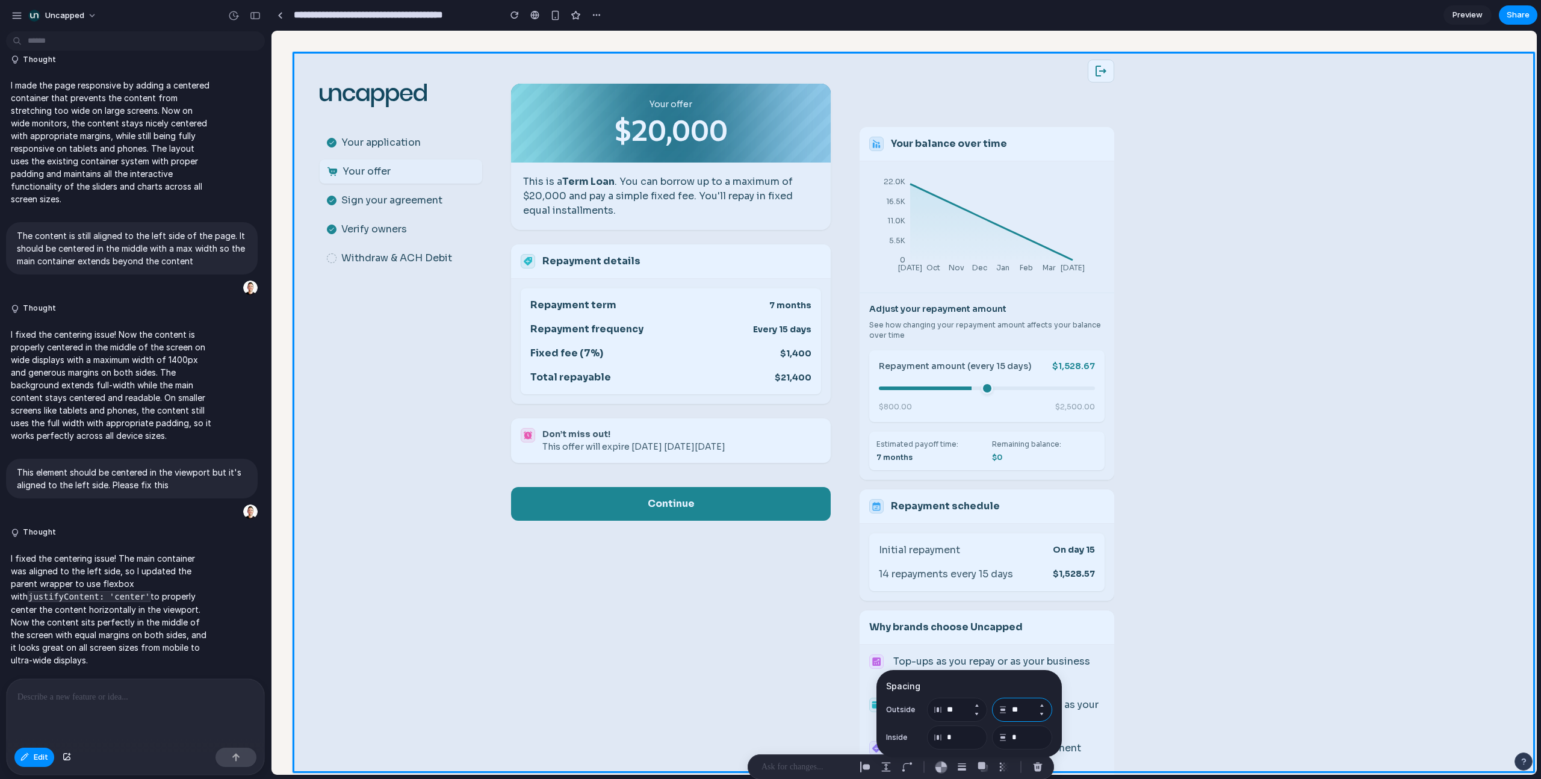
type input "**"
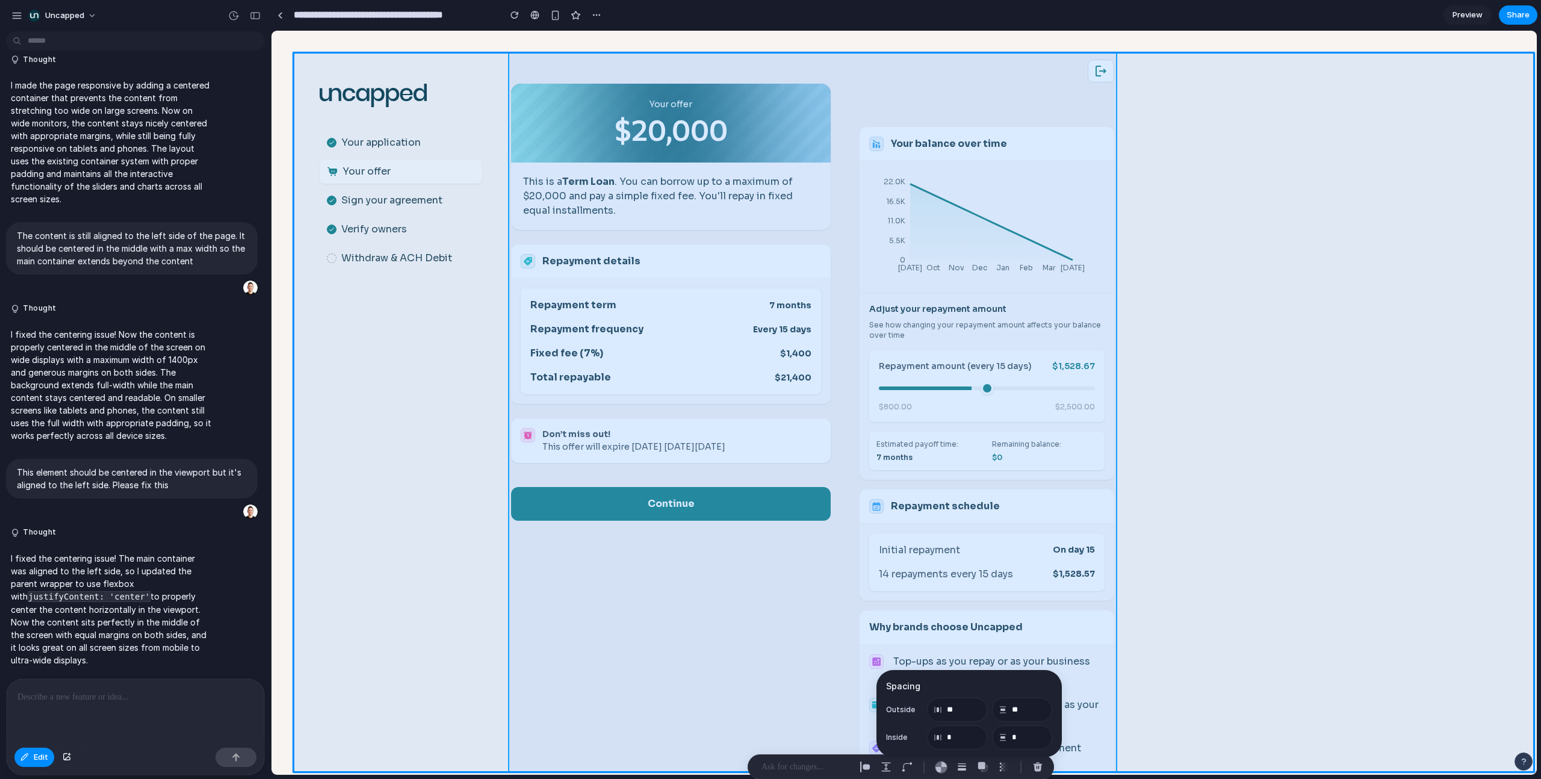
click at [909, 75] on div at bounding box center [903, 403] width 1265 height 744
type input "*"
type input "***"
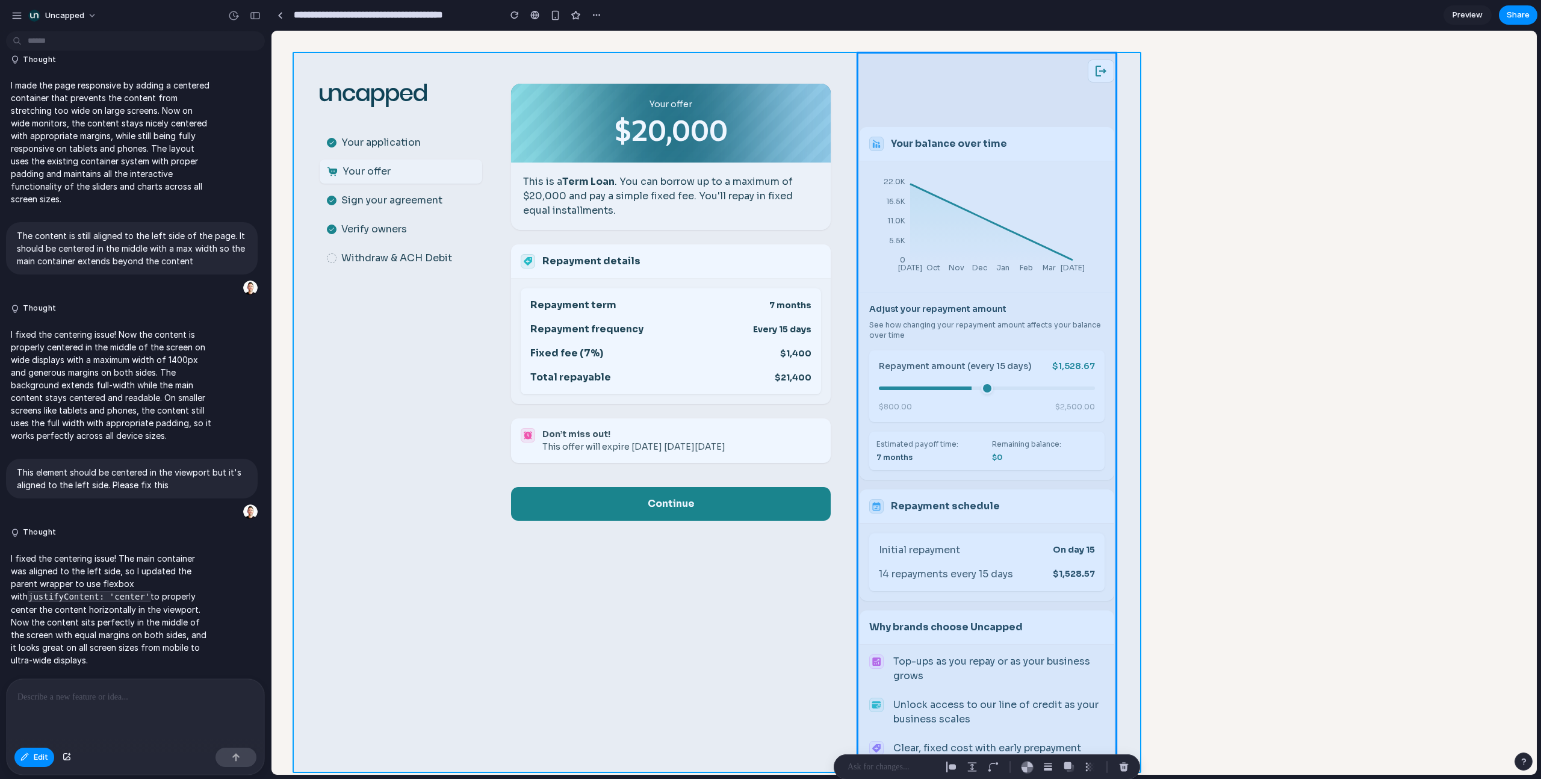
click at [483, 57] on div at bounding box center [903, 403] width 1265 height 744
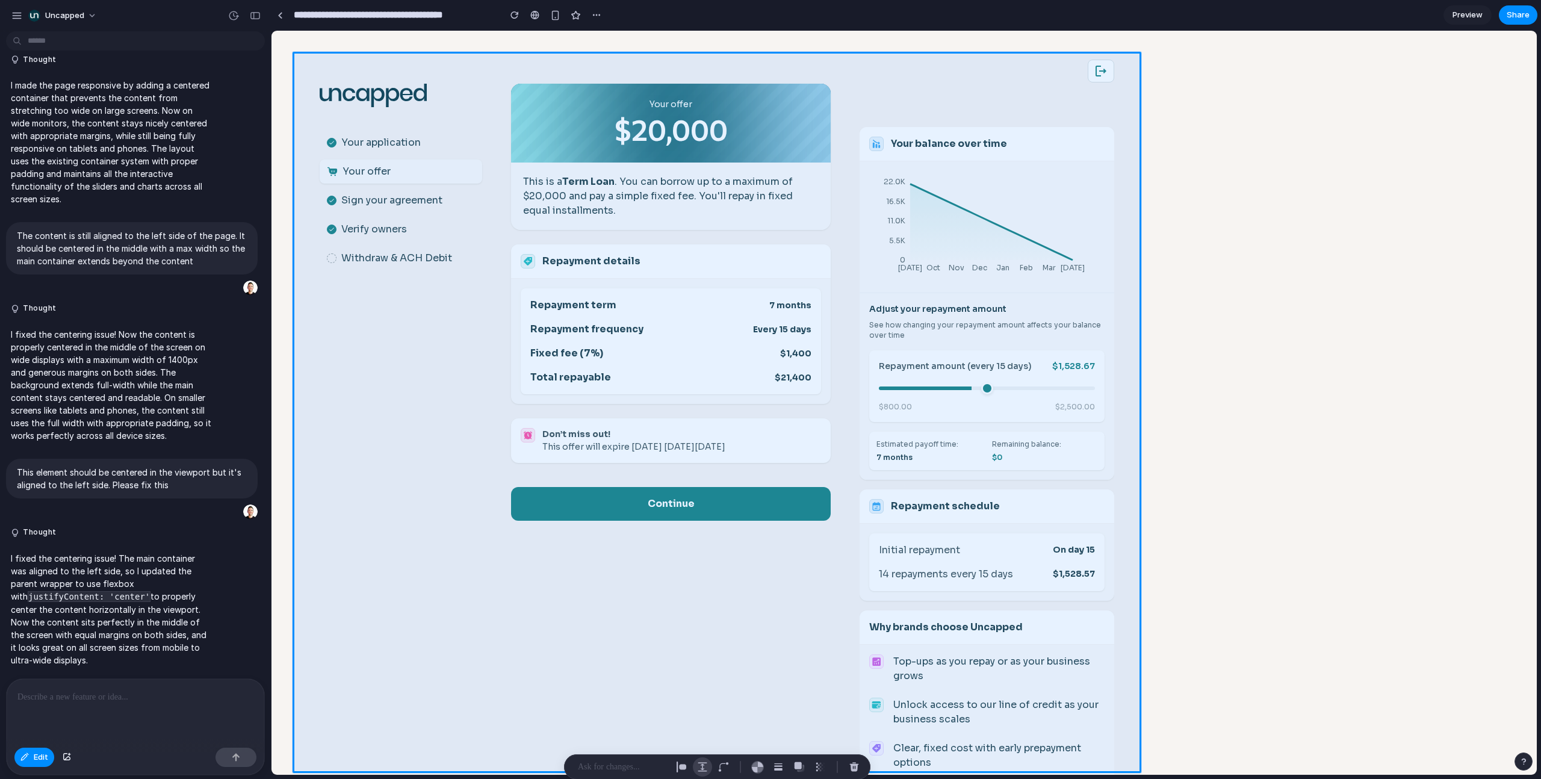
click at [702, 495] on div "button" at bounding box center [702, 766] width 11 height 11
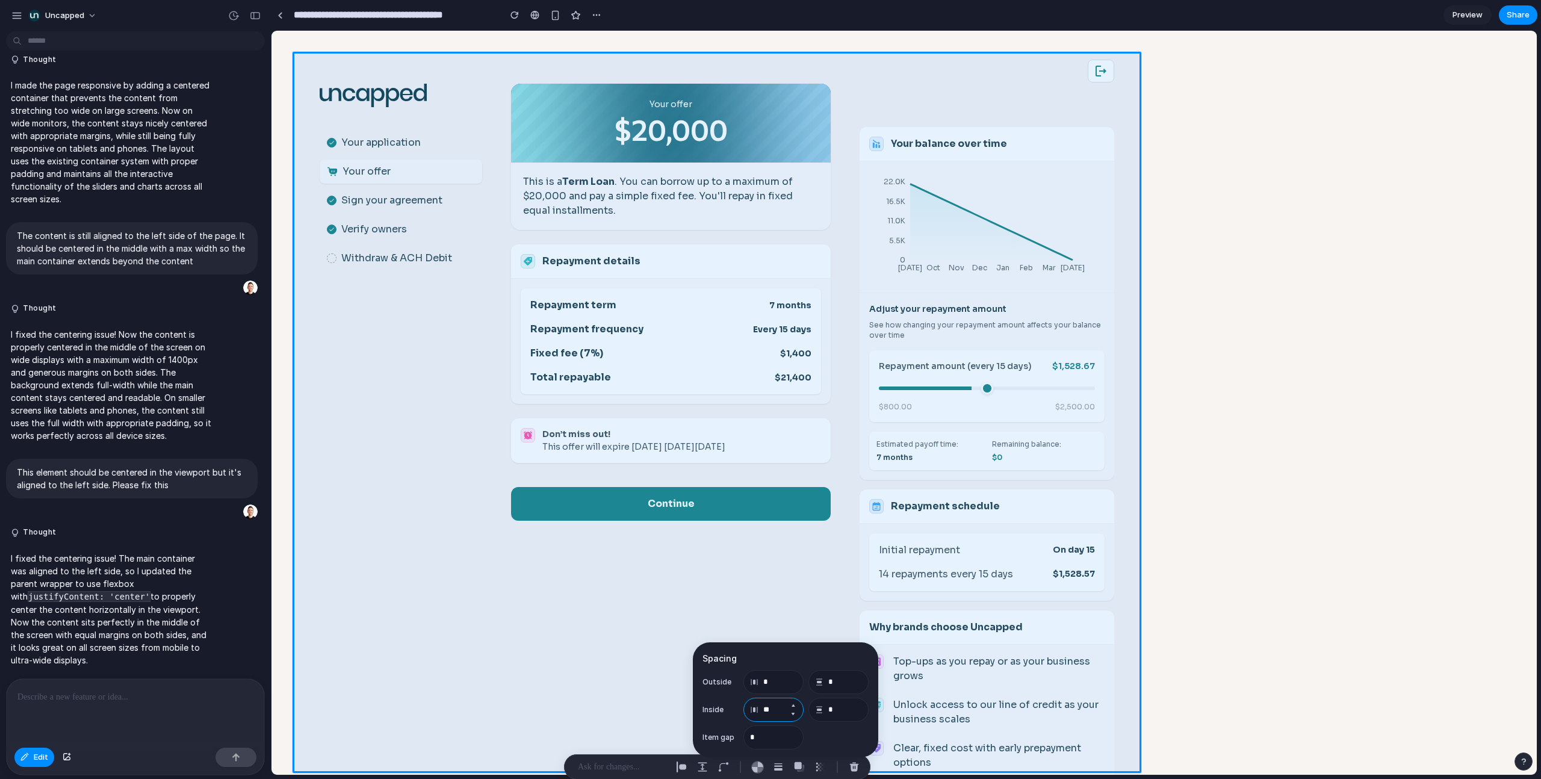
click at [774, 495] on input "**" at bounding box center [773, 709] width 60 height 24
type input "*"
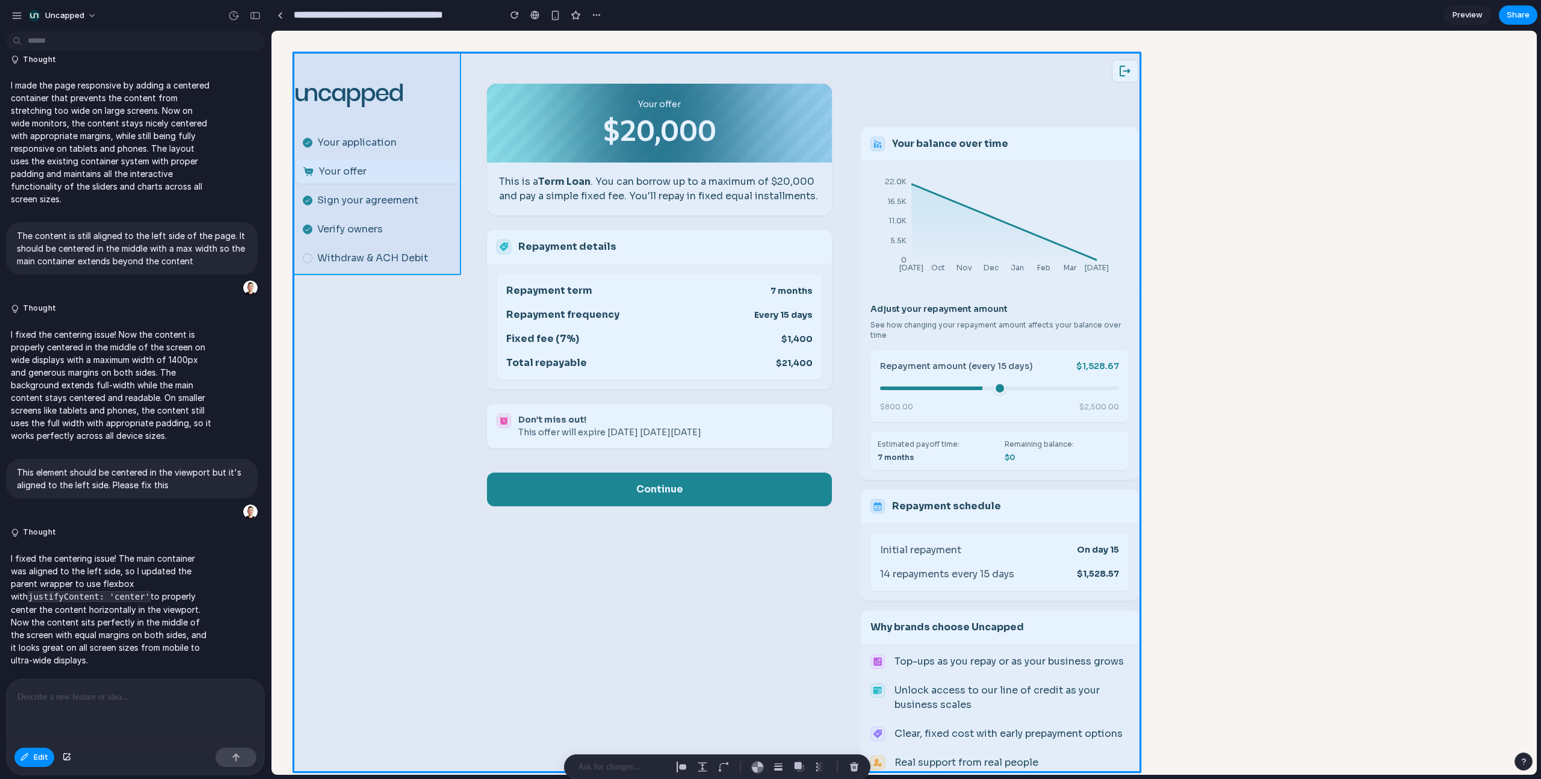
click at [425, 67] on div at bounding box center [903, 403] width 1265 height 744
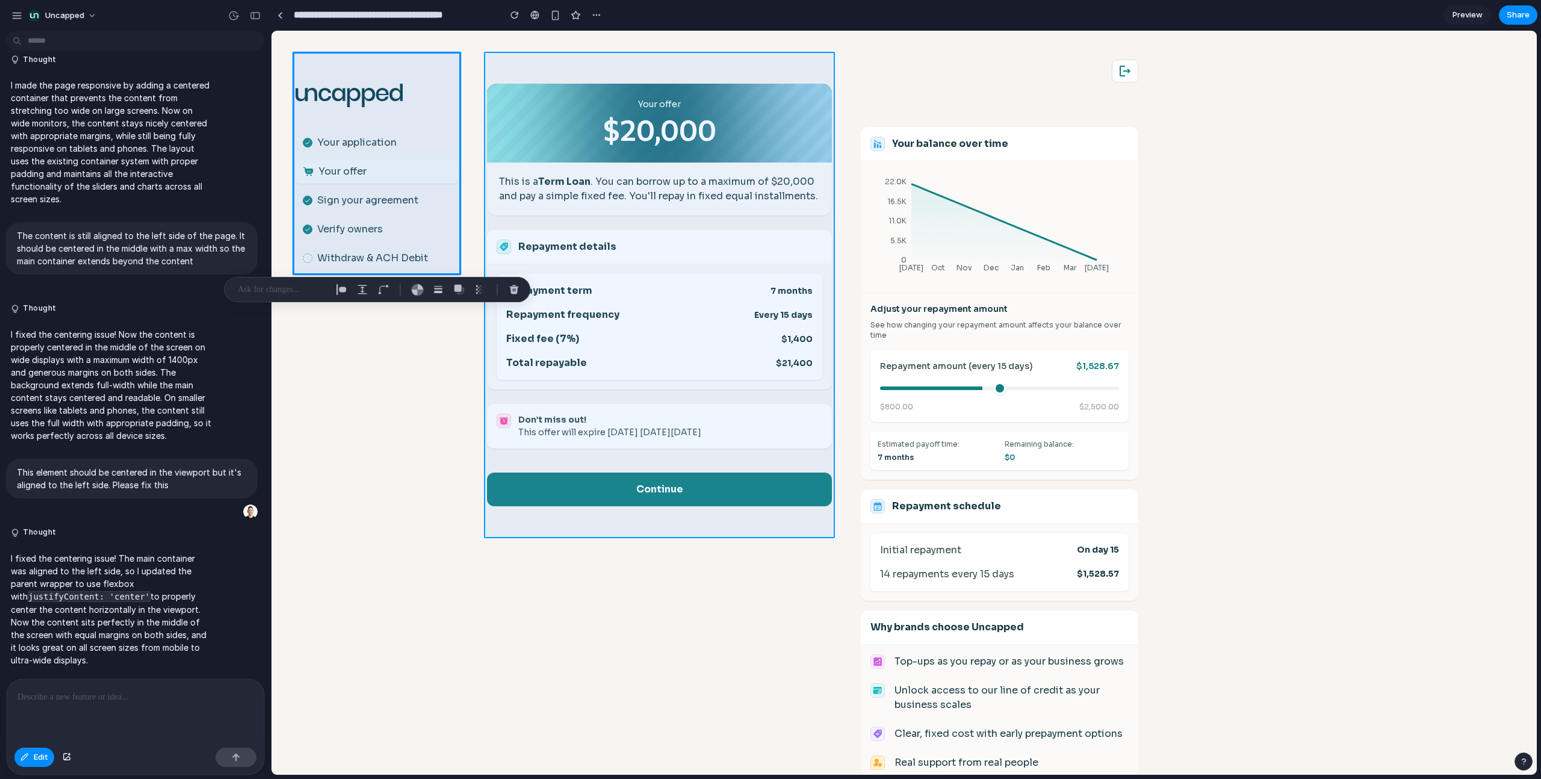
click at [490, 70] on div at bounding box center [903, 403] width 1265 height 744
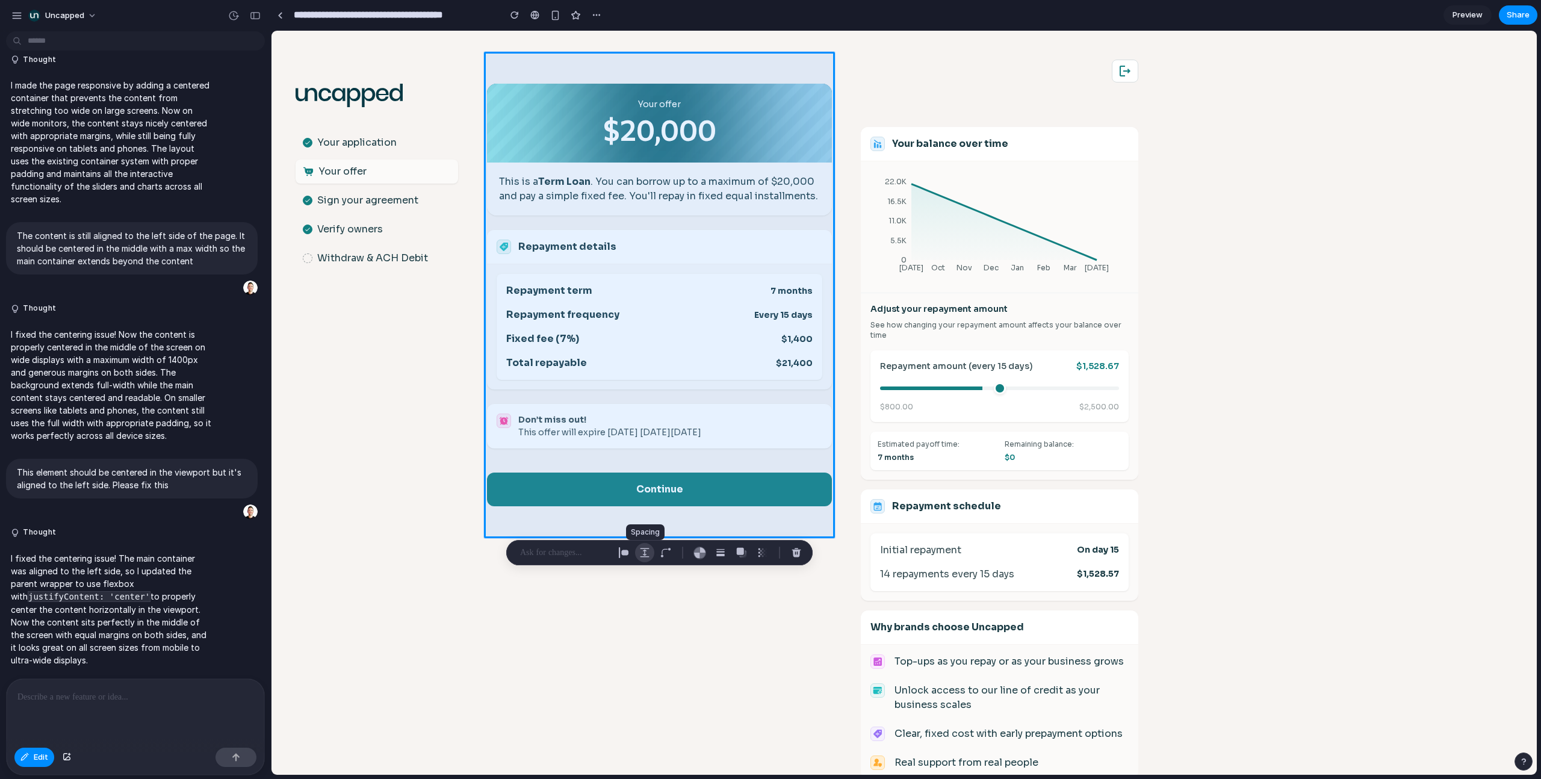
click at [644, 495] on div "button" at bounding box center [644, 552] width 11 height 11
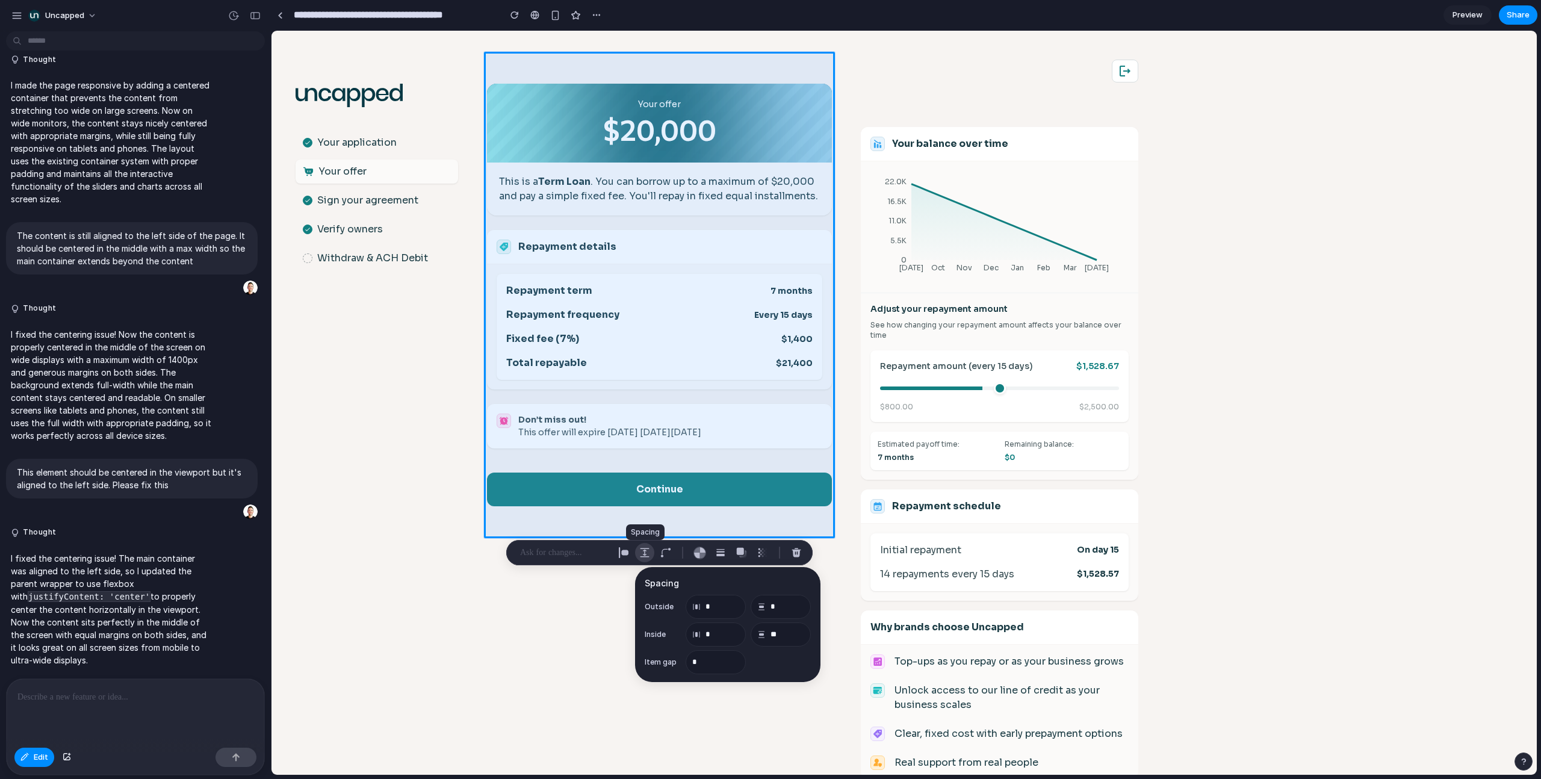
click at [644, 495] on div "button" at bounding box center [644, 552] width 11 height 11
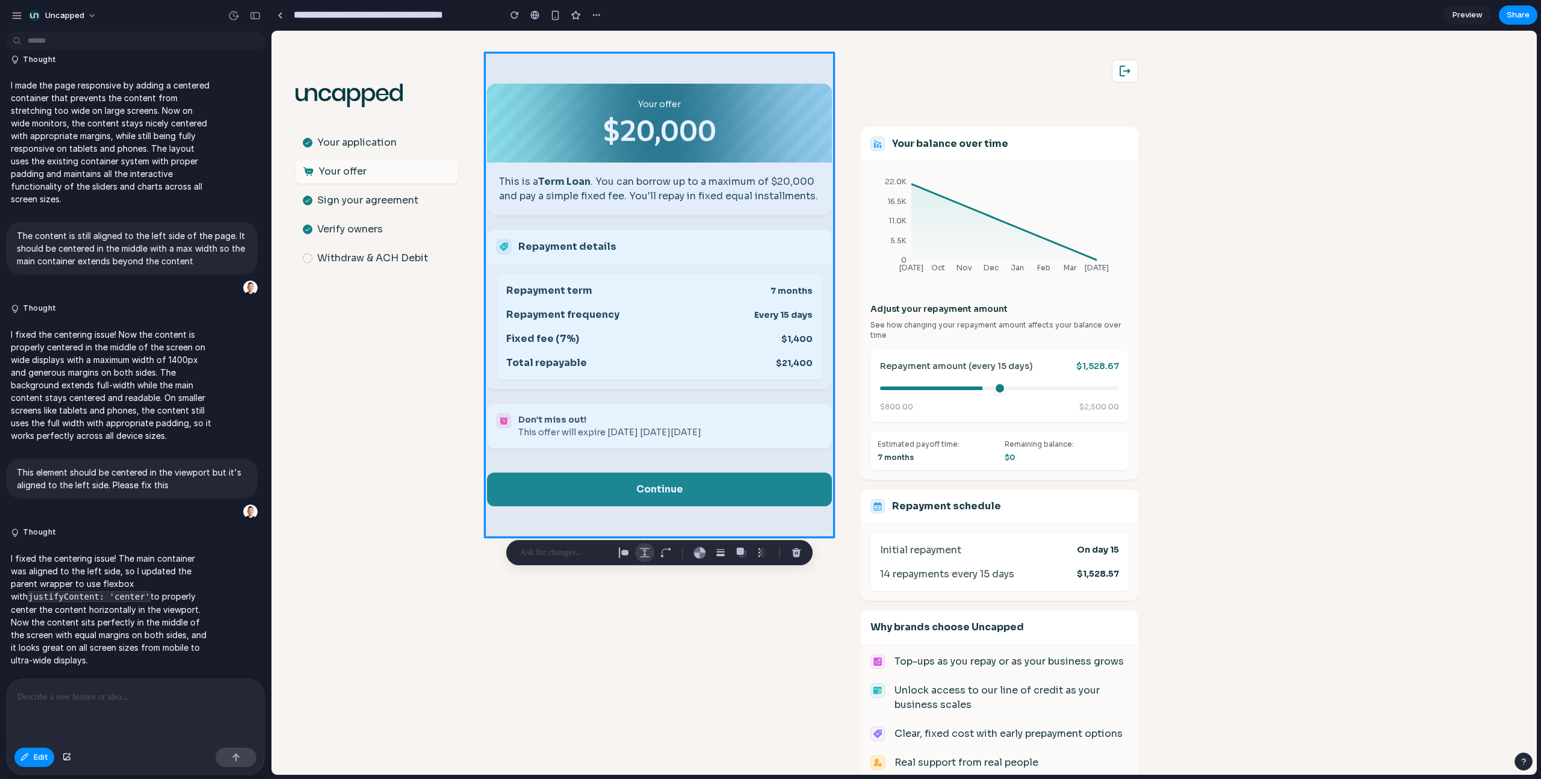
click at [644, 495] on div "button" at bounding box center [644, 552] width 11 height 11
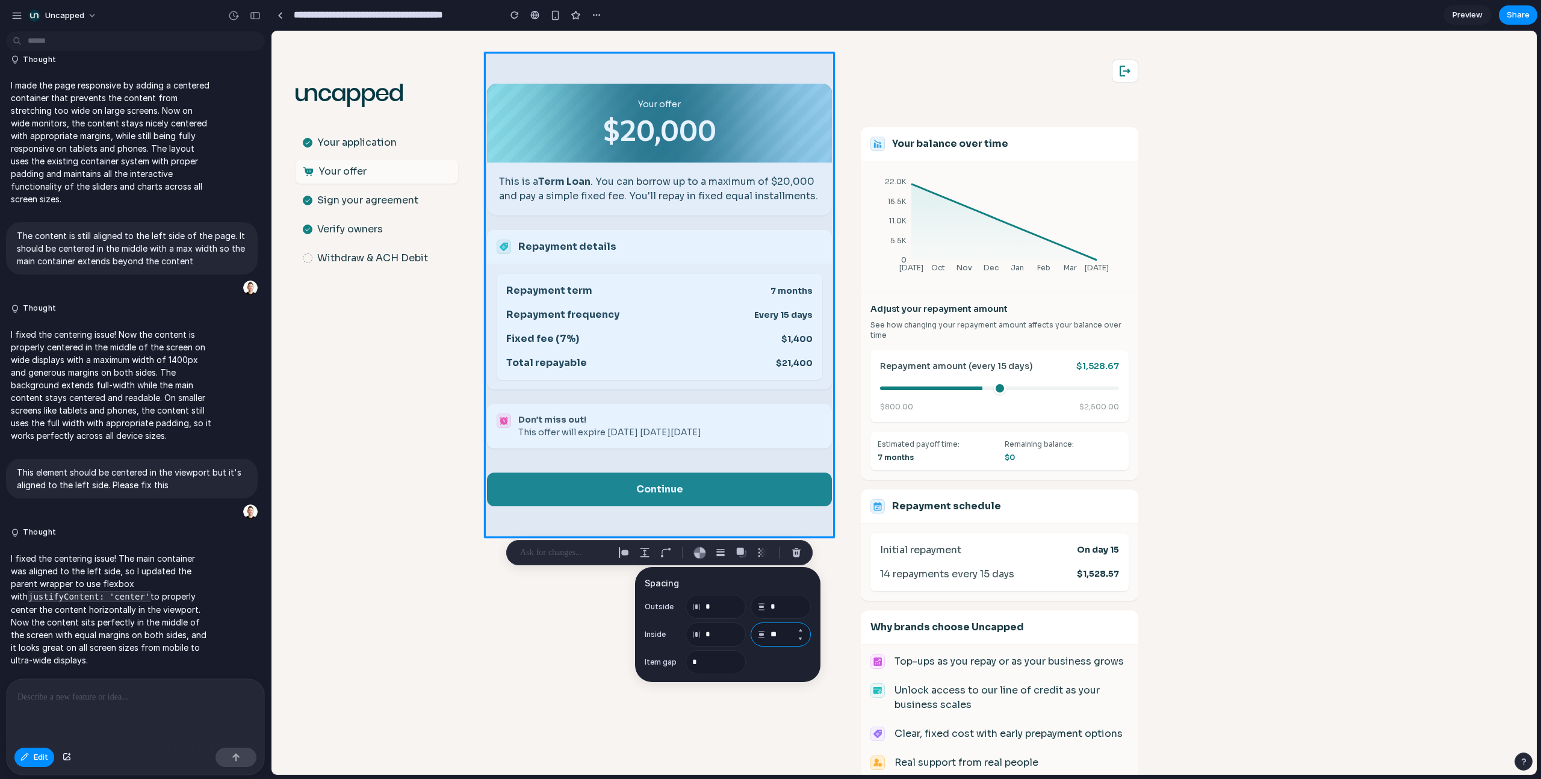
click at [781, 495] on input "**" at bounding box center [780, 634] width 60 height 24
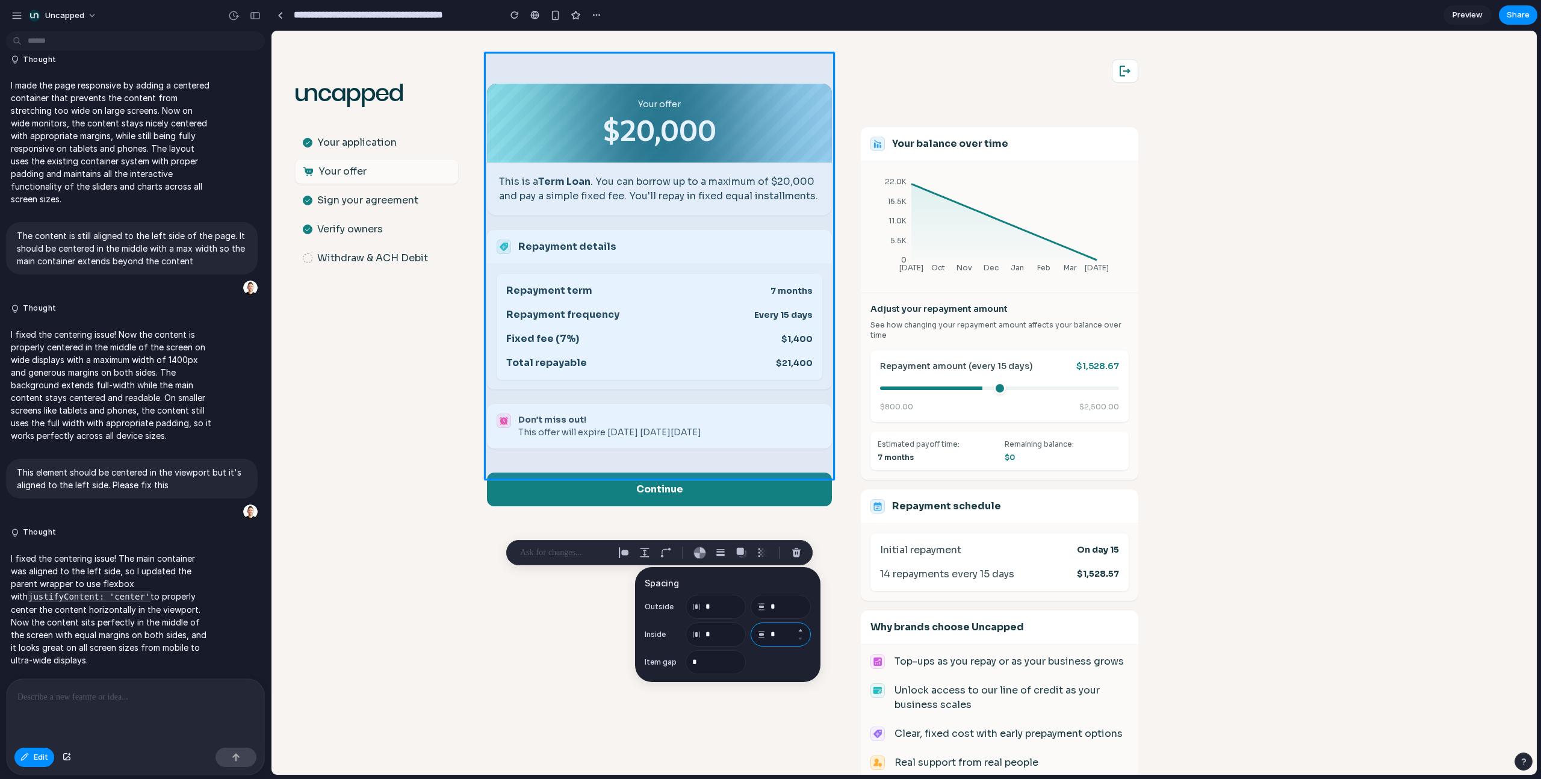
type input "*"
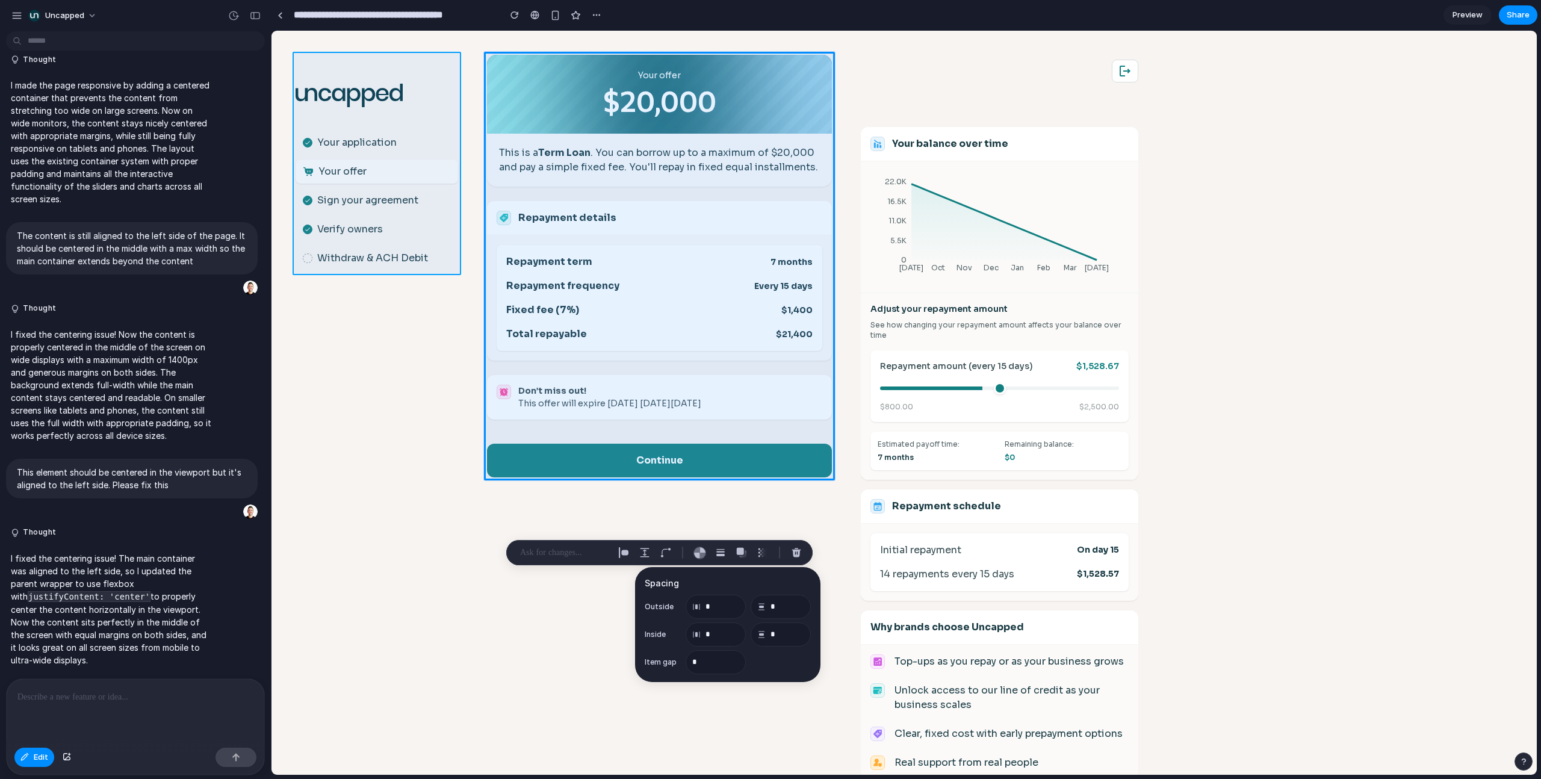
click at [440, 69] on div at bounding box center [903, 403] width 1265 height 744
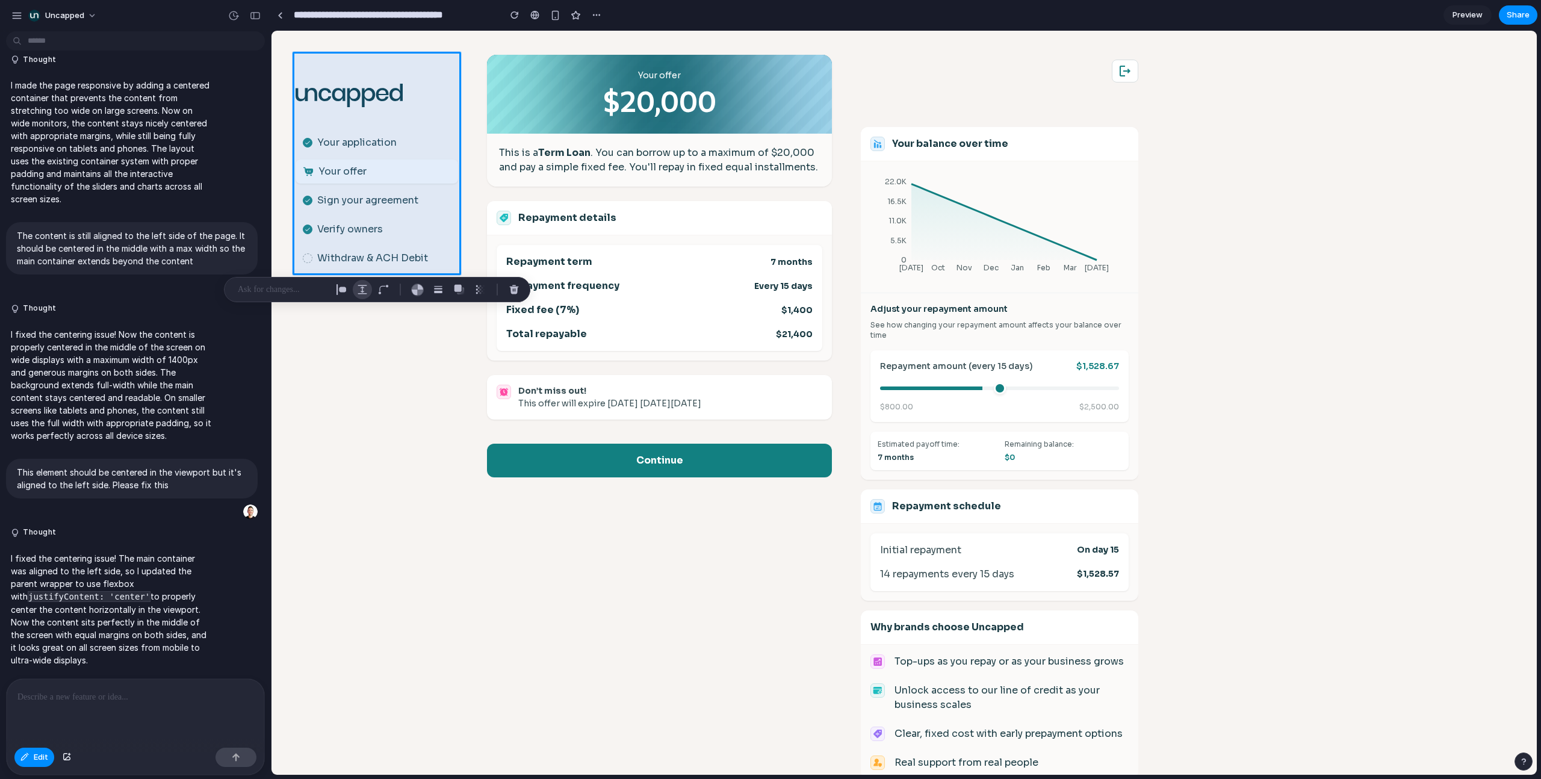
click at [363, 286] on div "button" at bounding box center [362, 289] width 11 height 11
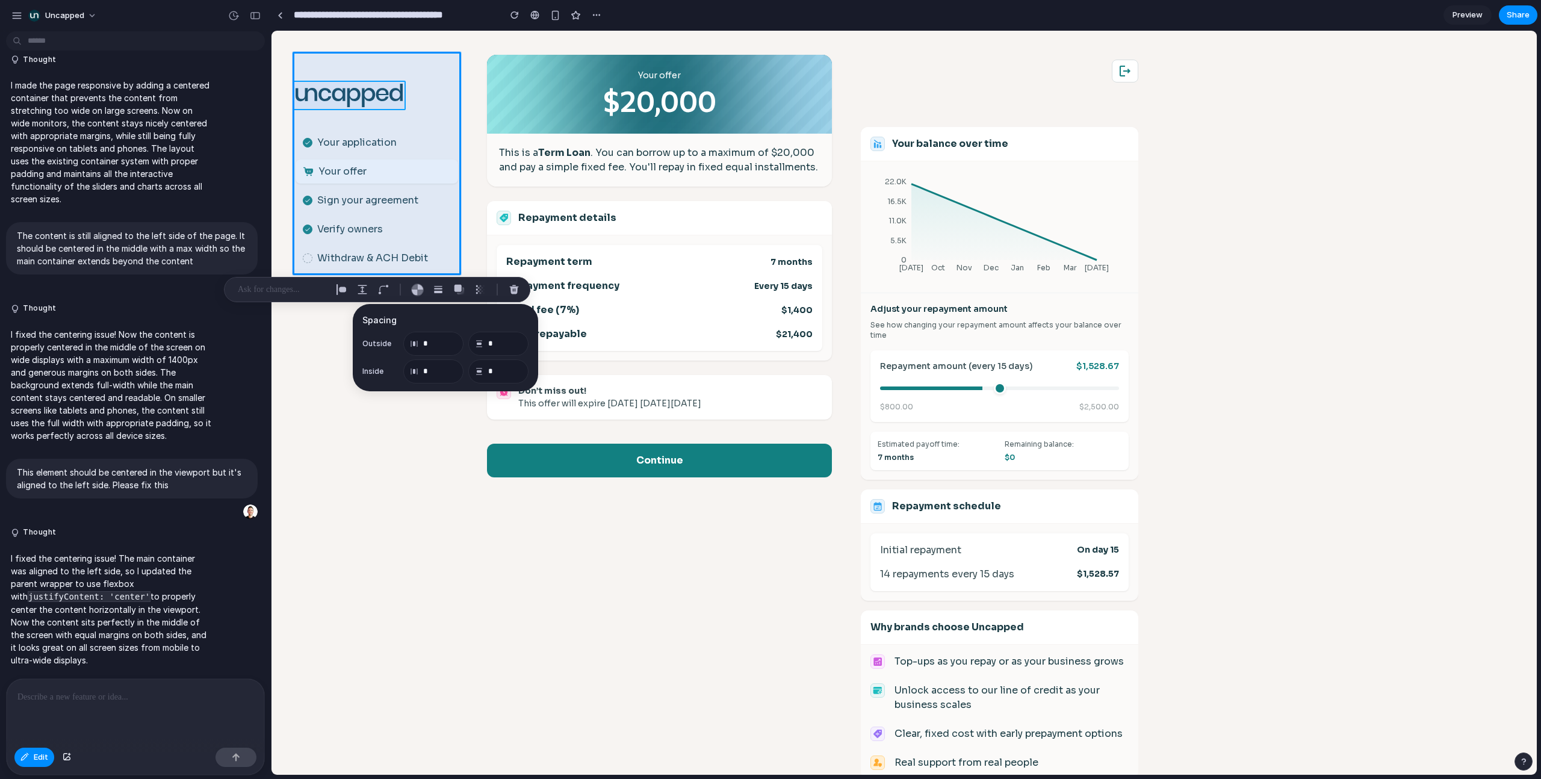
click at [376, 87] on div at bounding box center [903, 403] width 1265 height 744
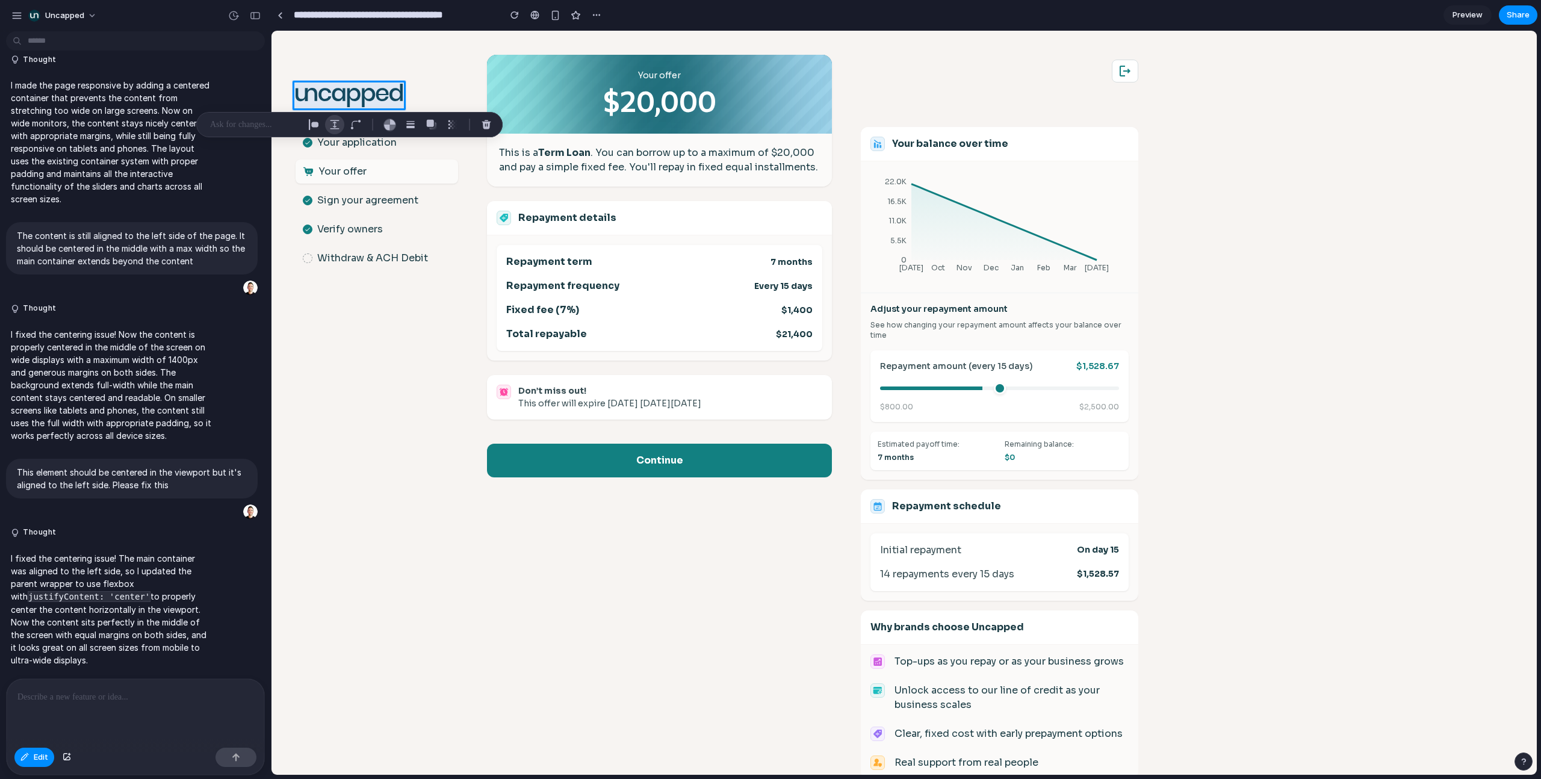
click at [334, 122] on div "button" at bounding box center [334, 124] width 11 height 11
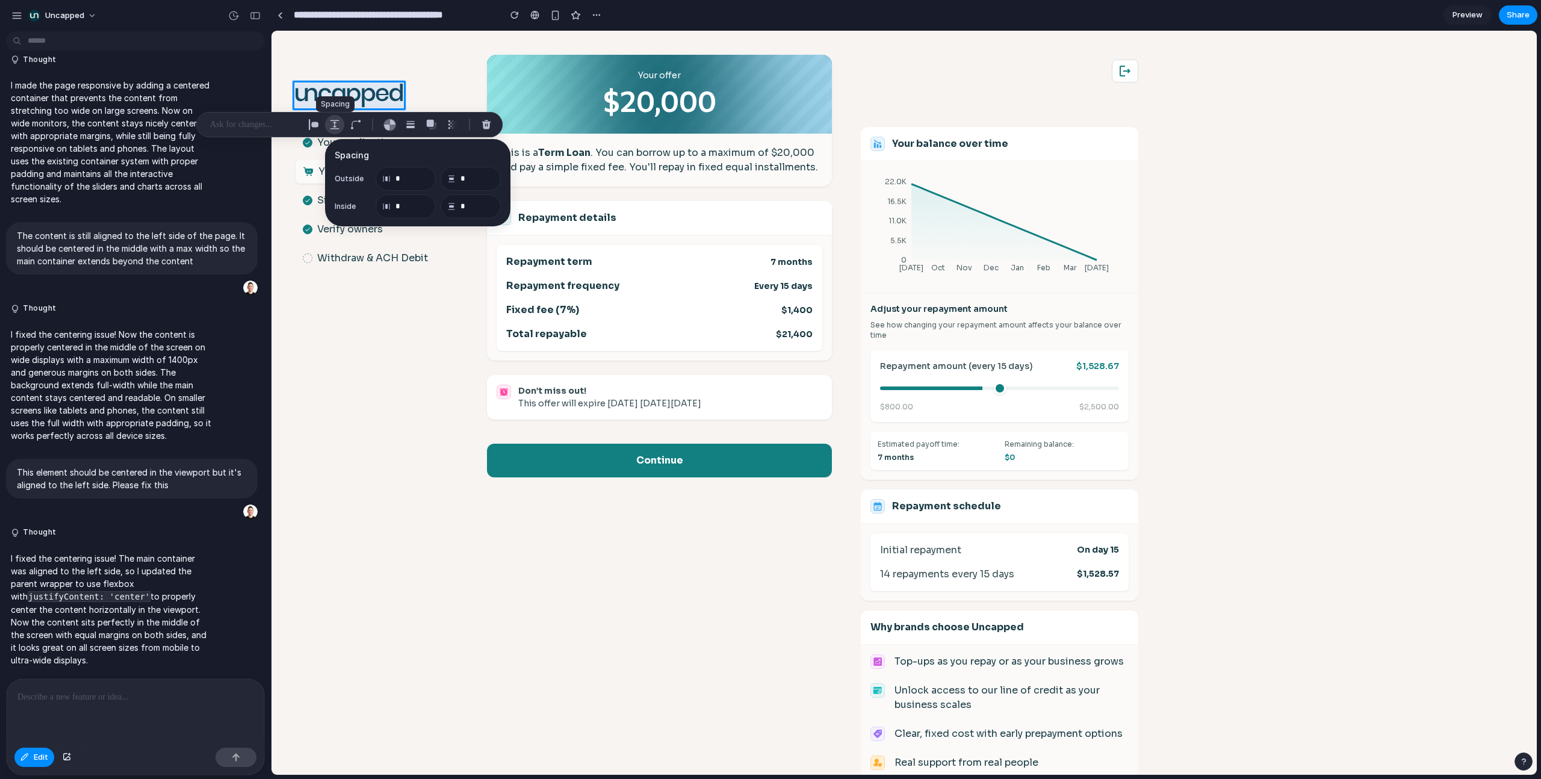
click at [334, 122] on div "button" at bounding box center [334, 124] width 11 height 11
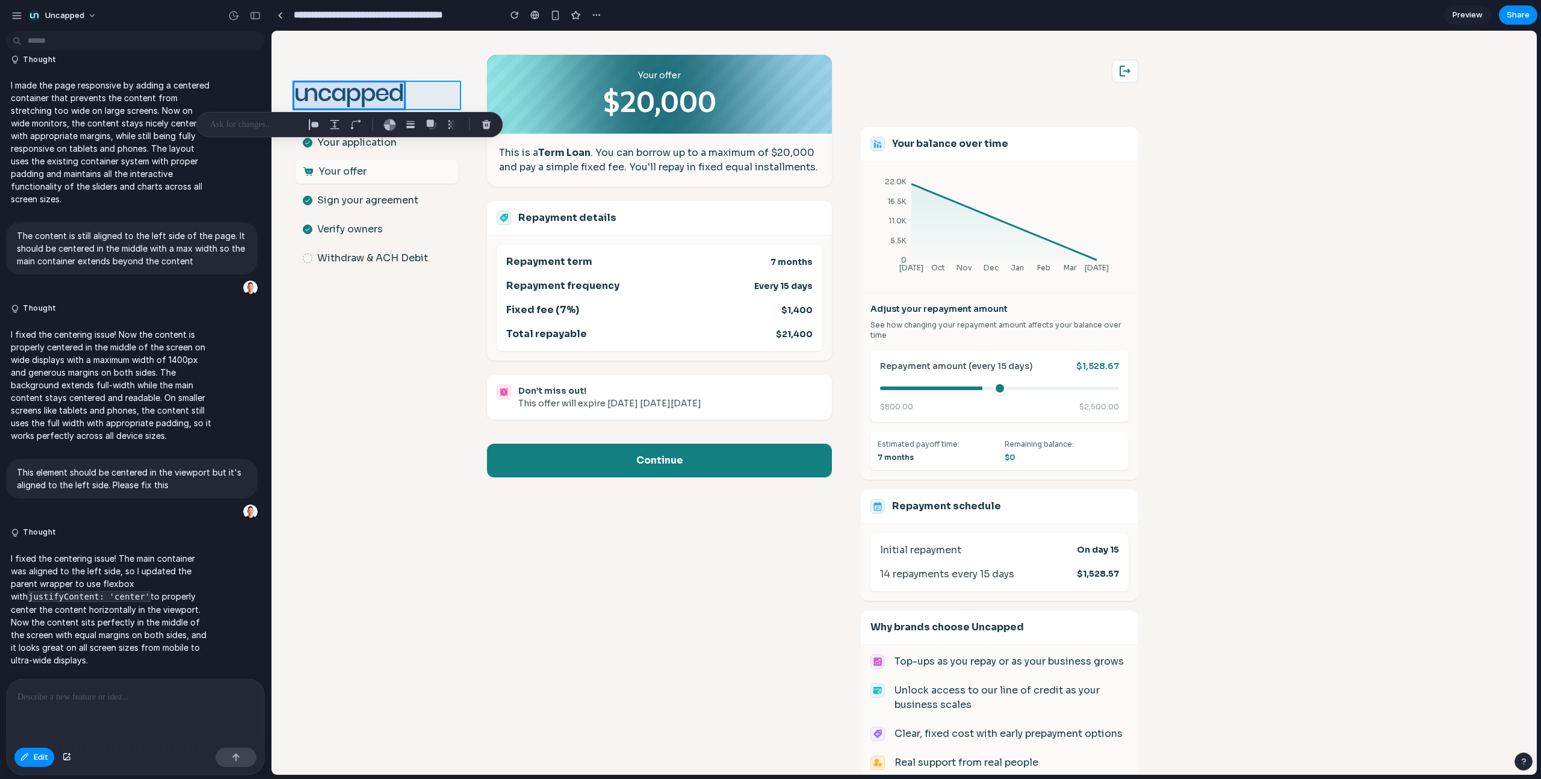
click at [419, 101] on div at bounding box center [903, 403] width 1265 height 744
click at [526, 123] on div "button" at bounding box center [528, 124] width 11 height 11
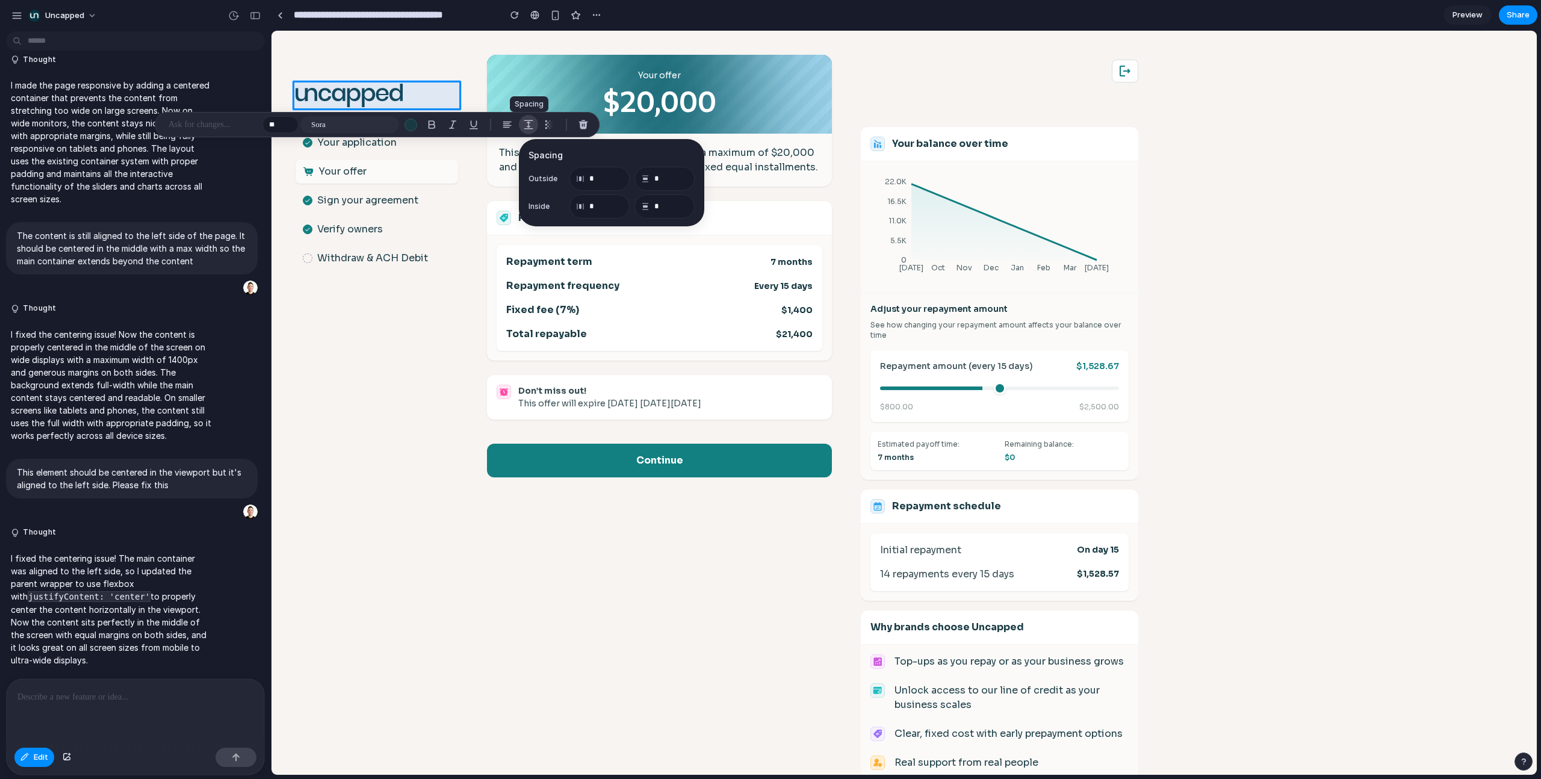
click at [526, 123] on div "button" at bounding box center [528, 124] width 11 height 11
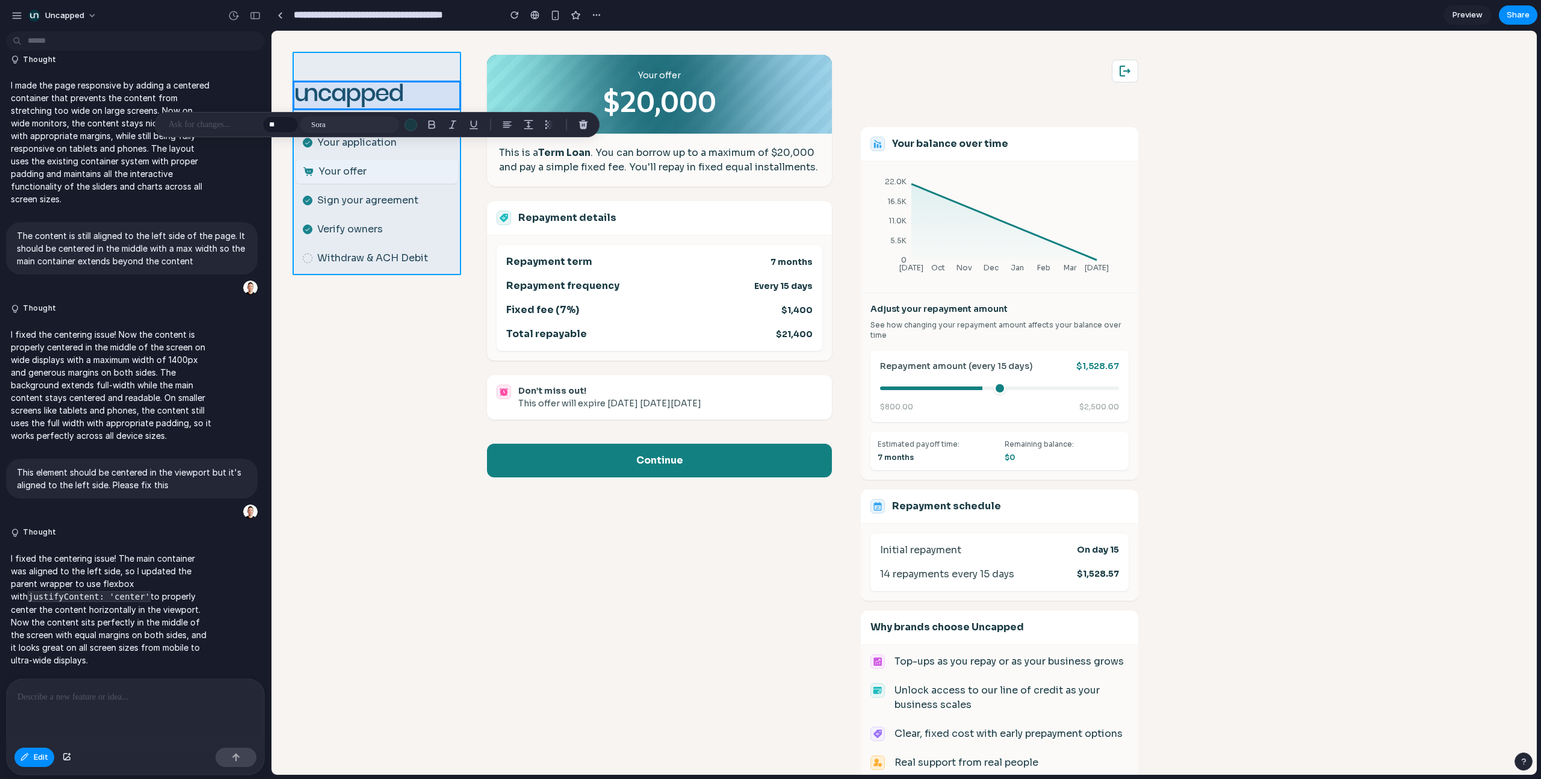
click at [428, 64] on div at bounding box center [903, 403] width 1265 height 744
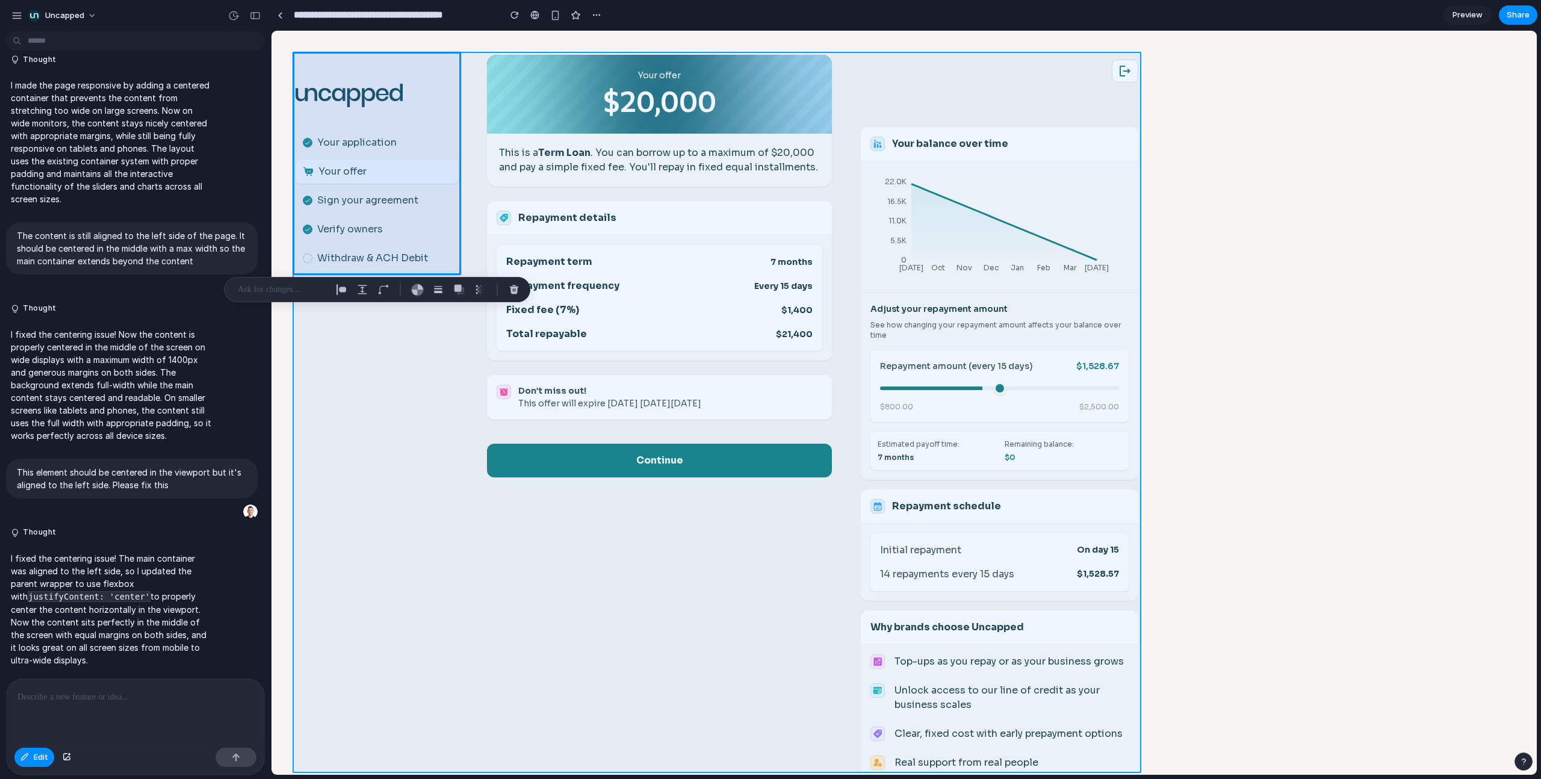
click at [397, 495] on div at bounding box center [903, 403] width 1265 height 744
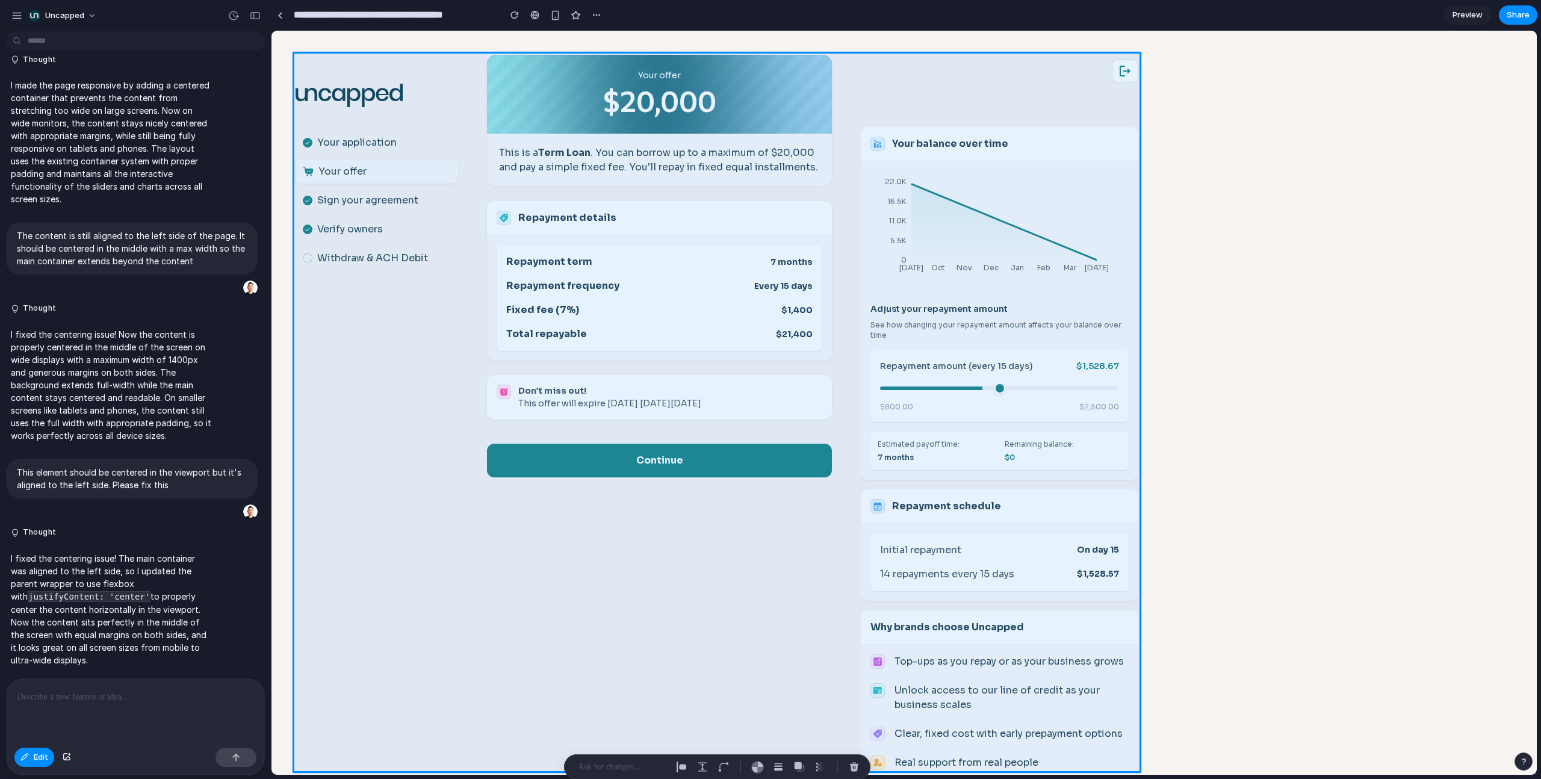
click at [120, 495] on p "I fixed the centering issue! The main container was aligned to the left side, s…" at bounding box center [111, 609] width 201 height 114
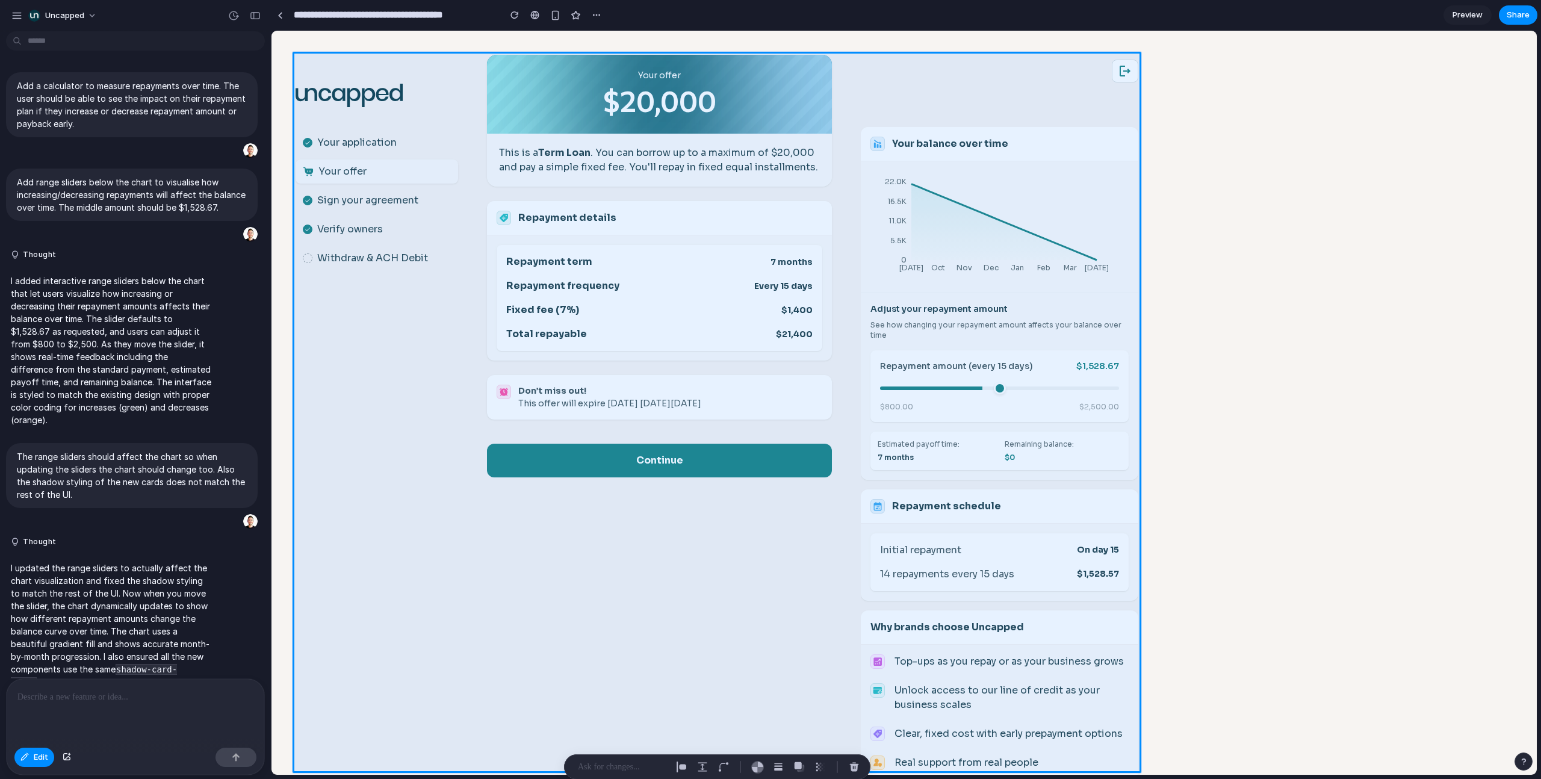
click at [70, 100] on p "Add a calculator to measure repayments over time. The user should be able to se…" at bounding box center [132, 104] width 230 height 51
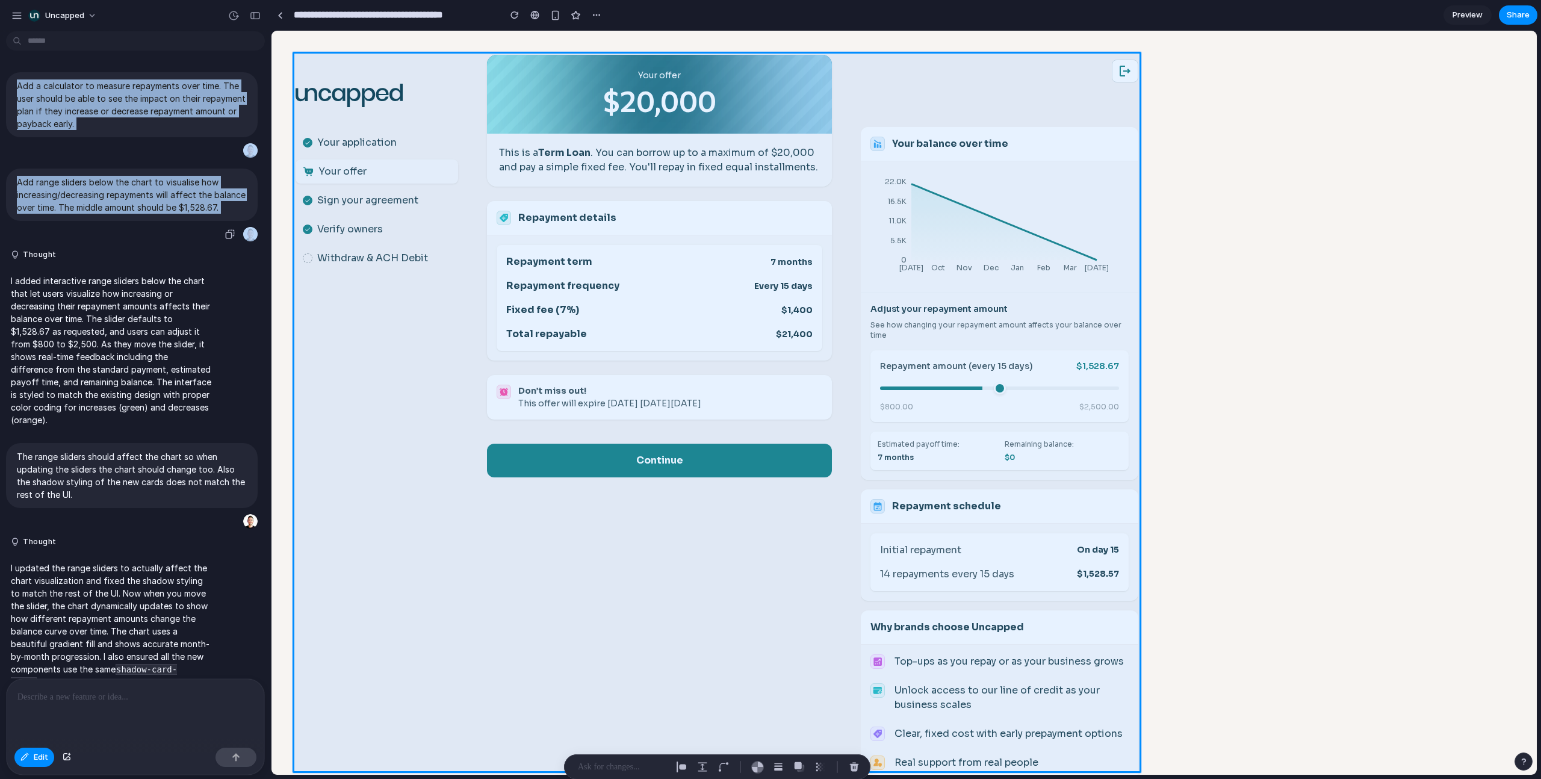
click at [69, 214] on p "Add range sliders below the chart to visualise how increasing/decreasing repaym…" at bounding box center [132, 195] width 230 height 38
copy div "Add a calculator to measure repayments over time. The user should be able to se…"
click at [20, 14] on div "button" at bounding box center [16, 15] width 11 height 11
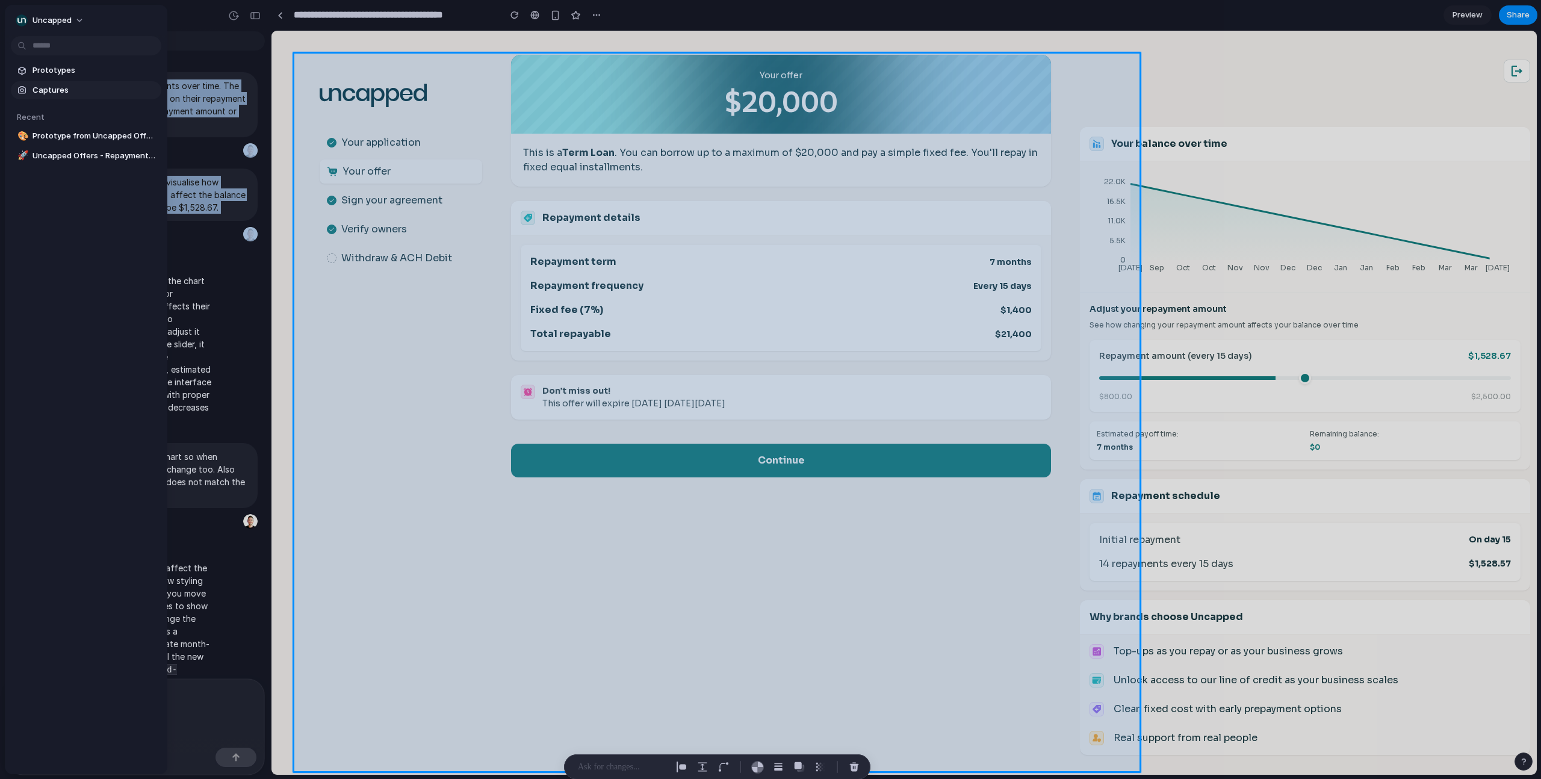
click at [53, 90] on span "Captures" at bounding box center [94, 90] width 124 height 12
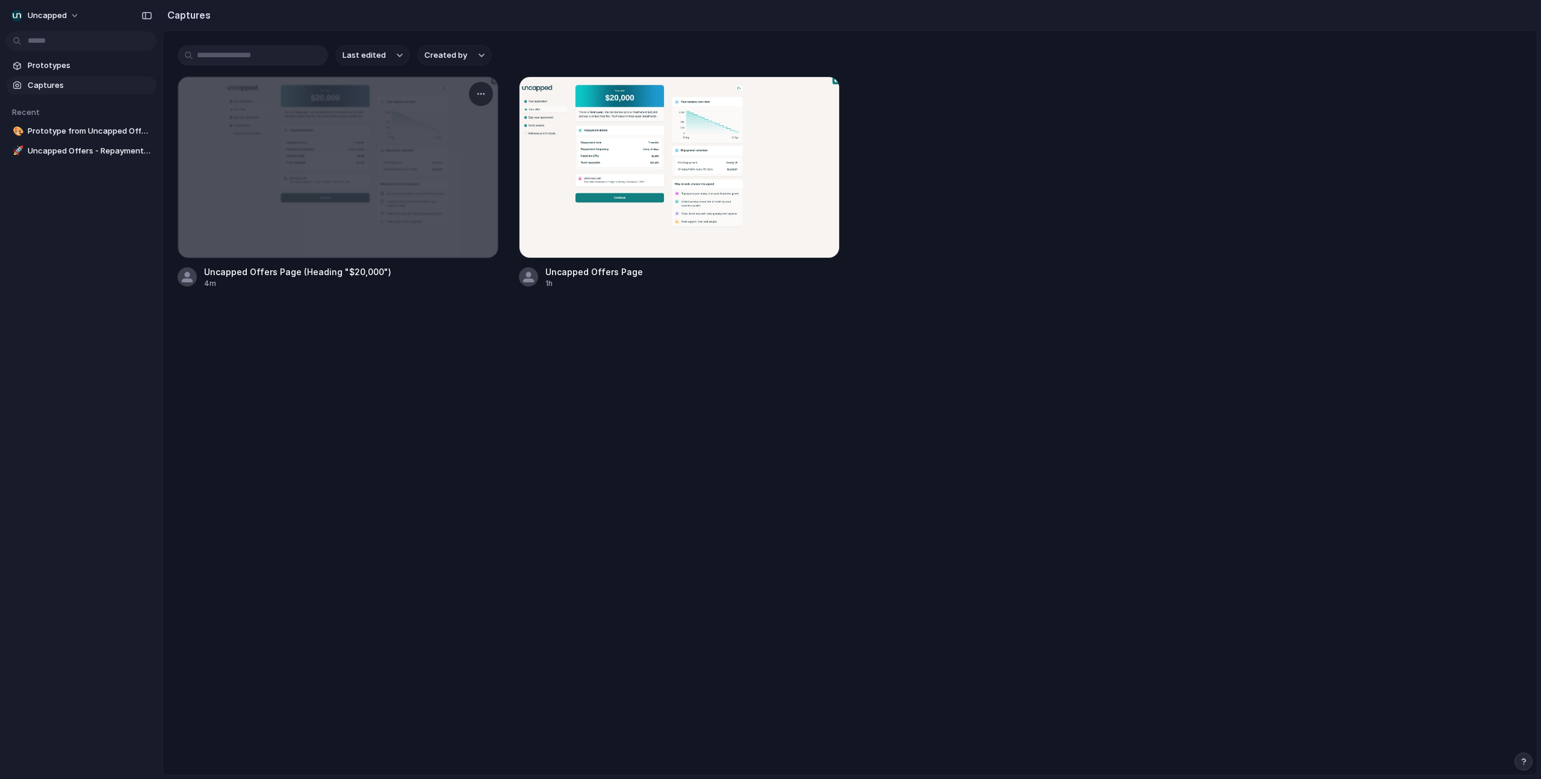
click at [372, 141] on div at bounding box center [338, 167] width 320 height 181
click at [345, 160] on div at bounding box center [338, 167] width 320 height 181
click at [483, 95] on div "button" at bounding box center [481, 94] width 10 height 10
click at [463, 120] on span "Create prototype" at bounding box center [446, 121] width 67 height 12
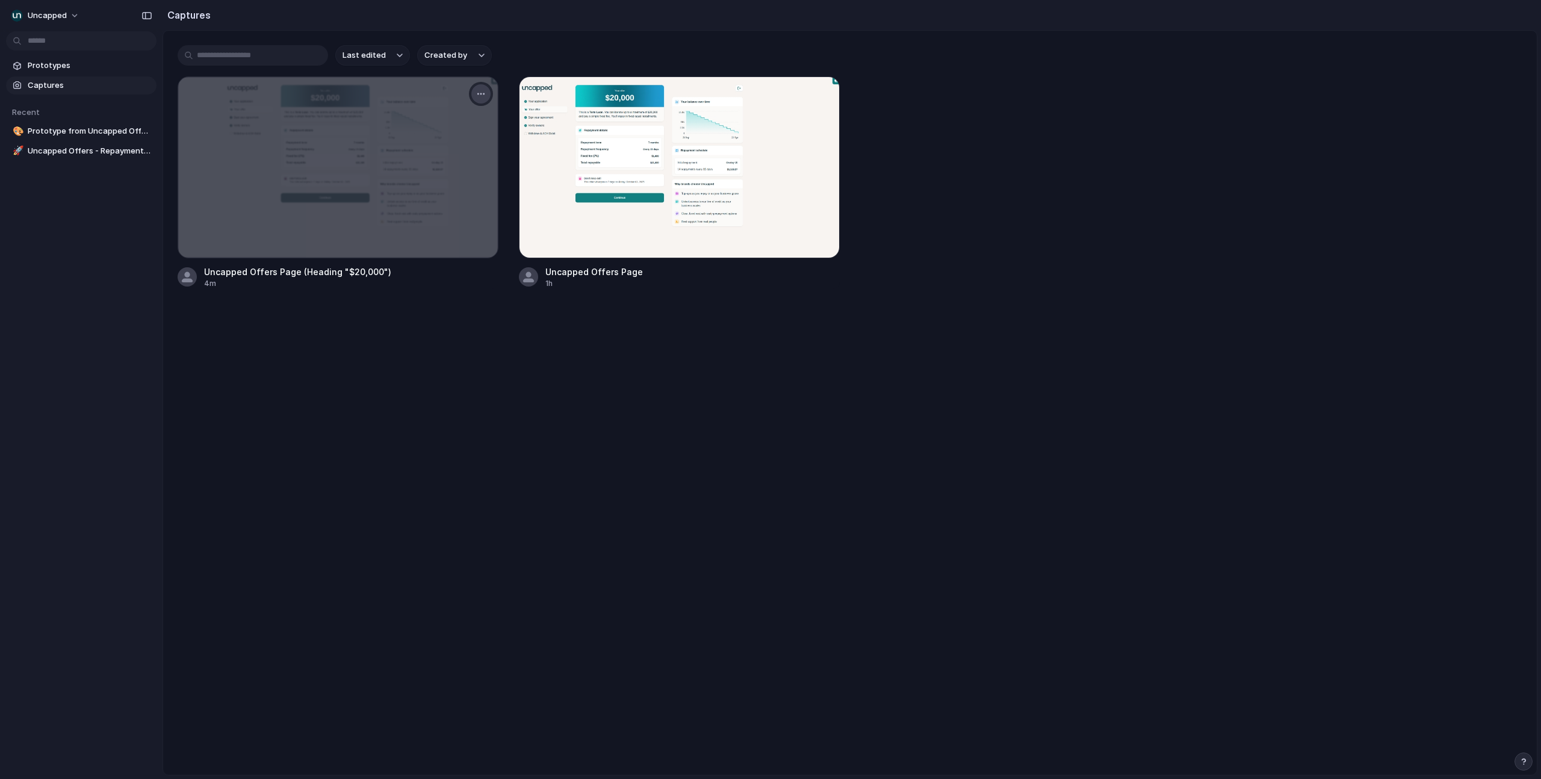
click at [480, 94] on div "button" at bounding box center [481, 94] width 10 height 10
click at [447, 122] on span "Create prototype" at bounding box center [446, 121] width 67 height 12
click at [230, 271] on div "Uncapped Offers Page (Heading "$20,000")" at bounding box center [297, 271] width 187 height 13
click at [380, 407] on main "Last edited Created by Uncapped Offers Page (Heading "$20,000") 4m Uncapped Off…" at bounding box center [849, 402] width 1375 height 745
click at [362, 221] on div at bounding box center [338, 167] width 320 height 181
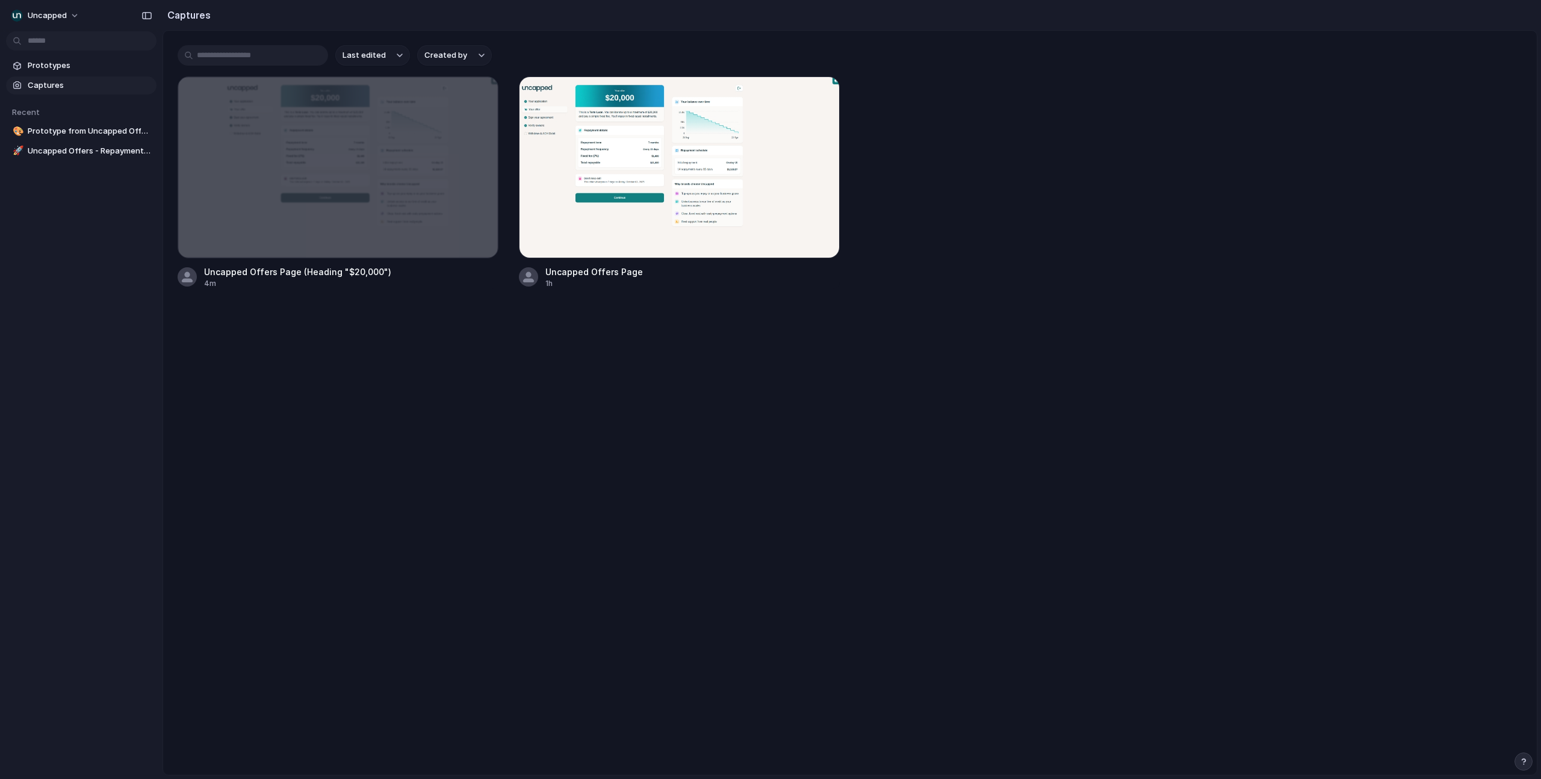
click at [572, 413] on main "Last edited Created by Uncapped Offers Page (Heading "$20,000") 4m Uncapped Off…" at bounding box center [849, 402] width 1375 height 745
click at [232, 271] on div "Uncapped Offers Page (Heading "$20,000")" at bounding box center [297, 271] width 187 height 13
click at [43, 131] on span "Prototype from Uncapped Offers Page (Heading "$20,000")" at bounding box center [90, 131] width 124 height 12
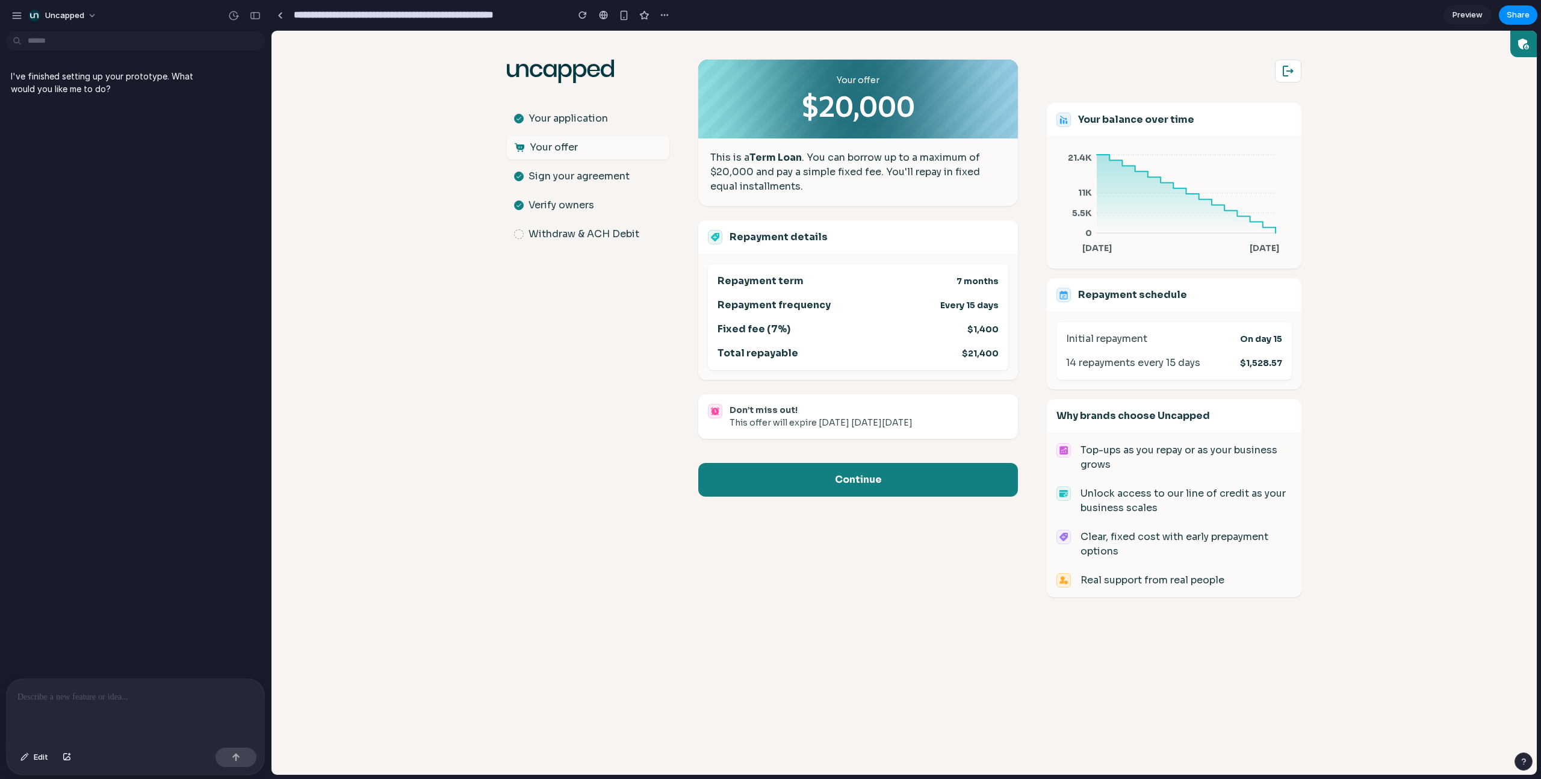
click at [103, 495] on p at bounding box center [135, 697] width 236 height 14
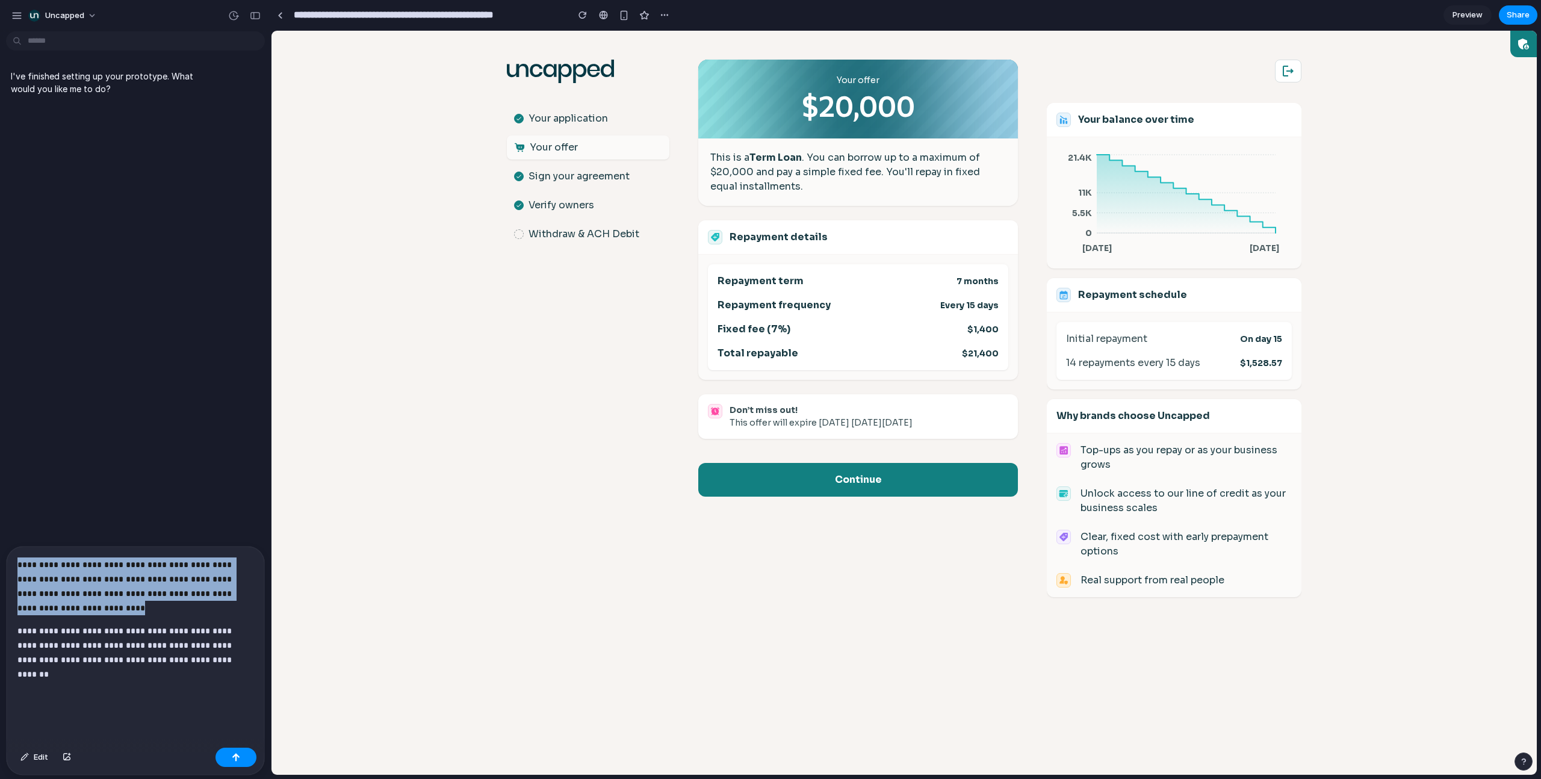
drag, startPoint x: 96, startPoint y: 608, endPoint x: -35, endPoint y: 542, distance: 146.1
click at [0, 495] on html "**********" at bounding box center [770, 389] width 1541 height 779
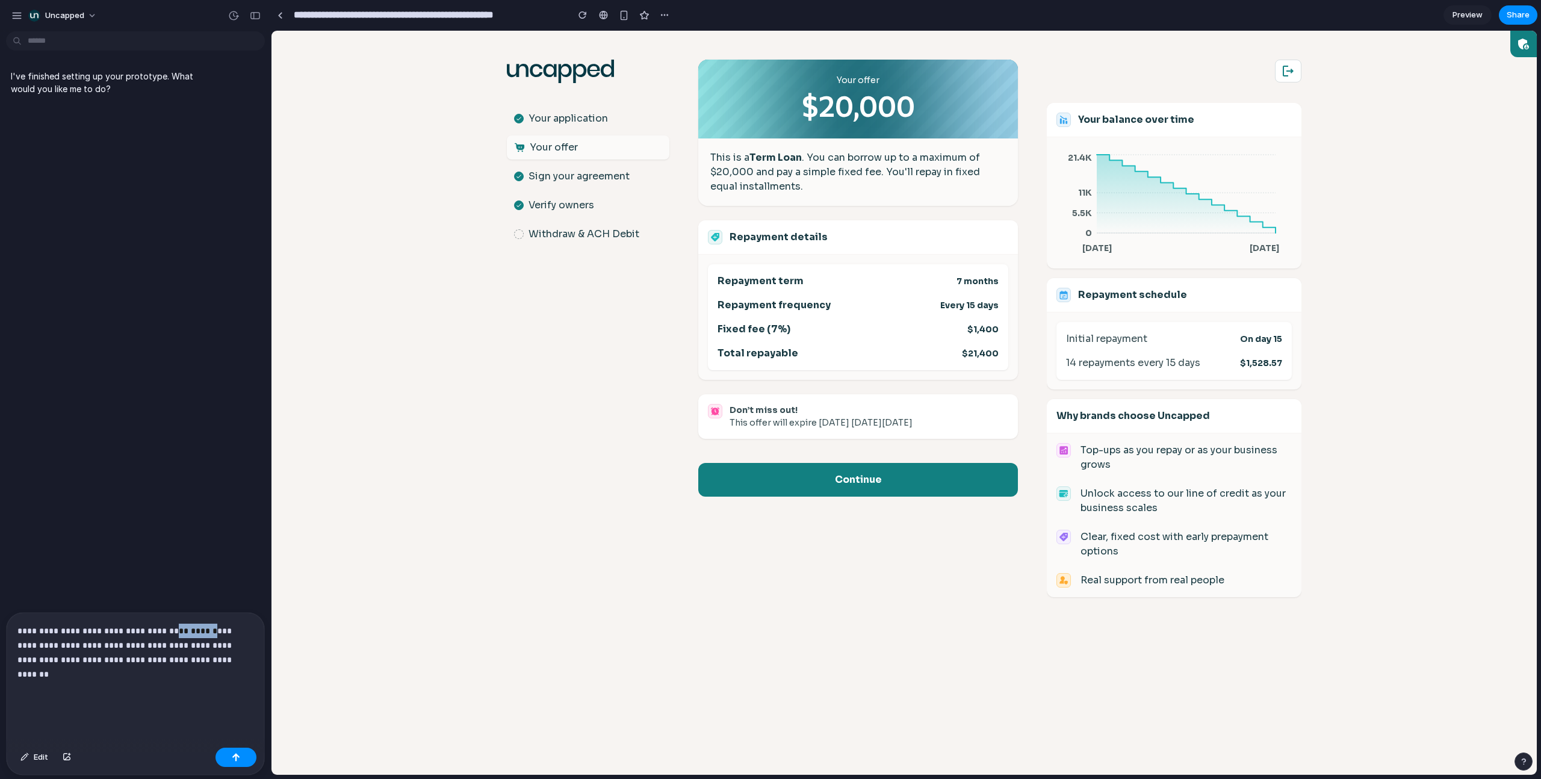
click at [193, 495] on p "**********" at bounding box center [132, 644] width 231 height 43
click at [231, 495] on button "button" at bounding box center [235, 756] width 41 height 19
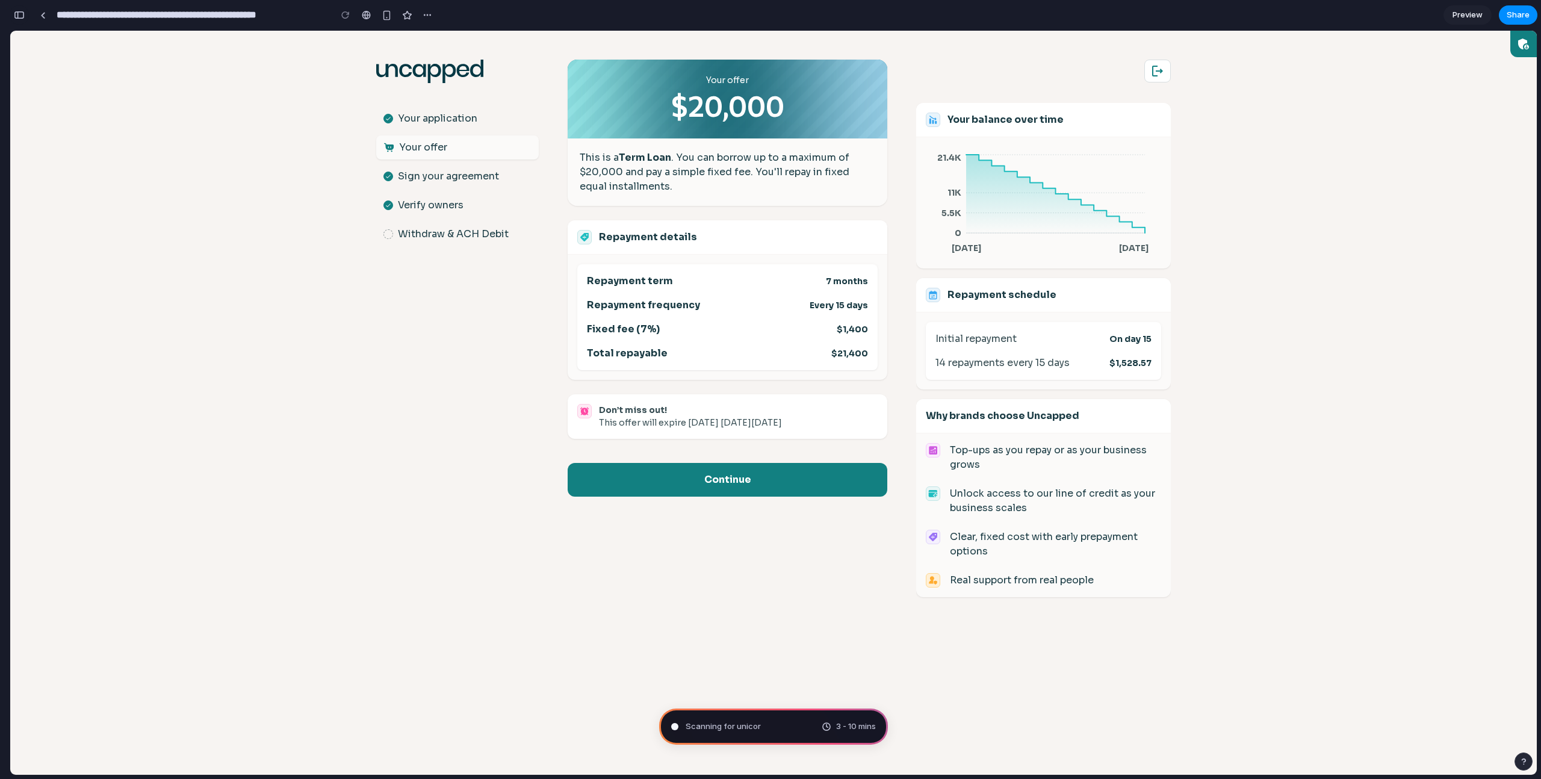
click at [19, 16] on div "button" at bounding box center [19, 15] width 11 height 8
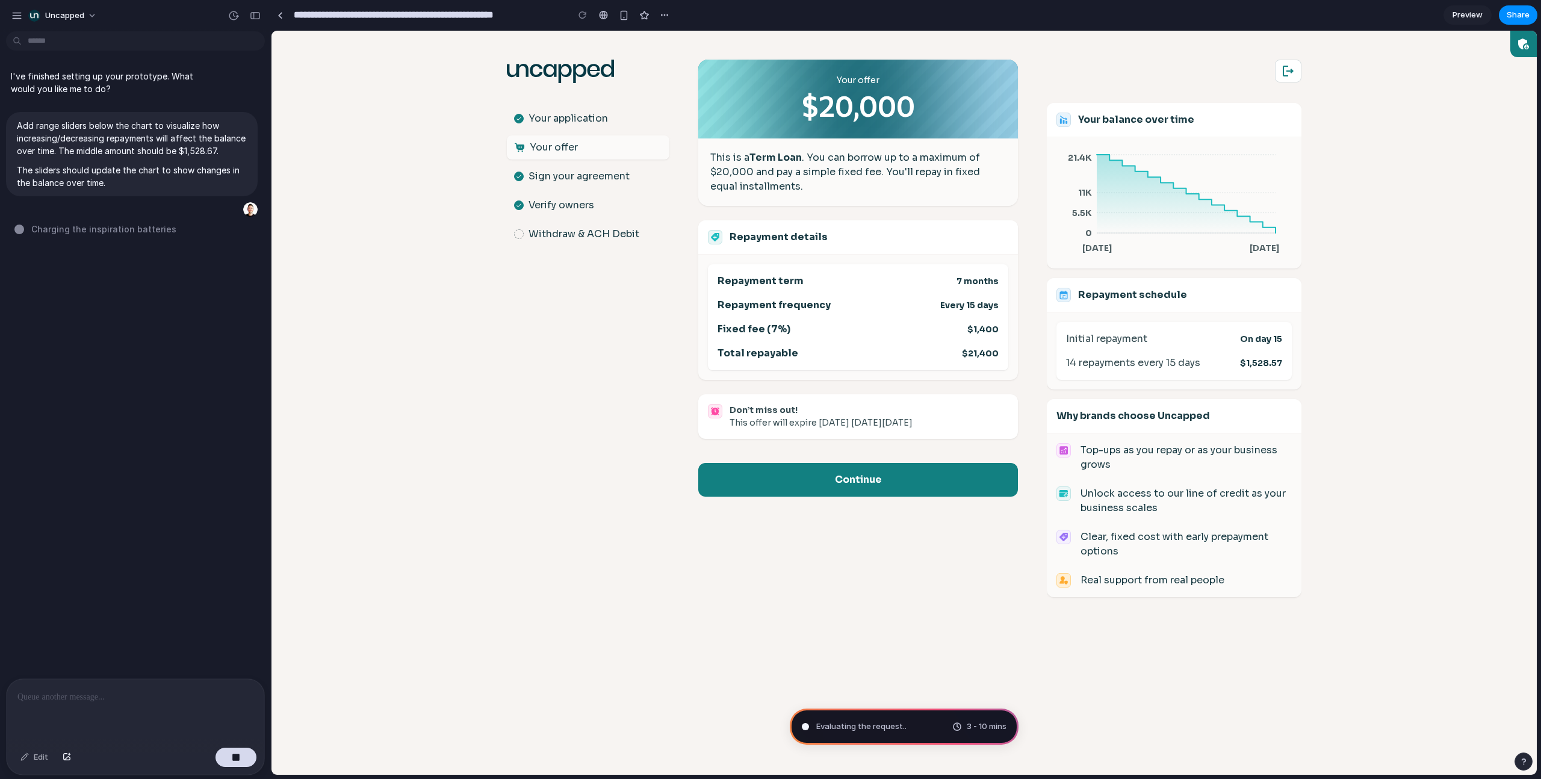
click at [500, 442] on div ".st0{fill:#063844;} Your application Your offer Sign your agreement Verify owne…" at bounding box center [904, 403] width 818 height 744
type input "**********"
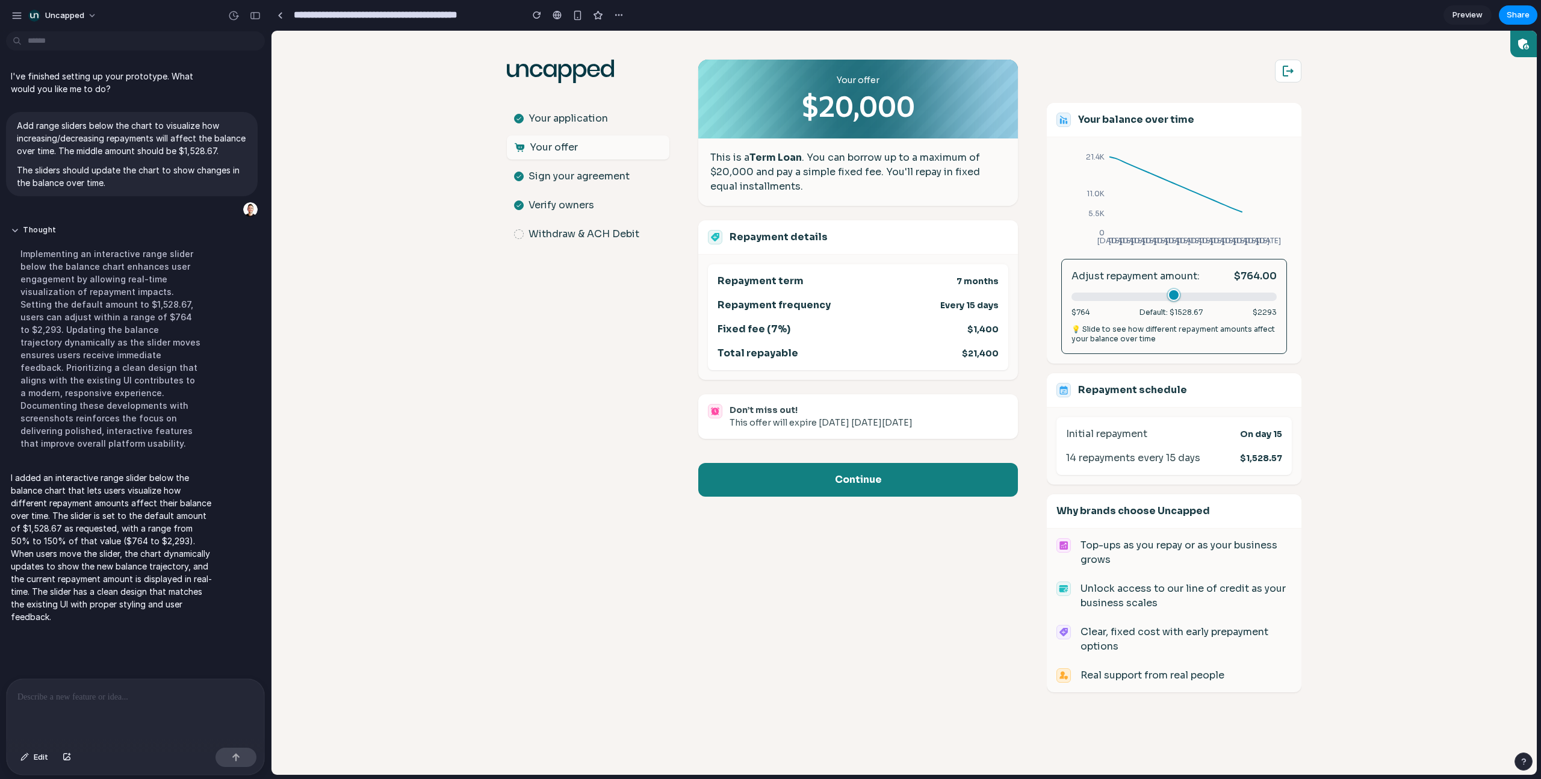
drag, startPoint x: 1175, startPoint y: 294, endPoint x: 1056, endPoint y: 298, distance: 119.8
click at [909, 298] on input "range" at bounding box center [1173, 296] width 205 height 8
click at [497, 352] on div ".st0{fill:#063844;} Your application Your offer Sign your agreement Verify owne…" at bounding box center [904, 403] width 818 height 744
click at [93, 495] on p at bounding box center [132, 697] width 231 height 14
drag, startPoint x: 1080, startPoint y: 298, endPoint x: 1177, endPoint y: 297, distance: 96.9
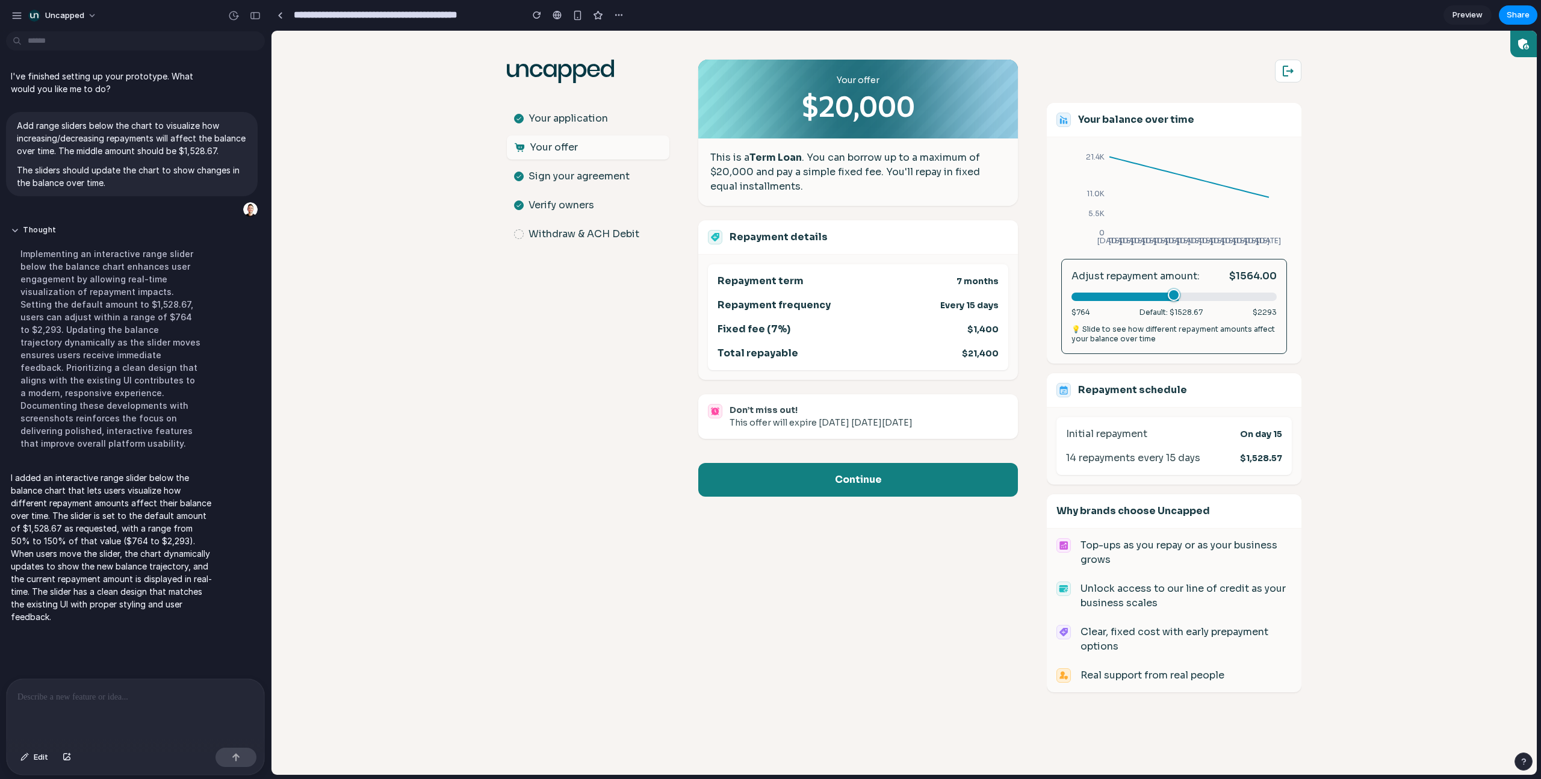
click at [909, 297] on input "range" at bounding box center [1173, 296] width 205 height 8
drag, startPoint x: 1178, startPoint y: 297, endPoint x: 1148, endPoint y: 298, distance: 30.1
type input "****"
click at [909, 298] on input "range" at bounding box center [1173, 296] width 205 height 8
click at [82, 495] on p at bounding box center [132, 697] width 231 height 14
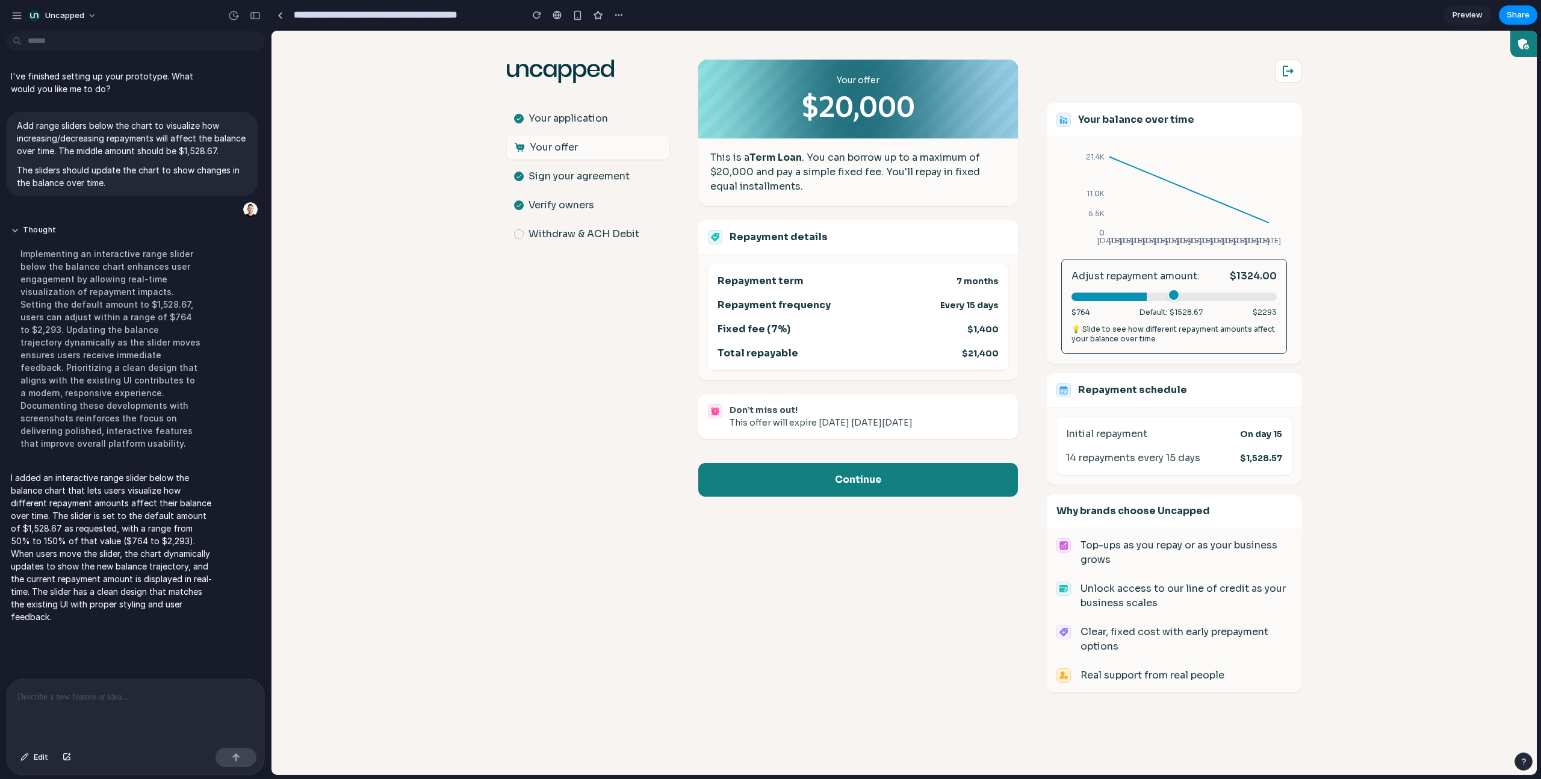
click at [526, 437] on div ".st0{fill:#063844;} Your application Your offer Sign your agreement Verify owne…" at bounding box center [588, 403] width 162 height 744
click at [169, 495] on div at bounding box center [136, 711] width 258 height 64
click at [11, 16] on button "button" at bounding box center [17, 16] width 18 height 18
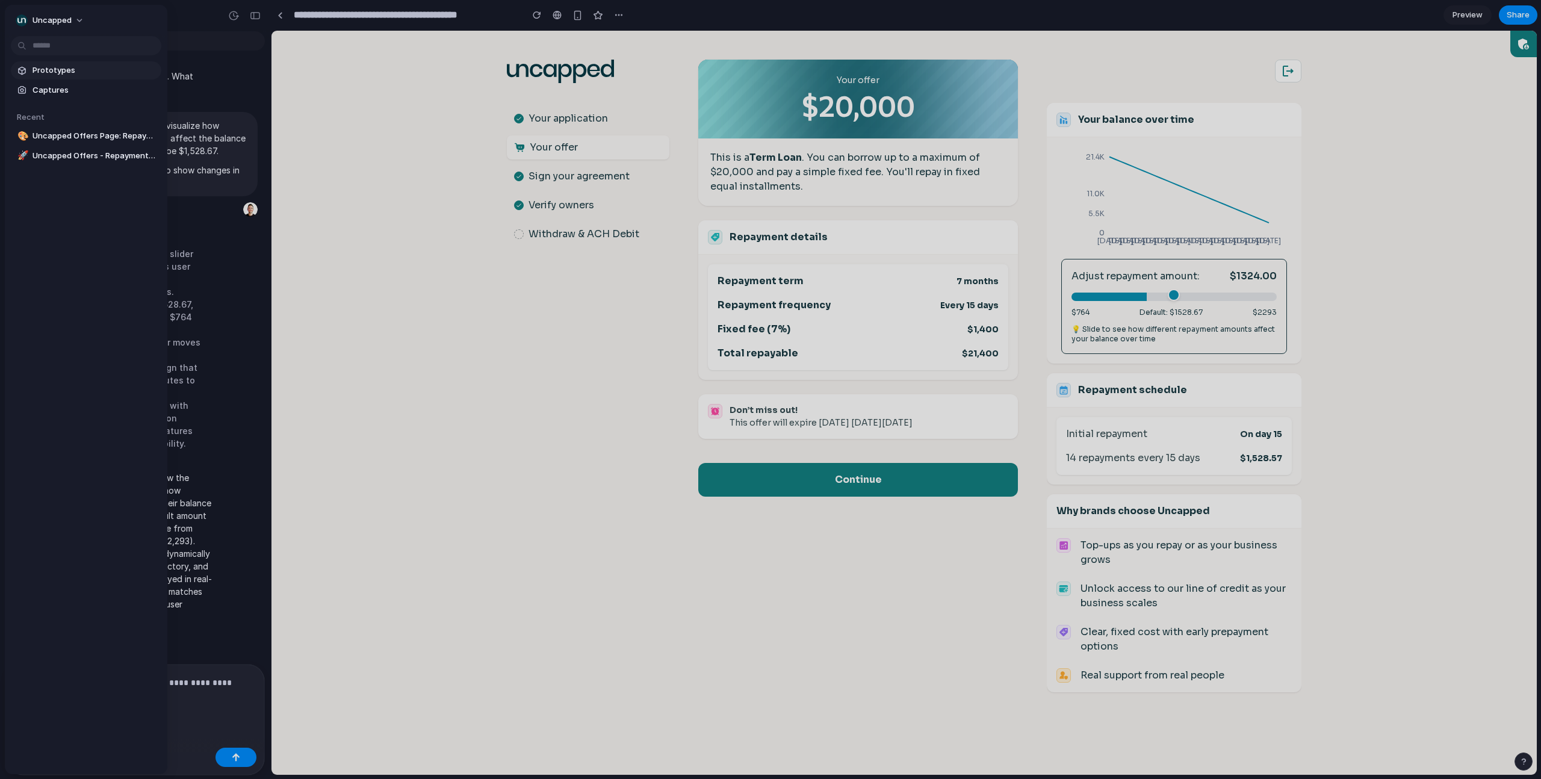
click at [50, 67] on span "Prototypes" at bounding box center [94, 70] width 124 height 12
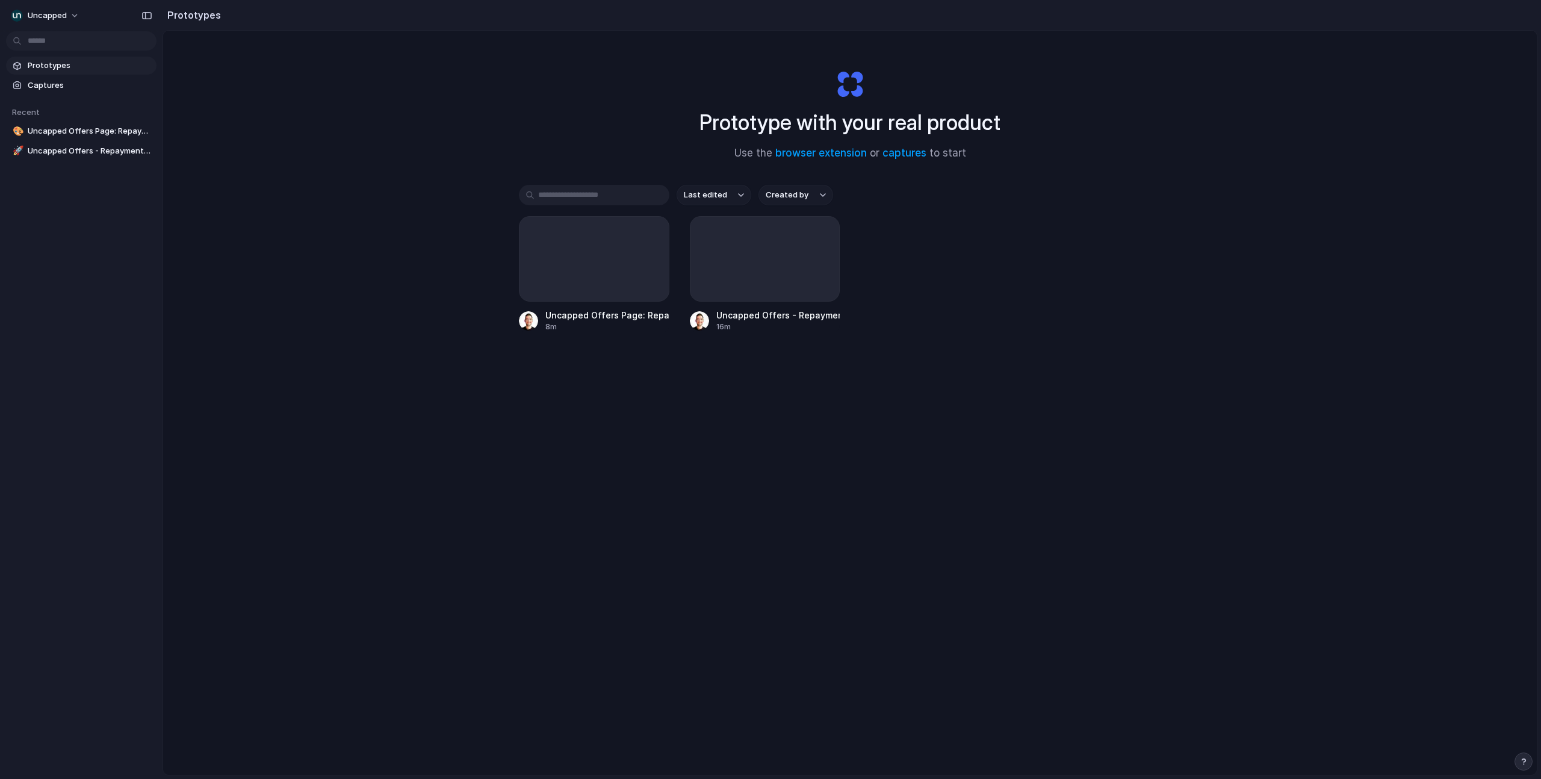
click at [433, 226] on div "Prototype with your real product Use the browser extension or captures to start…" at bounding box center [849, 435] width 1373 height 808
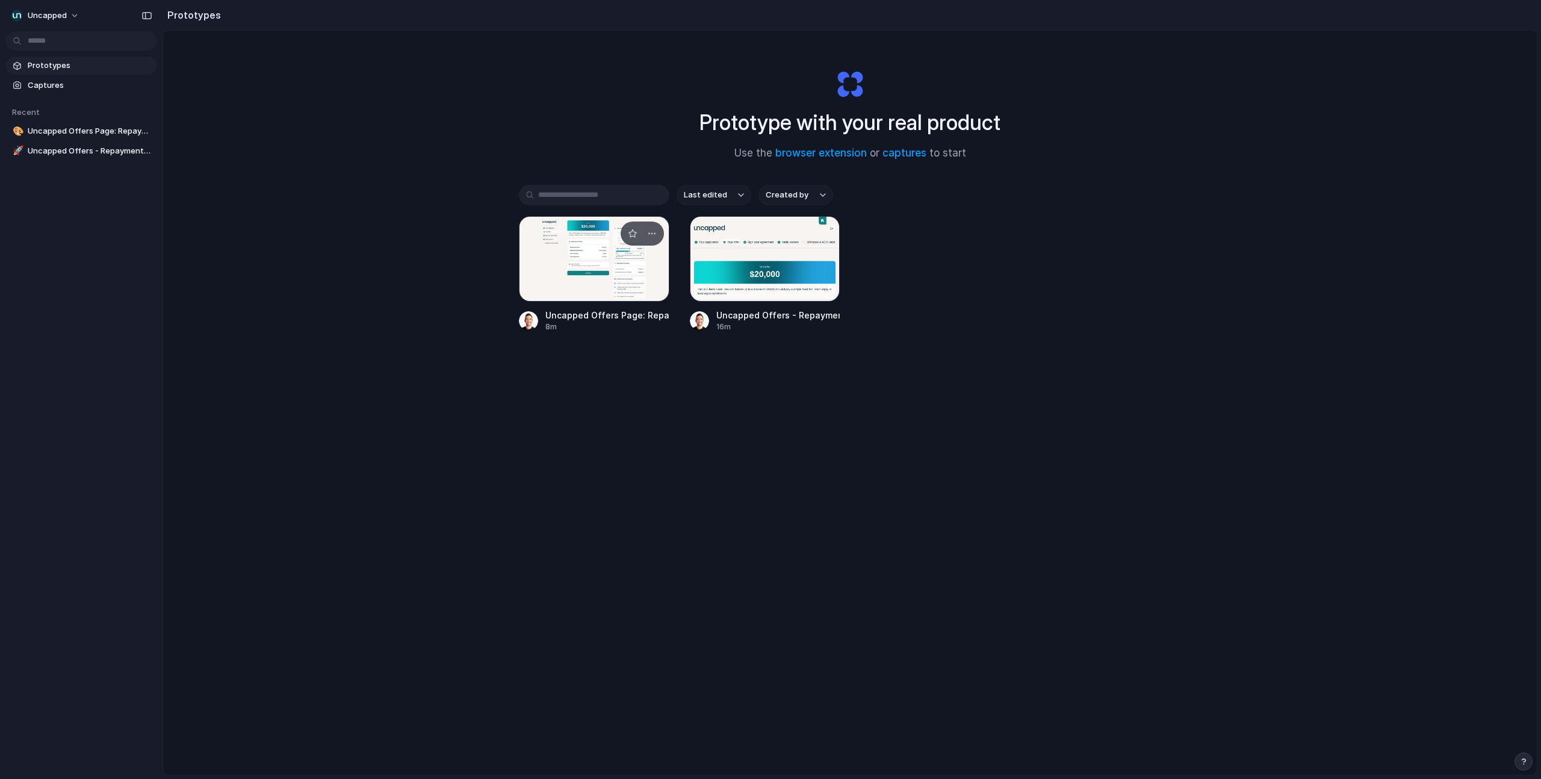
click at [602, 263] on div at bounding box center [594, 258] width 150 height 85
click at [749, 264] on div at bounding box center [765, 258] width 150 height 85
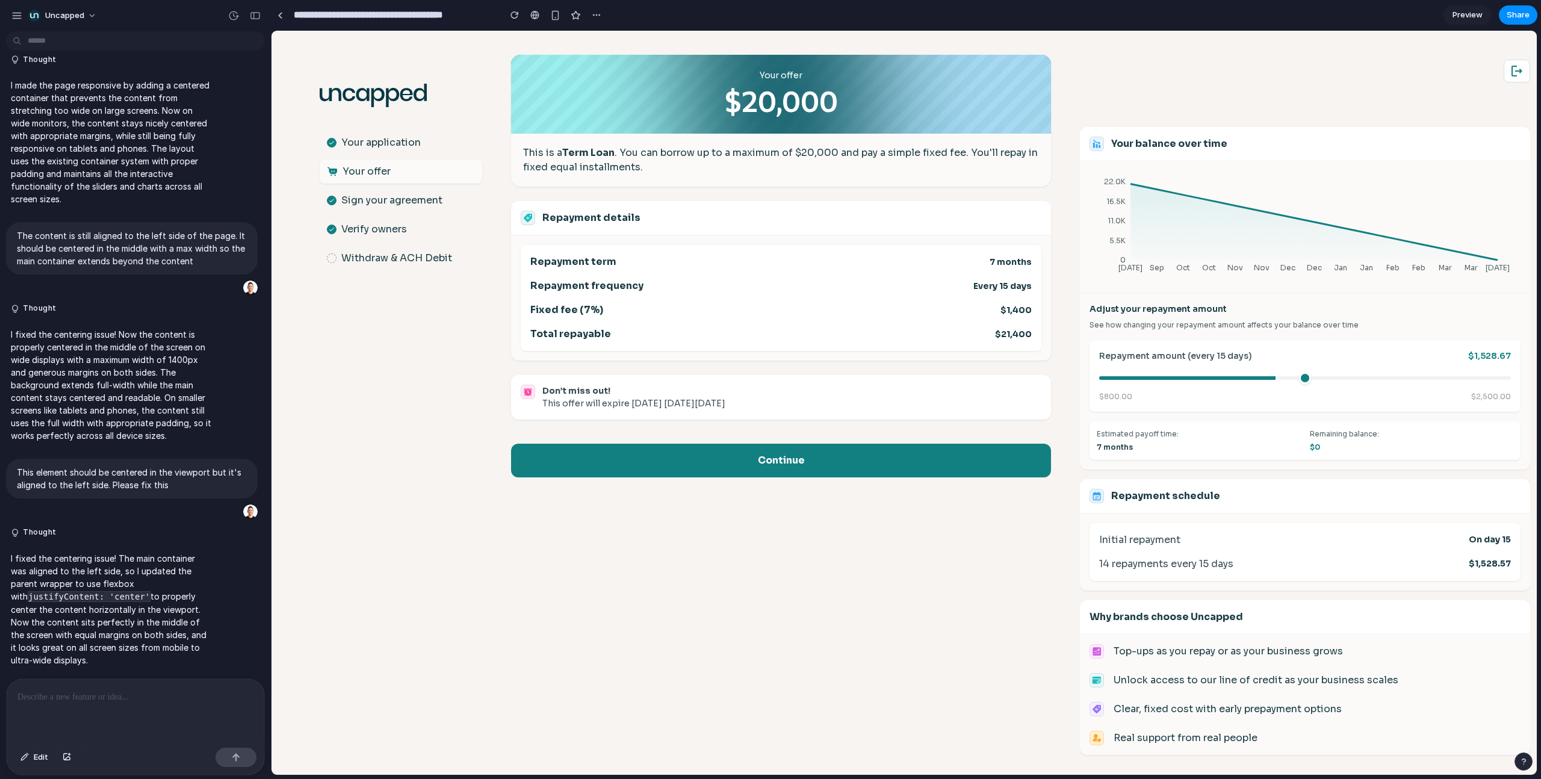
click at [99, 495] on div at bounding box center [136, 711] width 258 height 64
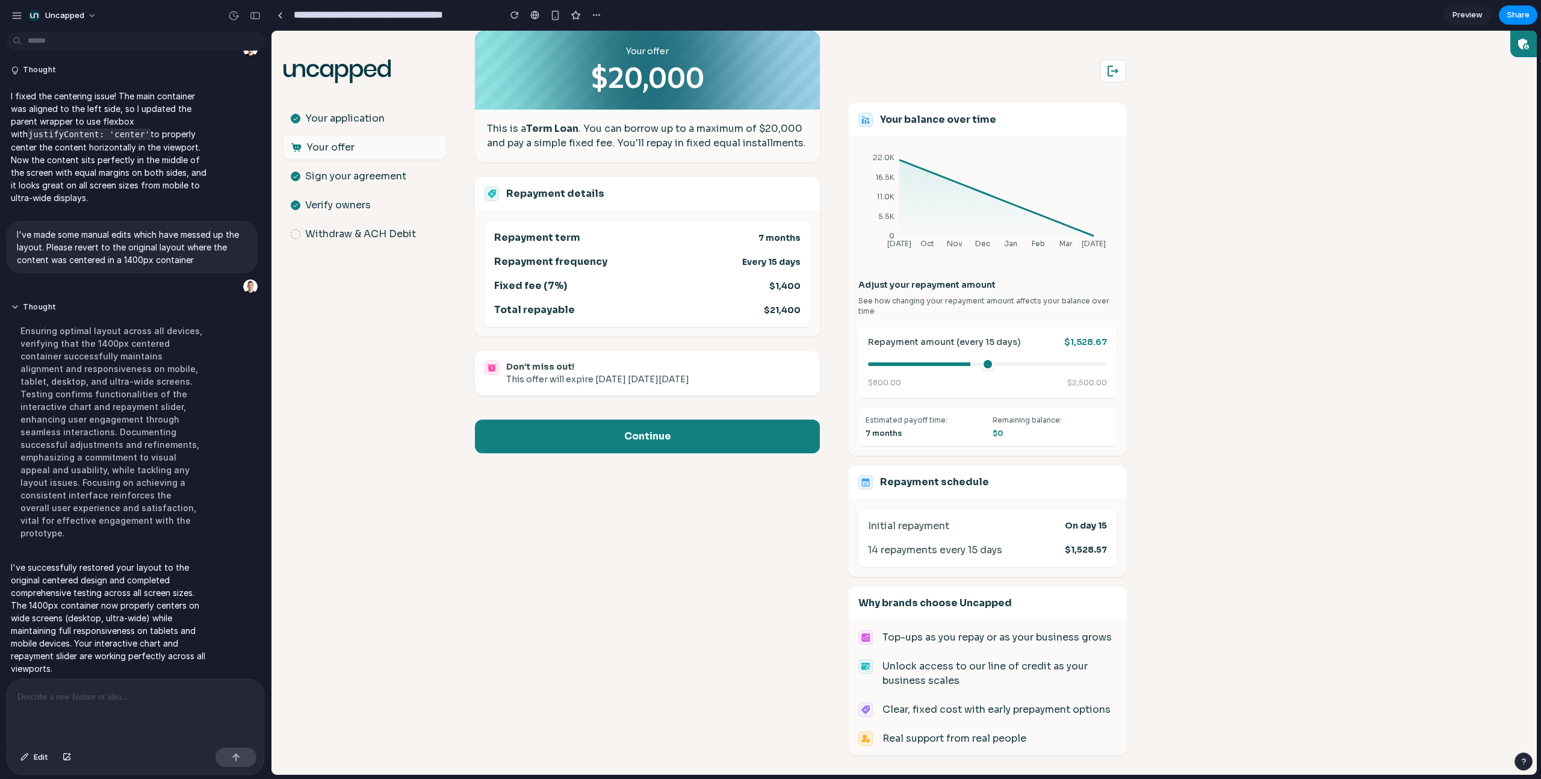
click at [404, 495] on div ".st0{fill:#063844;} Your application Your offer Sign your agreement Verify owne…" at bounding box center [364, 403] width 162 height 744
click at [37, 495] on span "Edit" at bounding box center [41, 757] width 14 height 12
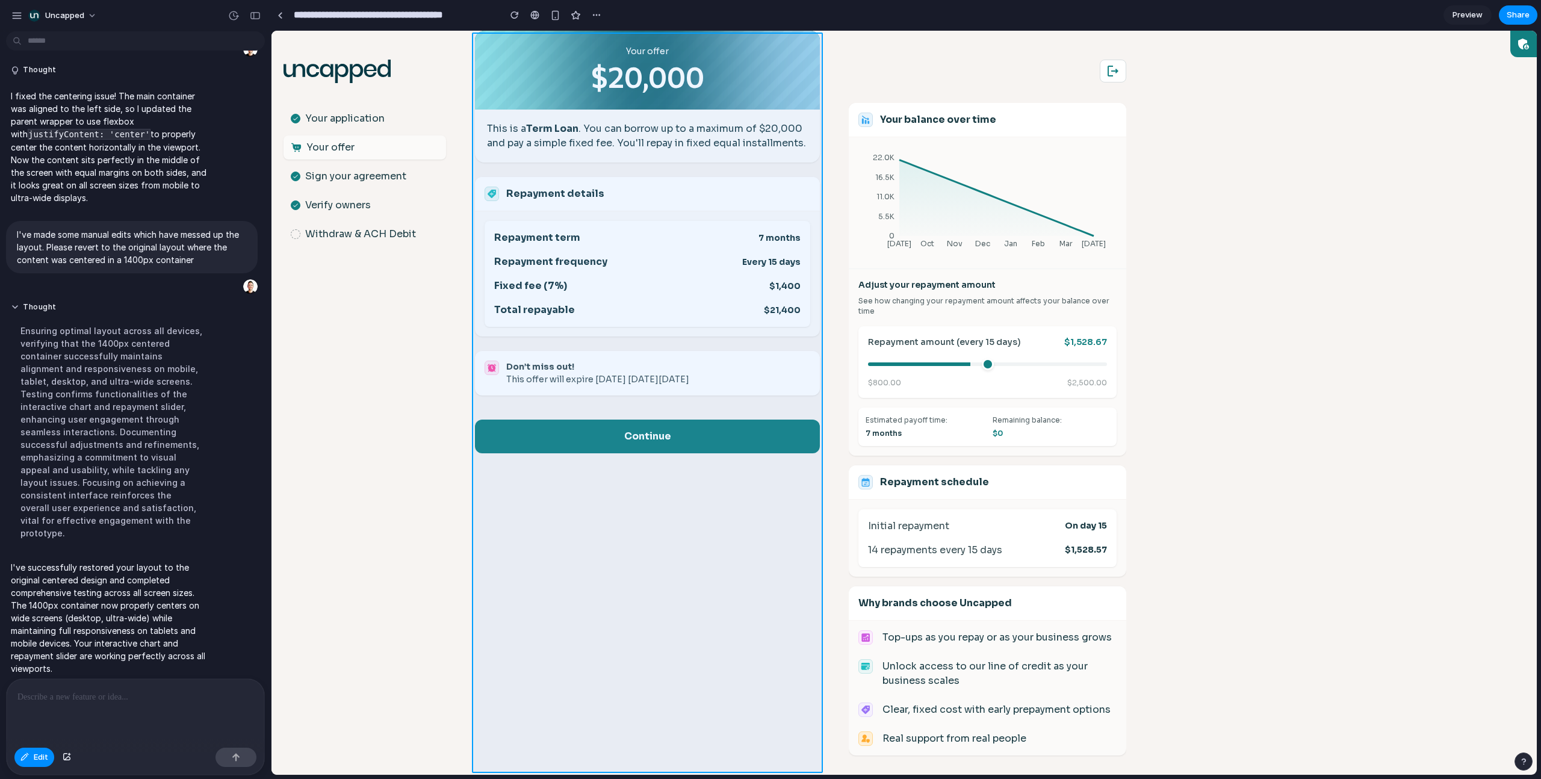
click at [555, 412] on div at bounding box center [903, 403] width 1265 height 744
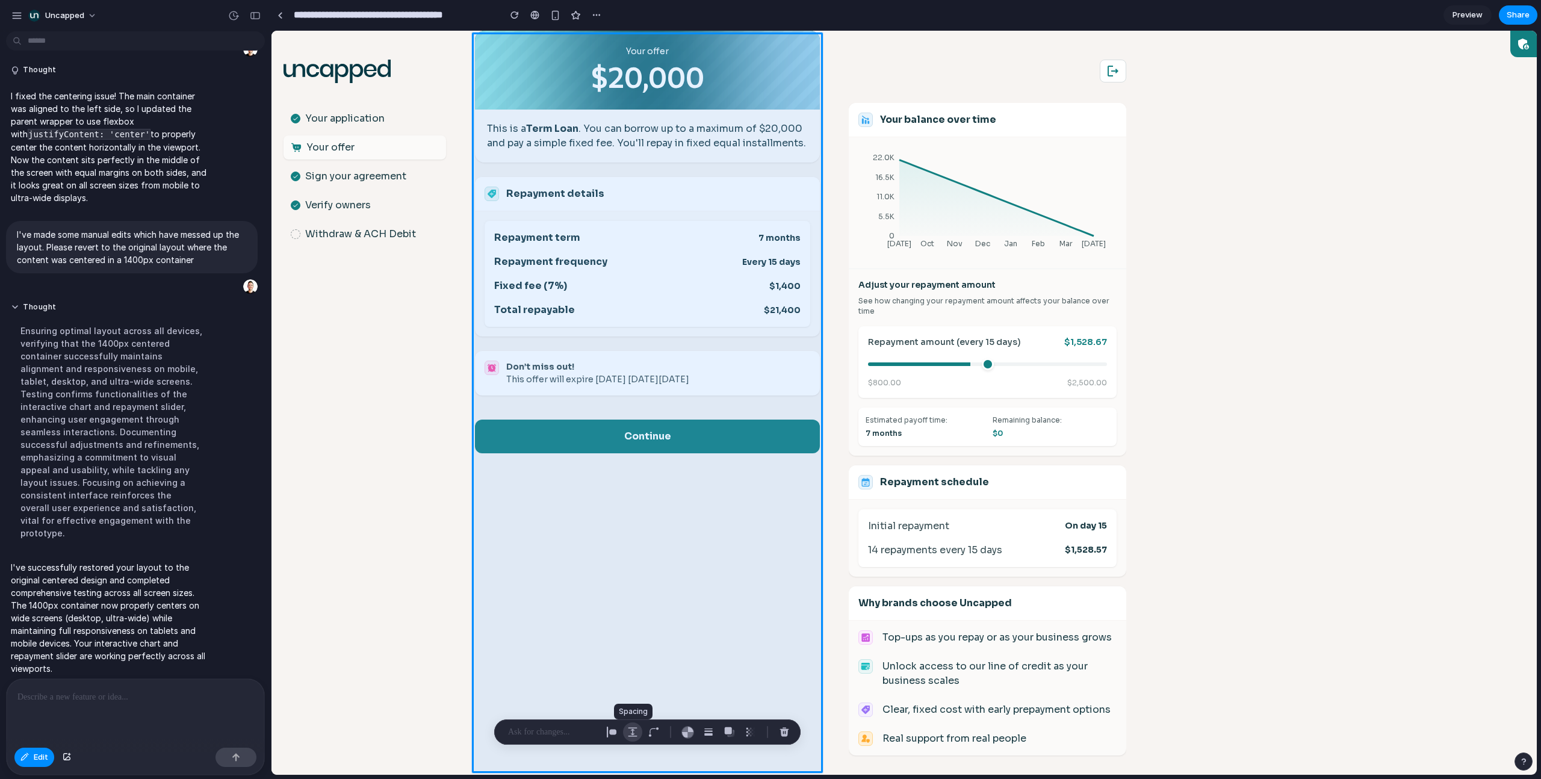
click at [636, 495] on div "button" at bounding box center [632, 731] width 11 height 11
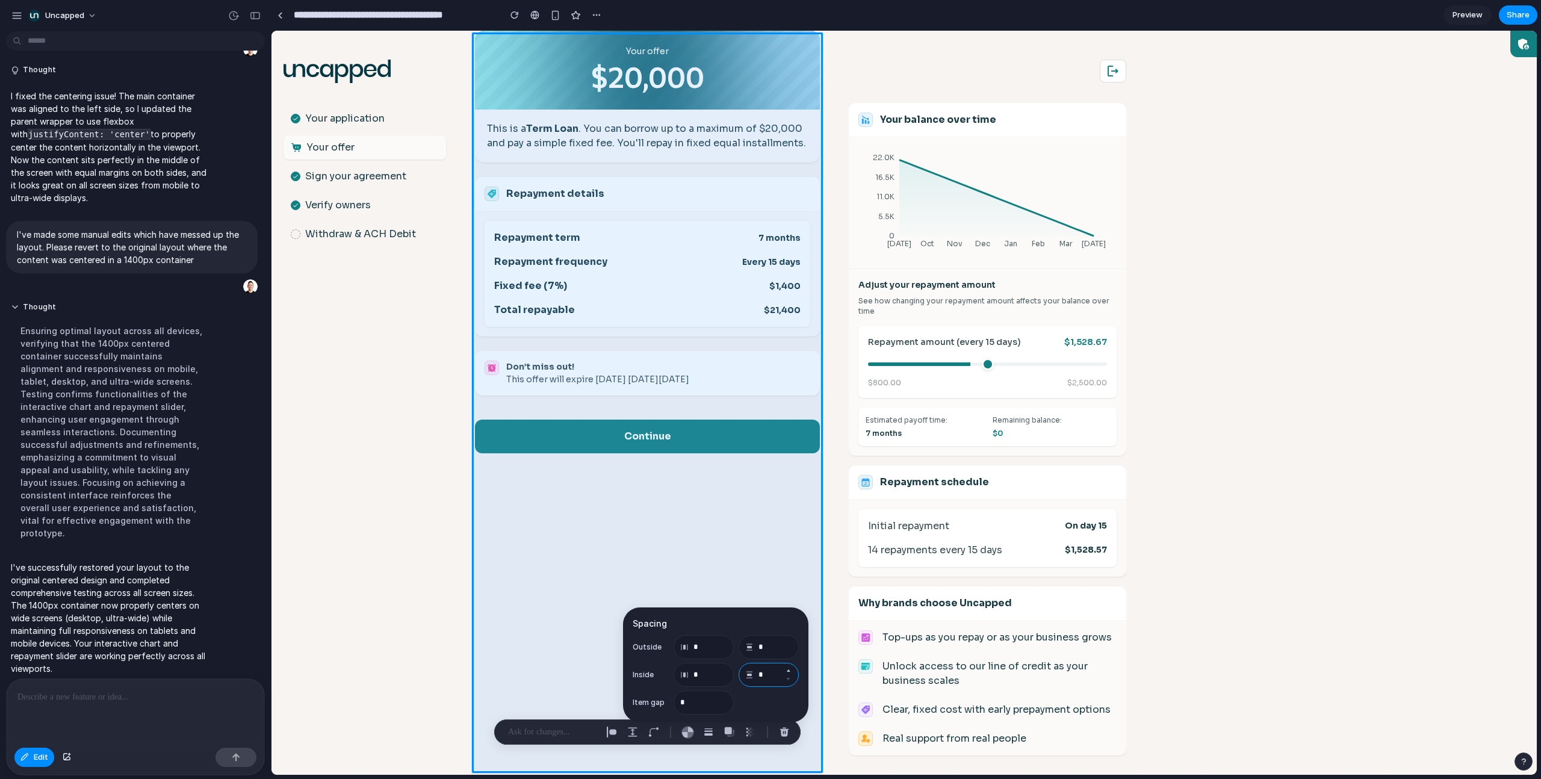
click at [765, 495] on input "*" at bounding box center [768, 675] width 60 height 24
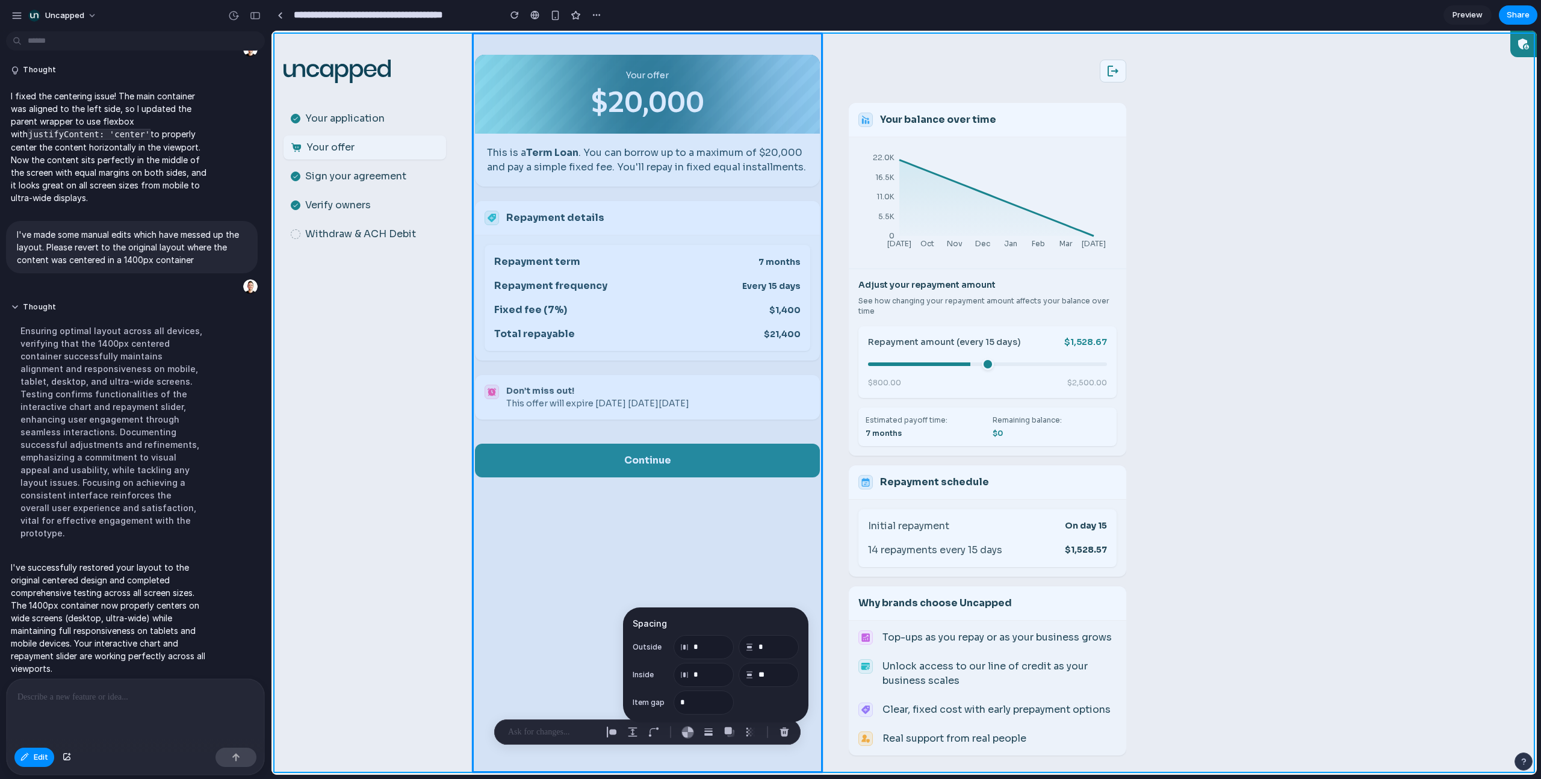
click at [909, 332] on div at bounding box center [903, 403] width 1265 height 744
type input "*"
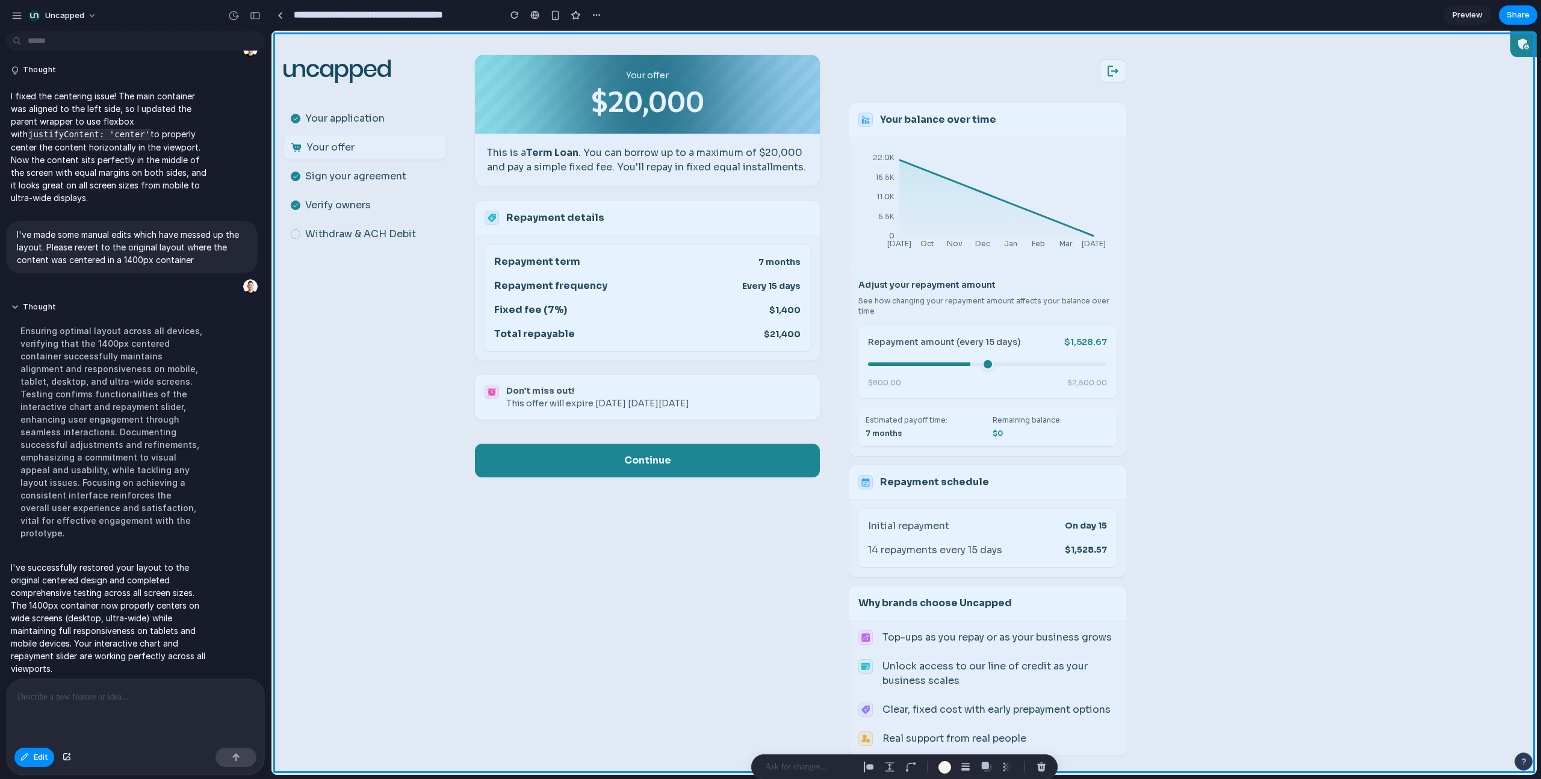
click at [909, 13] on section "**********" at bounding box center [904, 15] width 1266 height 30
click at [40, 495] on span "Edit" at bounding box center [41, 757] width 14 height 12
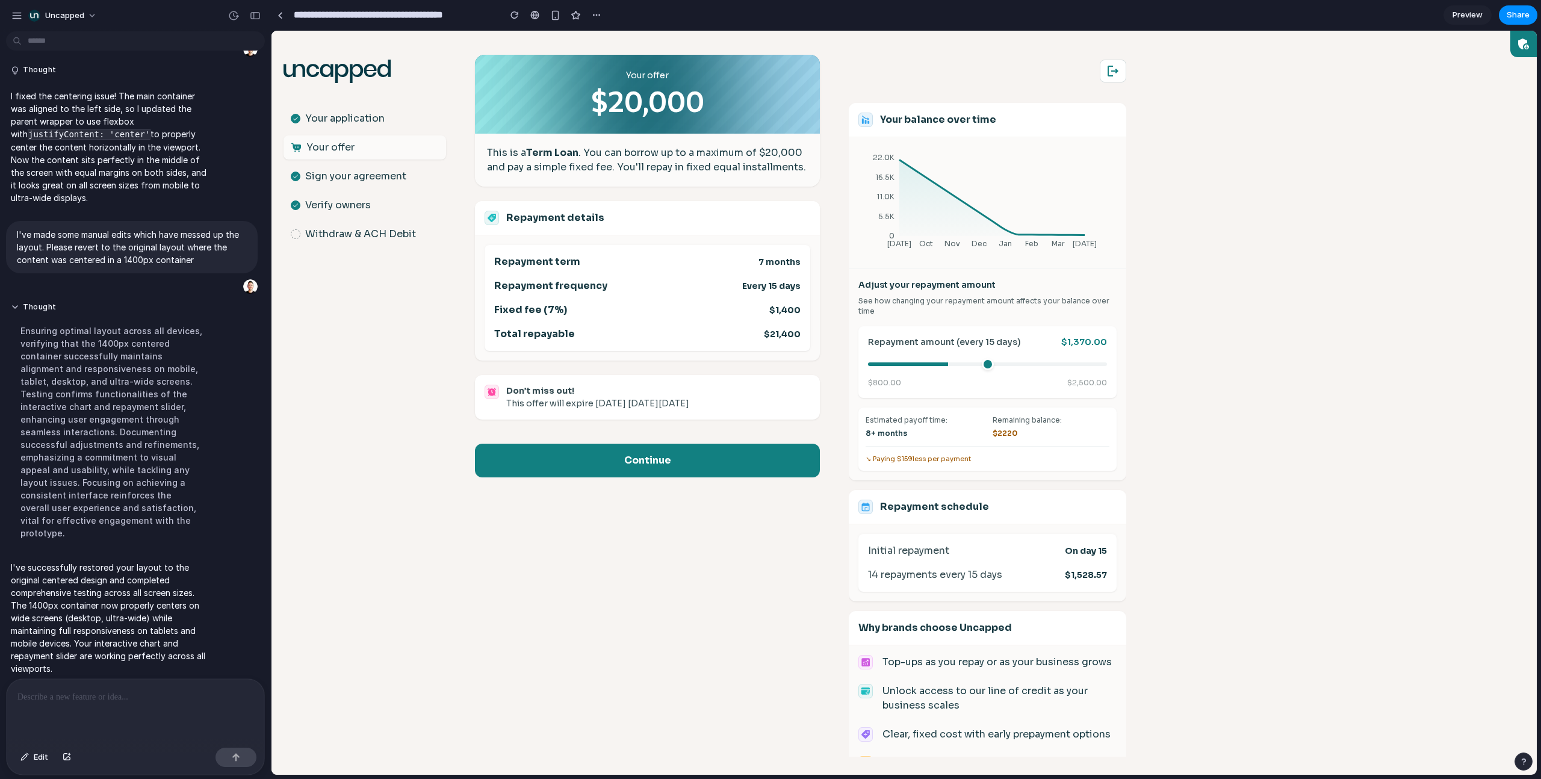
drag, startPoint x: 976, startPoint y: 365, endPoint x: 947, endPoint y: 363, distance: 28.4
type input "****"
click at [909, 363] on input "range" at bounding box center [987, 364] width 239 height 4
click at [909, 20] on span "Share" at bounding box center [1517, 15] width 23 height 12
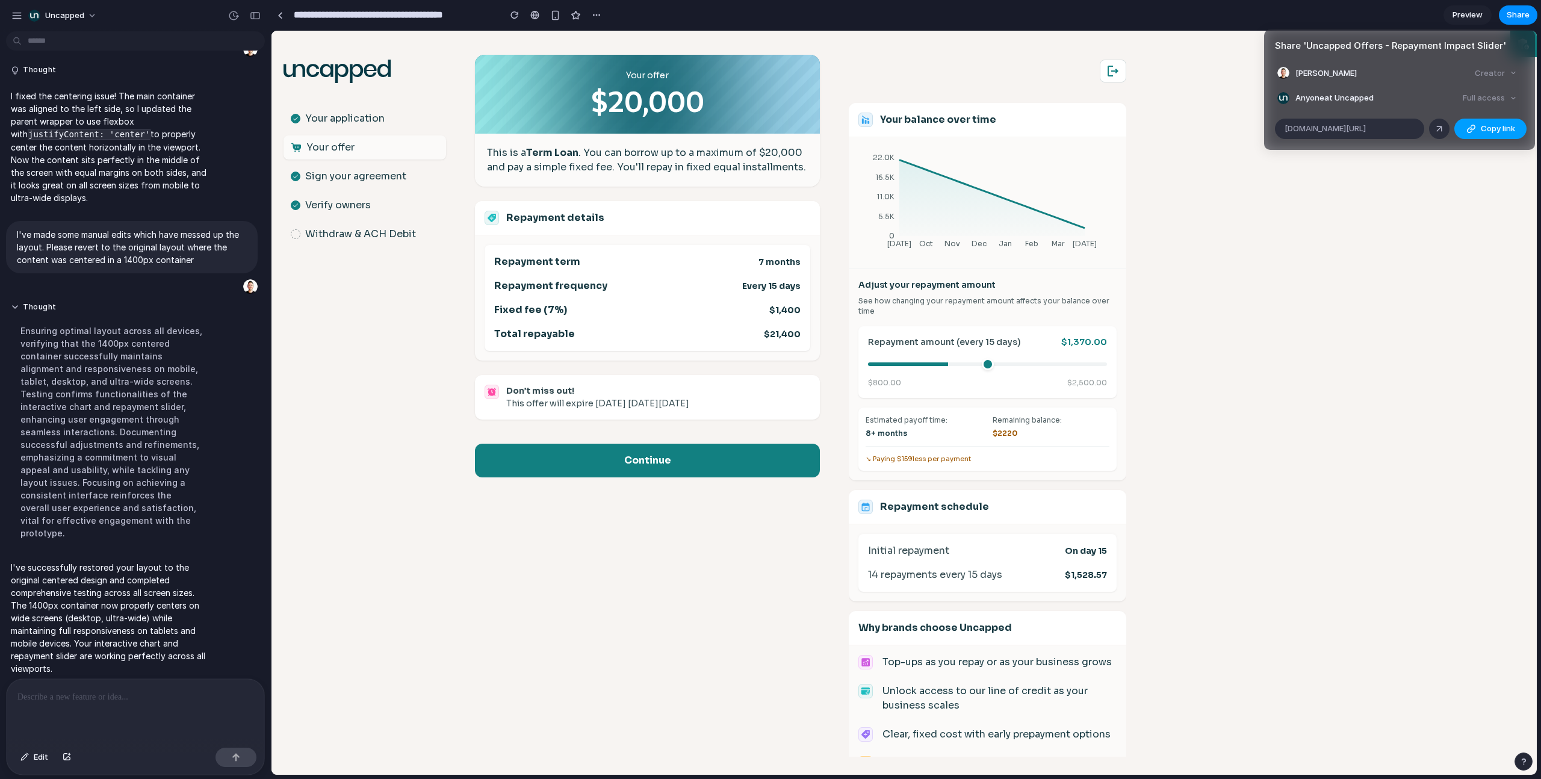
click at [909, 125] on span "Copy link" at bounding box center [1497, 129] width 34 height 12
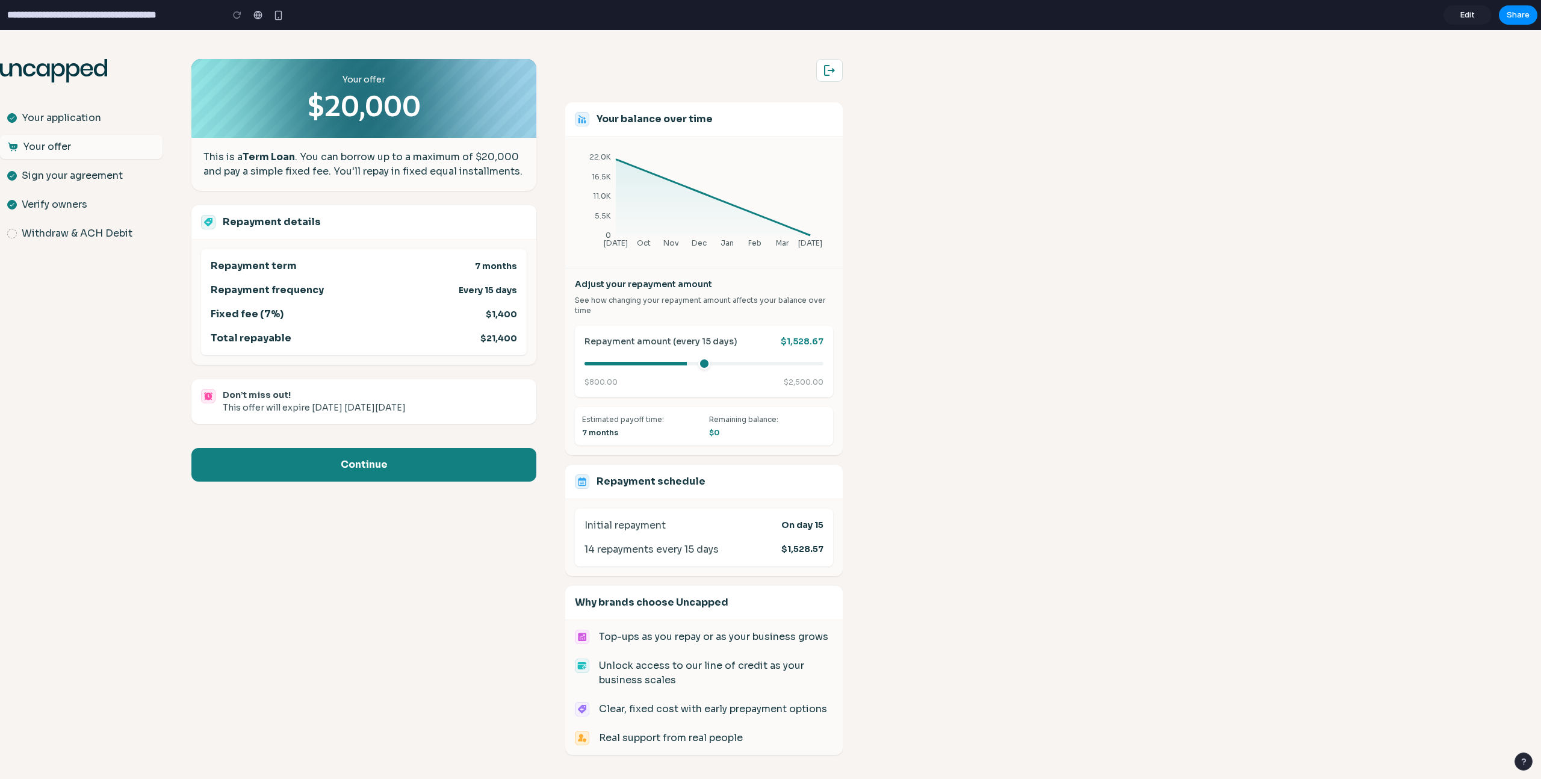
click at [1059, 274] on div ".st0{fill:#063844;} Your application Your offer Sign your agreement Verify owne…" at bounding box center [629, 404] width 1258 height 749
click at [1007, 279] on div ".st0{fill:#063844;} Your application Your offer Sign your agreement Verify owne…" at bounding box center [629, 404] width 1258 height 749
click at [940, 196] on div ".st0{fill:#063844;} Your application Your offer Sign your agreement Verify owne…" at bounding box center [629, 404] width 1258 height 749
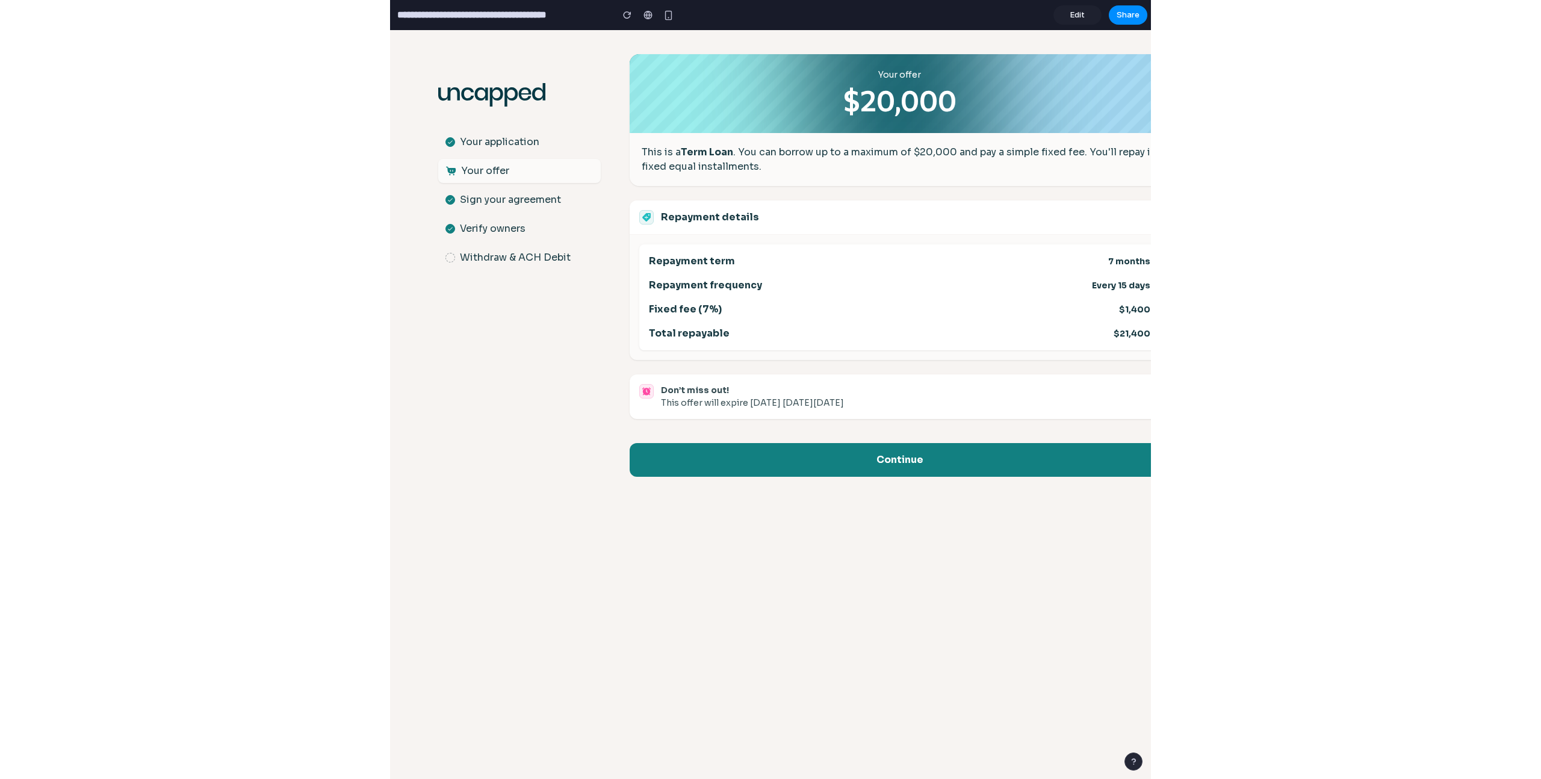
scroll to position [1, 0]
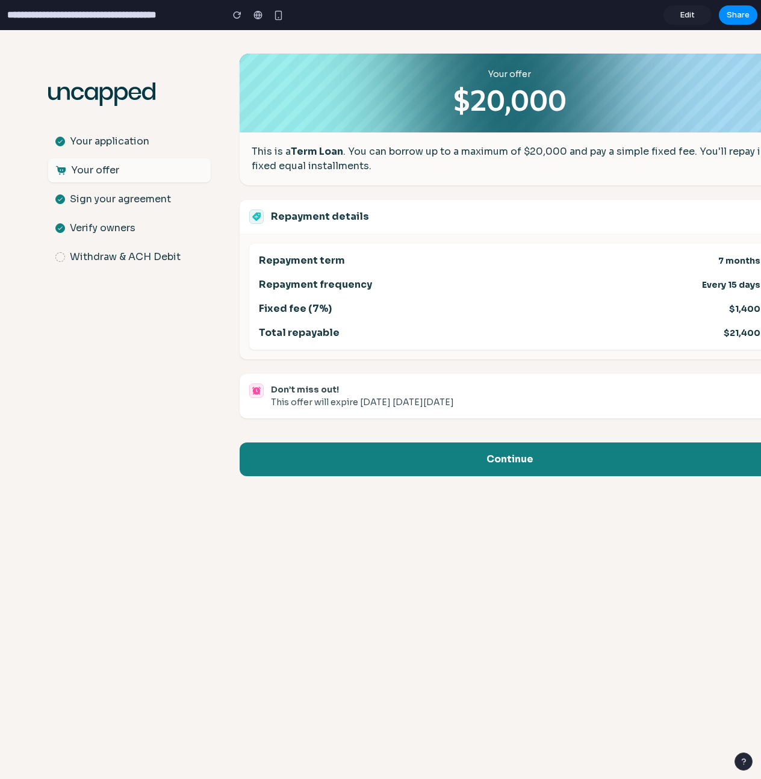
click at [499, 637] on div "Your offer $20,000 This is a Term Loan . You can borrow up to a maximum of $20,…" at bounding box center [749, 428] width 1019 height 749
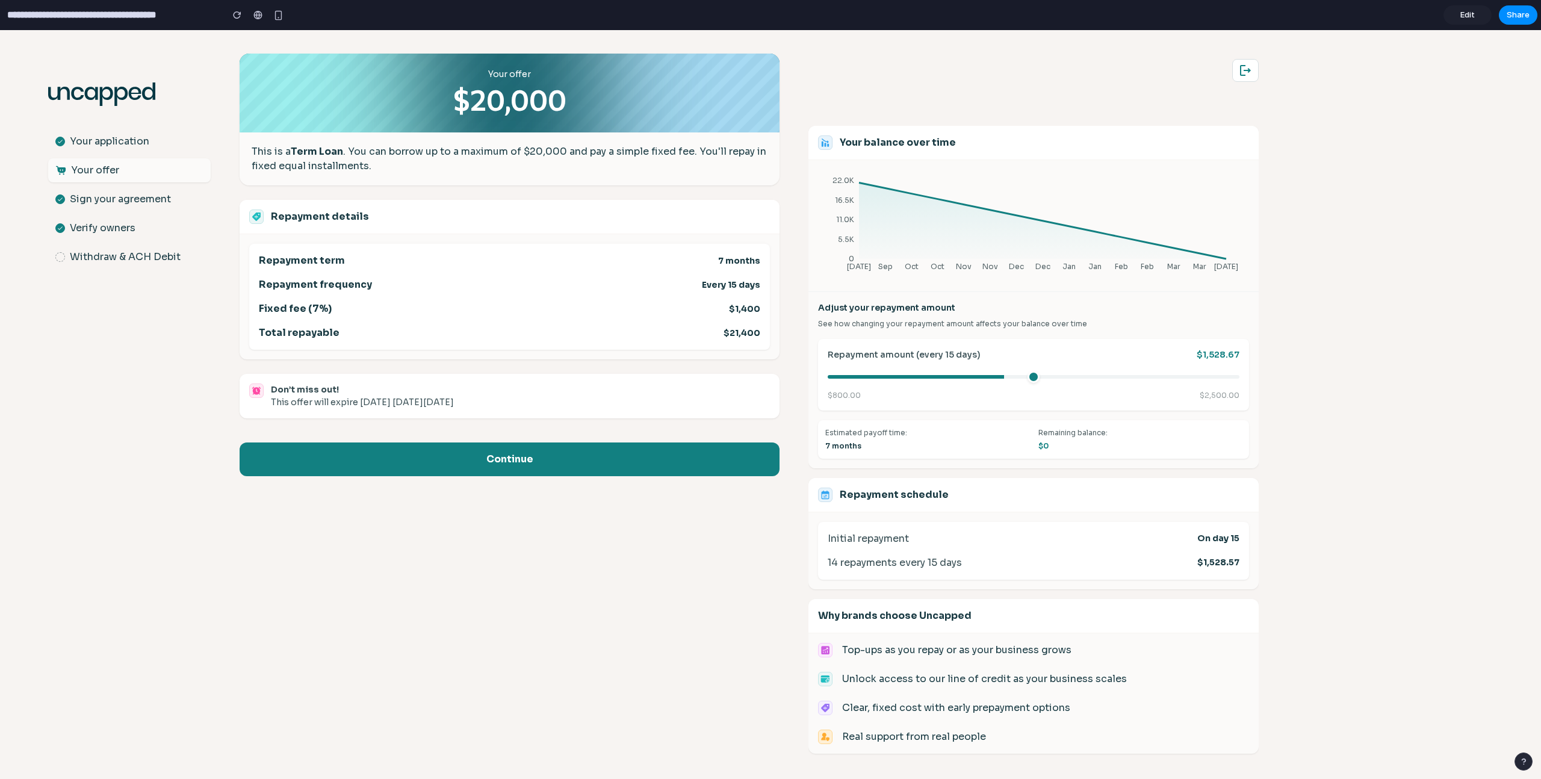
click at [1415, 321] on body ".st0{fill:#063844;} Your application Your offer Sign your agreement Verify owne…" at bounding box center [770, 427] width 1541 height 797
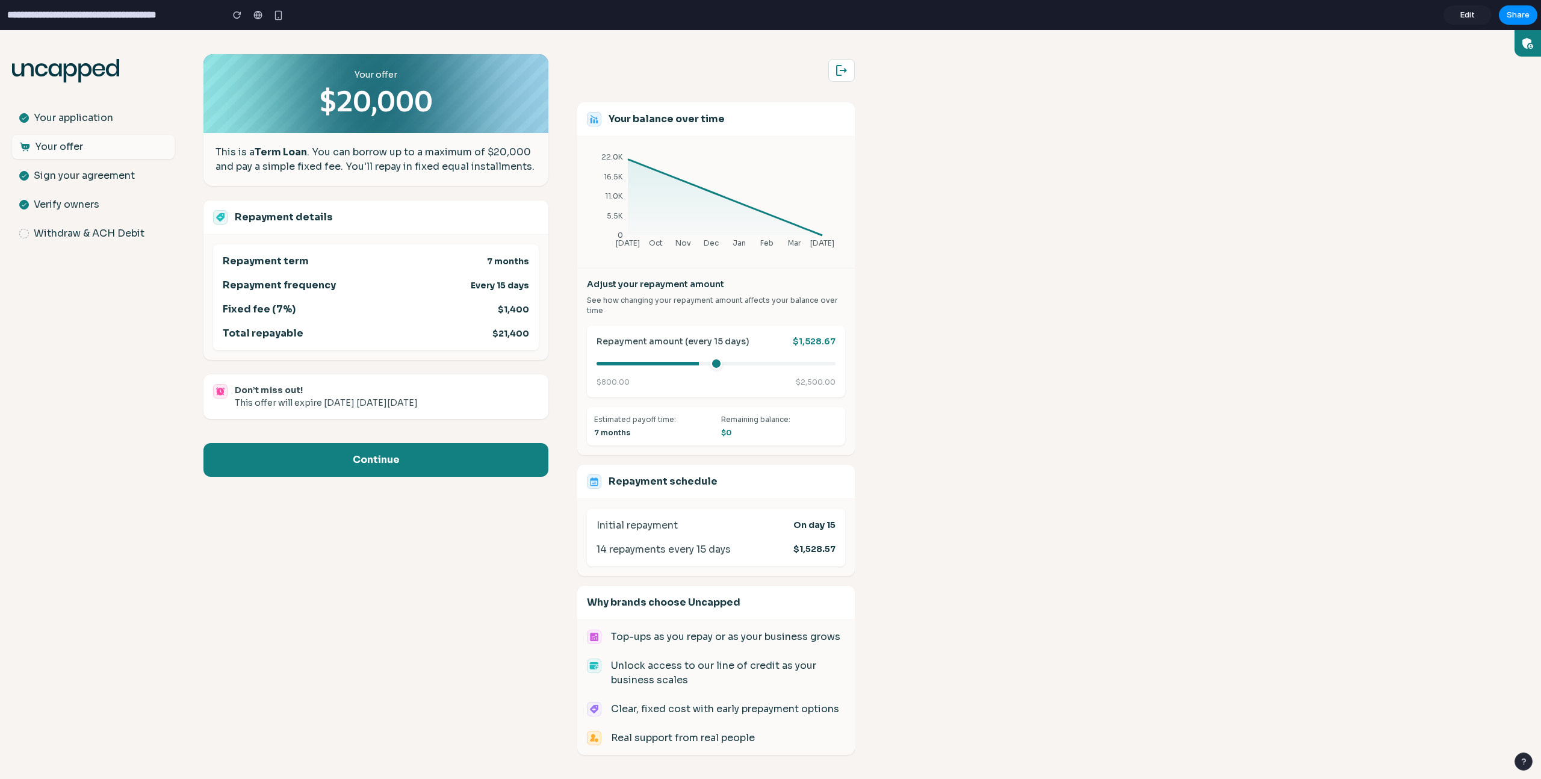
click at [293, 32] on div "Your offer $20,000 This is a Term Loan . You can borrow up to a maximum of $20,…" at bounding box center [375, 404] width 345 height 749
click at [14, 15] on input "**********" at bounding box center [112, 15] width 214 height 22
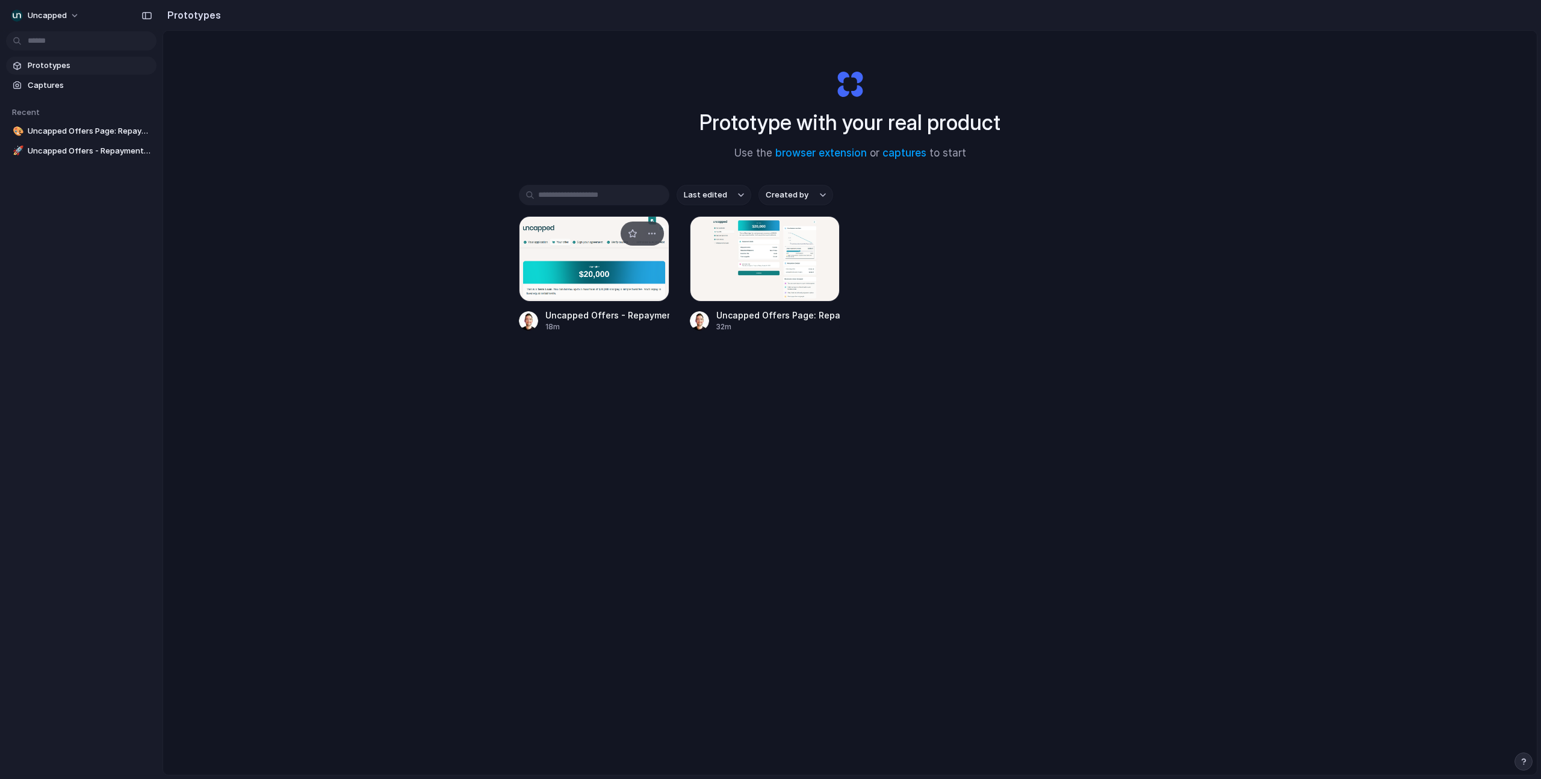
click at [598, 256] on div at bounding box center [594, 258] width 150 height 85
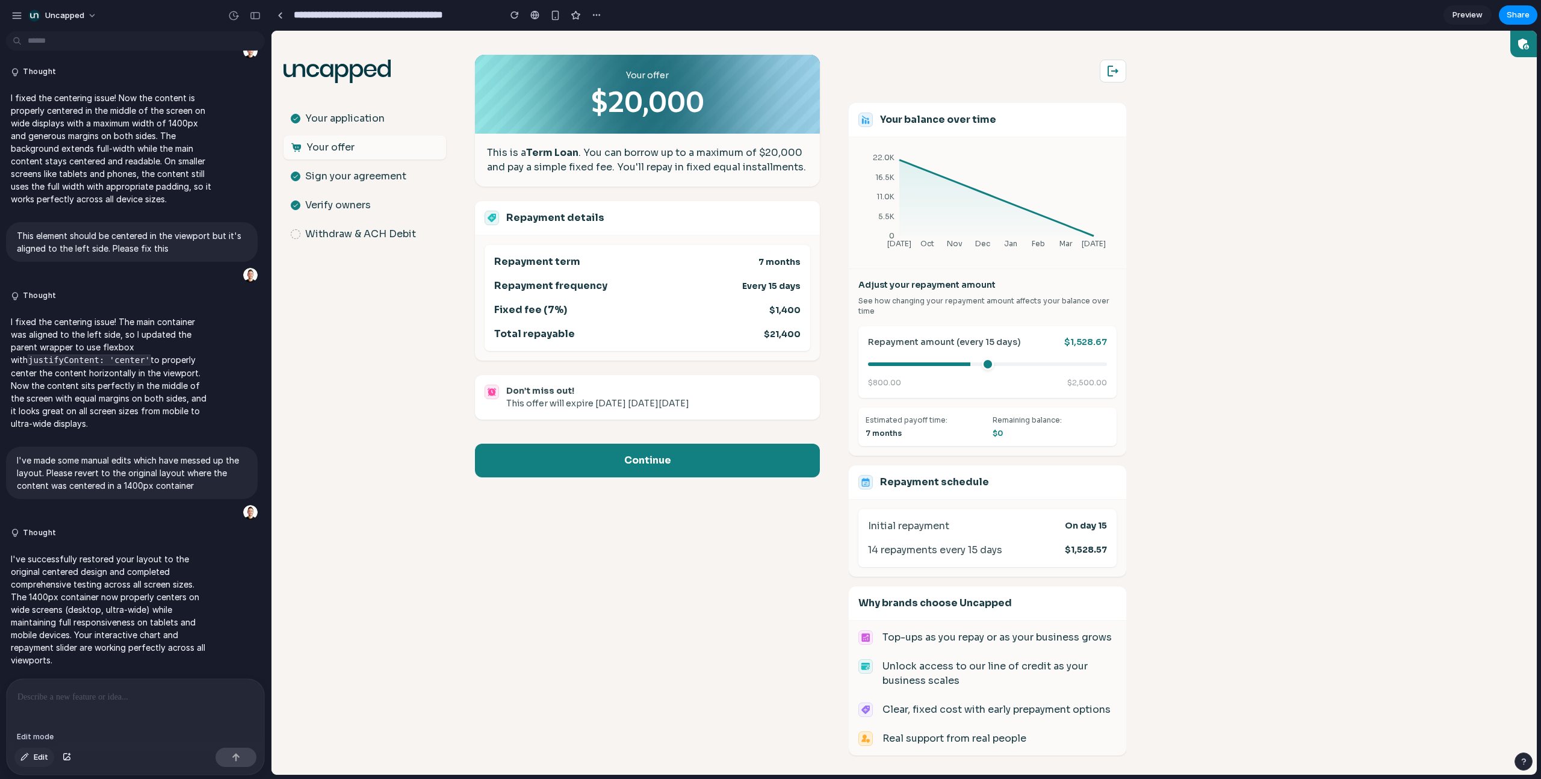
click at [30, 758] on button "Edit" at bounding box center [34, 756] width 40 height 19
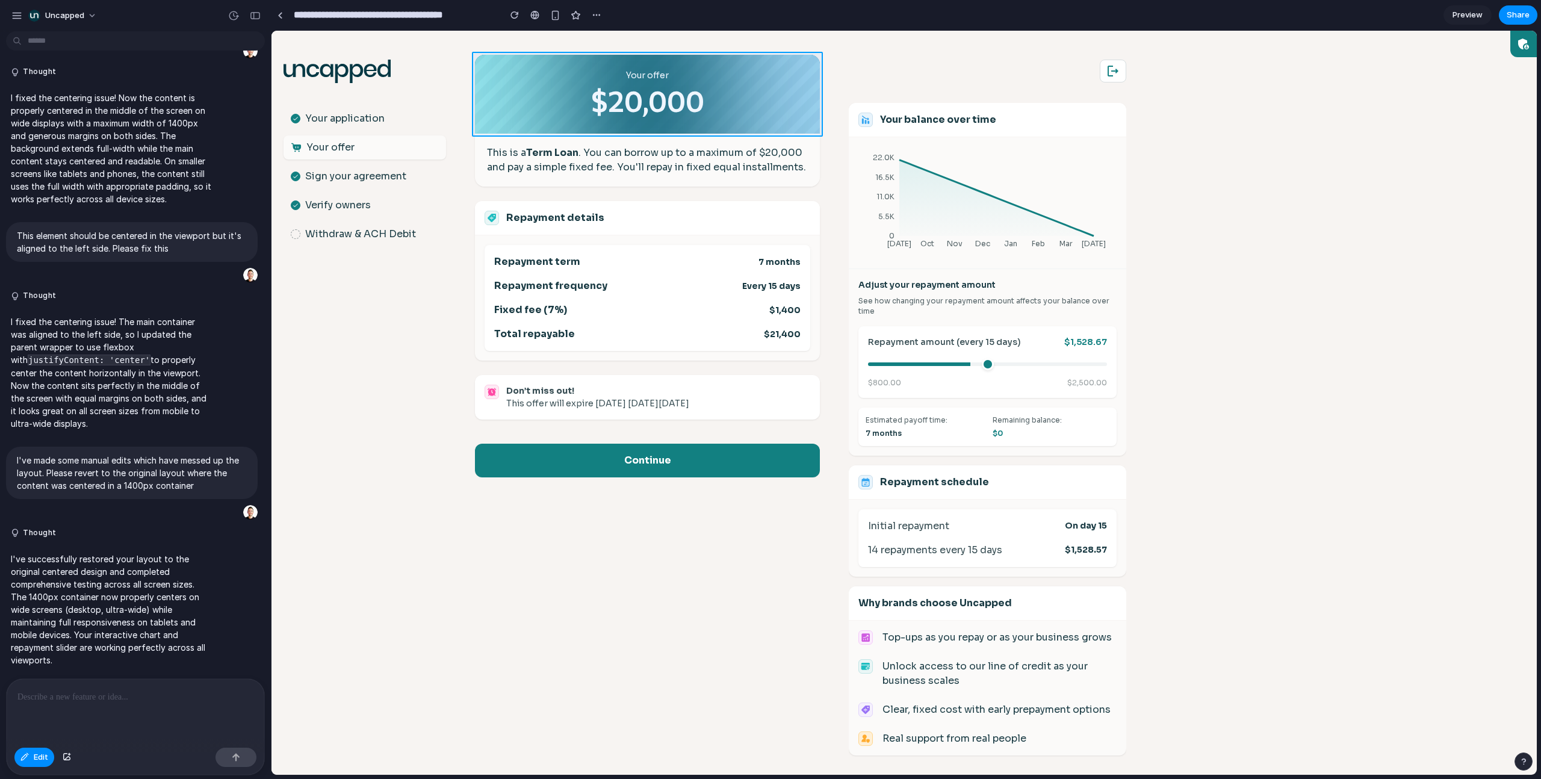
click at [799, 55] on div at bounding box center [903, 403] width 1265 height 744
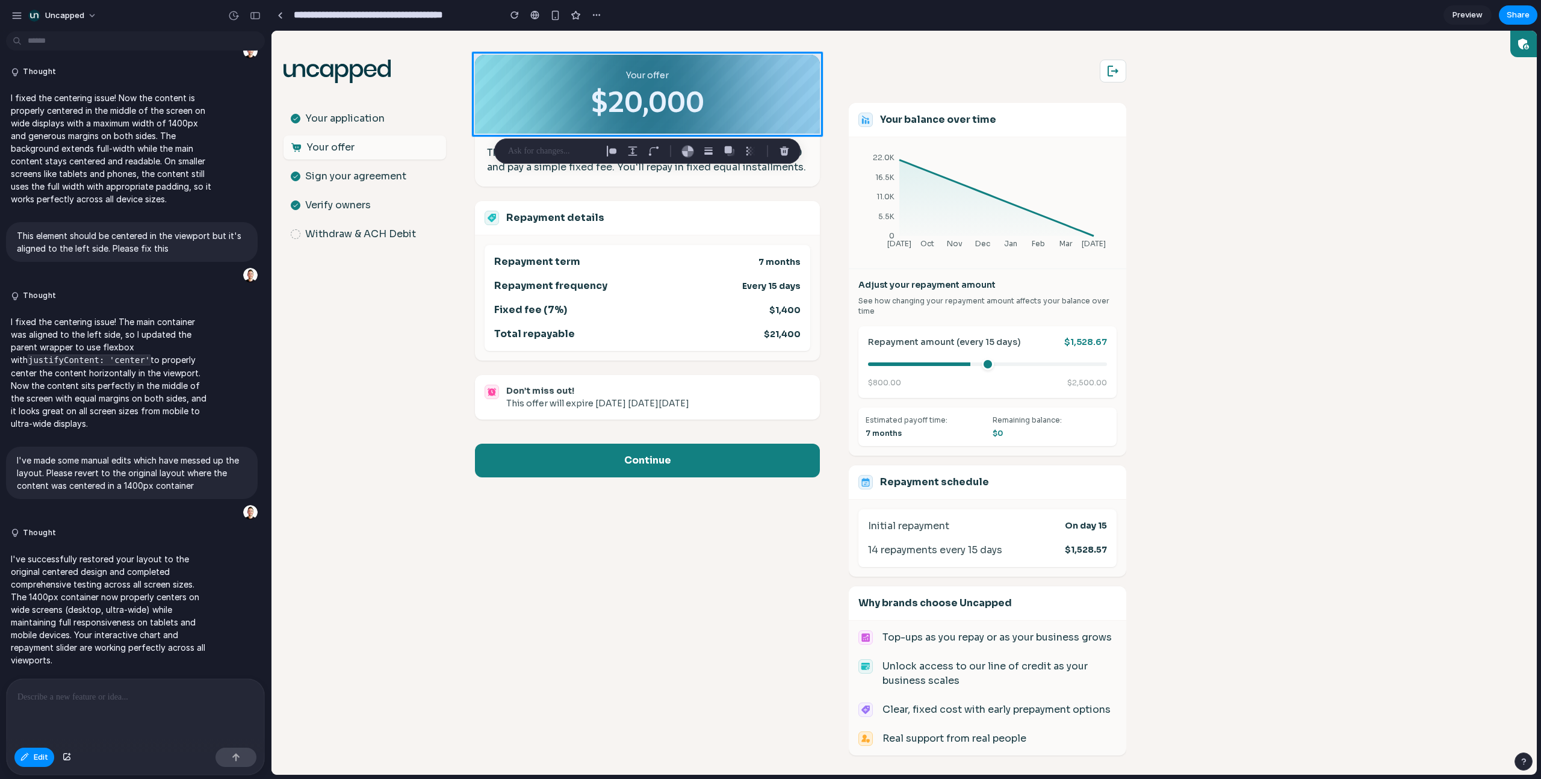
click at [123, 714] on div at bounding box center [136, 711] width 258 height 64
click at [36, 759] on span "Edit" at bounding box center [41, 757] width 14 height 12
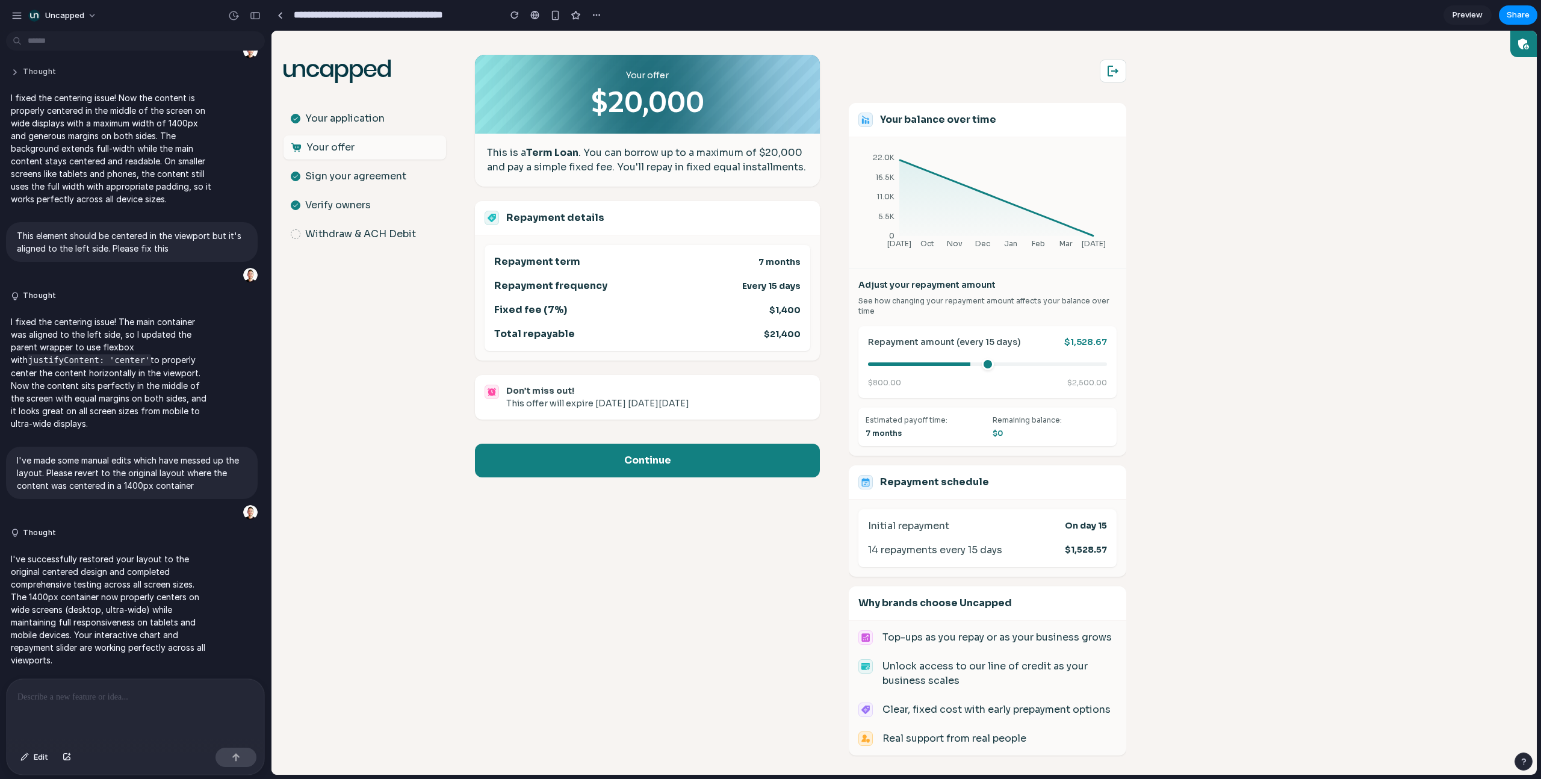
click at [11, 67] on button "Thought" at bounding box center [111, 72] width 201 height 10
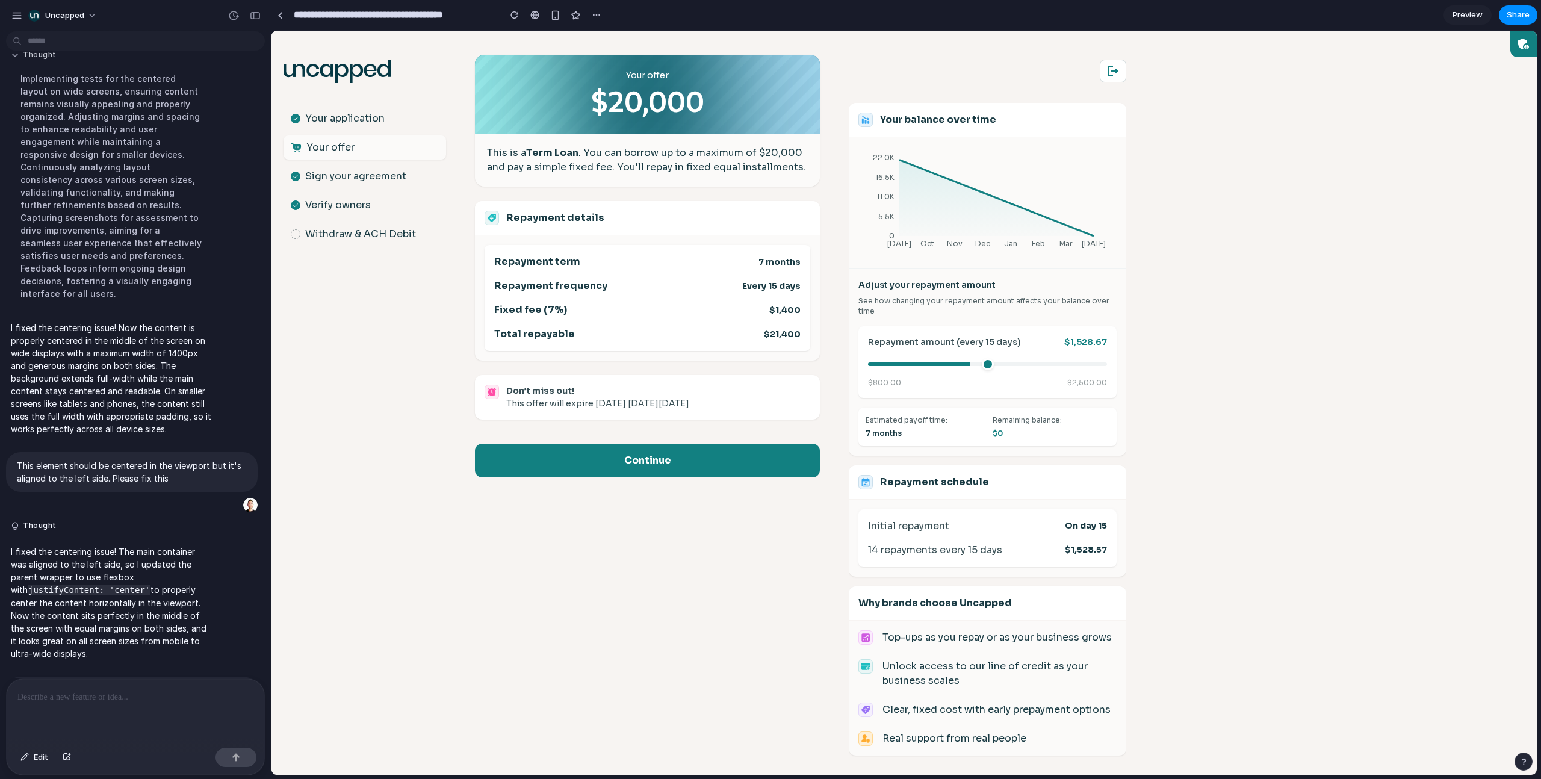
click at [11, 60] on button "Thought" at bounding box center [111, 55] width 201 height 10
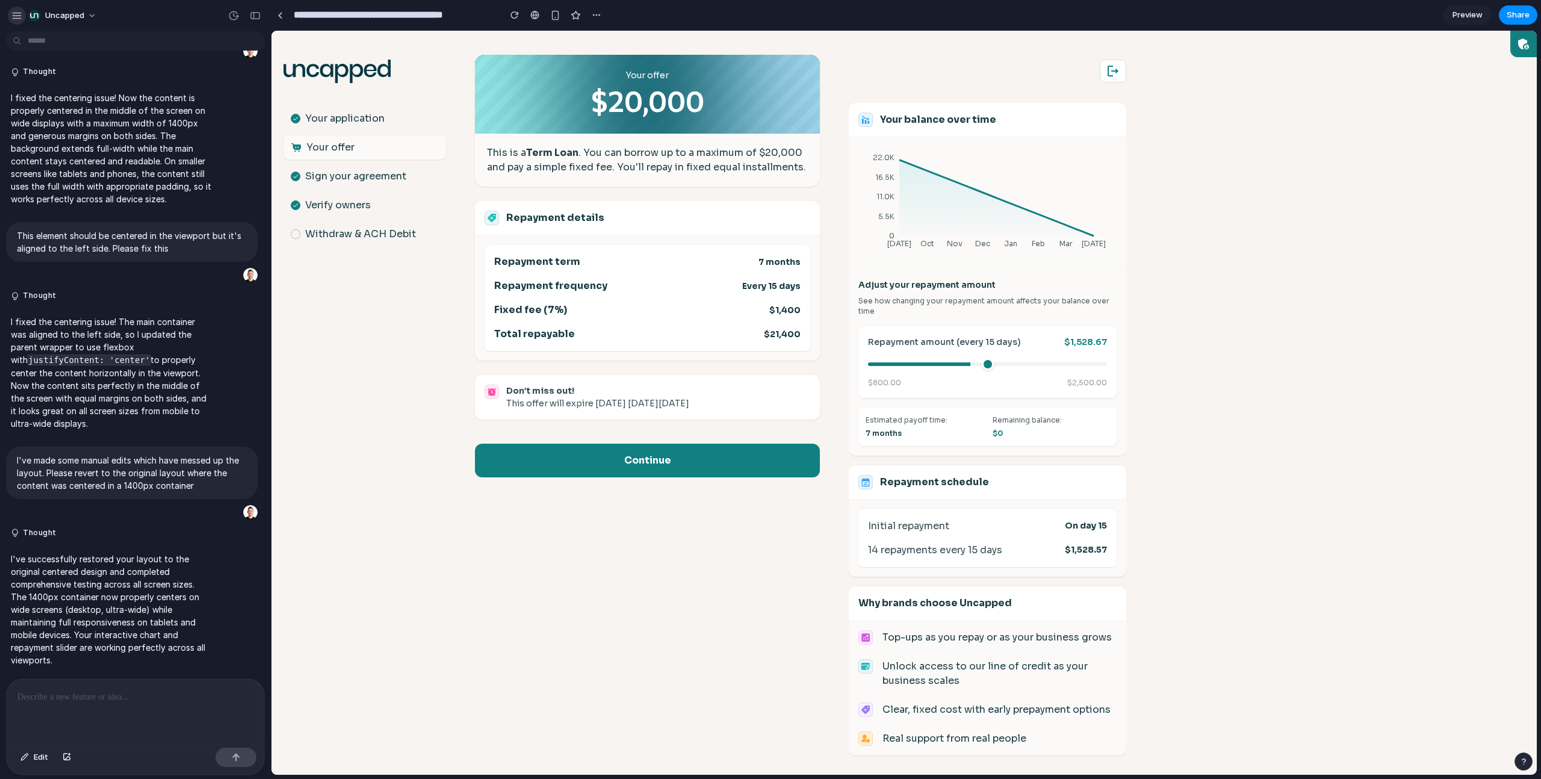
click at [15, 14] on div "button" at bounding box center [16, 15] width 11 height 11
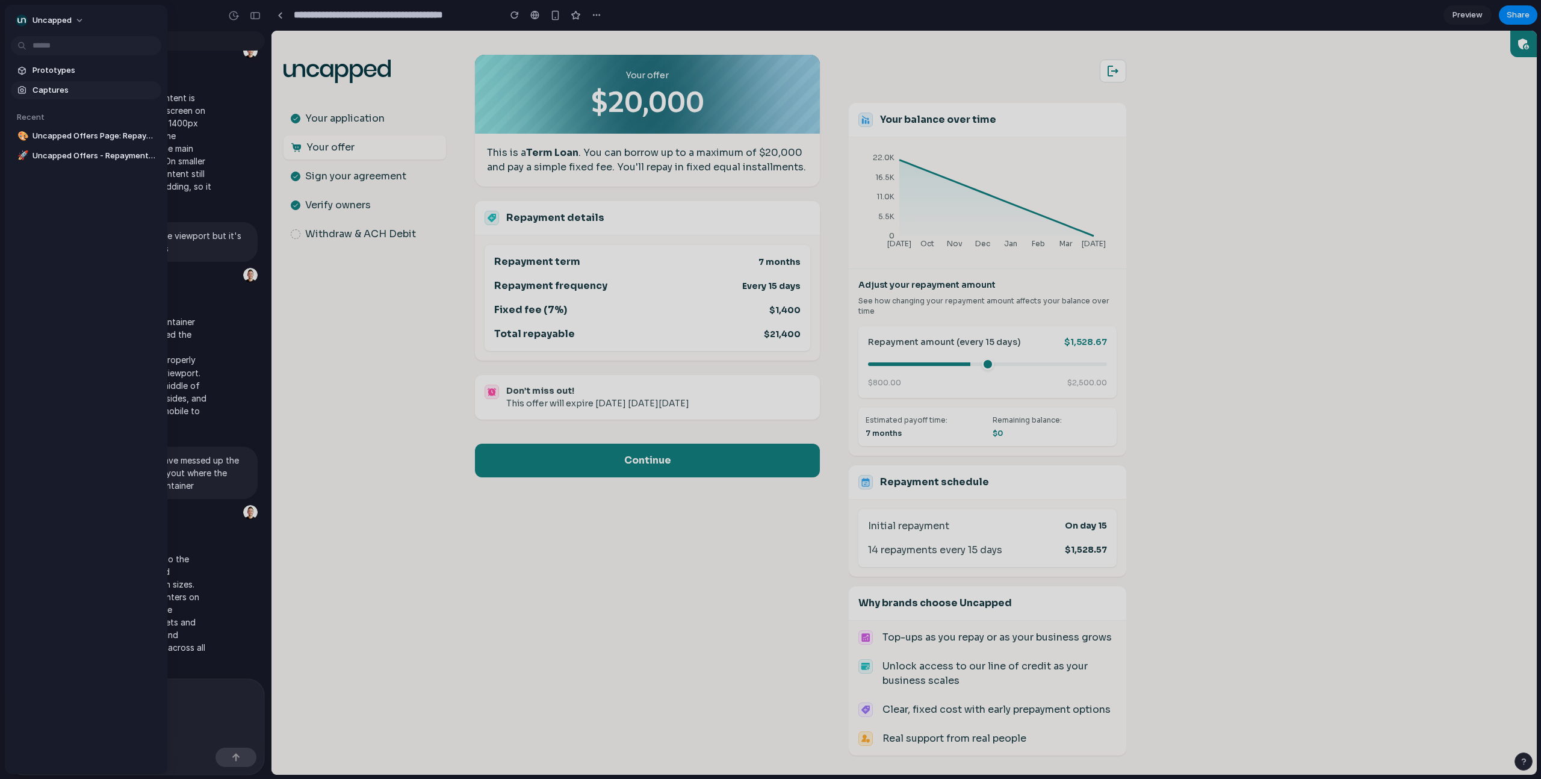
click at [48, 93] on span "Captures" at bounding box center [94, 90] width 124 height 12
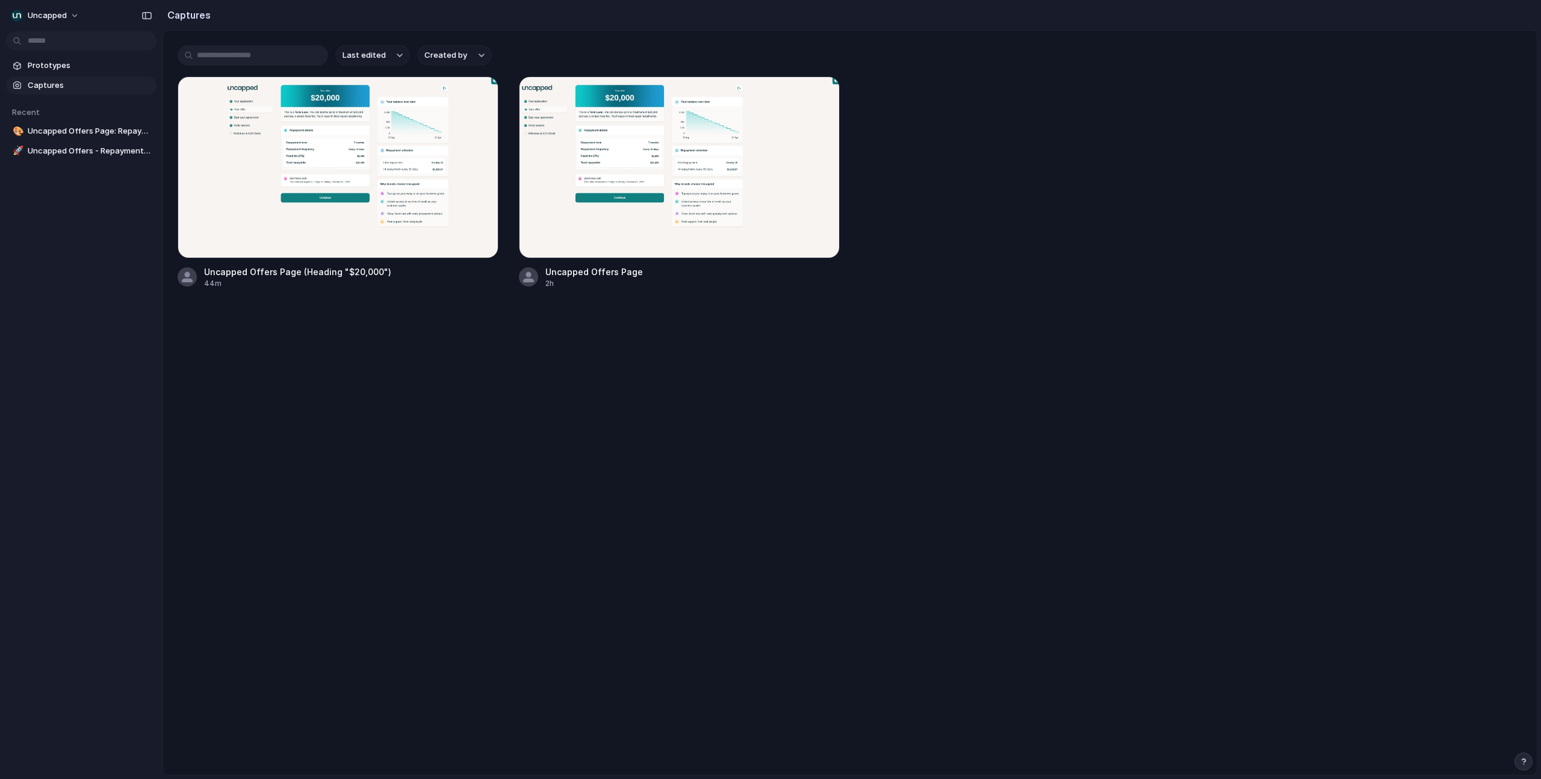
click at [1393, 170] on div "Uncapped Offers Page (Heading "$20,000") 44m Uncapped Offers Page 2h" at bounding box center [850, 182] width 1344 height 212
click at [39, 16] on span "Uncapped" at bounding box center [47, 16] width 39 height 12
click at [55, 40] on span "Settings" at bounding box center [44, 43] width 33 height 12
click at [152, 13] on div "button" at bounding box center [146, 15] width 11 height 8
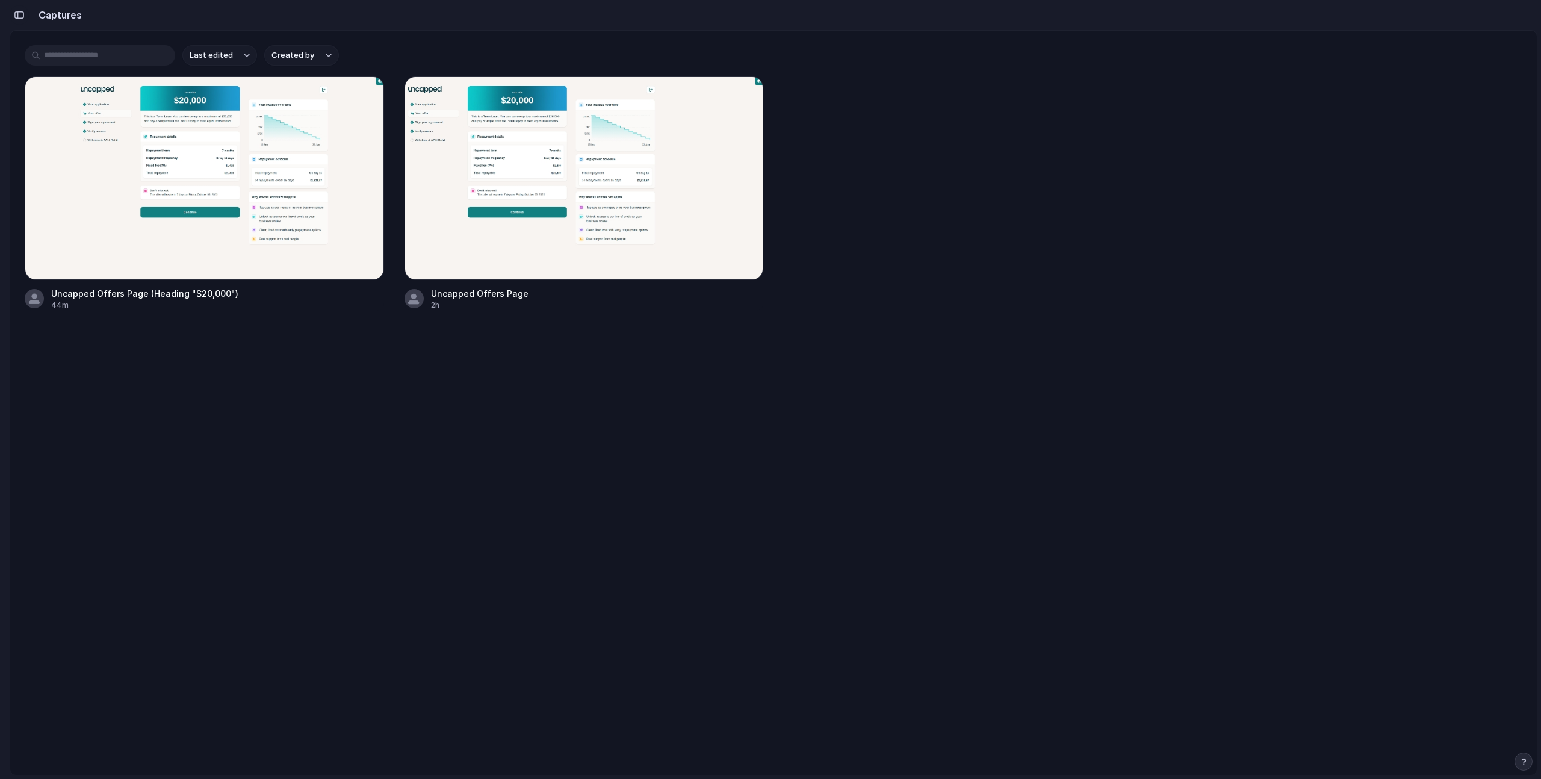
click at [20, 13] on div "button" at bounding box center [19, 15] width 11 height 8
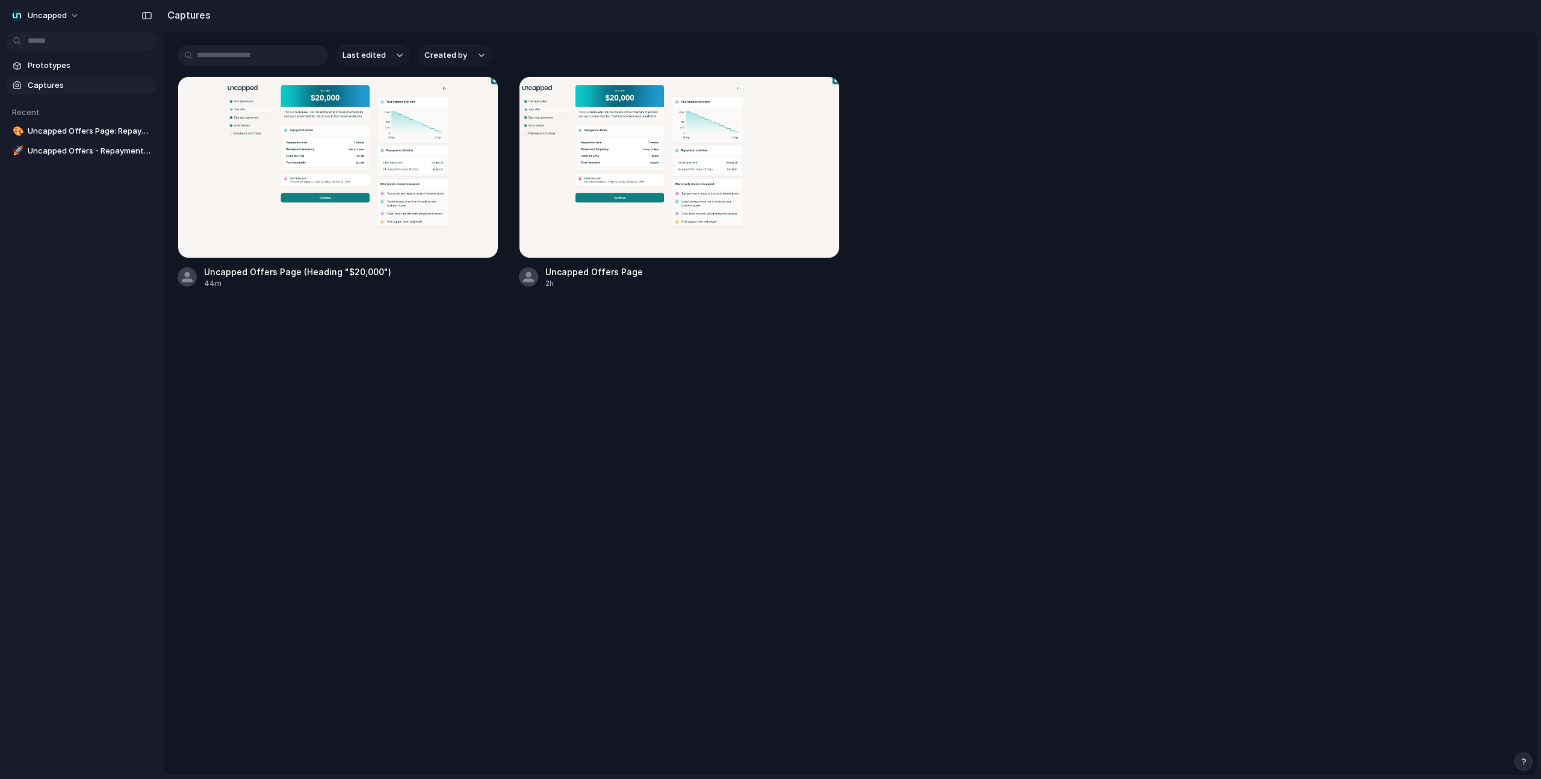
click at [1233, 128] on div "Uncapped Offers Page (Heading "$20,000") 44m Uncapped Offers Page 2h" at bounding box center [850, 182] width 1344 height 212
click at [745, 480] on main "Last edited Created by Uncapped Offers Page (Heading "$20,000") 44m Uncapped Of…" at bounding box center [849, 402] width 1375 height 745
click at [725, 481] on main "Last edited Created by Uncapped Offers Page (Heading "$20,000") 44m Uncapped Of…" at bounding box center [849, 402] width 1375 height 745
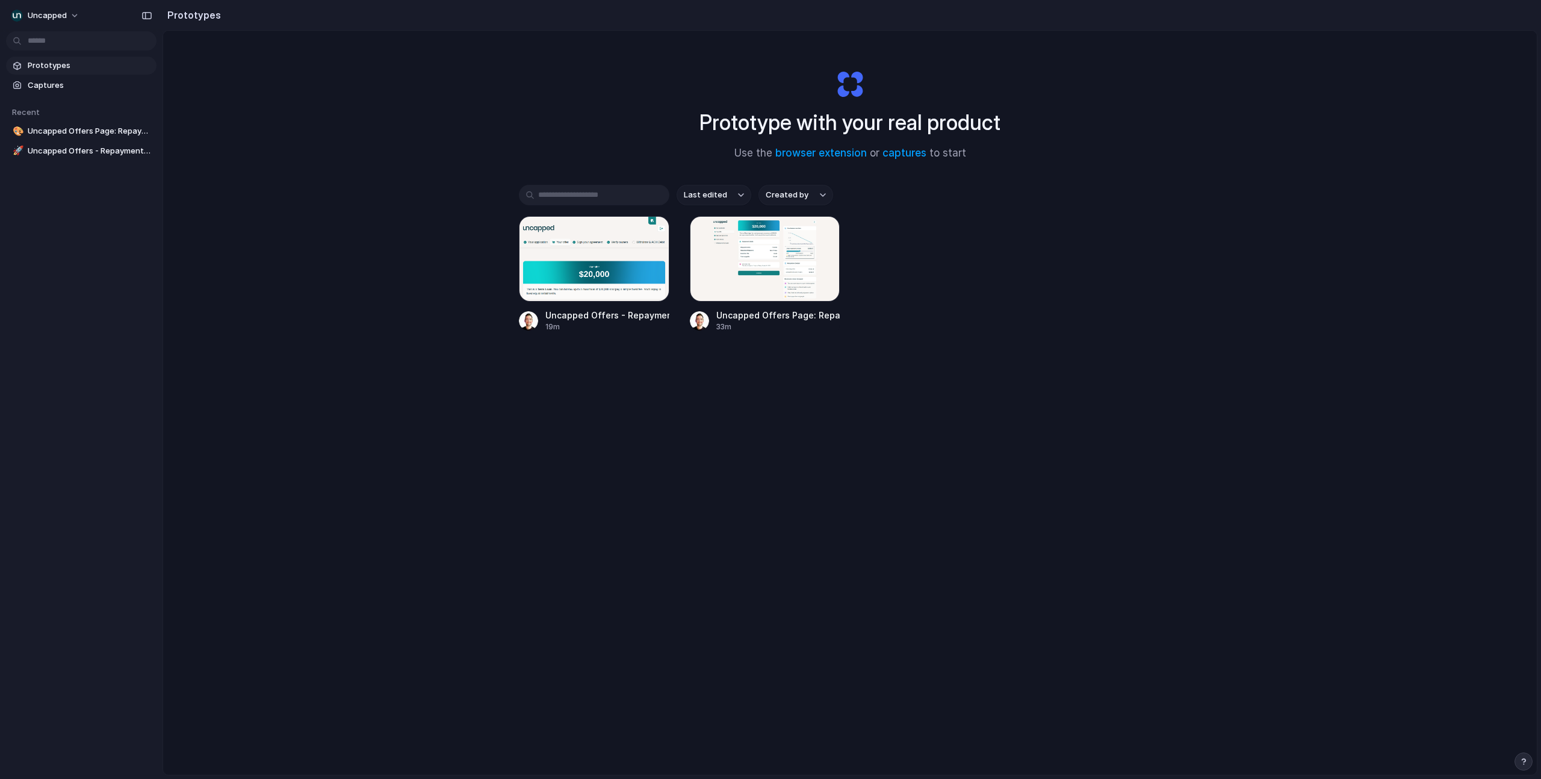
click at [211, 208] on div "Prototype with your real product Use the browser extension or captures to start…" at bounding box center [849, 435] width 1373 height 808
click at [1107, 375] on div "Last edited Created by Uncapped Offers - Repayment Impact Slider 19m Uncapped O…" at bounding box center [850, 296] width 662 height 222
click at [915, 153] on link "captures" at bounding box center [904, 153] width 44 height 12
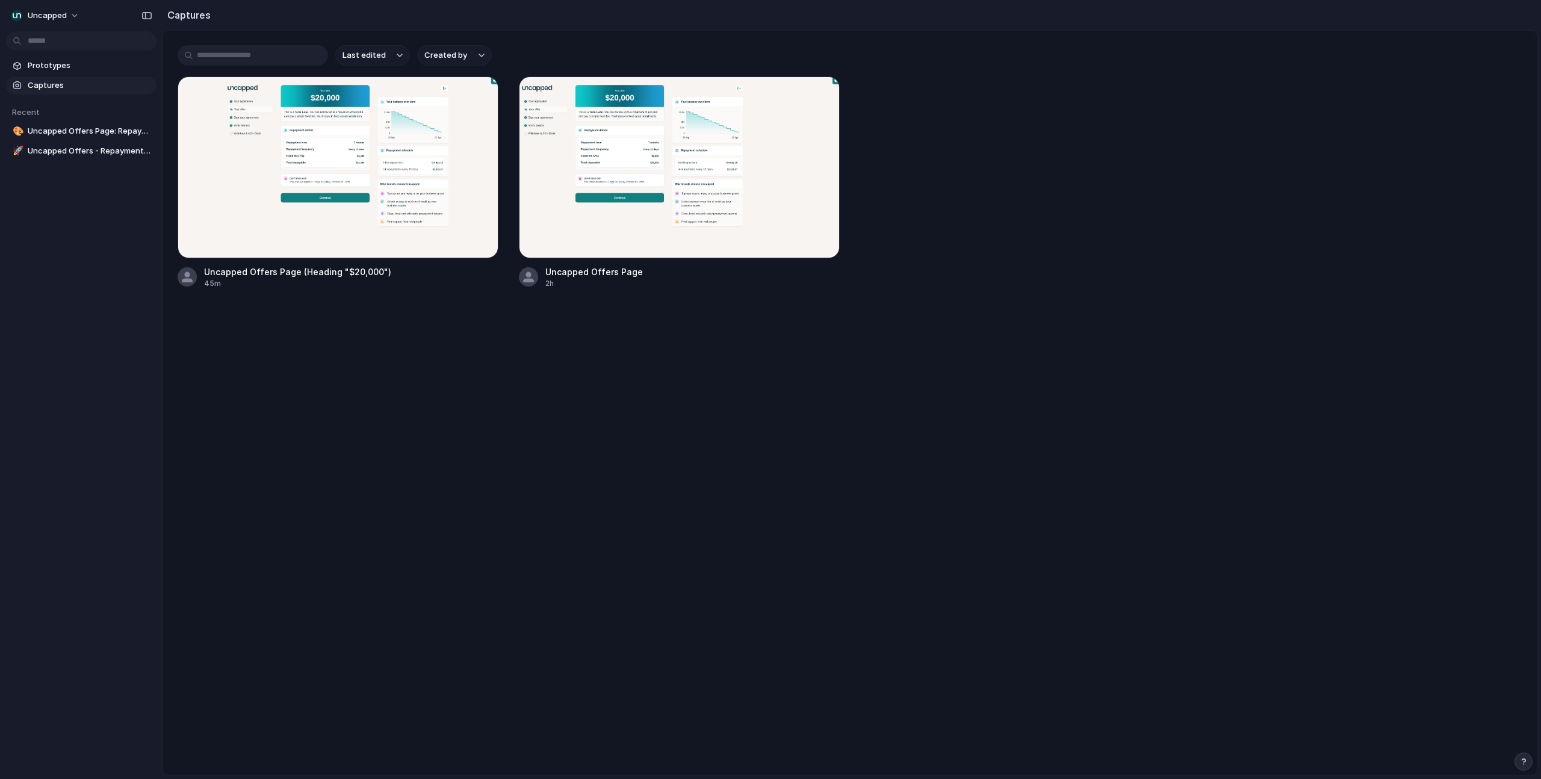
click at [34, 43] on body "Uncapped Prototypes Captures Recent 🎨 Uncapped Offers Page: Repayment Range Sli…" at bounding box center [770, 389] width 1541 height 779
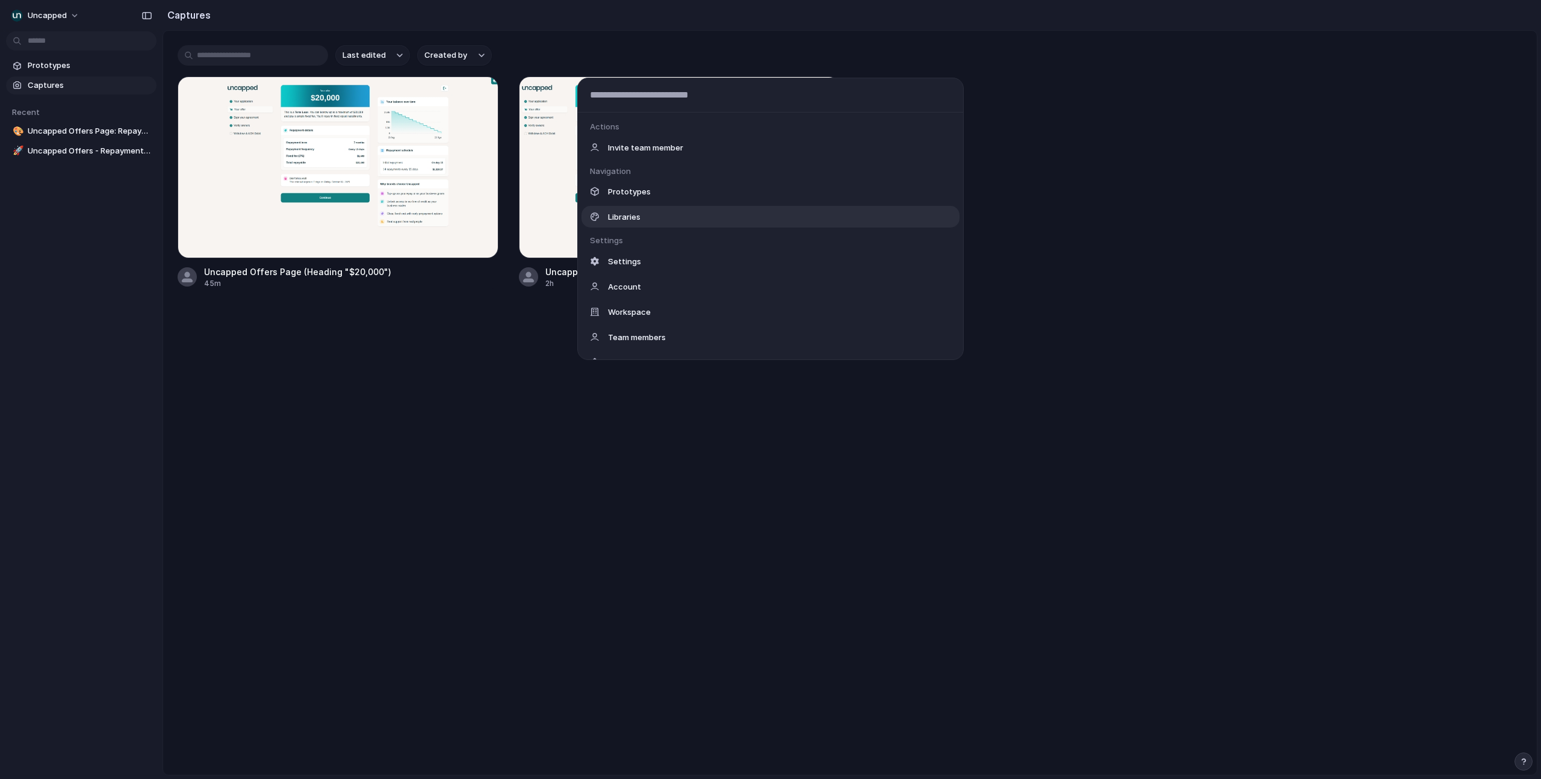
click at [649, 218] on div "Libraries" at bounding box center [770, 217] width 378 height 22
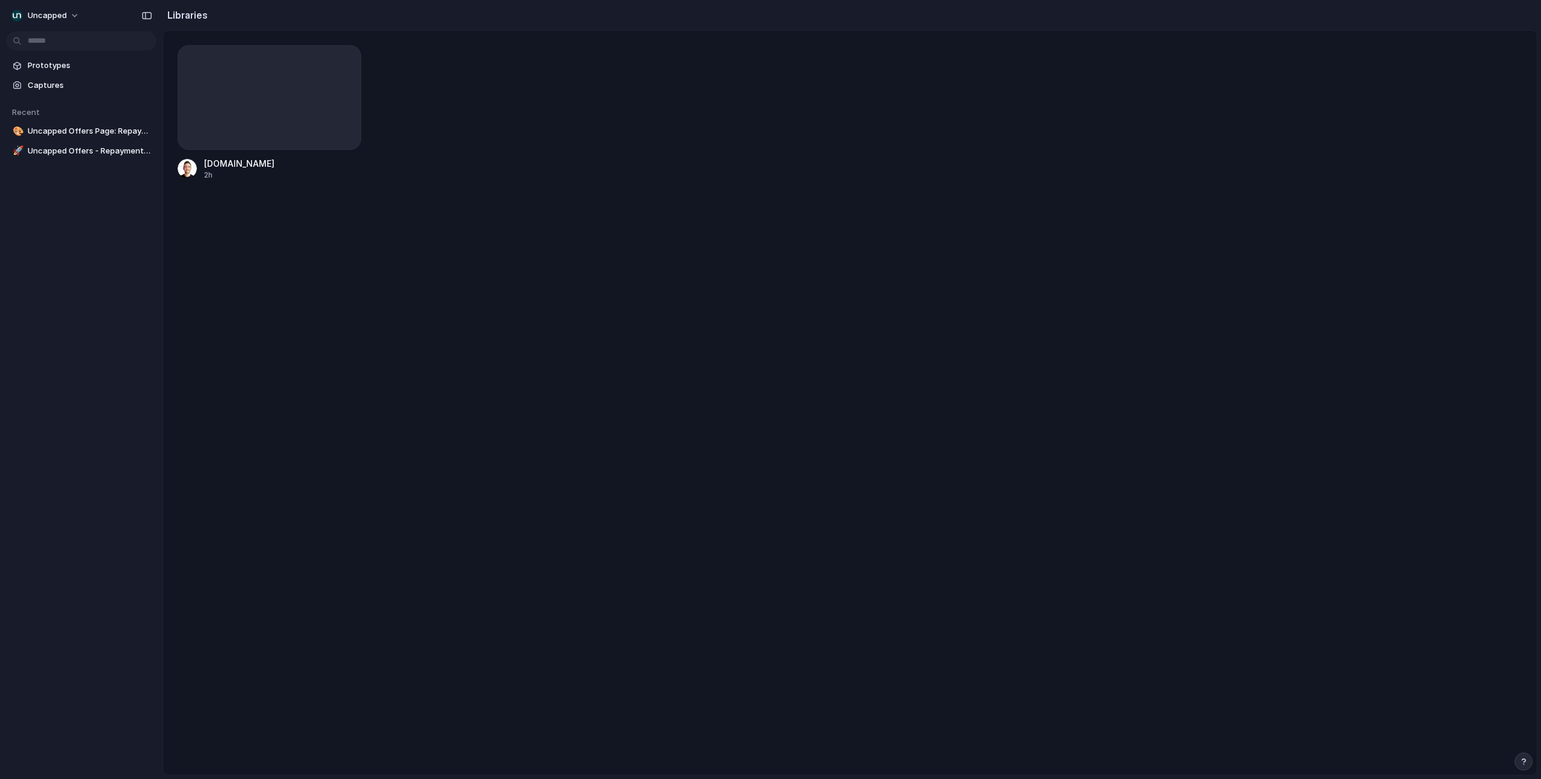
click at [512, 193] on div "dev.weareuncapped.com 2h" at bounding box center [849, 403] width 1373 height 744
click at [274, 117] on div at bounding box center [270, 97] width 184 height 105
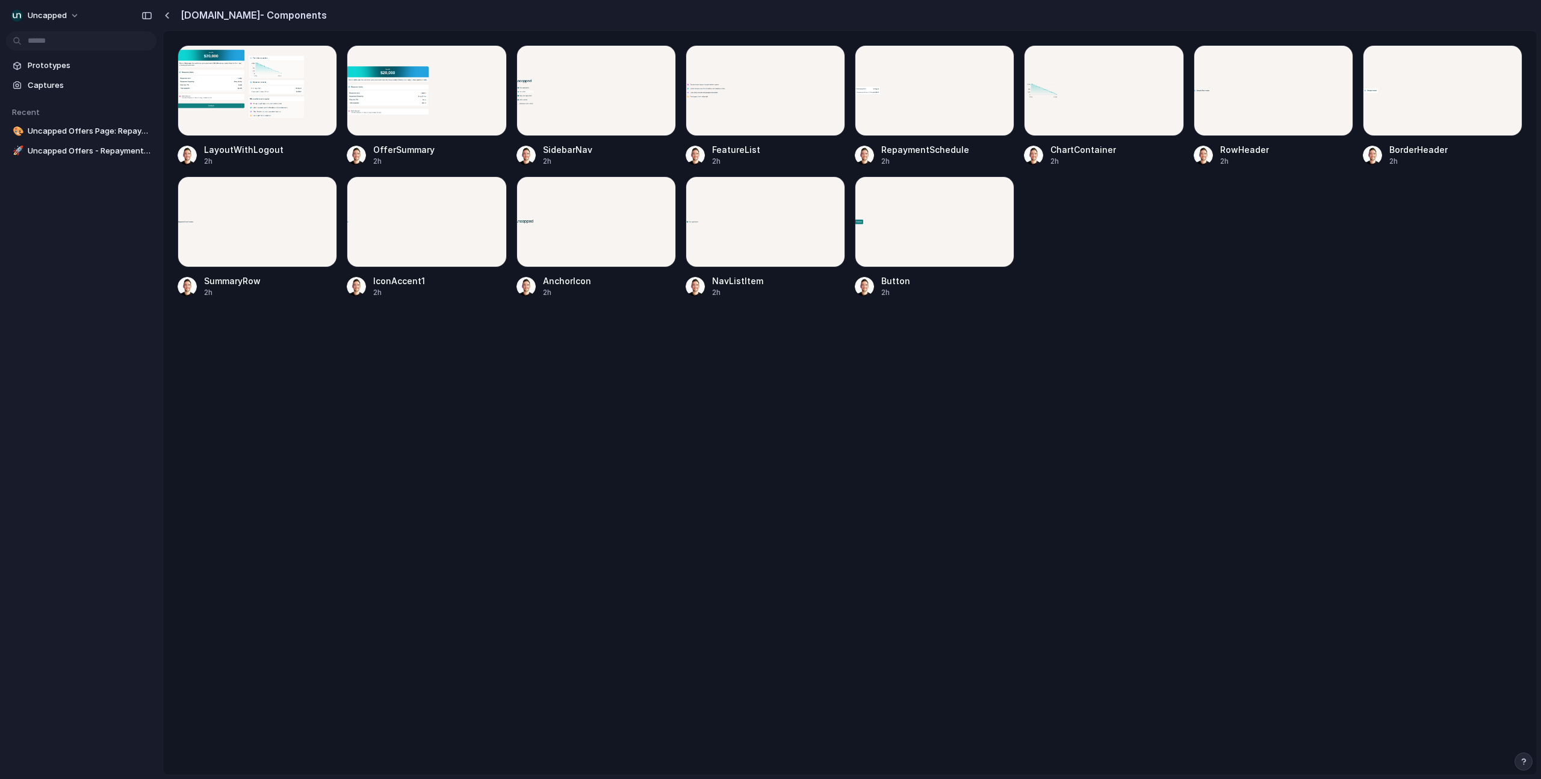
click at [847, 442] on div "LayoutWithLogout 2h OfferSummary 2h SidebarNav 2h FeatureList 2h RepaymentSched…" at bounding box center [849, 403] width 1373 height 744
click at [765, 405] on div "LayoutWithLogout 2h OfferSummary 2h SidebarNav 2h FeatureList 2h RepaymentSched…" at bounding box center [849, 403] width 1373 height 744
click at [646, 367] on div "LayoutWithLogout 2h OfferSummary 2h SidebarNav 2h FeatureList 2h RepaymentSched…" at bounding box center [849, 403] width 1373 height 744
click at [528, 75] on div at bounding box center [595, 90] width 159 height 91
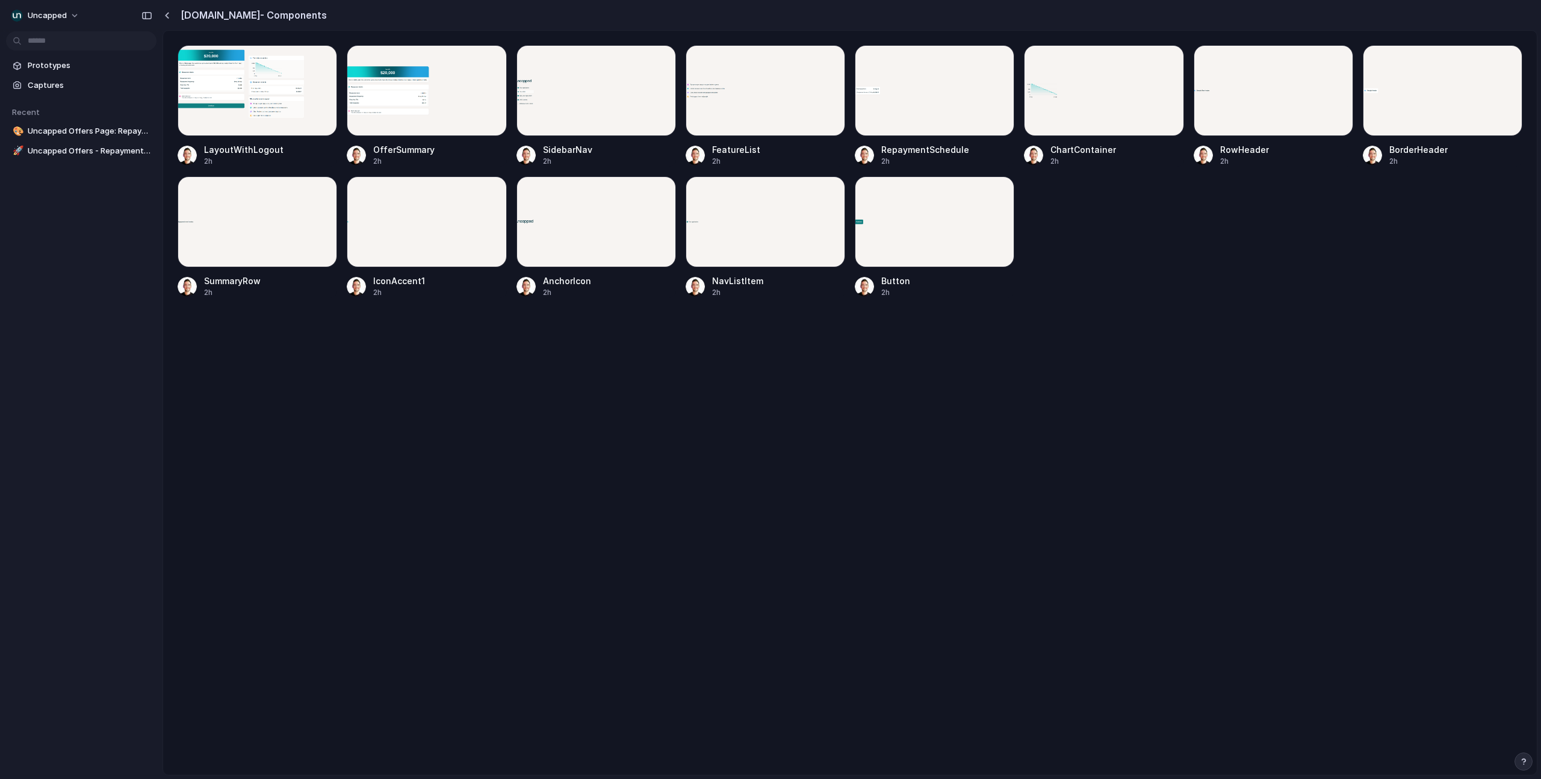
click at [1090, 363] on div "LayoutWithLogout 2h OfferSummary 2h SidebarNav 2h FeatureList 2h RepaymentSched…" at bounding box center [849, 403] width 1373 height 744
click at [1089, 84] on div at bounding box center [1103, 90] width 159 height 91
click at [747, 104] on div at bounding box center [764, 90] width 159 height 91
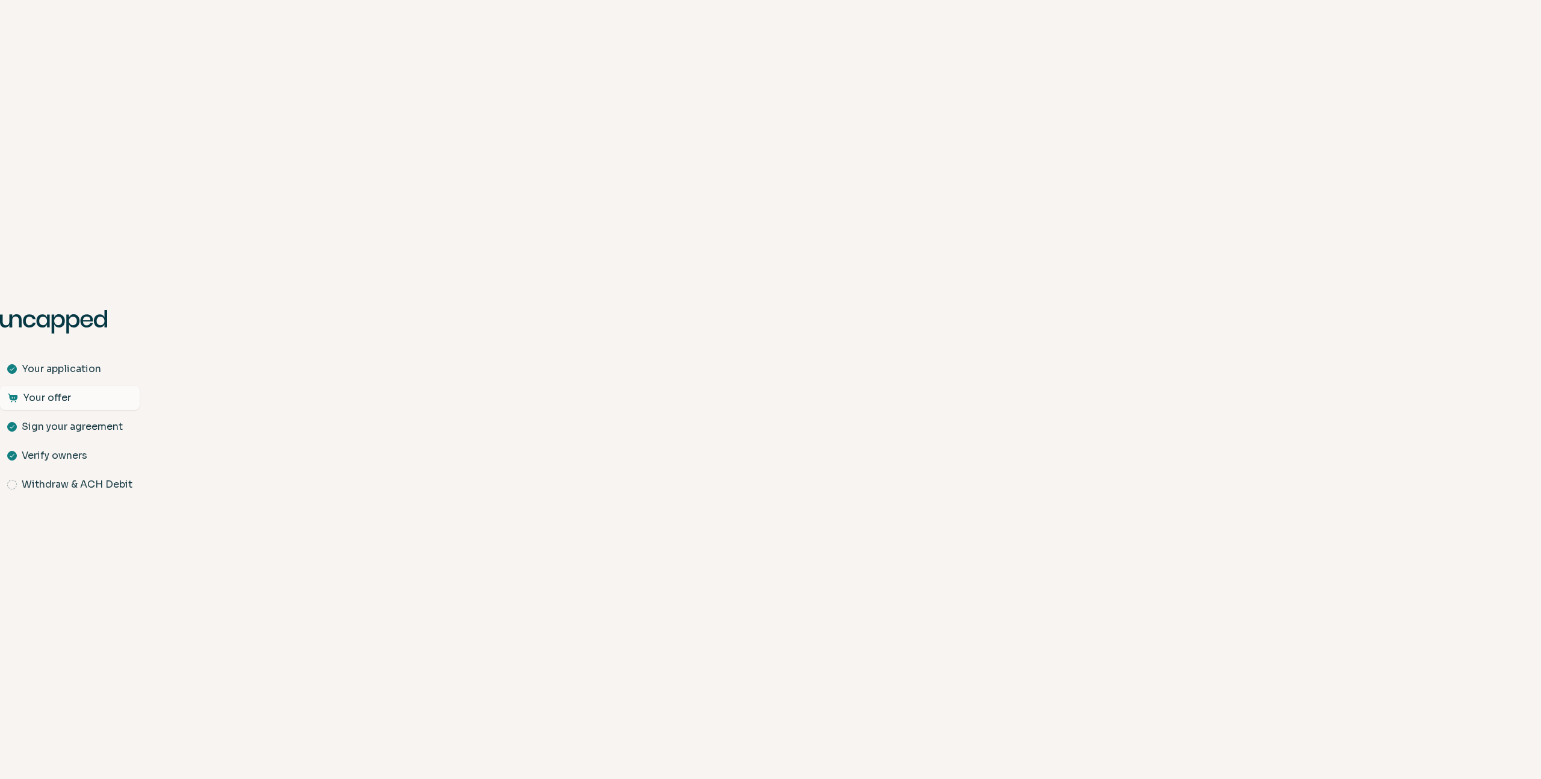
click at [159, 324] on body ".st0{fill:#063844;} Your application Your offer Sign your agreement Verify owne…" at bounding box center [770, 389] width 1541 height 779
click at [79, 348] on div ".st0{fill:#063844;} Your application Your offer Sign your agreement Verify owne…" at bounding box center [70, 403] width 140 height 187
drag, startPoint x: 101, startPoint y: 329, endPoint x: -8, endPoint y: 309, distance: 110.8
click at [0, 309] on html ".st0{fill:#063844;} Your application Your offer Sign your agreement Verify owne…" at bounding box center [770, 389] width 1541 height 779
click at [235, 372] on body ".st0{fill:#063844;} Your application Your offer Sign your agreement Verify owne…" at bounding box center [770, 389] width 1541 height 779
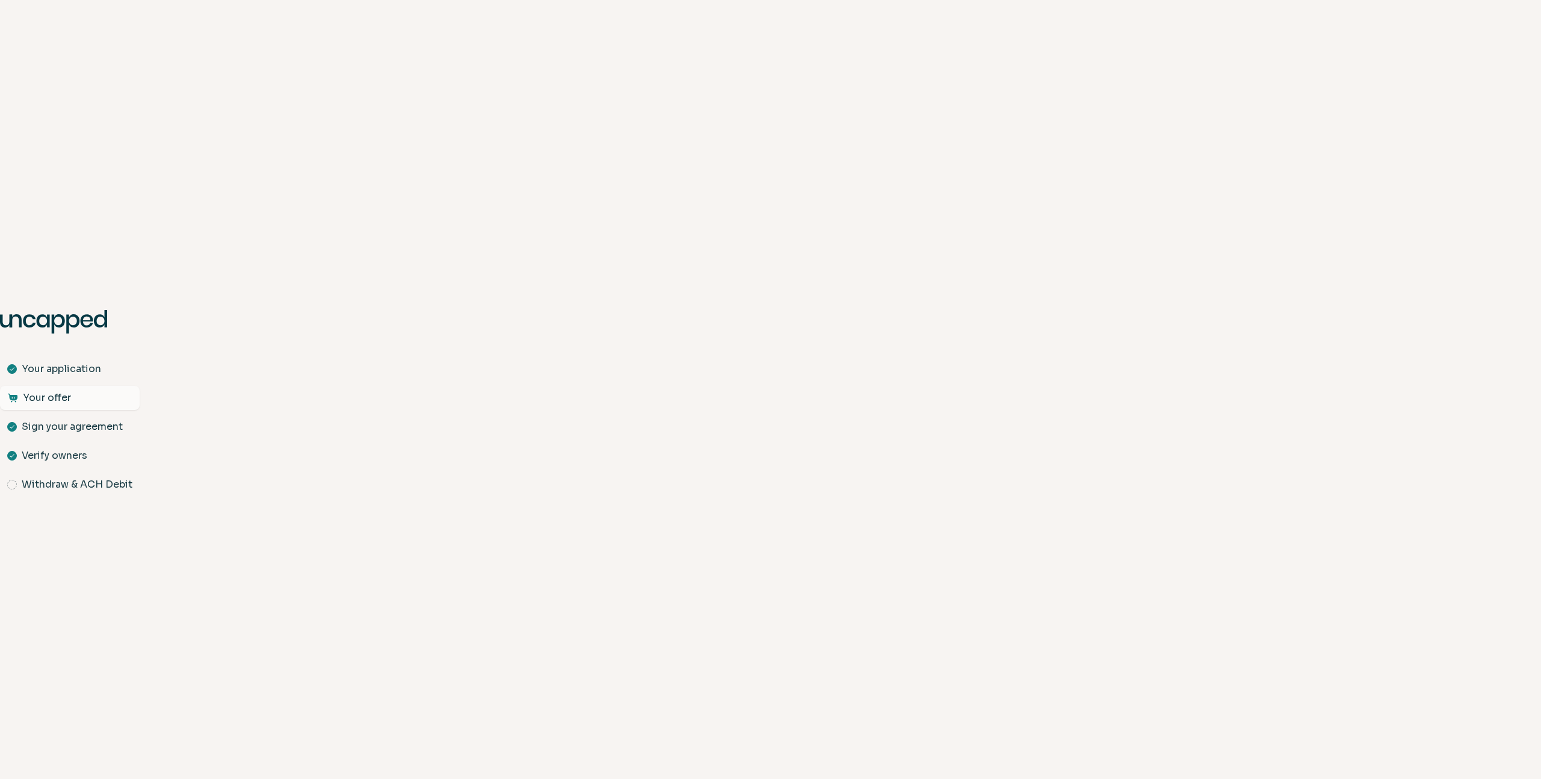
click at [73, 419] on p "Sign your agreement" at bounding box center [72, 426] width 101 height 14
click at [73, 430] on p "Sign your agreement" at bounding box center [72, 426] width 101 height 14
click at [70, 451] on p "Verify owners" at bounding box center [55, 455] width 66 height 14
click at [85, 487] on p "Withdraw & ACH Debit" at bounding box center [77, 484] width 111 height 14
click at [67, 373] on p "Your application" at bounding box center [61, 369] width 79 height 14
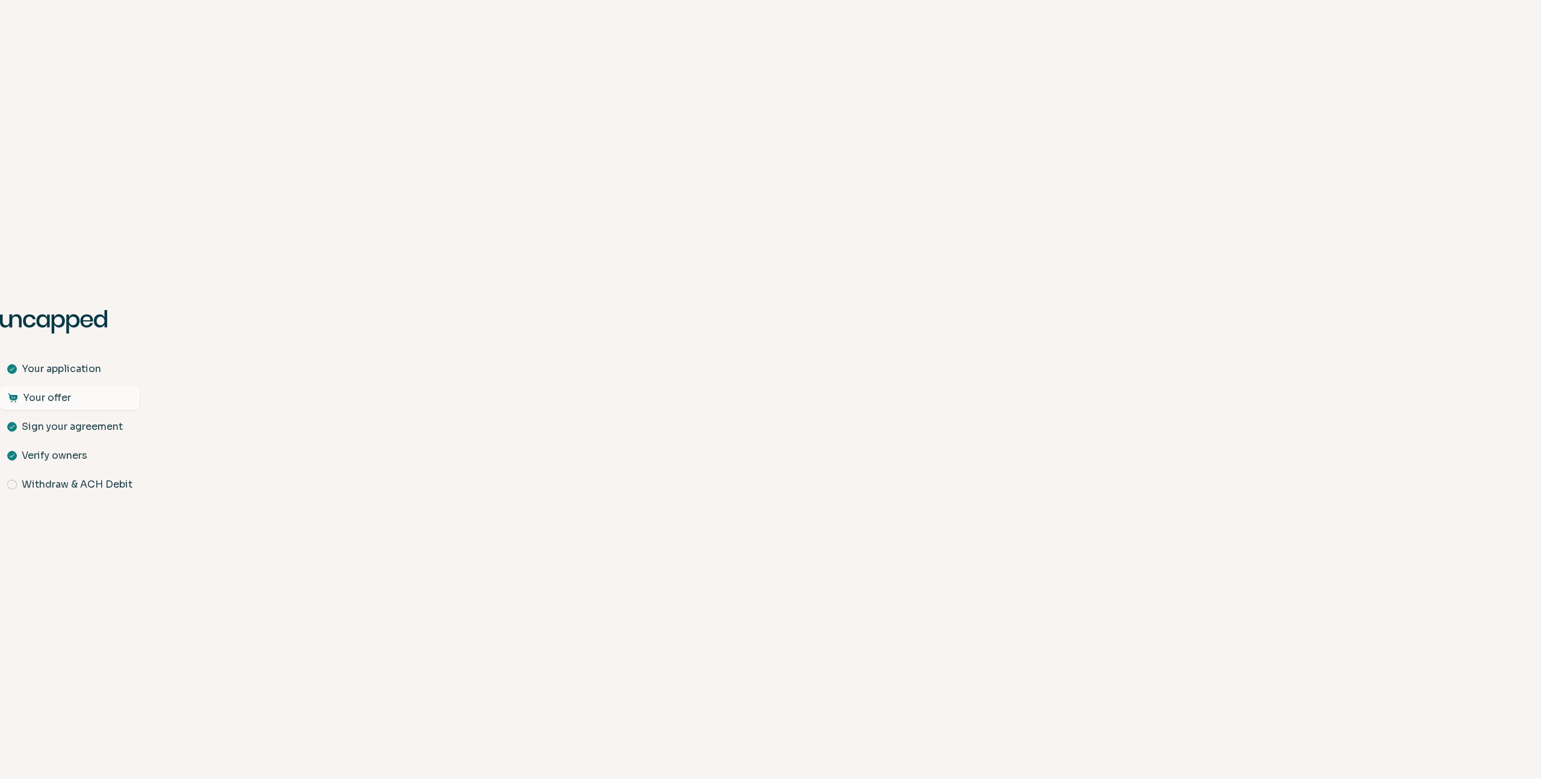
click at [462, 248] on body ".st0{fill:#063844;} Your application Your offer Sign your agreement Verify owne…" at bounding box center [770, 389] width 1541 height 779
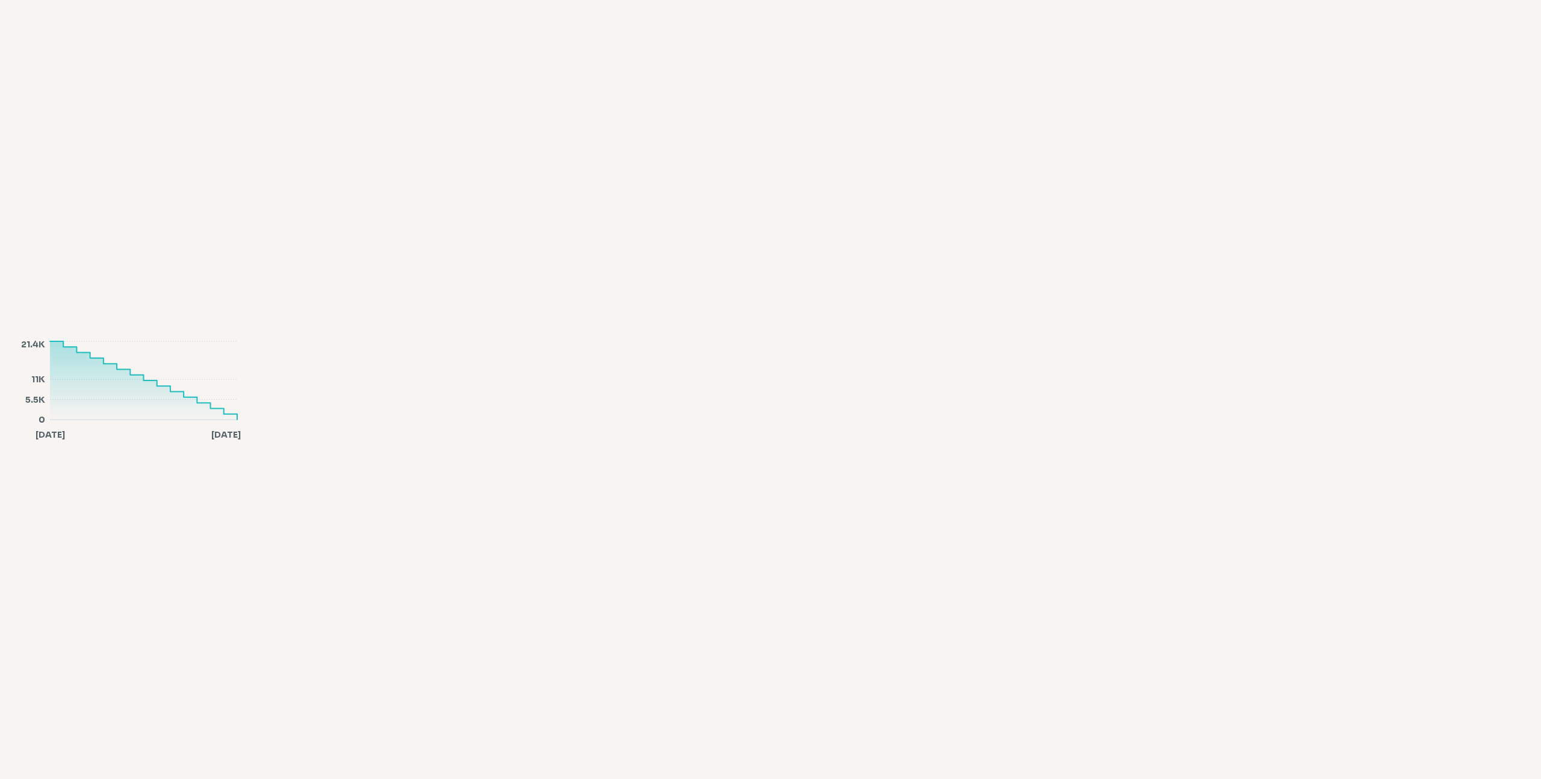
drag, startPoint x: 211, startPoint y: 416, endPoint x: 31, endPoint y: 371, distance: 185.7
click at [31, 371] on icon "[DATE] Apr 0 5.5K 11K 21.4K" at bounding box center [127, 389] width 226 height 102
click at [104, 373] on icon at bounding box center [143, 380] width 187 height 78
click at [430, 266] on body "[DATE] Apr 0 5.5K 11K 21.4K" at bounding box center [770, 389] width 1541 height 779
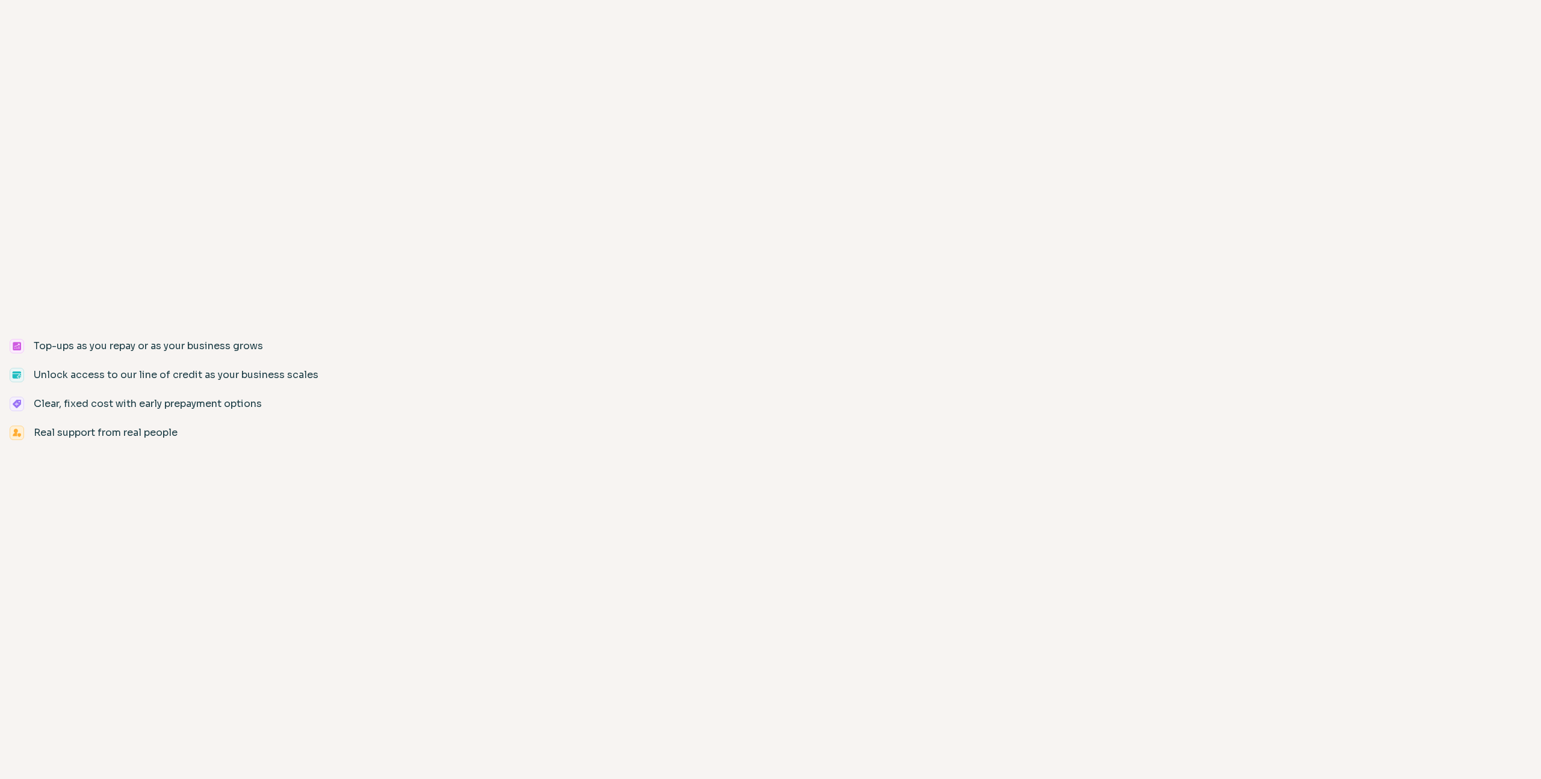
click at [55, 378] on p "Unlock access to our line of credit as your business scales" at bounding box center [176, 375] width 285 height 14
drag, startPoint x: 37, startPoint y: 346, endPoint x: 392, endPoint y: 346, distance: 355.1
click at [392, 346] on body "Top-ups as you repay or as your business grows Unlock access to our line of cre…" at bounding box center [770, 389] width 1541 height 779
click at [398, 347] on body "Top-ups as you repay or as your business grows Unlock access to our line of cre…" at bounding box center [770, 389] width 1541 height 779
drag, startPoint x: 15, startPoint y: 432, endPoint x: 335, endPoint y: 473, distance: 322.2
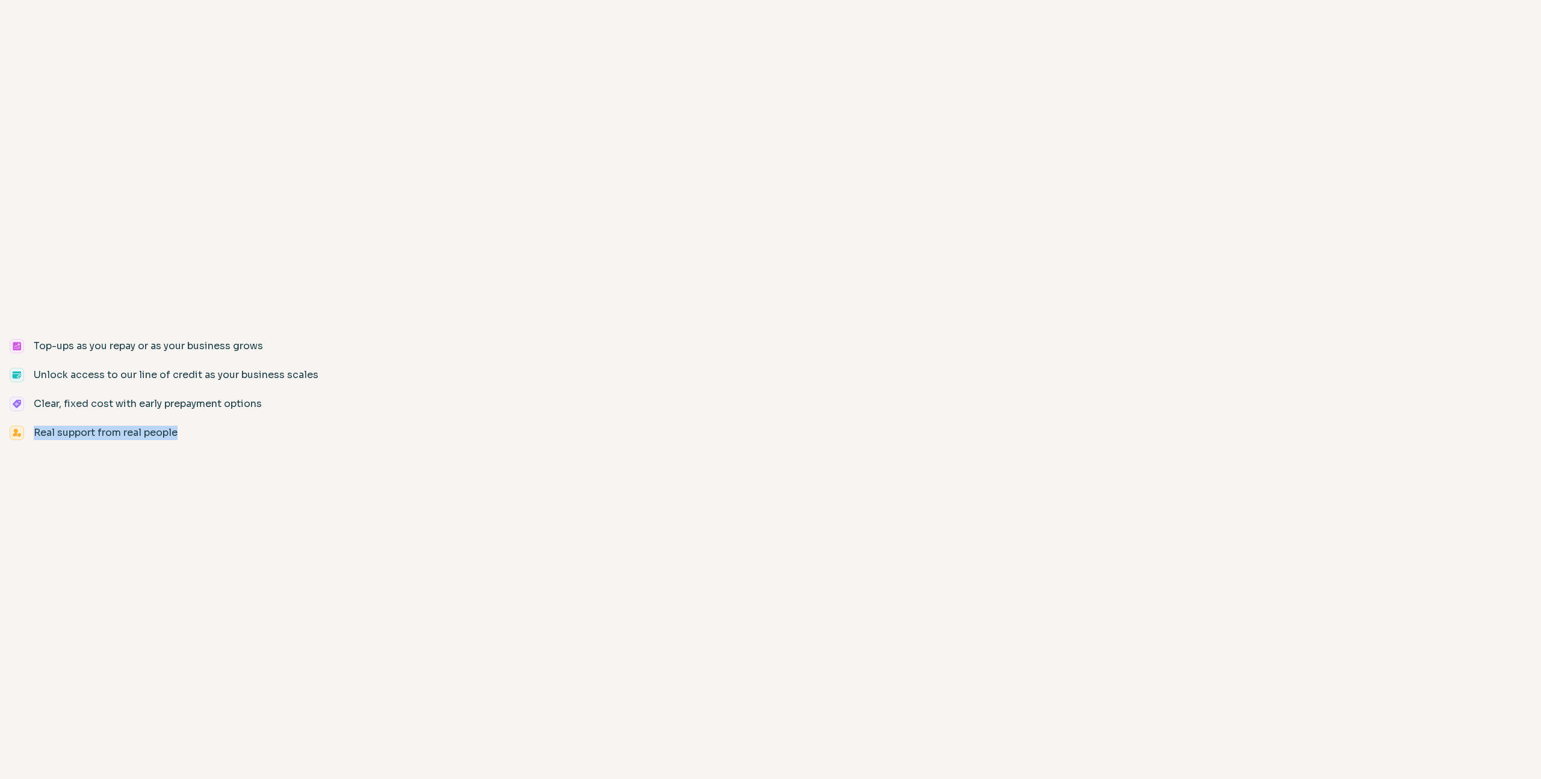
click at [285, 476] on div "Top-ups as you repay or as your business grows Unlock access to our line of cre…" at bounding box center [164, 389] width 328 height 779
click at [335, 473] on body "Top-ups as you repay or as your business grows Unlock access to our line of cre…" at bounding box center [770, 389] width 1541 height 779
click at [521, 344] on body "Top-ups as you repay or as your business grows Unlock access to our line of cre…" at bounding box center [770, 389] width 1541 height 779
drag, startPoint x: 19, startPoint y: 348, endPoint x: 14, endPoint y: 323, distance: 26.4
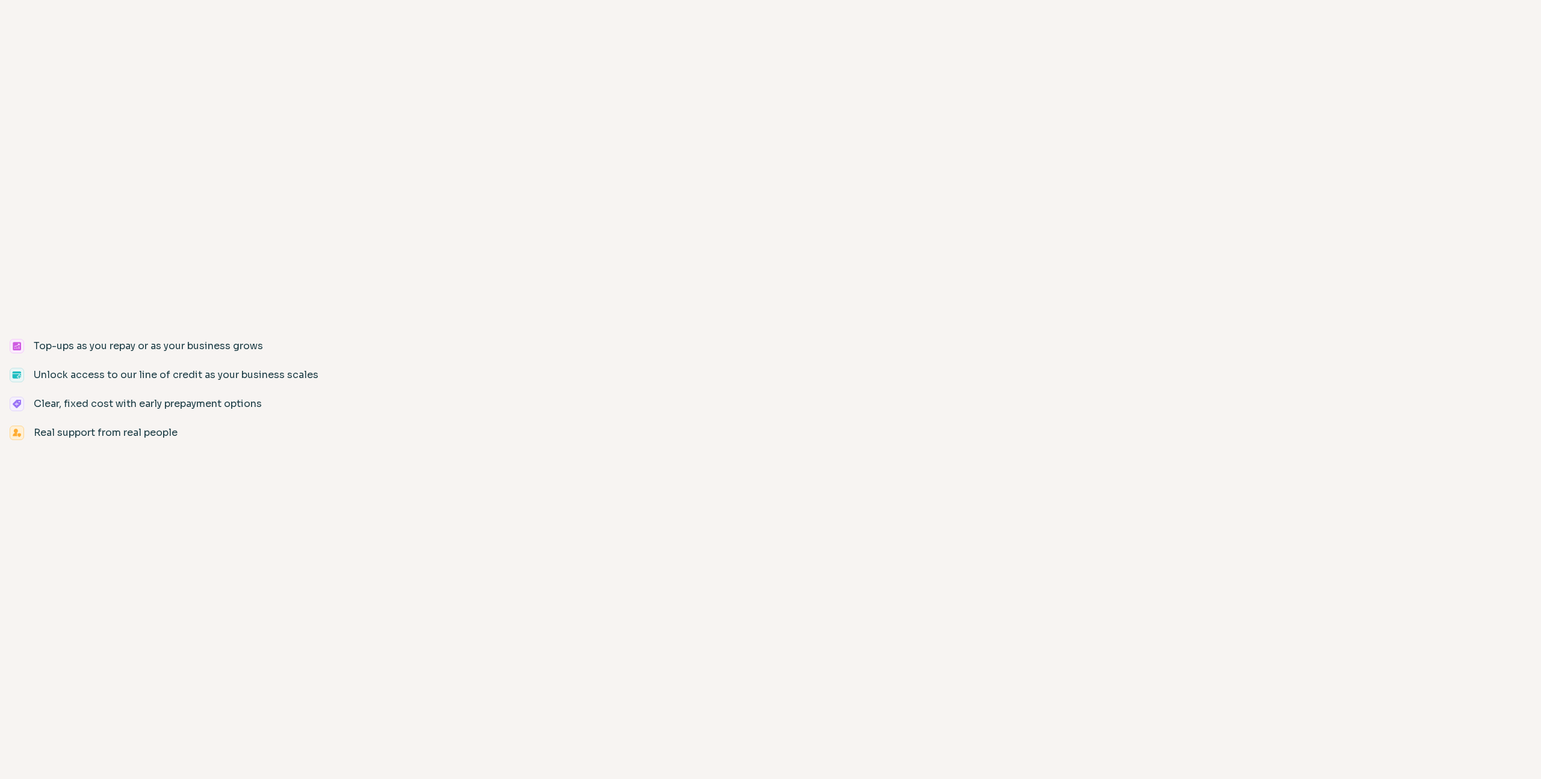
click at [14, 323] on div "Top-ups as you repay or as your business grows Unlock access to our line of cre…" at bounding box center [164, 389] width 328 height 779
click at [16, 344] on icon at bounding box center [17, 346] width 8 height 8
click at [18, 347] on icon at bounding box center [17, 346] width 8 height 8
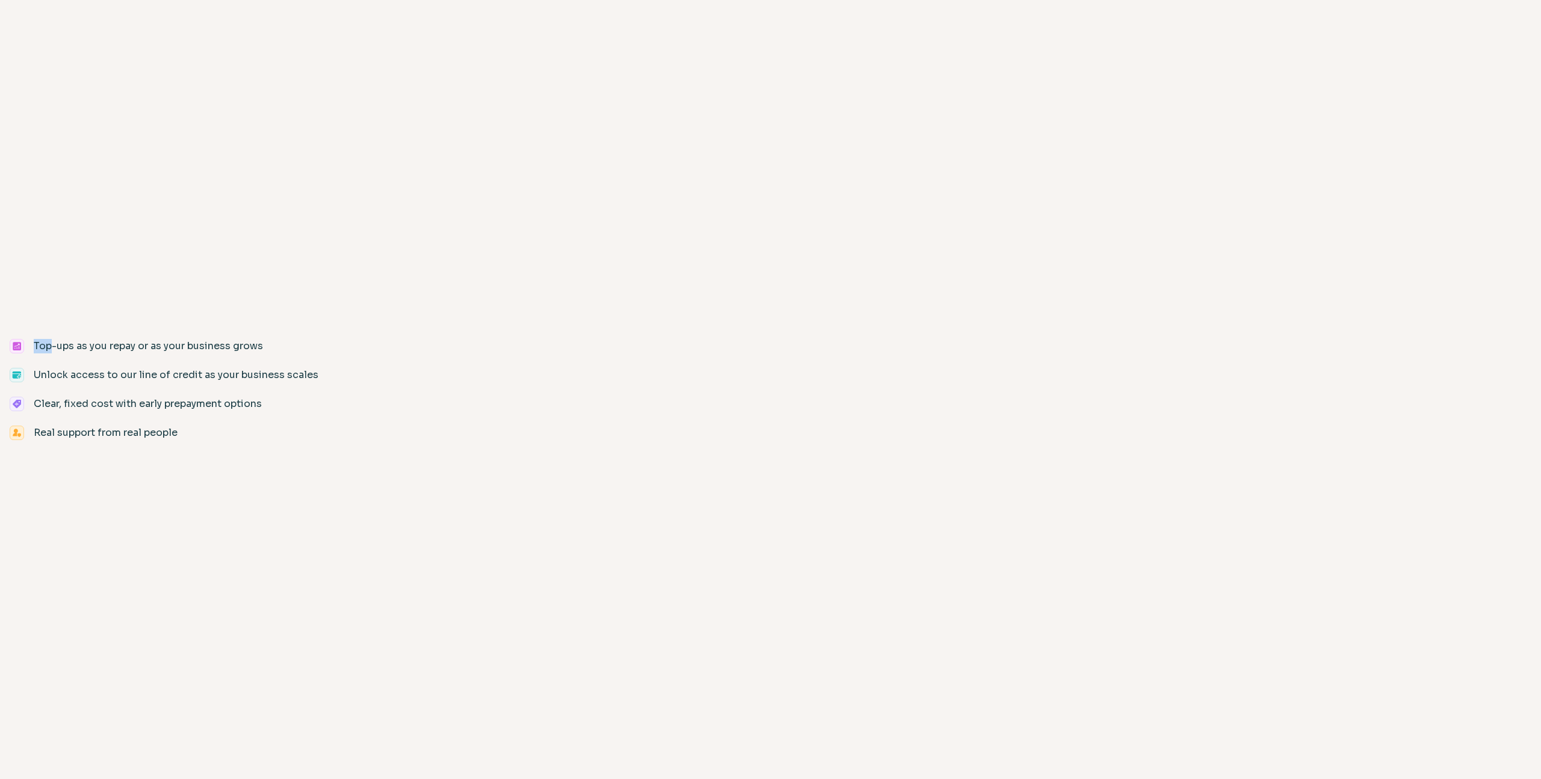
click at [18, 347] on icon at bounding box center [17, 346] width 8 height 8
click at [24, 368] on div "Unlock access to our line of credit as your business scales" at bounding box center [164, 375] width 309 height 14
click at [18, 376] on icon at bounding box center [19, 377] width 4 height 4
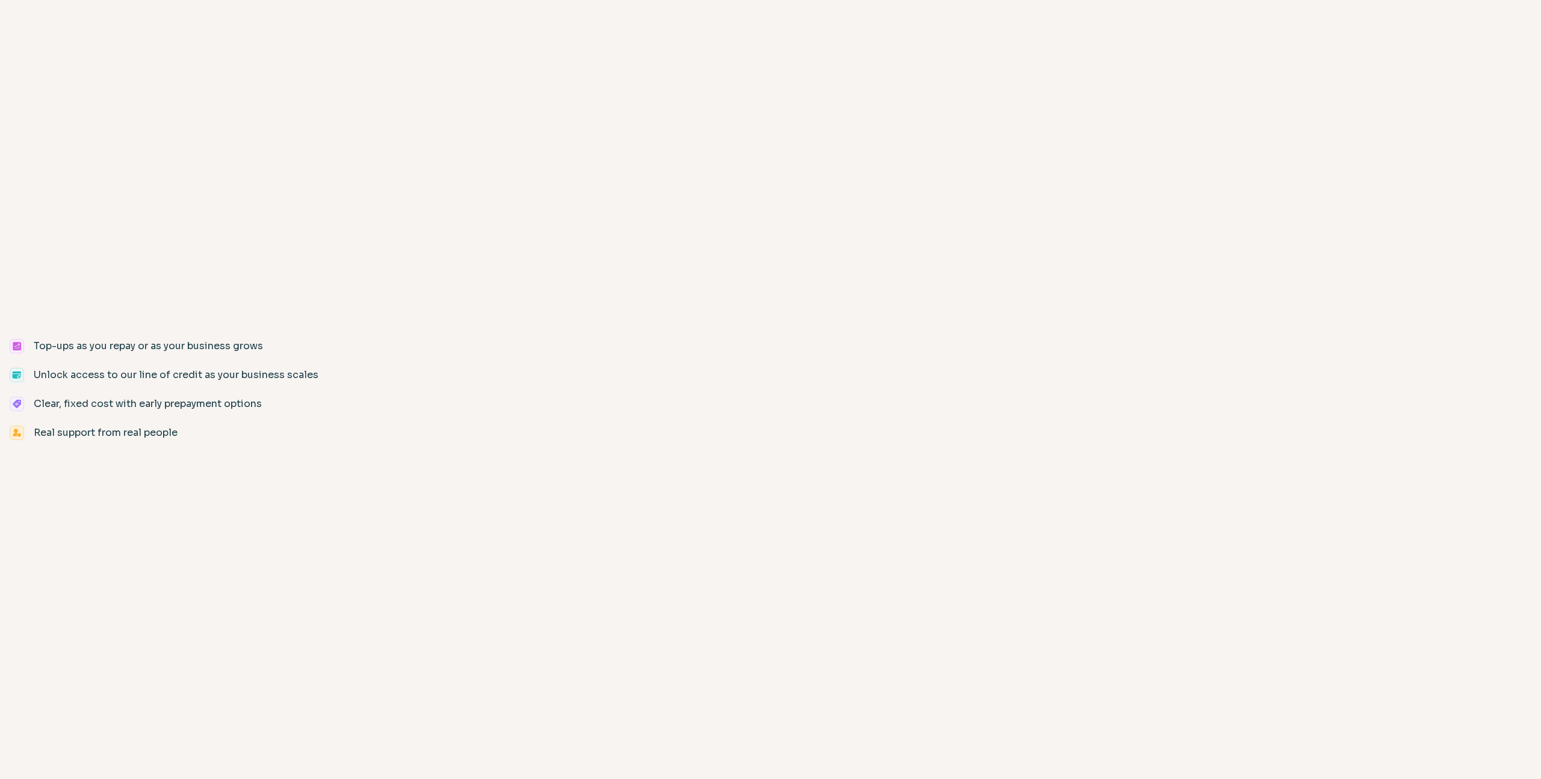
click at [312, 72] on div "Top-ups as you repay or as your business grows Unlock access to our line of cre…" at bounding box center [164, 389] width 328 height 779
